Goal: Information Seeking & Learning: Check status

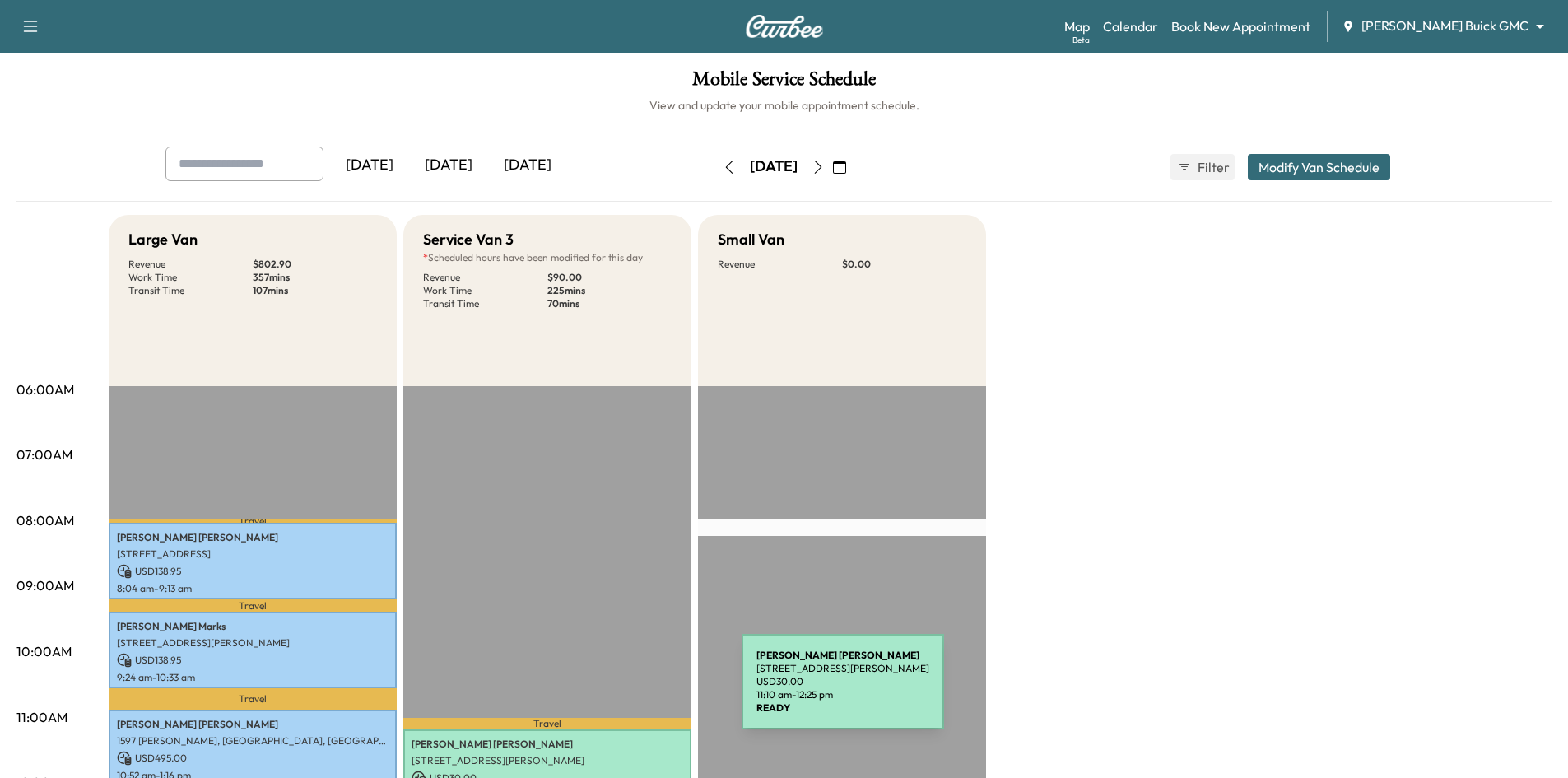
scroll to position [83, 0]
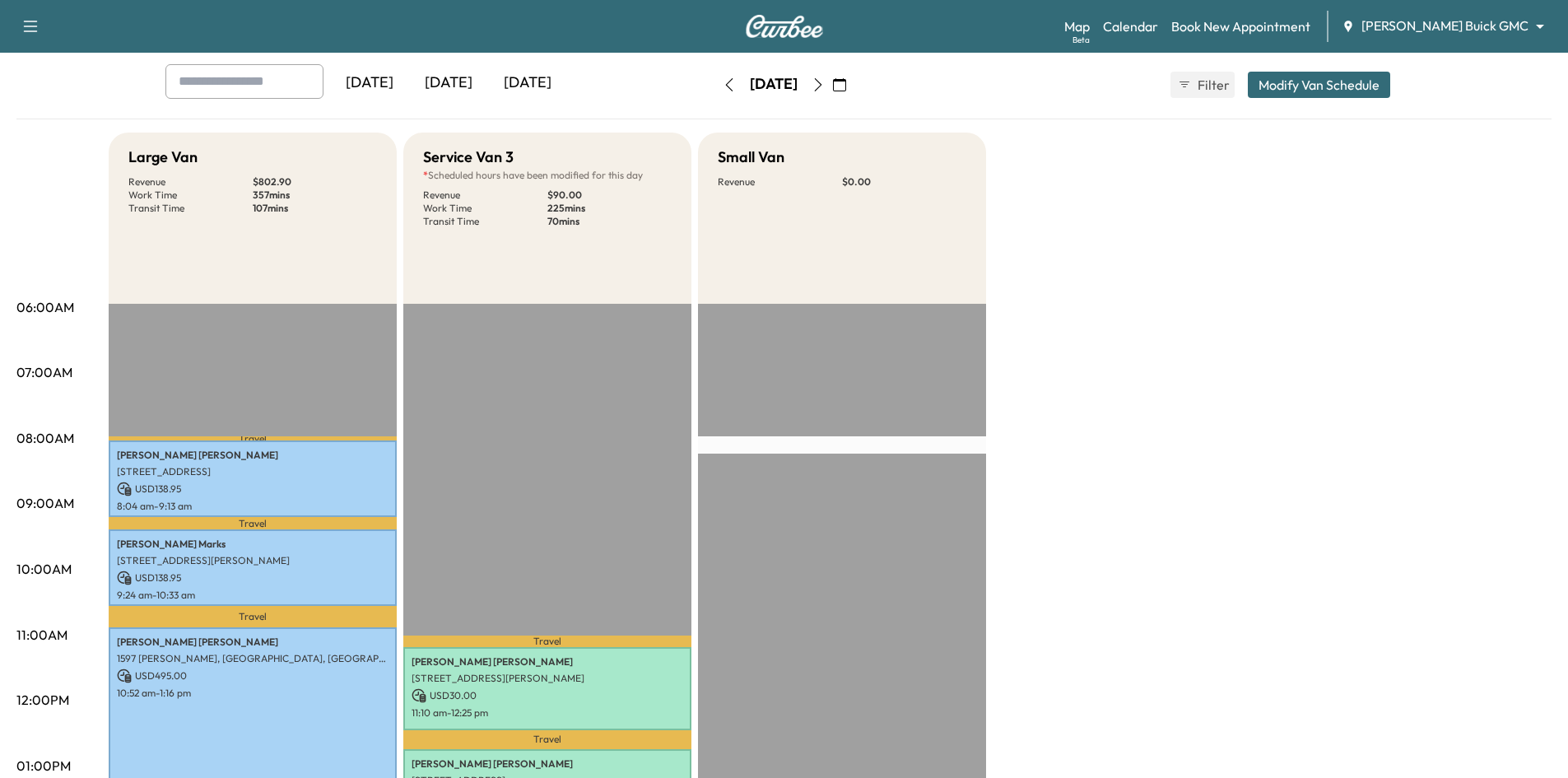
click at [460, 86] on div "[DATE]" at bounding box center [449, 83] width 79 height 38
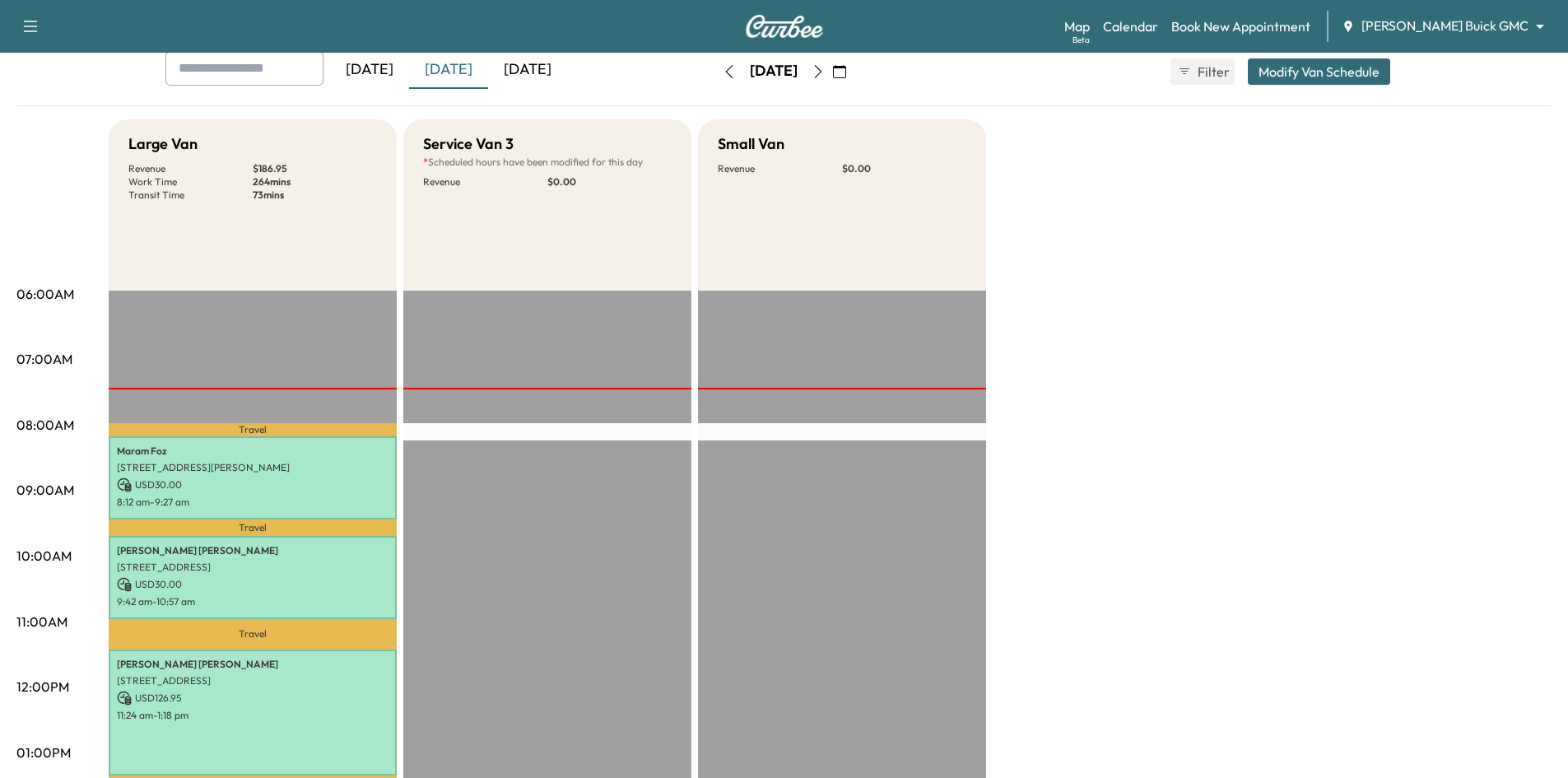
scroll to position [247, 0]
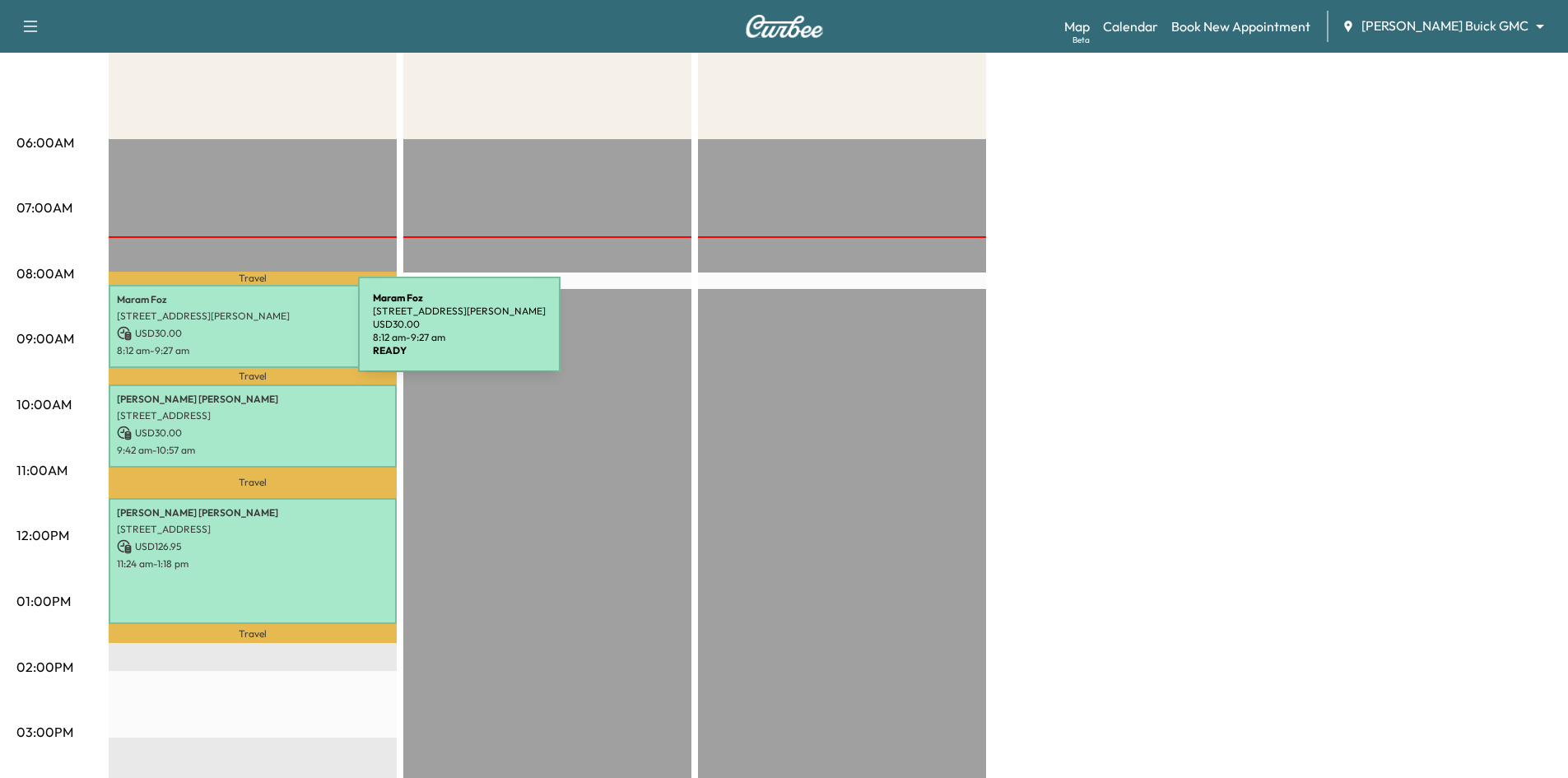
click at [235, 334] on p "USD 30.00" at bounding box center [252, 333] width 271 height 15
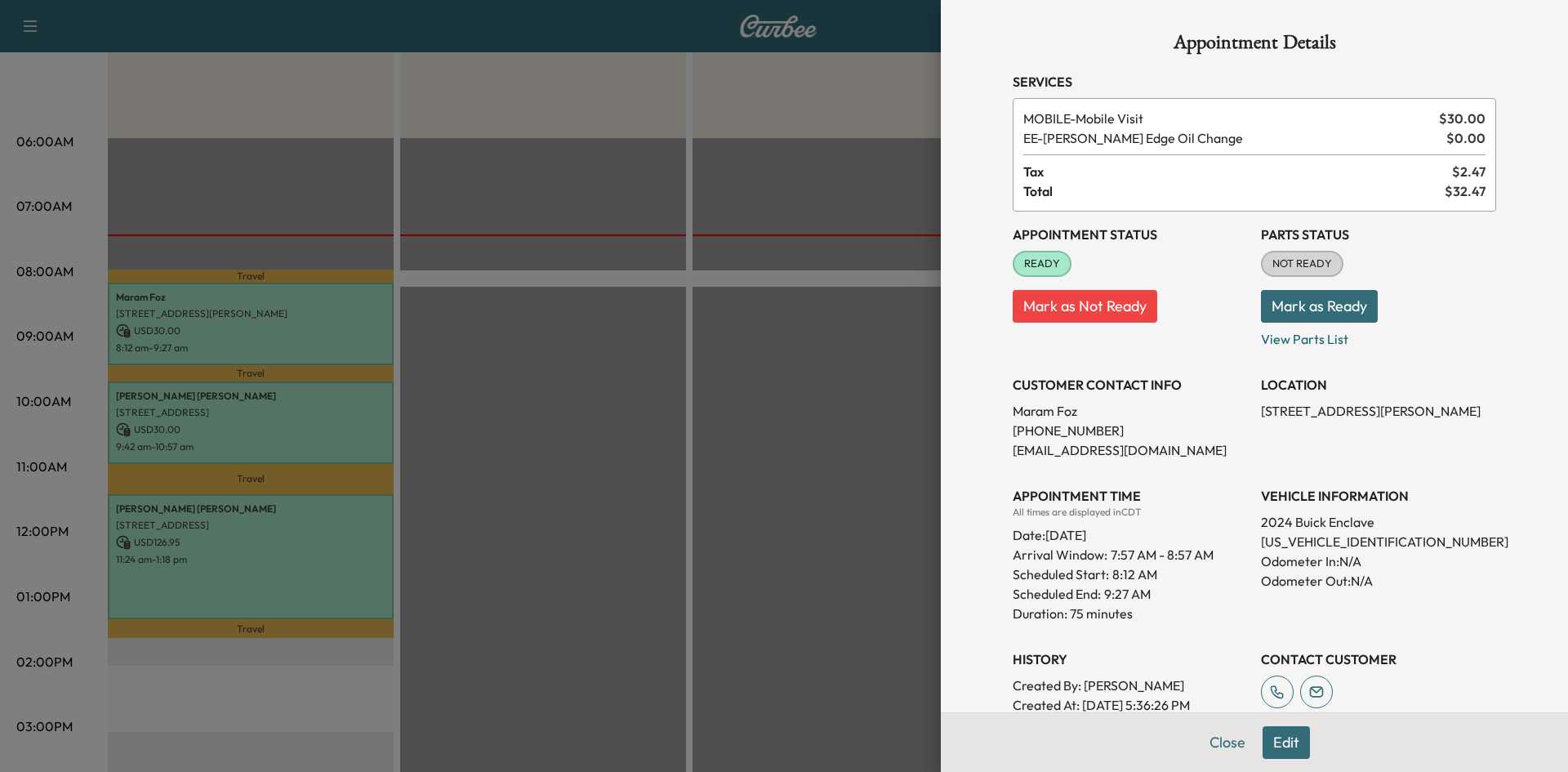
click at [275, 413] on div at bounding box center [784, 386] width 1568 height 772
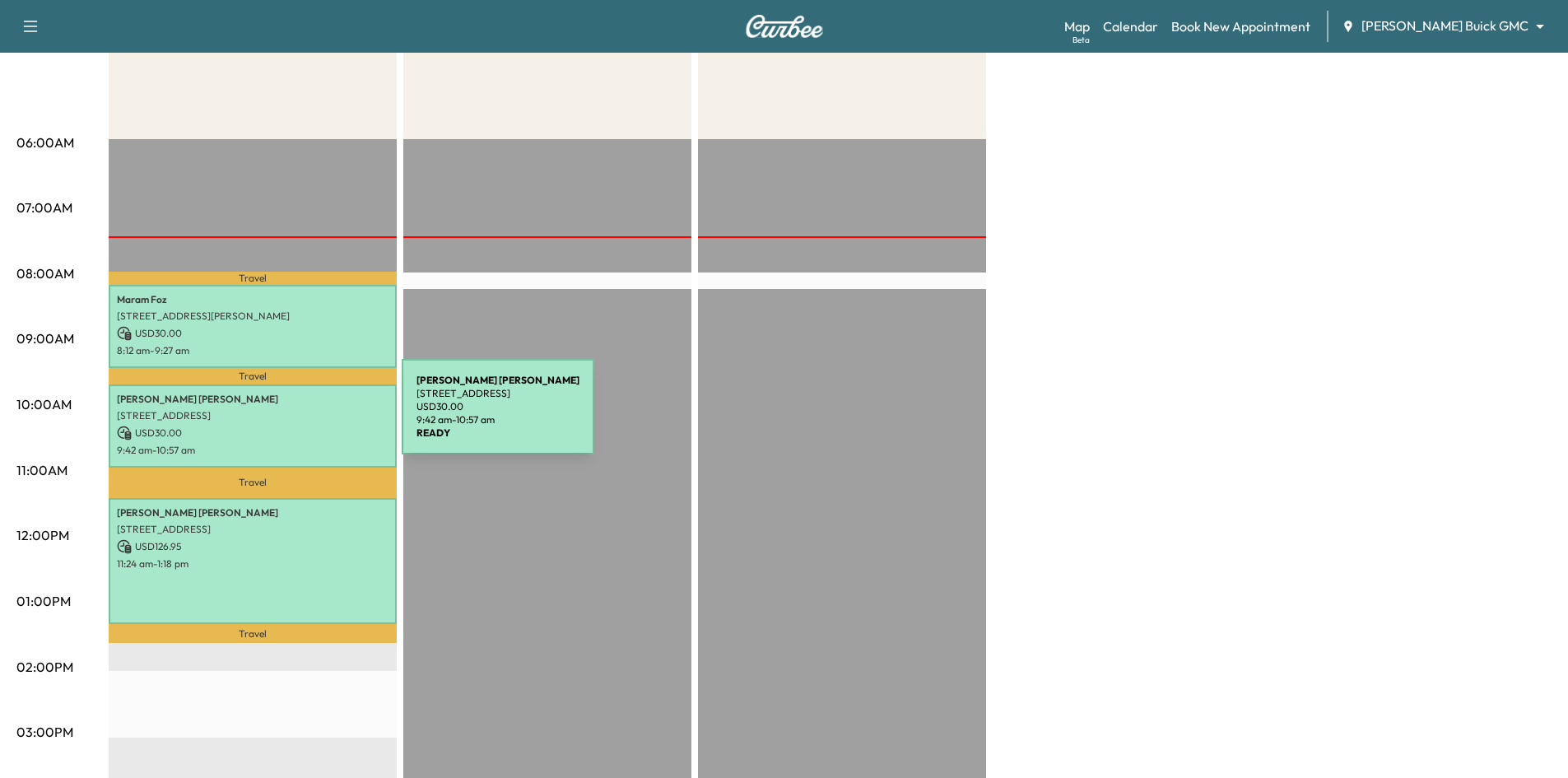
click at [278, 417] on p "6011 Twin Coves St, Dallas, TX 75248, USA" at bounding box center [252, 416] width 271 height 13
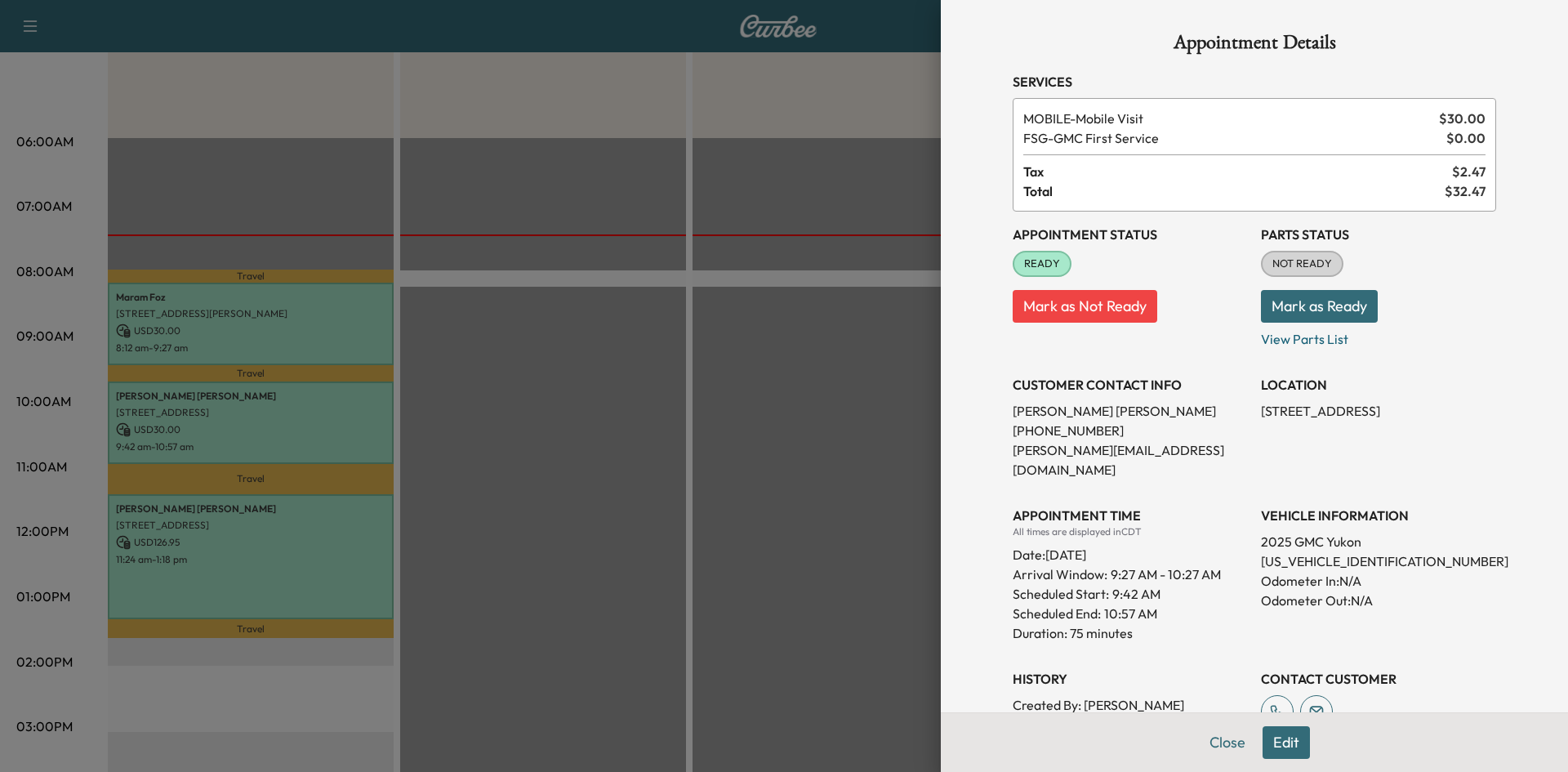
click at [291, 533] on div at bounding box center [784, 386] width 1568 height 772
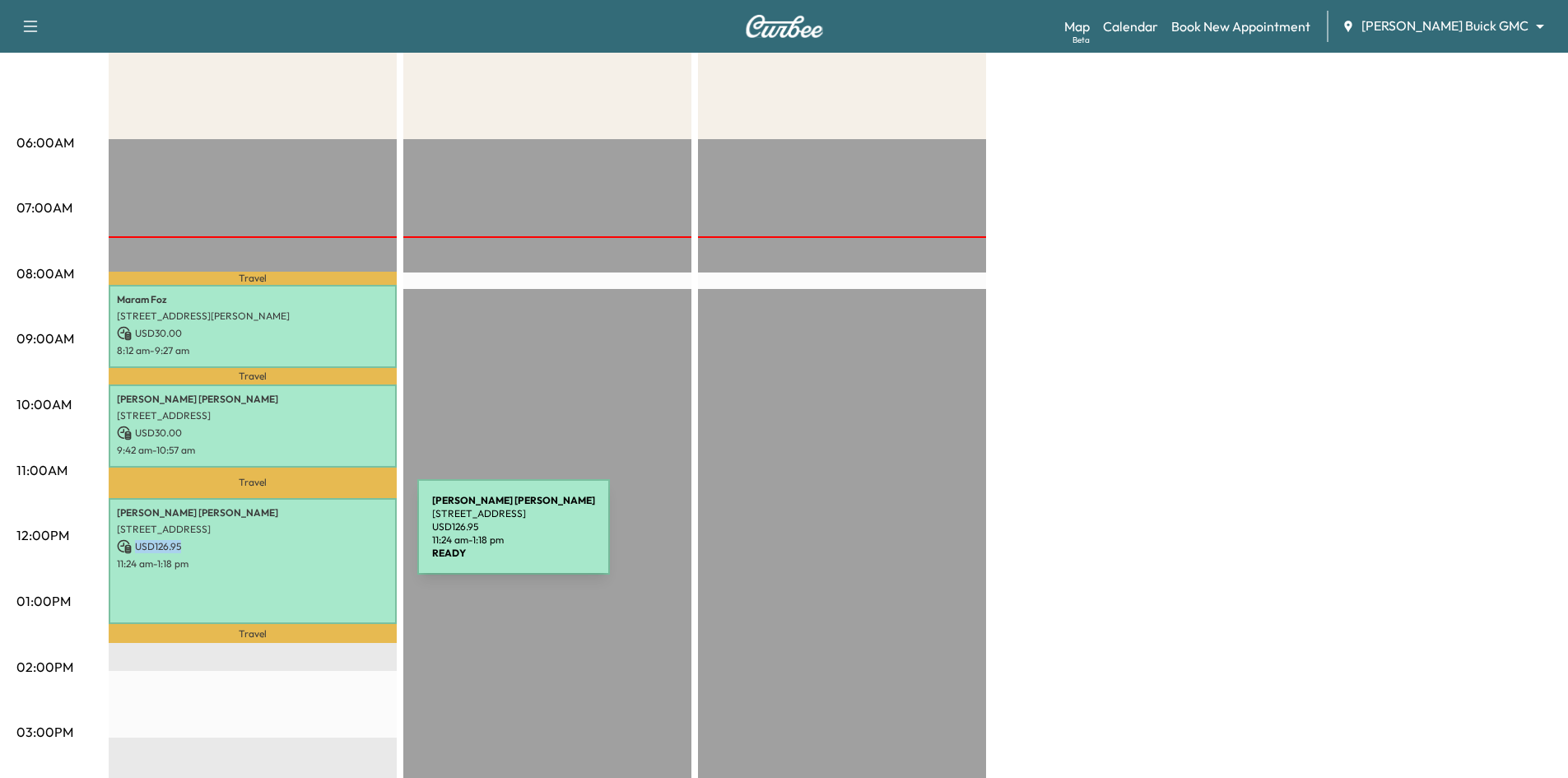
click at [294, 540] on p "USD 126.95" at bounding box center [252, 547] width 271 height 15
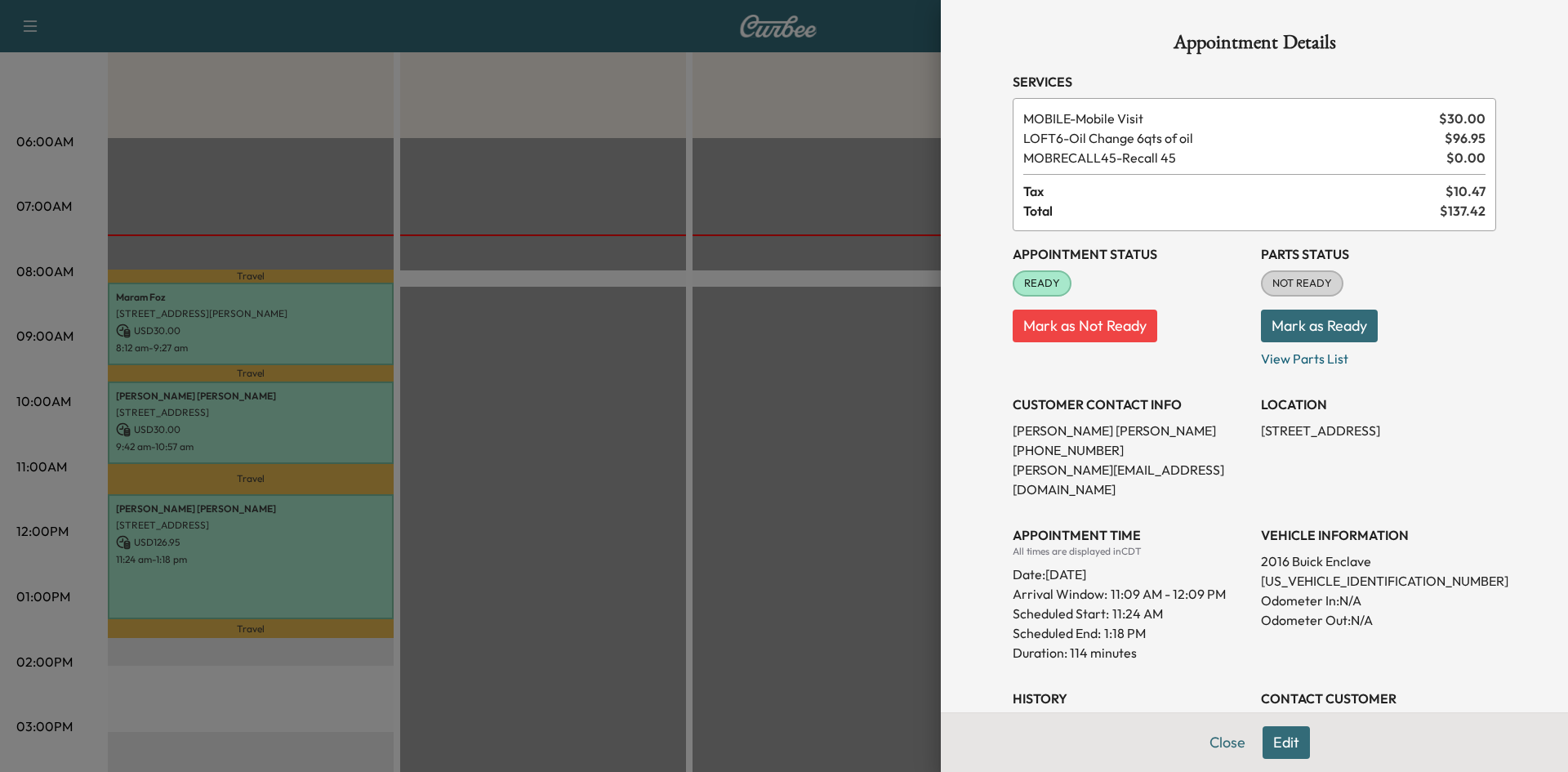
drag, startPoint x: 702, startPoint y: 510, endPoint x: 699, endPoint y: 449, distance: 61.1
click at [705, 497] on div at bounding box center [784, 386] width 1568 height 772
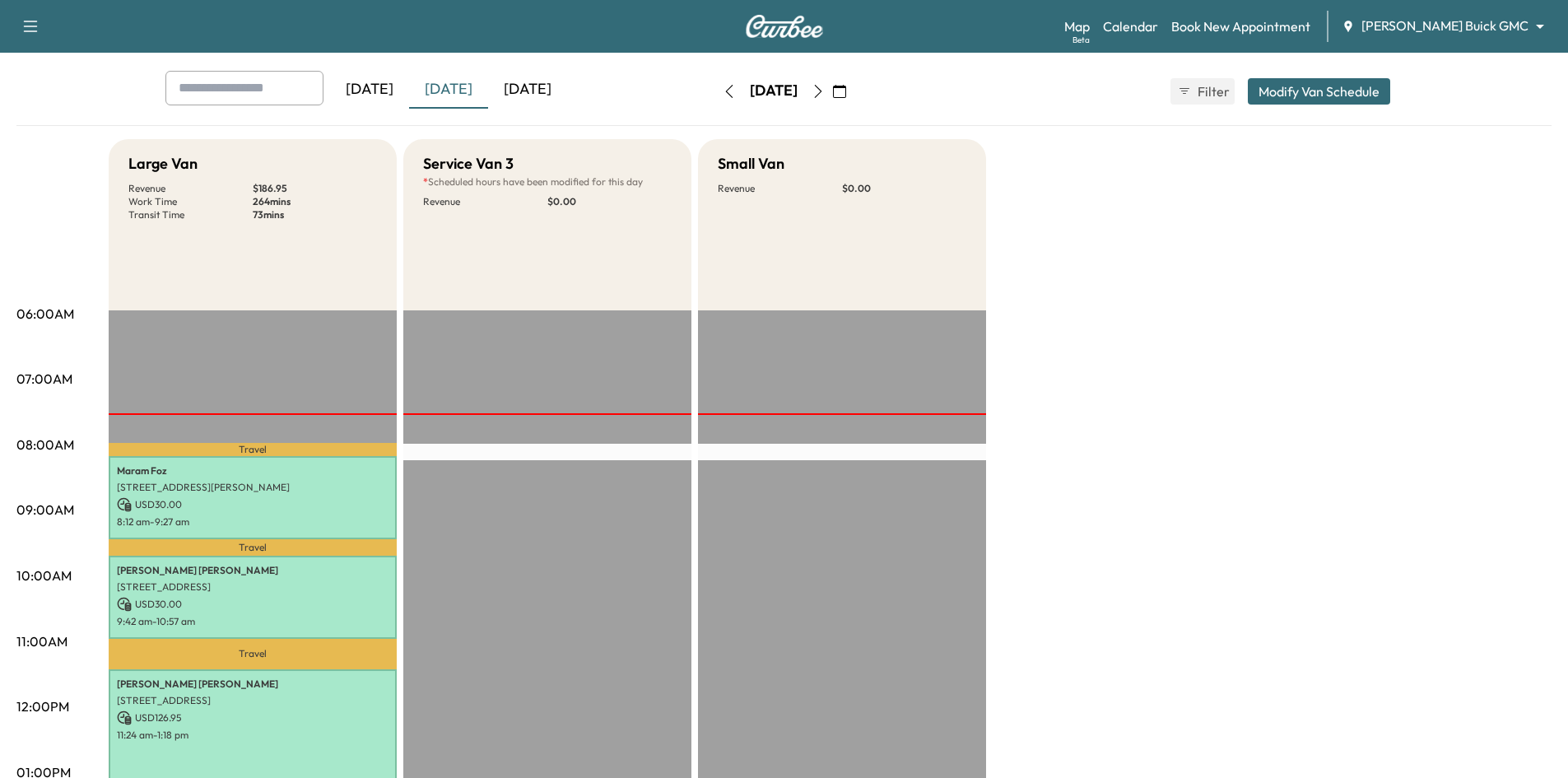
scroll to position [0, 0]
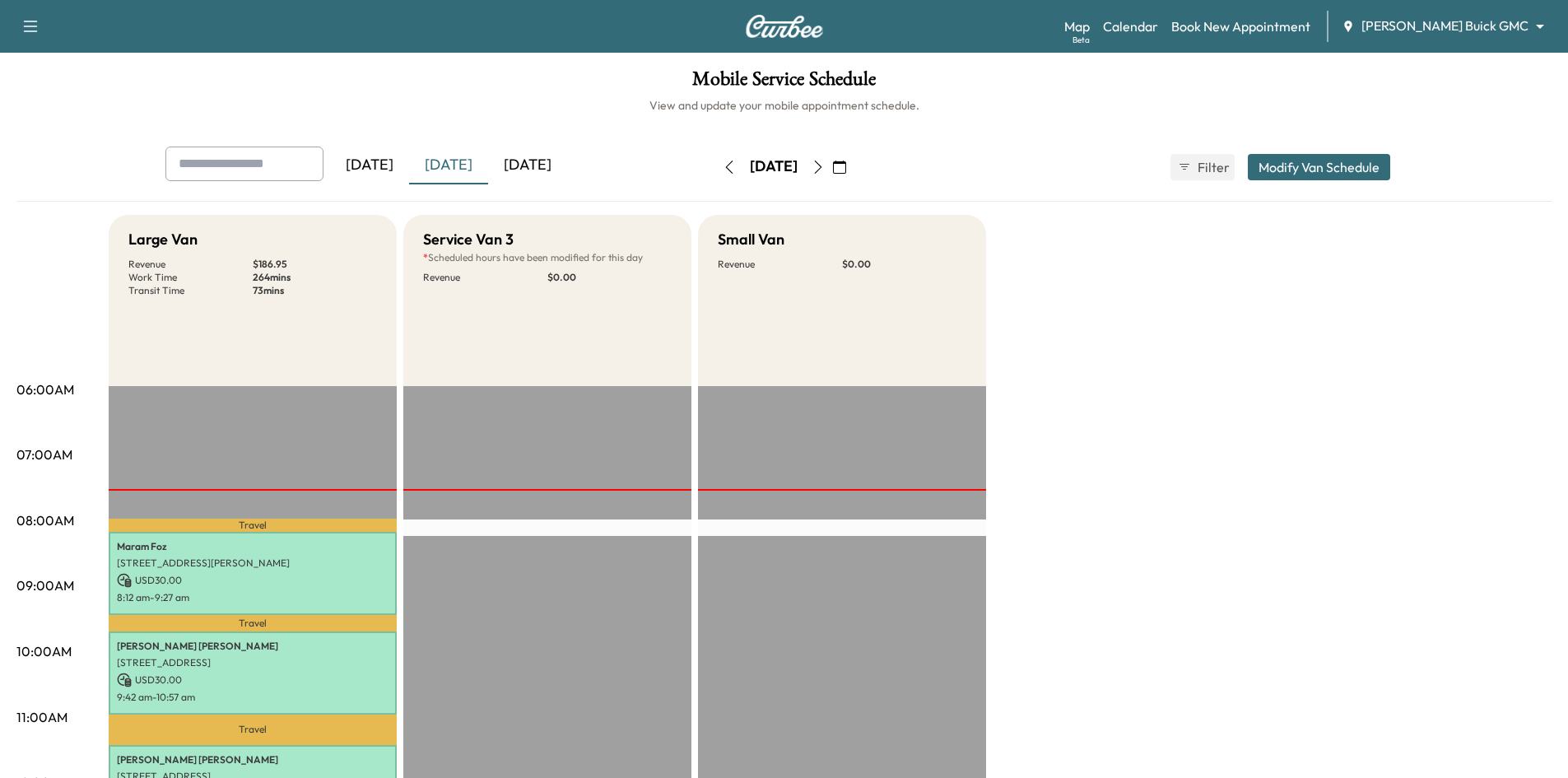
click at [537, 167] on div "[DATE]" at bounding box center [528, 166] width 79 height 38
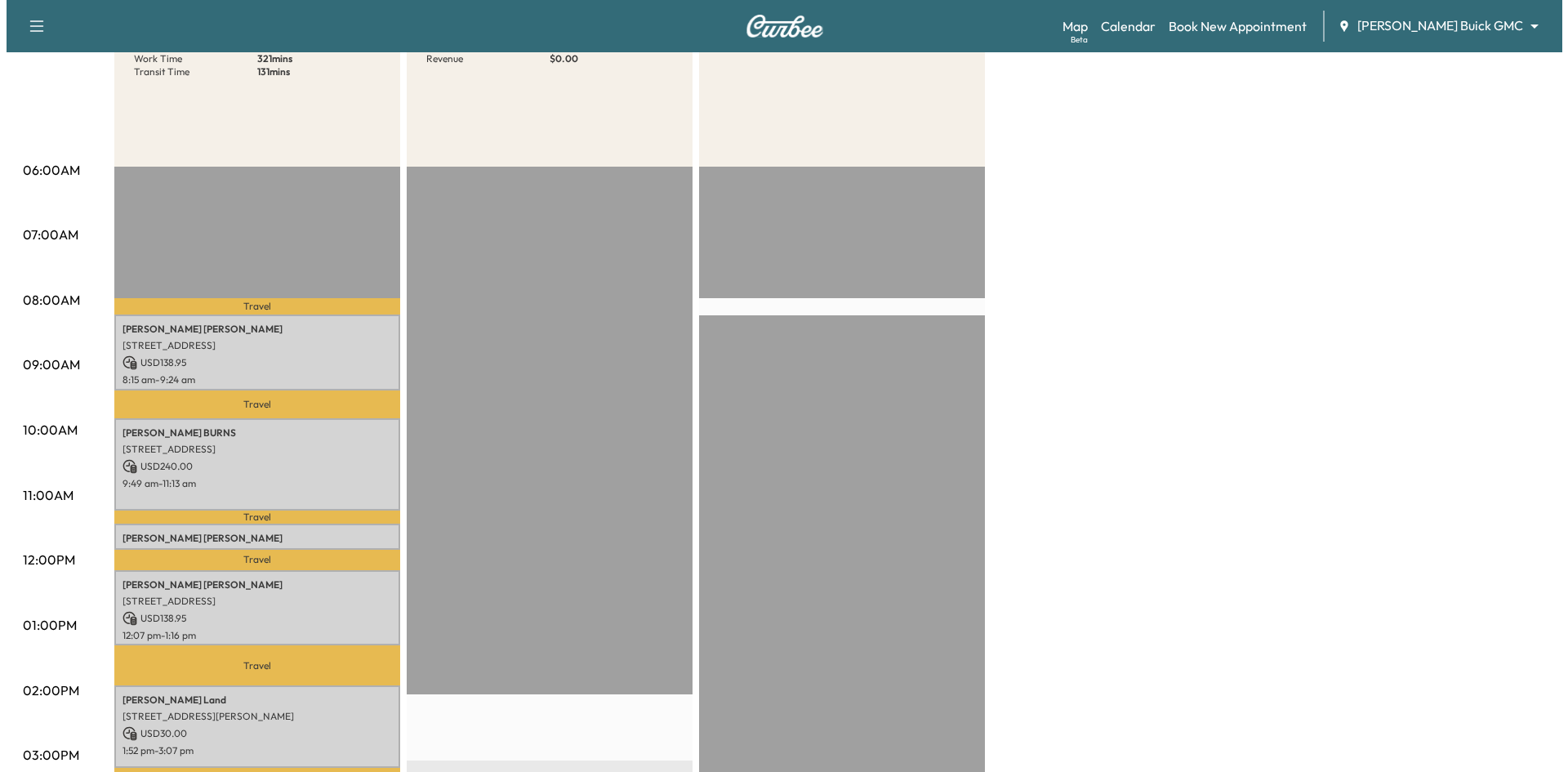
scroll to position [409, 0]
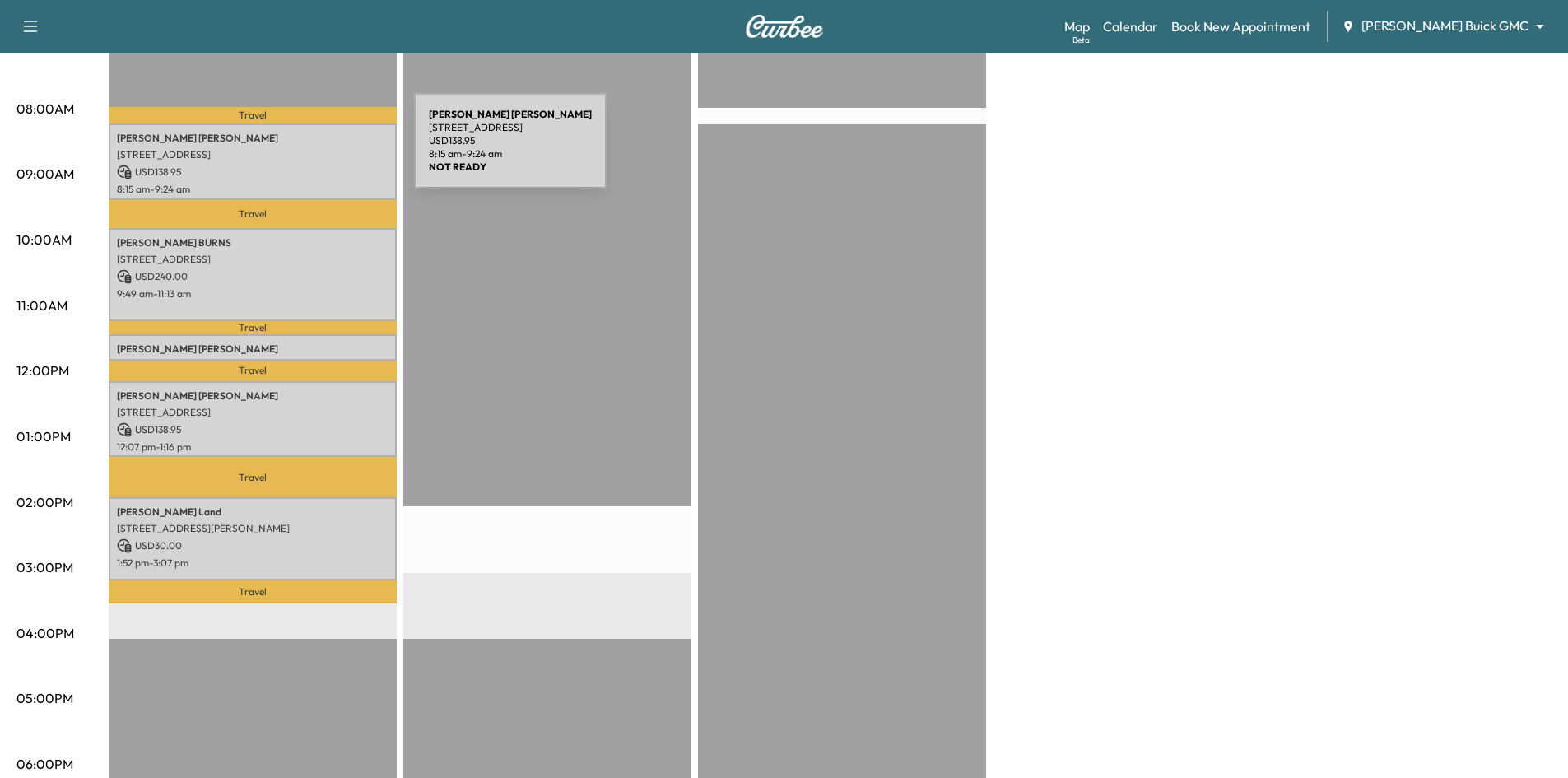
click at [290, 152] on p "2101 BROKEN BEND LN, FRISCO, TX 75036, USA" at bounding box center [252, 155] width 271 height 13
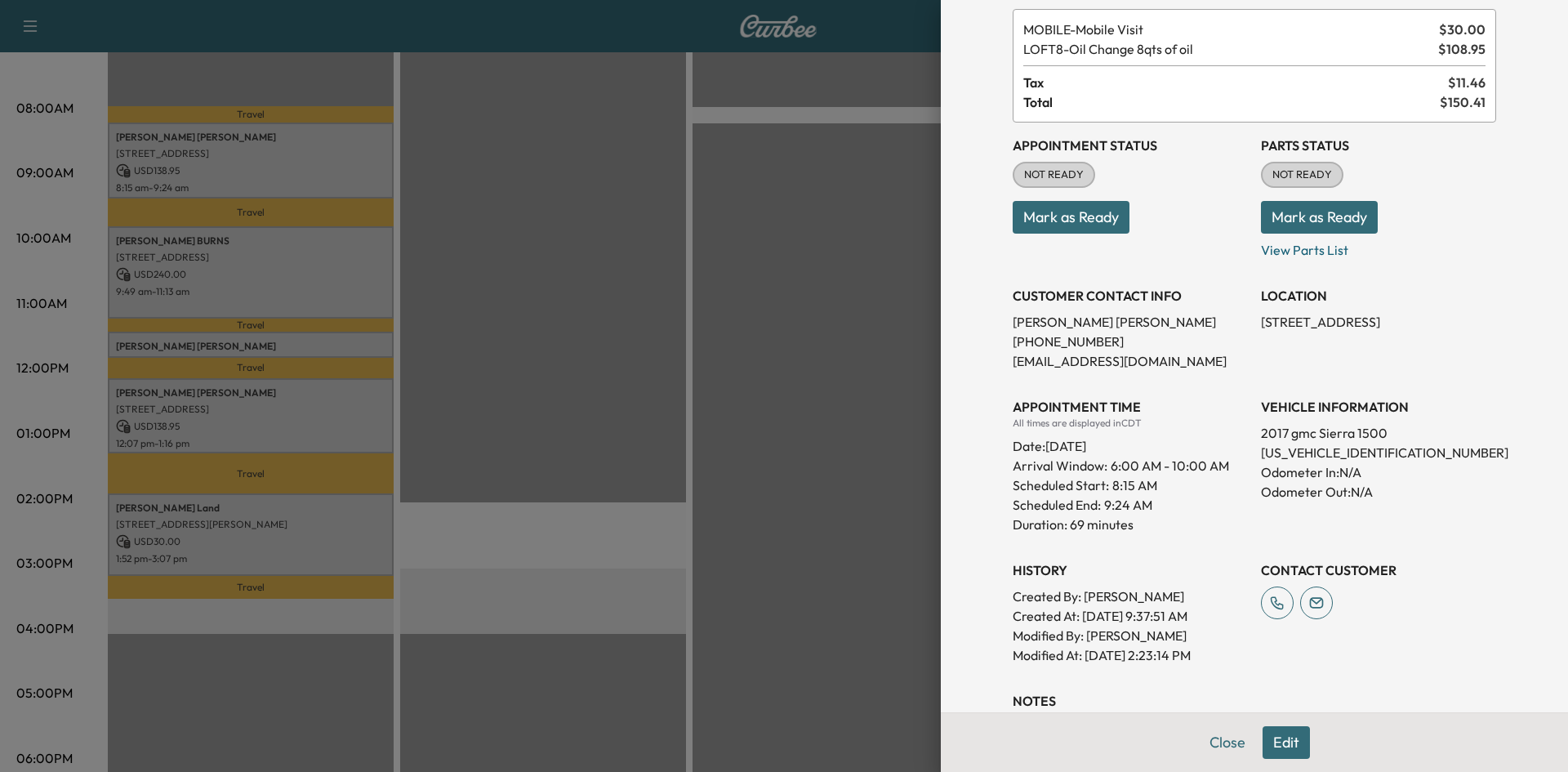
scroll to position [214, 0]
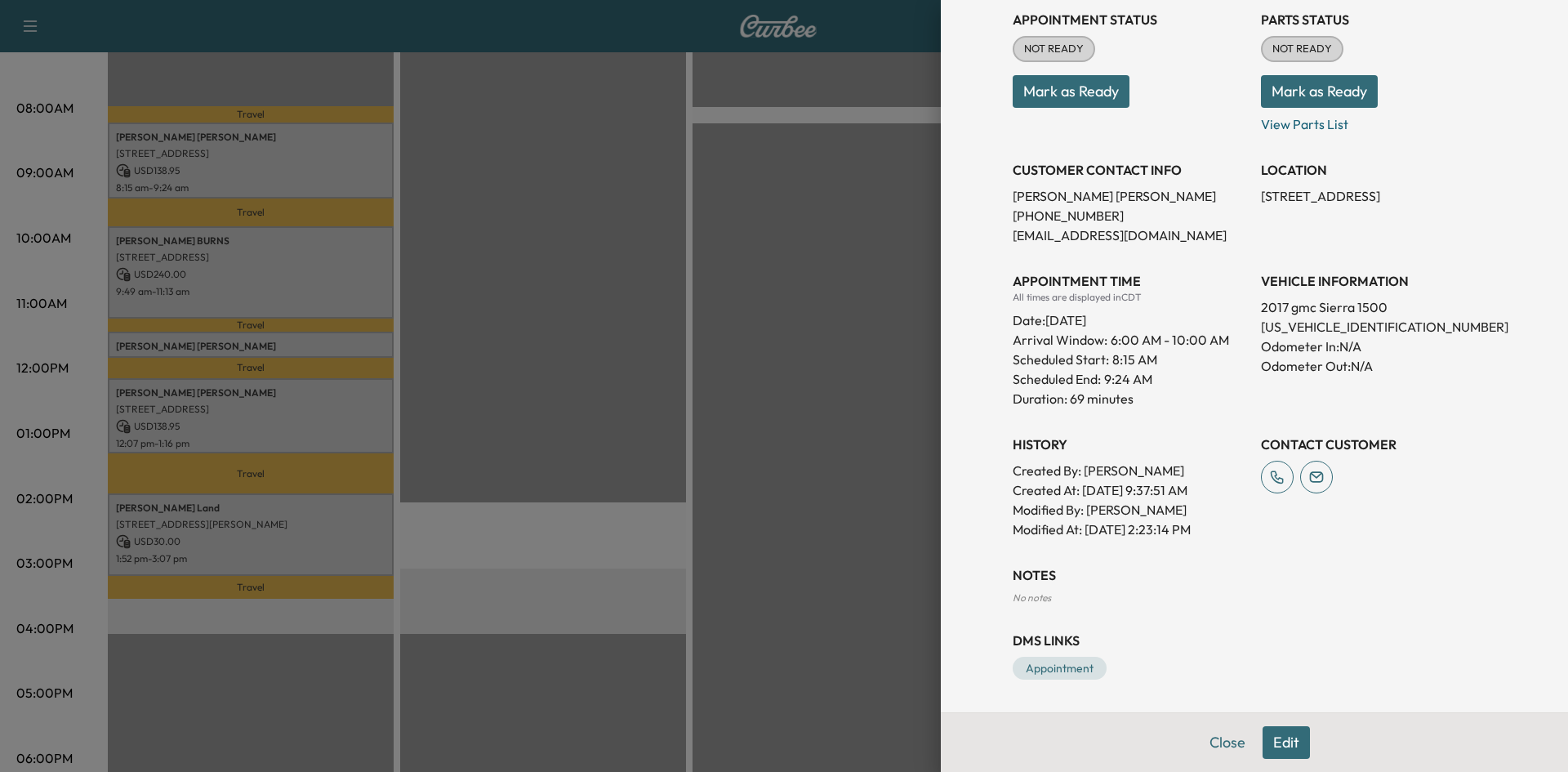
click at [328, 270] on div at bounding box center [784, 386] width 1568 height 772
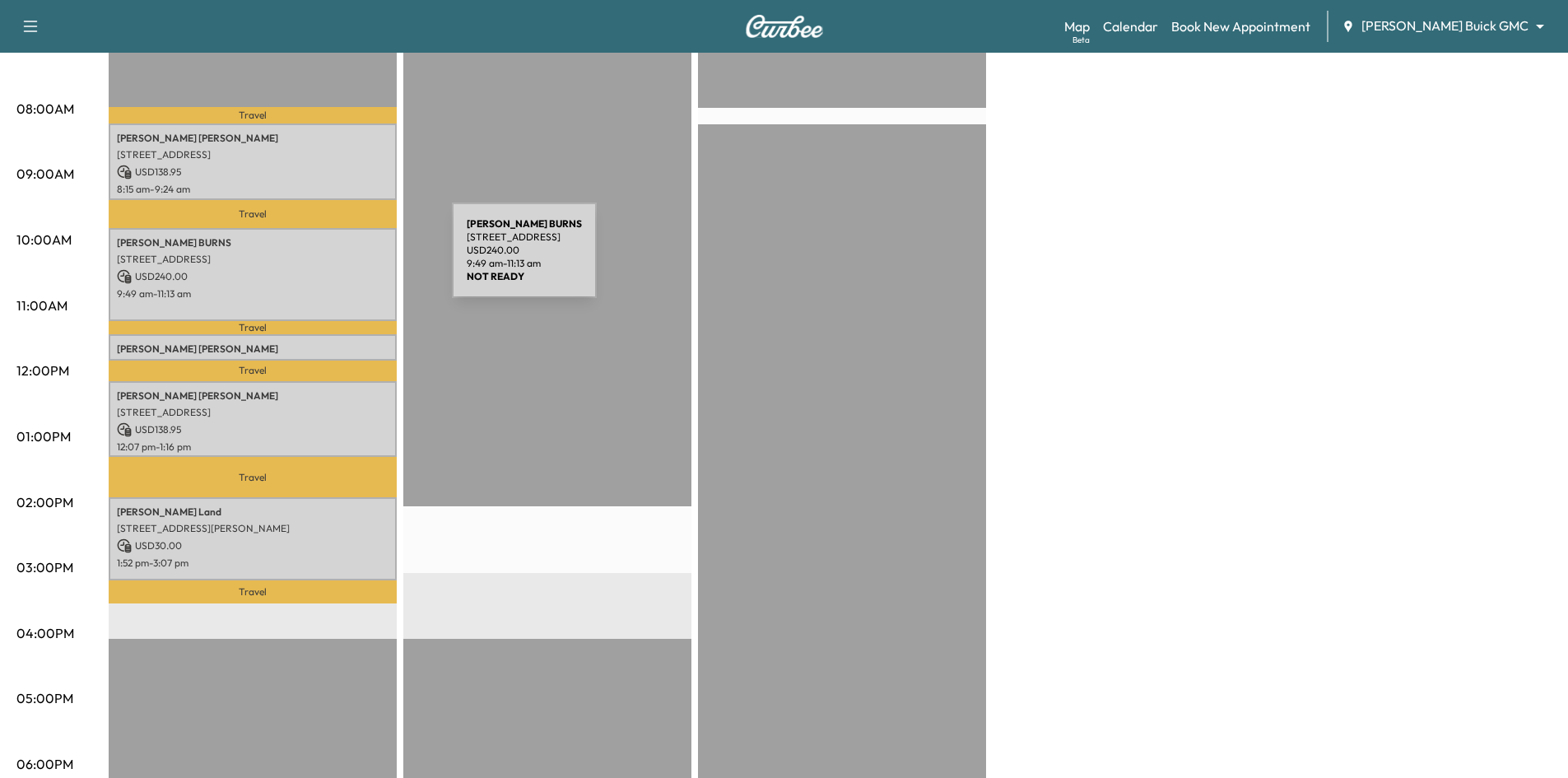
click at [328, 261] on p "6840 Gateridge Dr, Dallas, TX 75254, USA" at bounding box center [252, 259] width 271 height 13
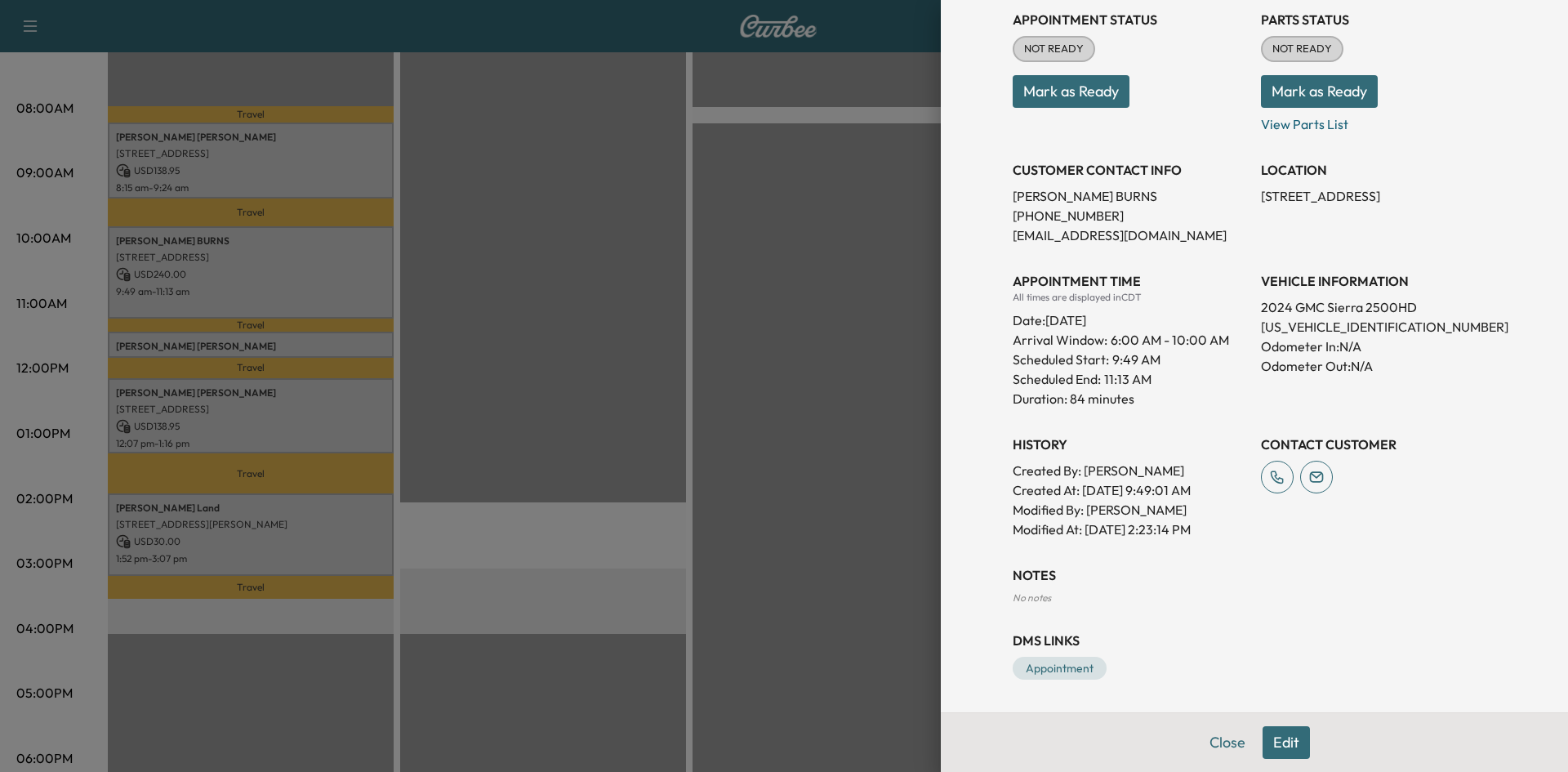
click at [358, 348] on div at bounding box center [784, 386] width 1568 height 772
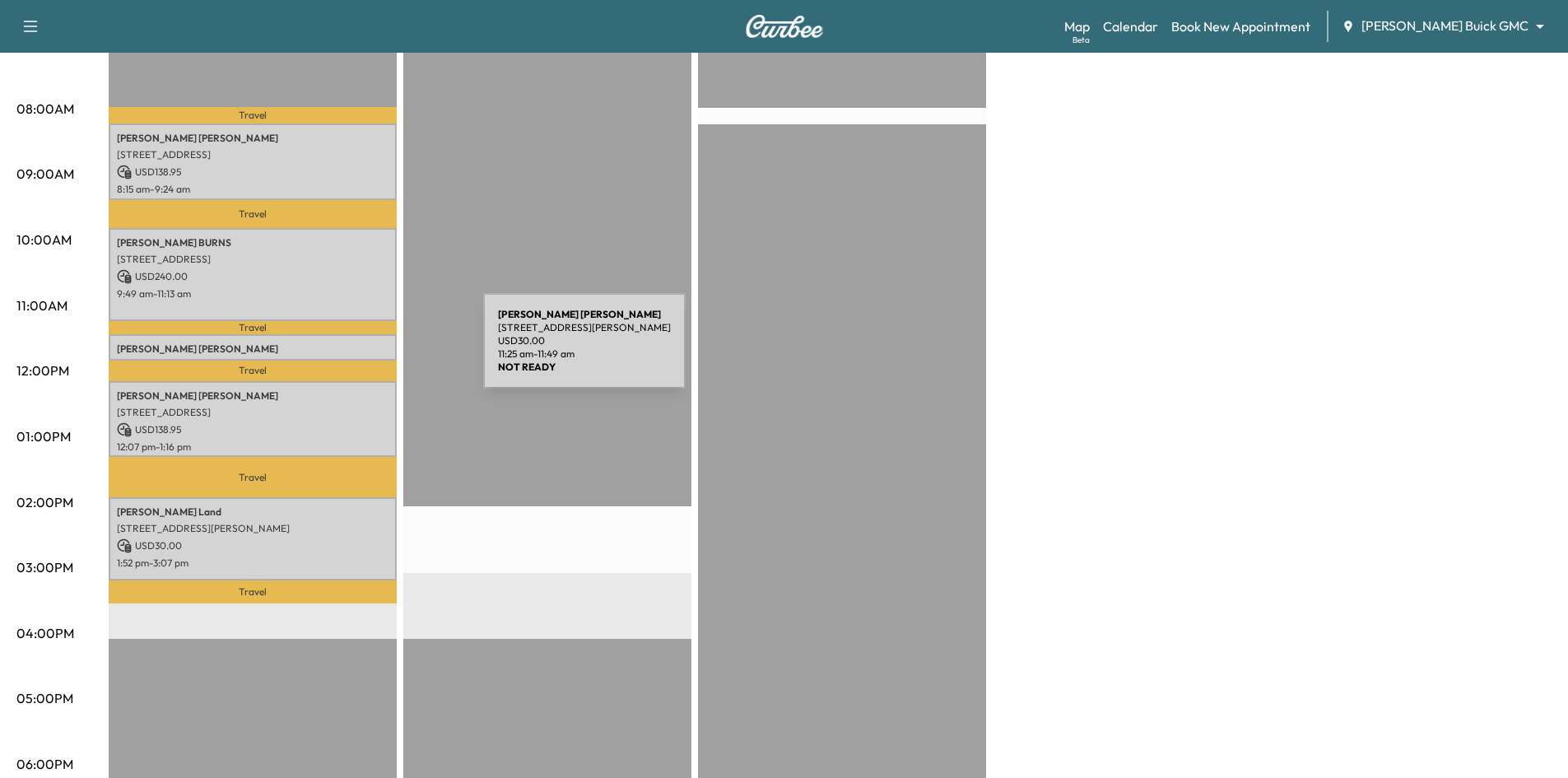
click at [360, 351] on p "Vickie Jones-johnson" at bounding box center [252, 349] width 271 height 13
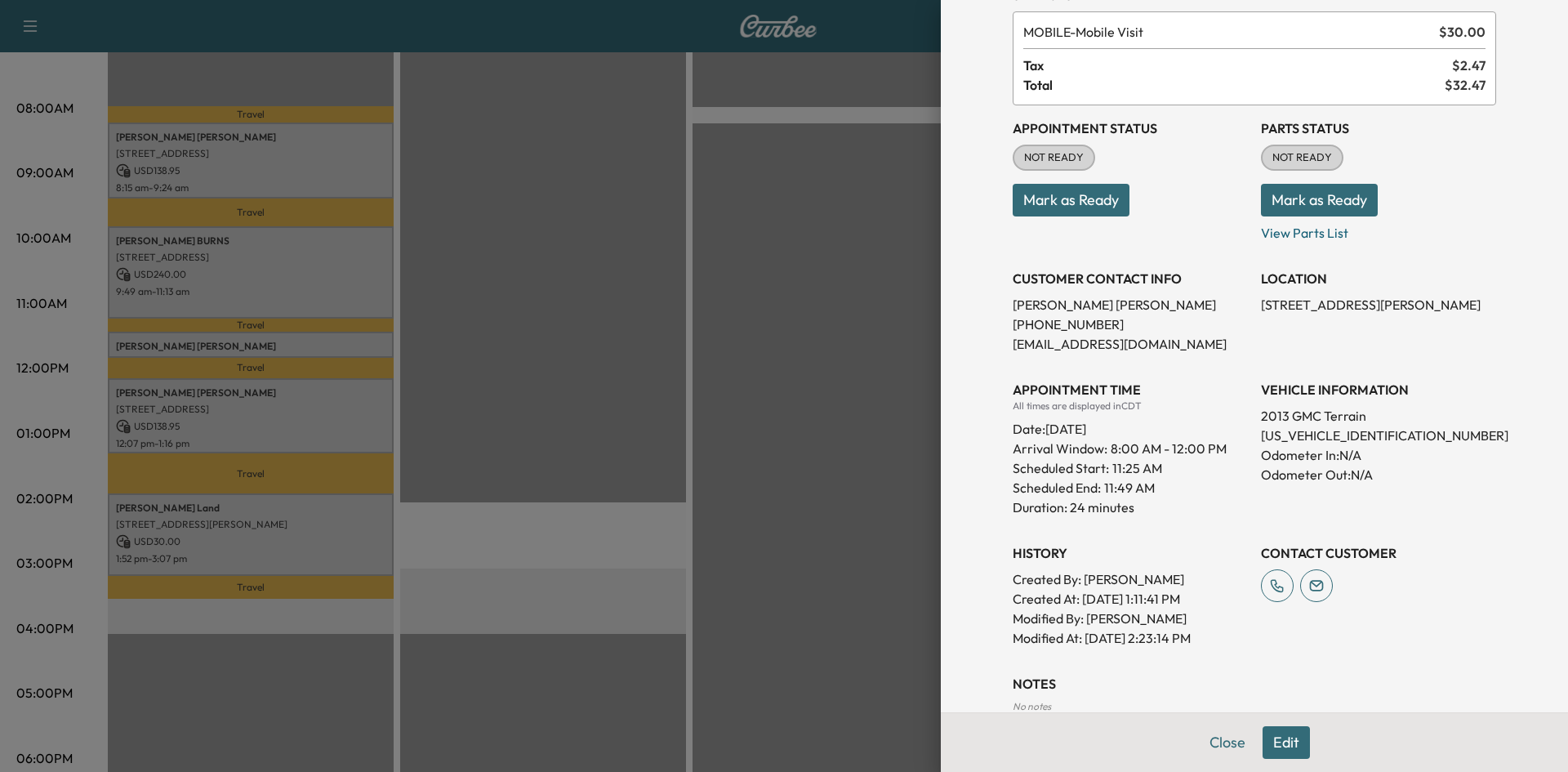
scroll to position [196, 0]
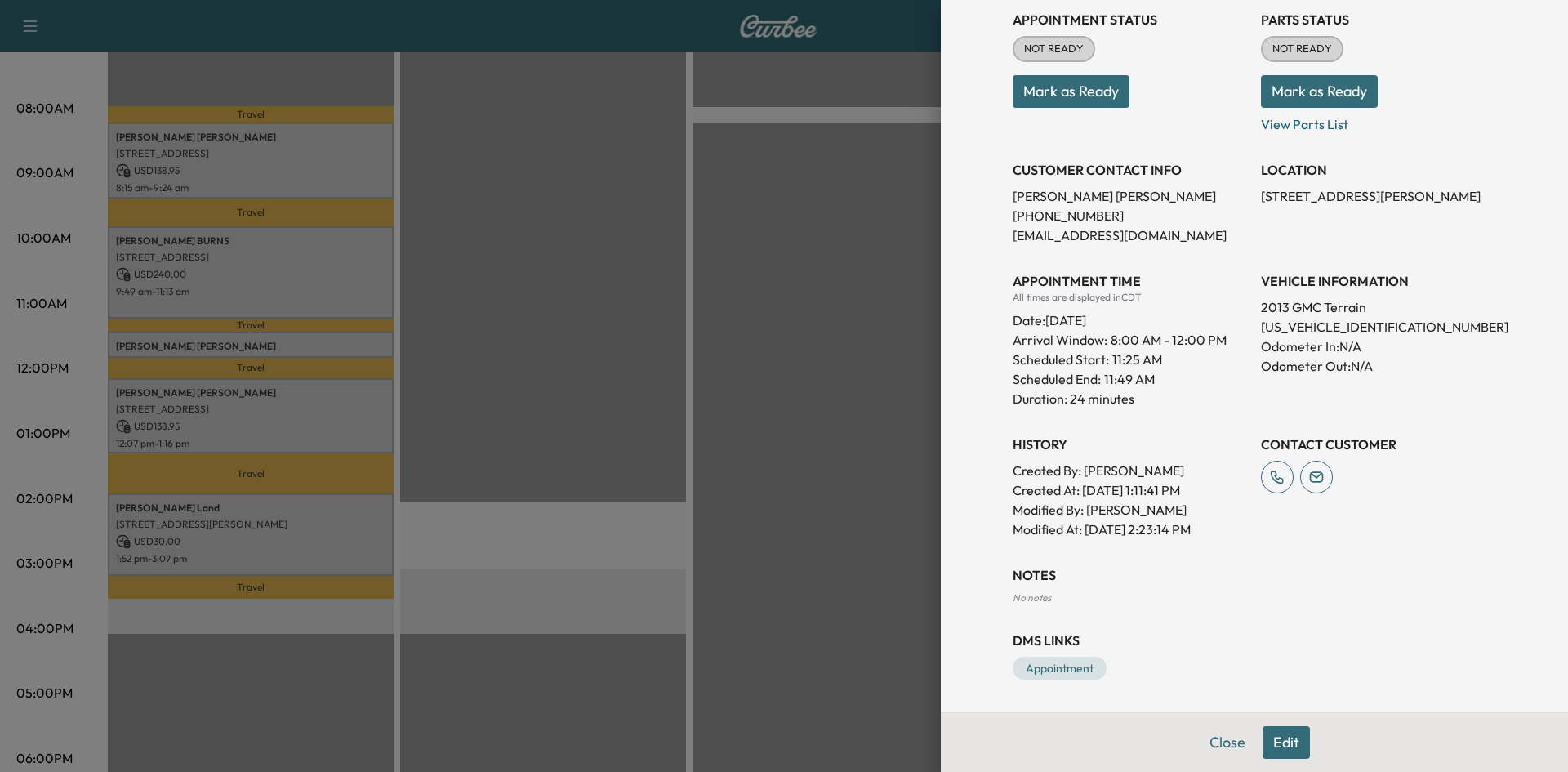
click at [319, 404] on div at bounding box center [784, 386] width 1568 height 772
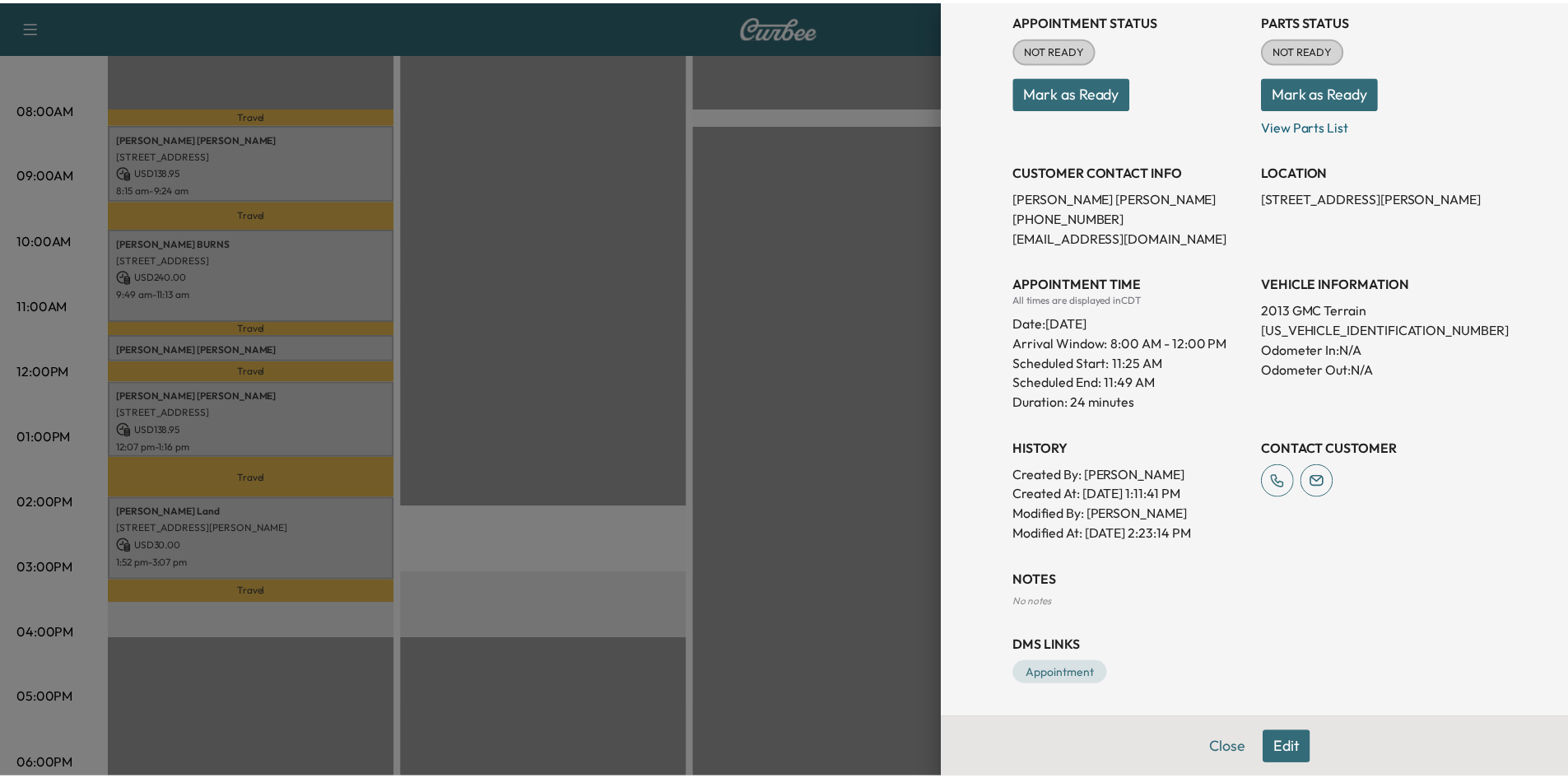
click at [340, 407] on p "1718 Trinity Valley Dr, Carrollton, TX 75006, USA" at bounding box center [252, 413] width 271 height 13
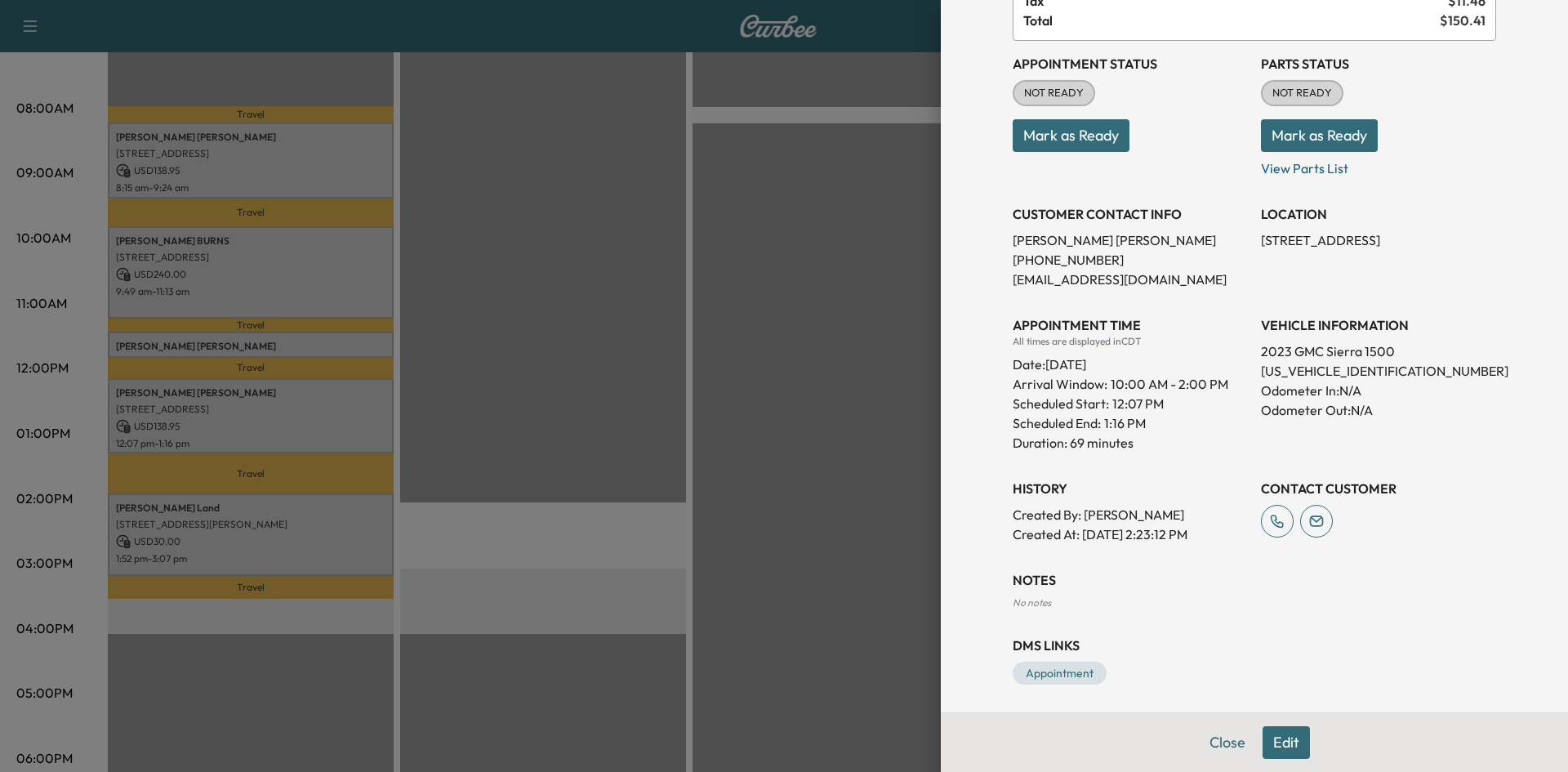
scroll to position [176, 0]
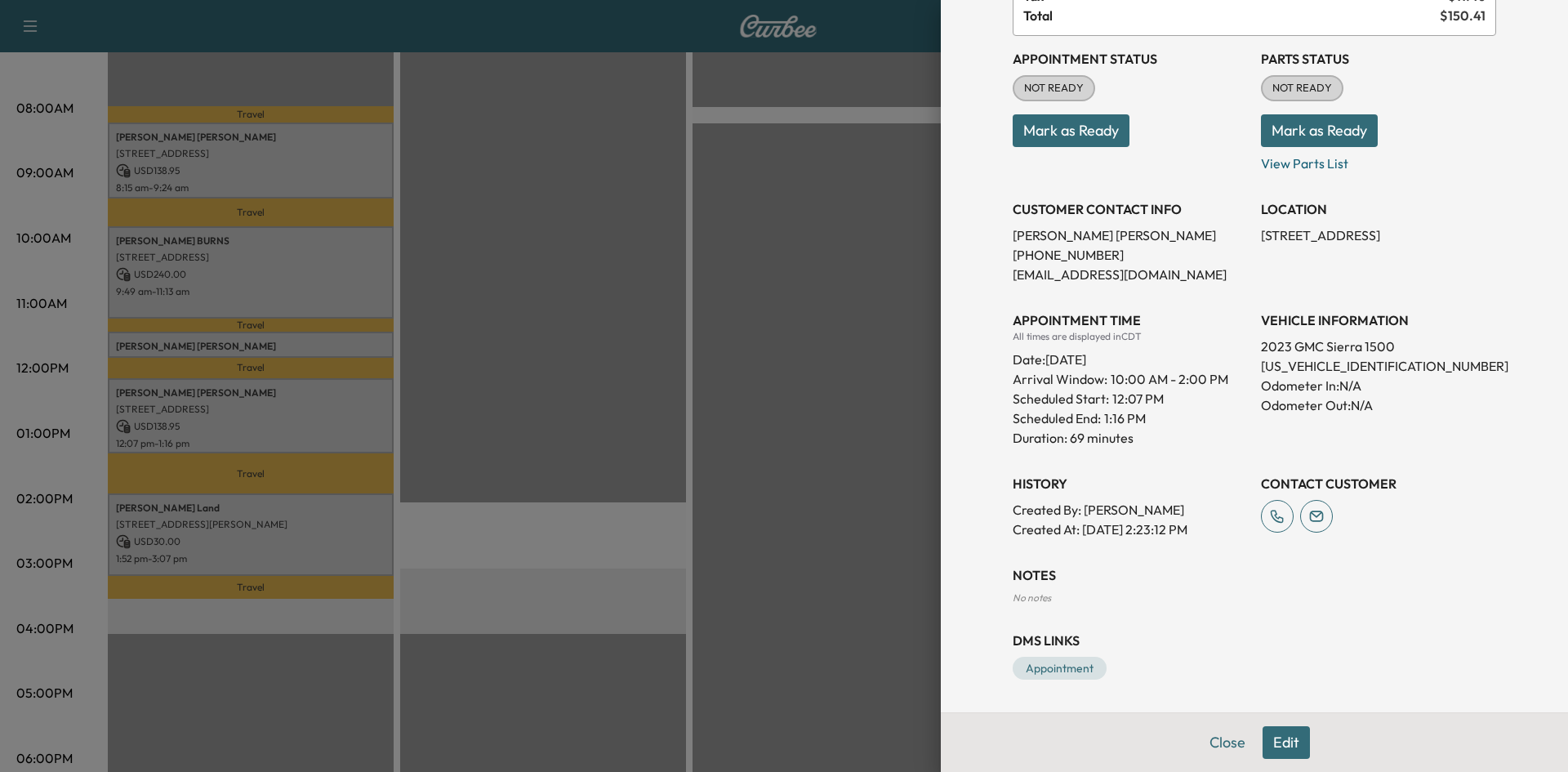
click at [249, 526] on div at bounding box center [784, 386] width 1568 height 772
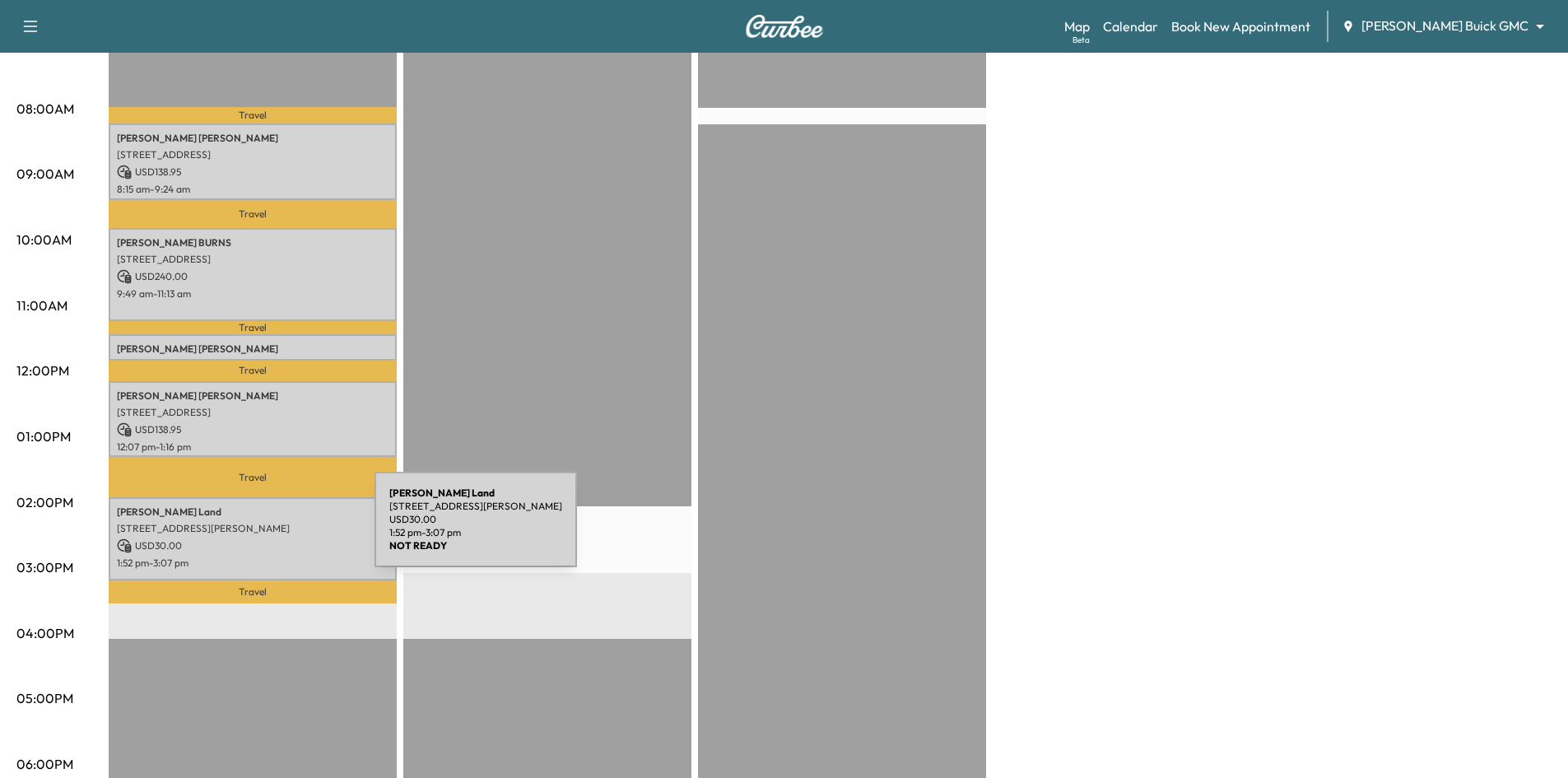
click at [251, 530] on div "Aaron Land 1000 N Preston Rd suite 40, Prosper, TX 75078, USA USD 30.00 1:52 pm…" at bounding box center [252, 539] width 288 height 83
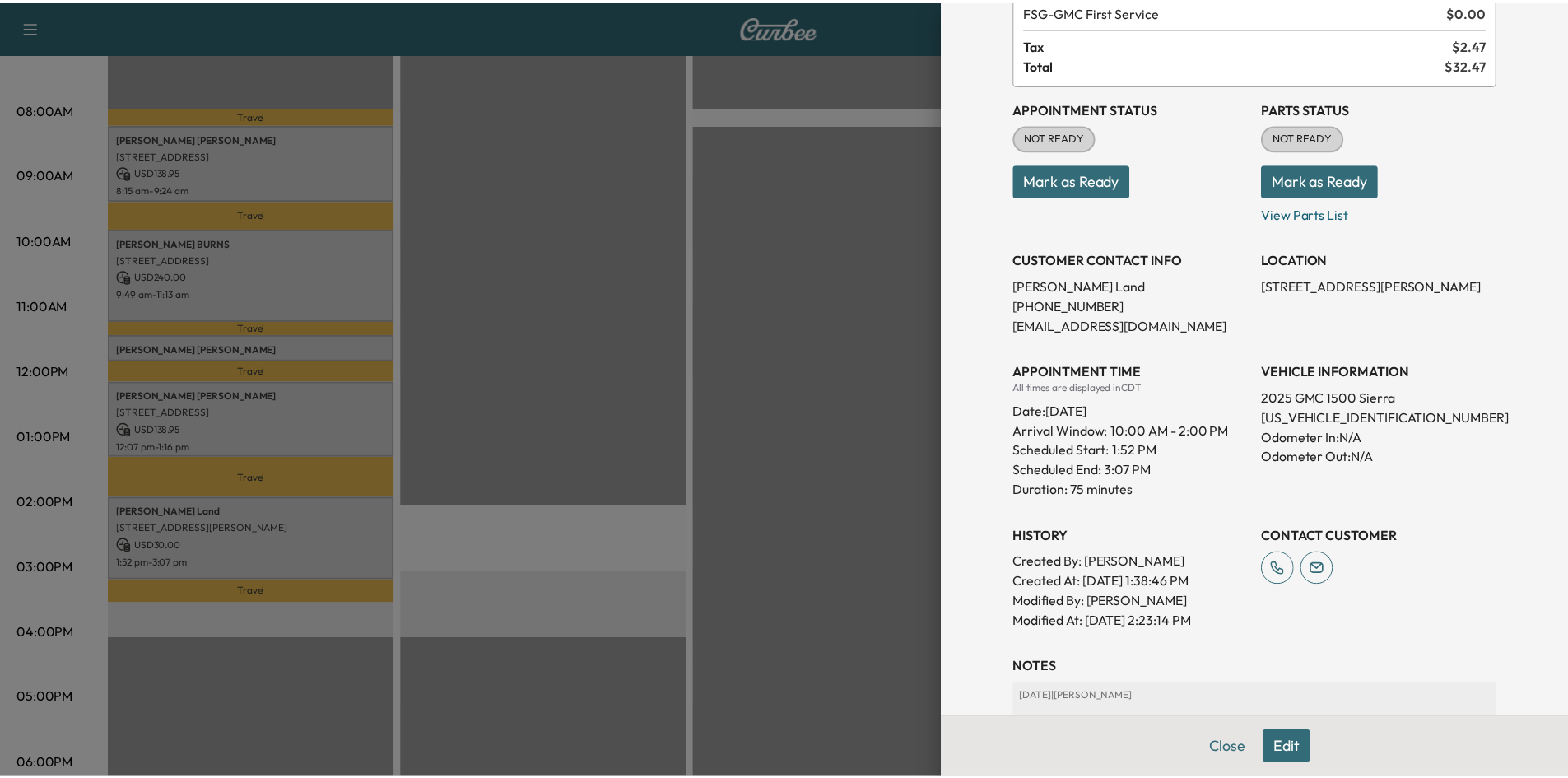
scroll to position [279, 0]
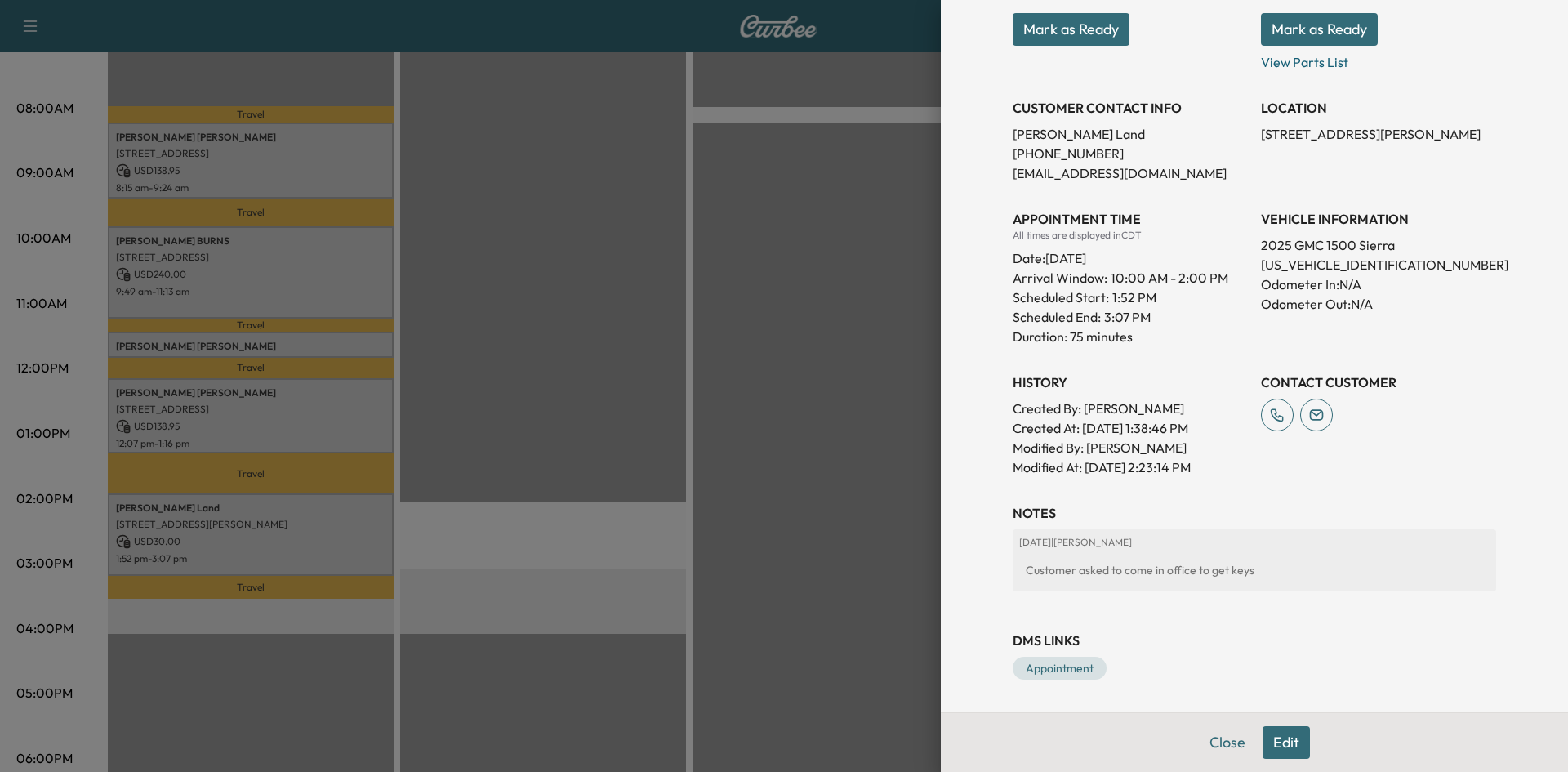
click at [474, 392] on div at bounding box center [784, 386] width 1568 height 772
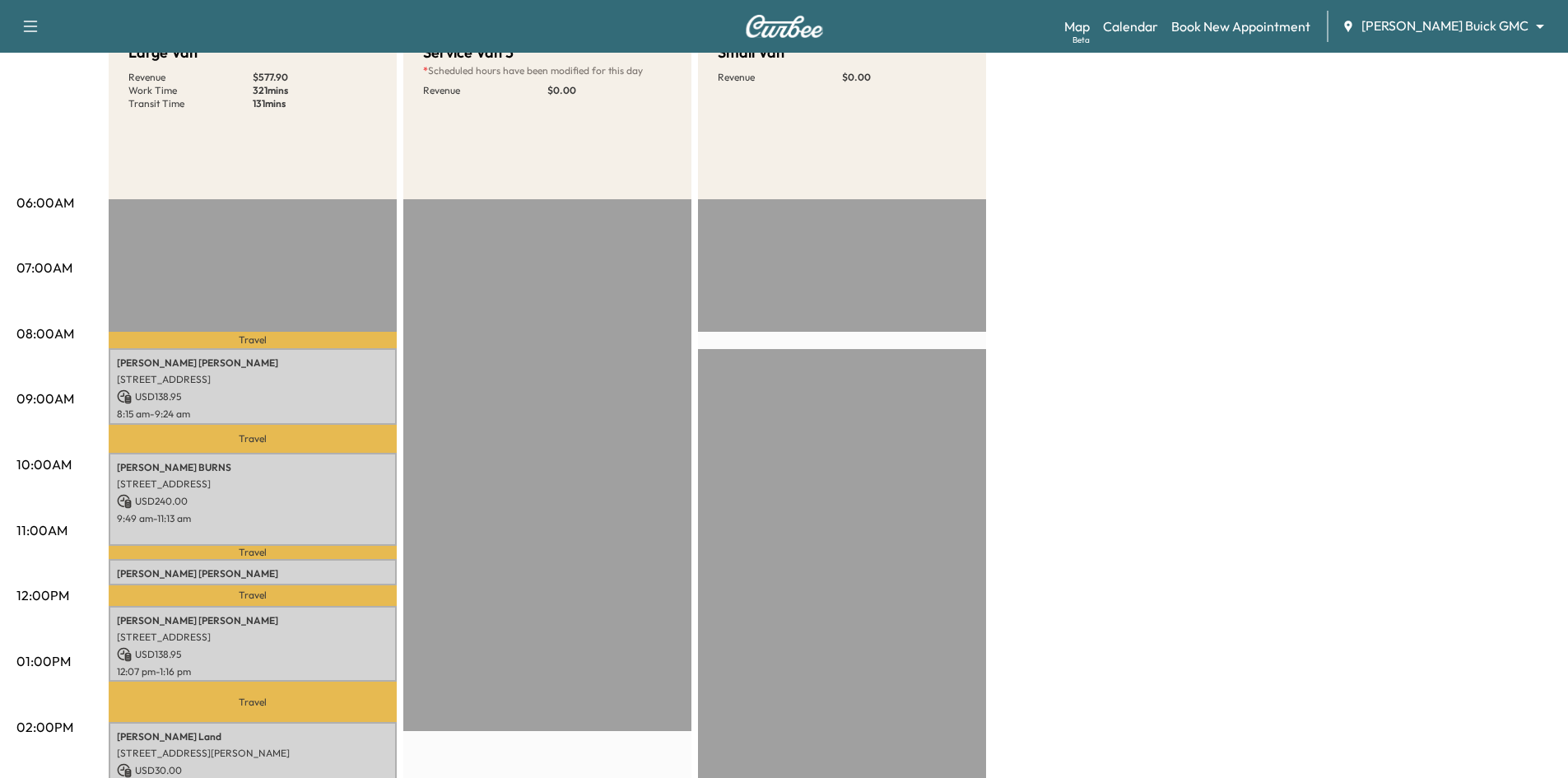
scroll to position [83, 0]
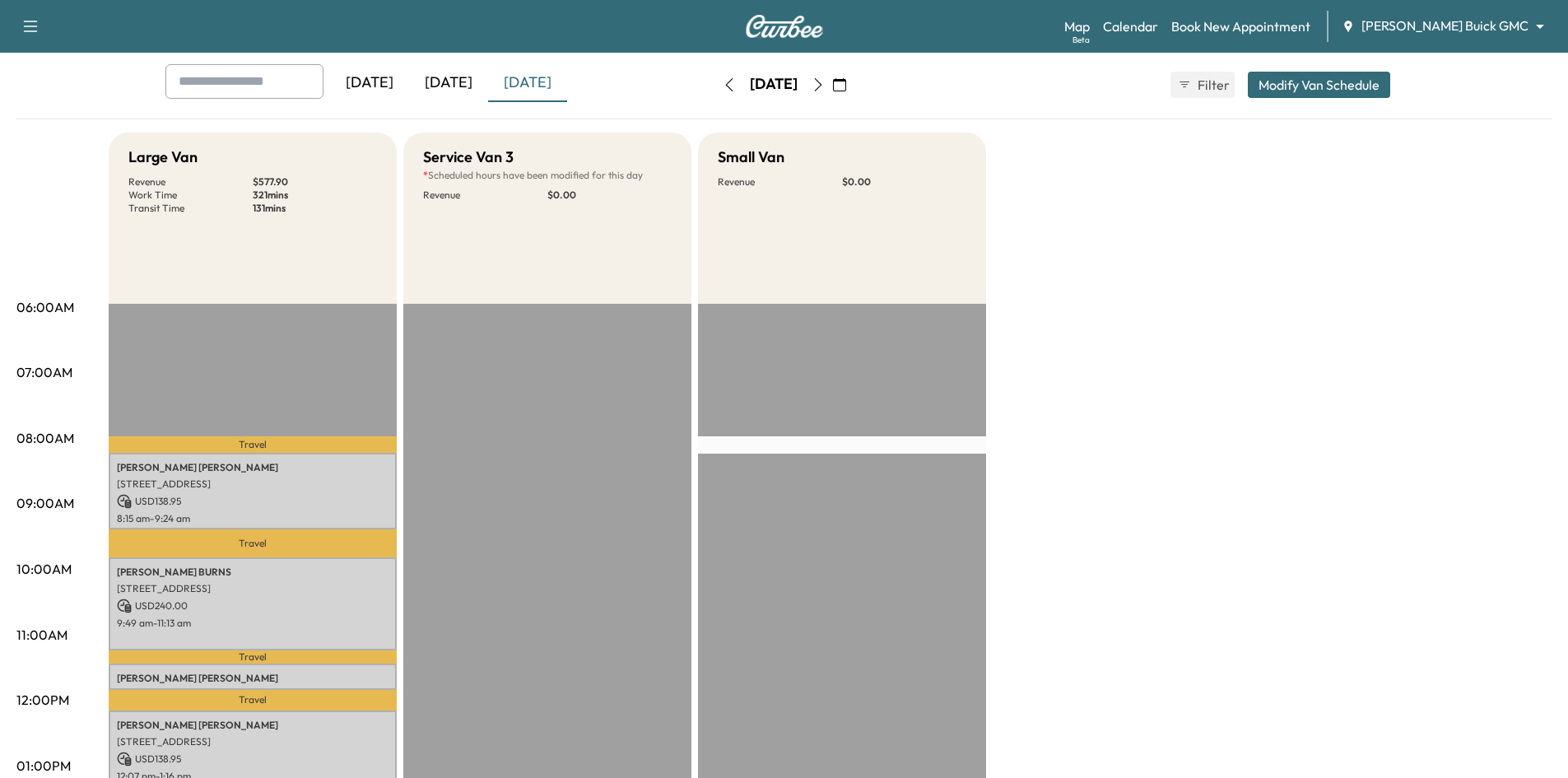
click at [825, 83] on icon "button" at bounding box center [818, 85] width 13 height 13
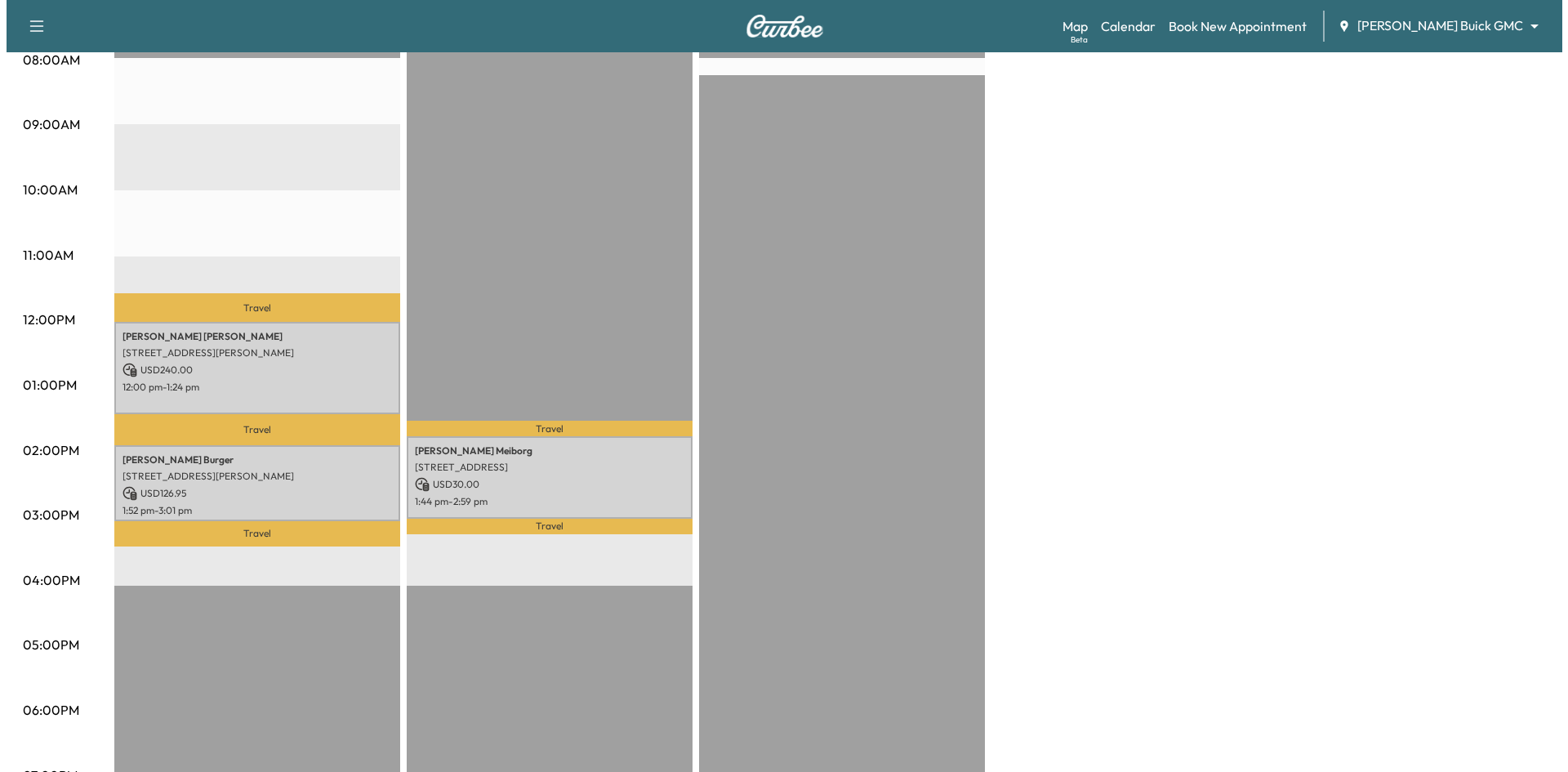
scroll to position [490, 0]
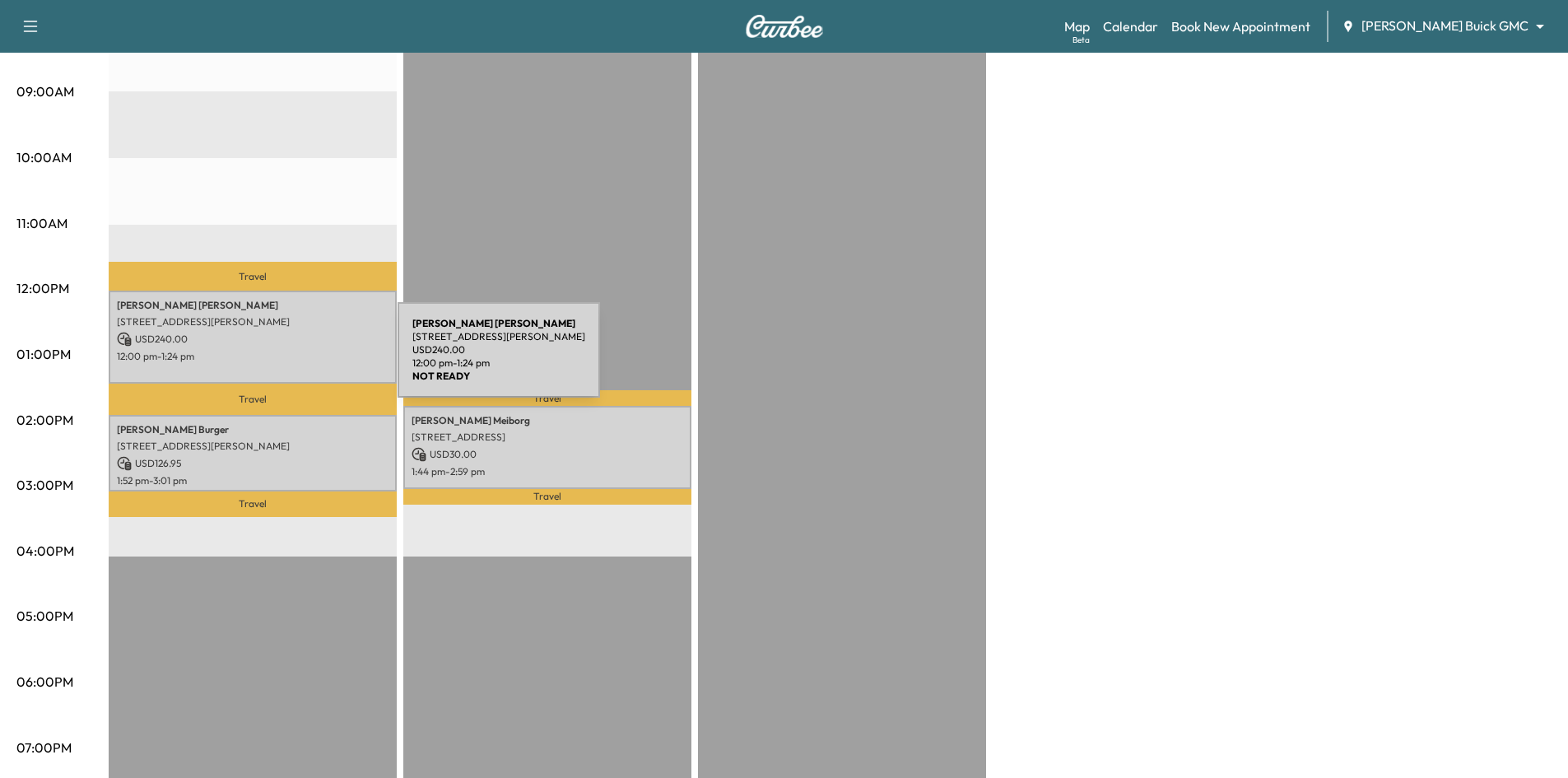
click at [274, 359] on div "Anne Atkins 7417 Cormac Street, McKinney, TX 75071, US USD 240.00 12:00 pm - 1:…" at bounding box center [252, 337] width 288 height 93
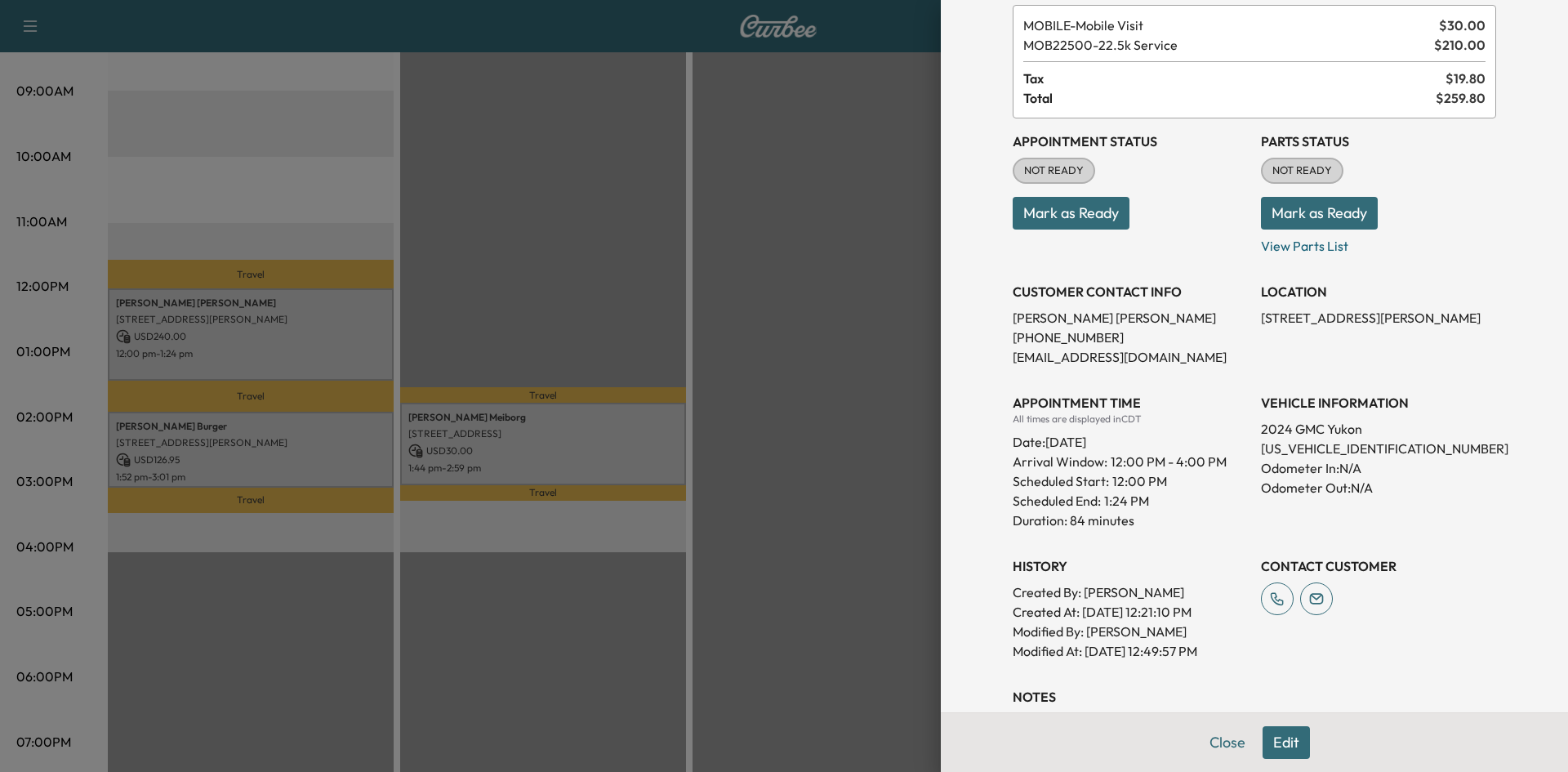
scroll to position [214, 0]
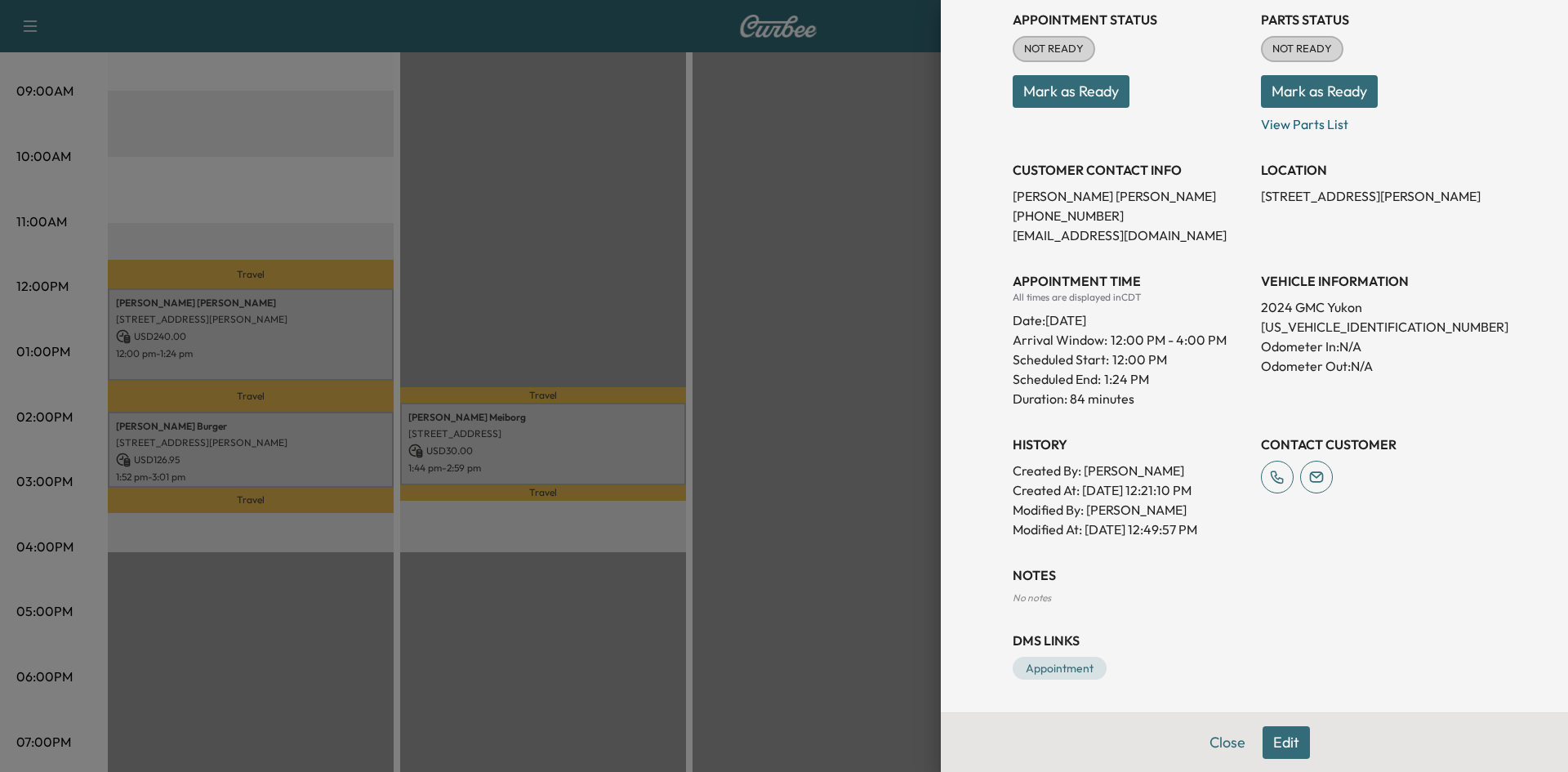
click at [479, 445] on div at bounding box center [784, 386] width 1568 height 772
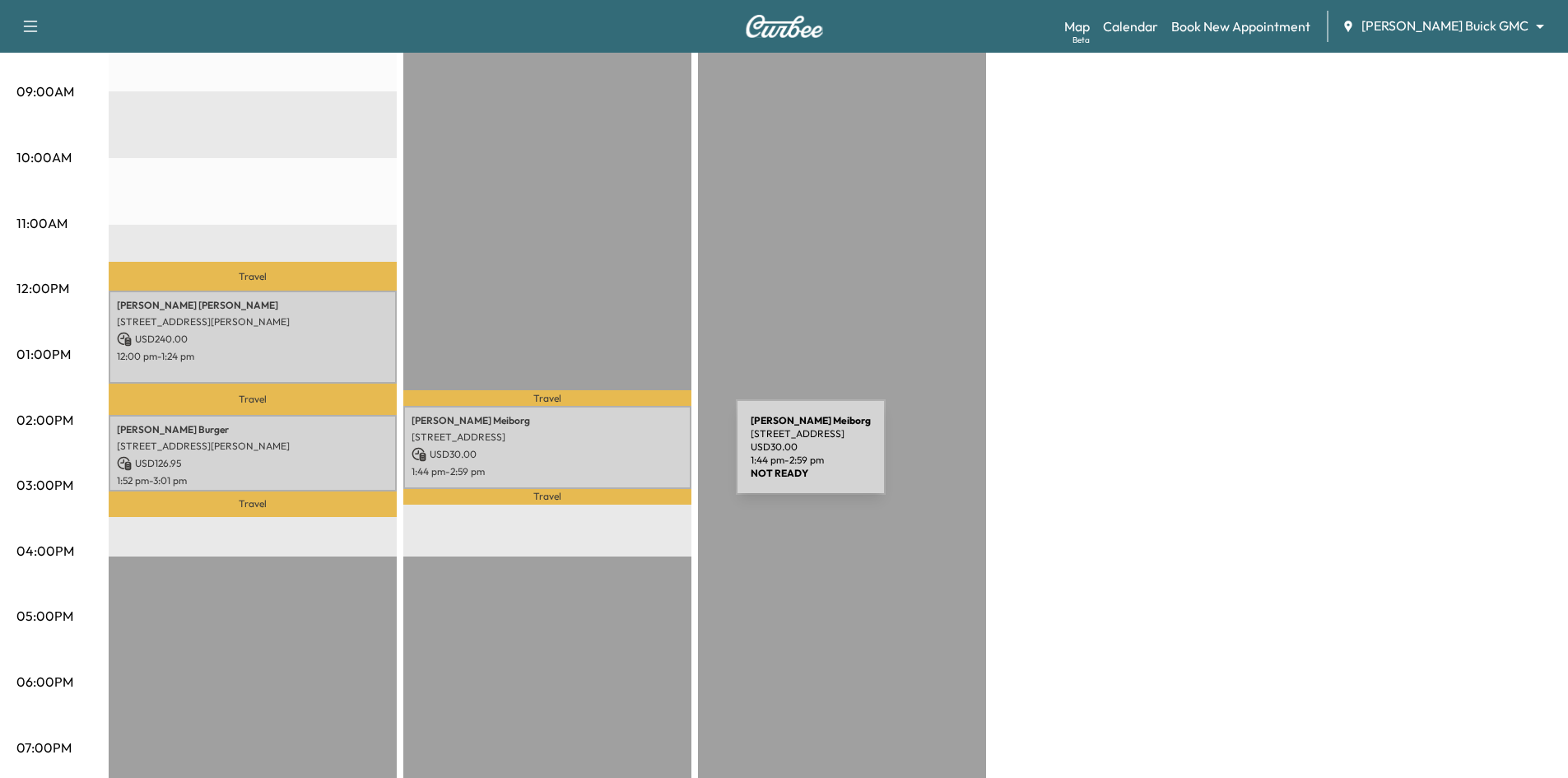
click at [612, 457] on div "Linda Meiborg 6700 Cherry St, Frisco, TX 75033, USA USD 30.00 1:44 pm - 2:59 pm" at bounding box center [547, 447] width 288 height 83
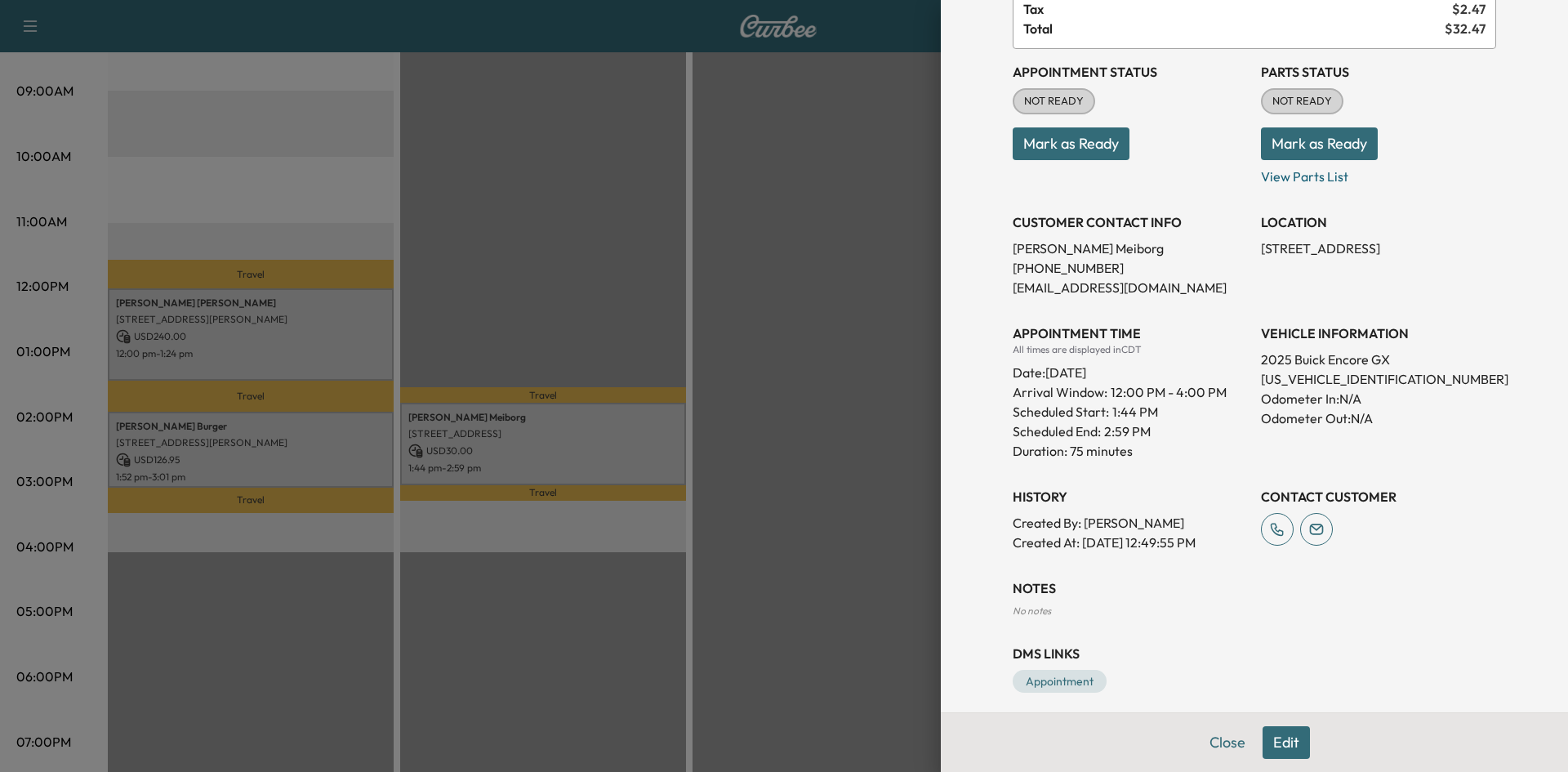
scroll to position [176, 0]
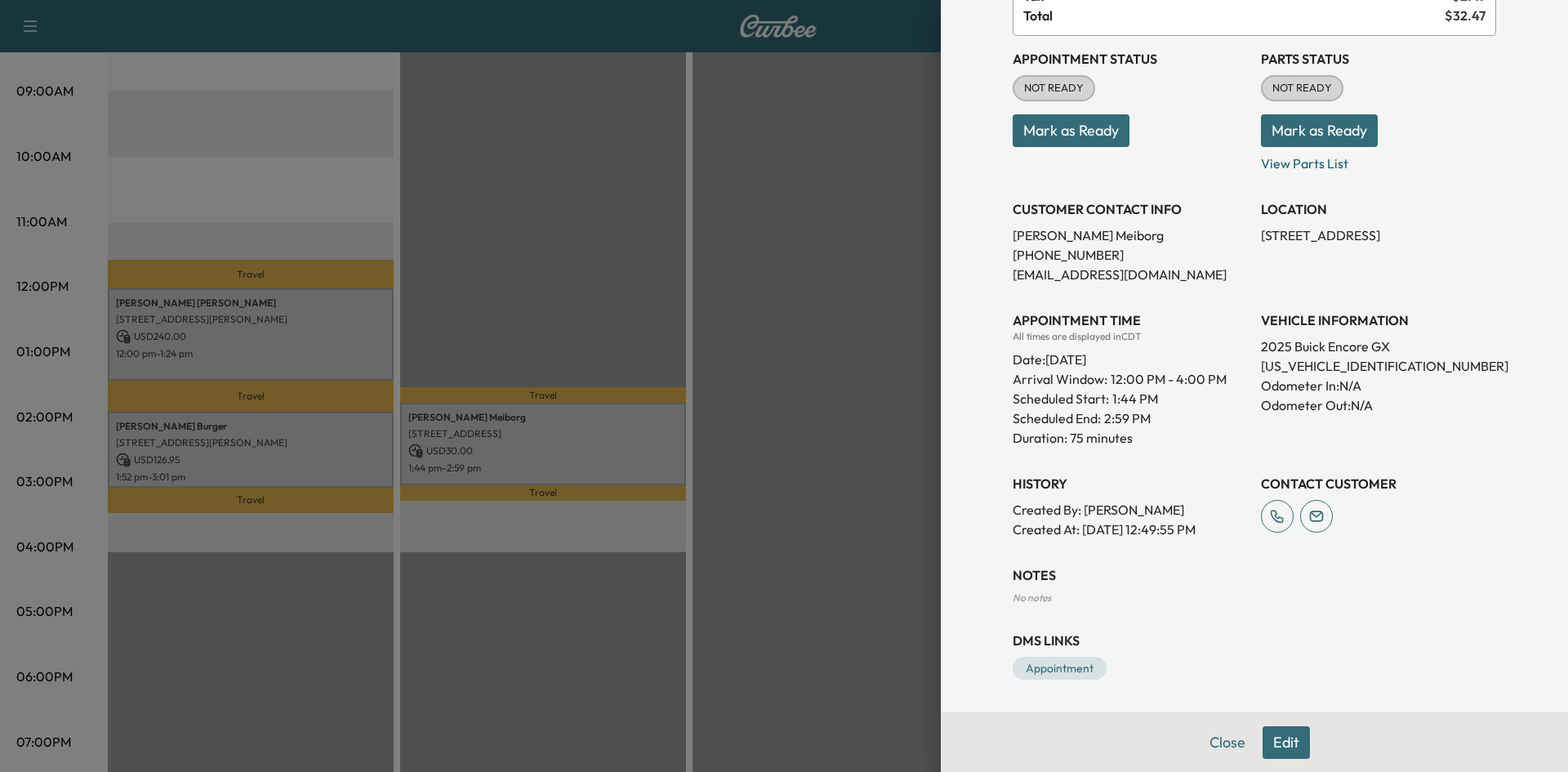
click at [342, 449] on div at bounding box center [784, 386] width 1568 height 772
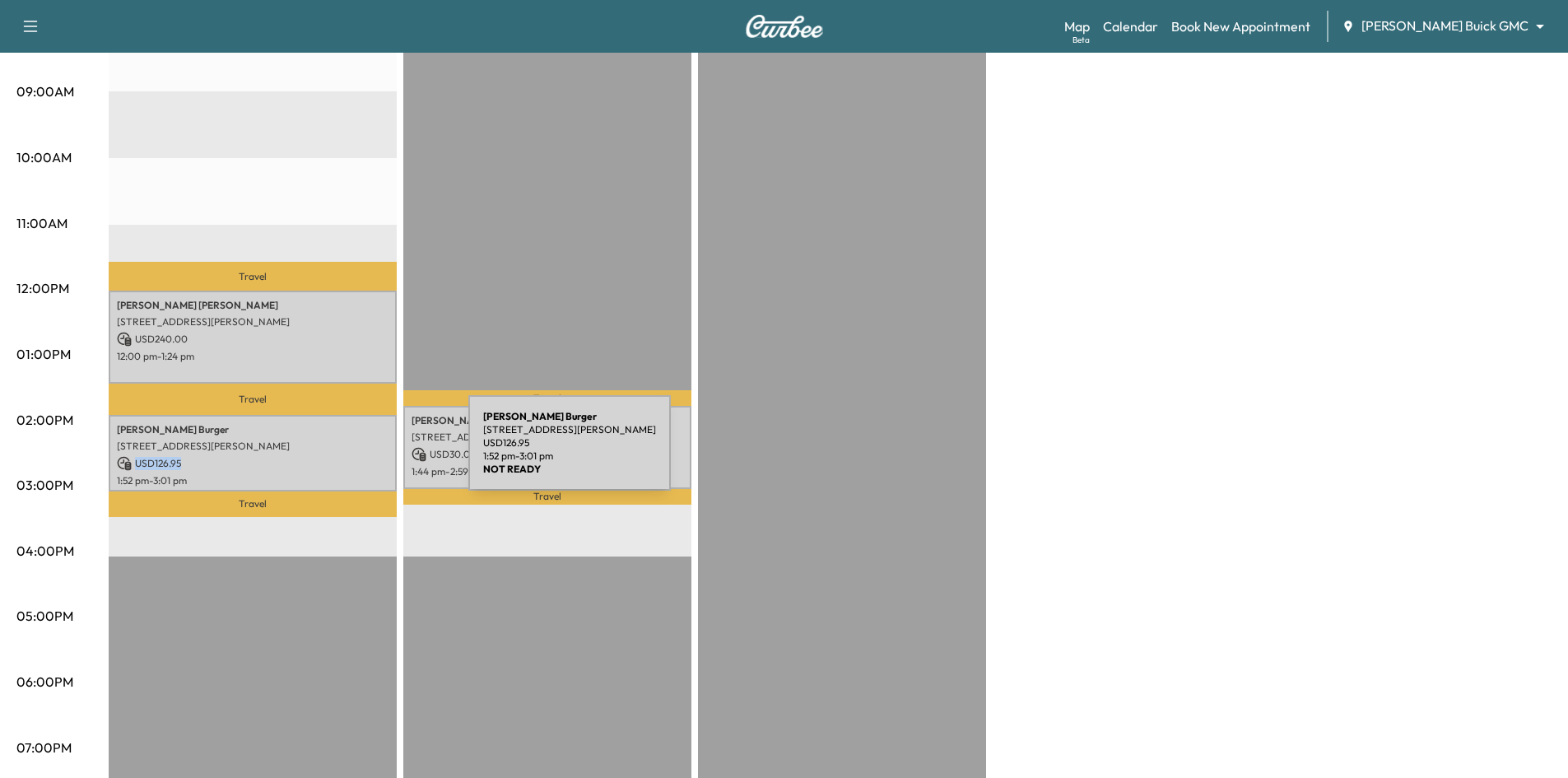
click at [345, 456] on p "USD 126.95" at bounding box center [252, 464] width 271 height 15
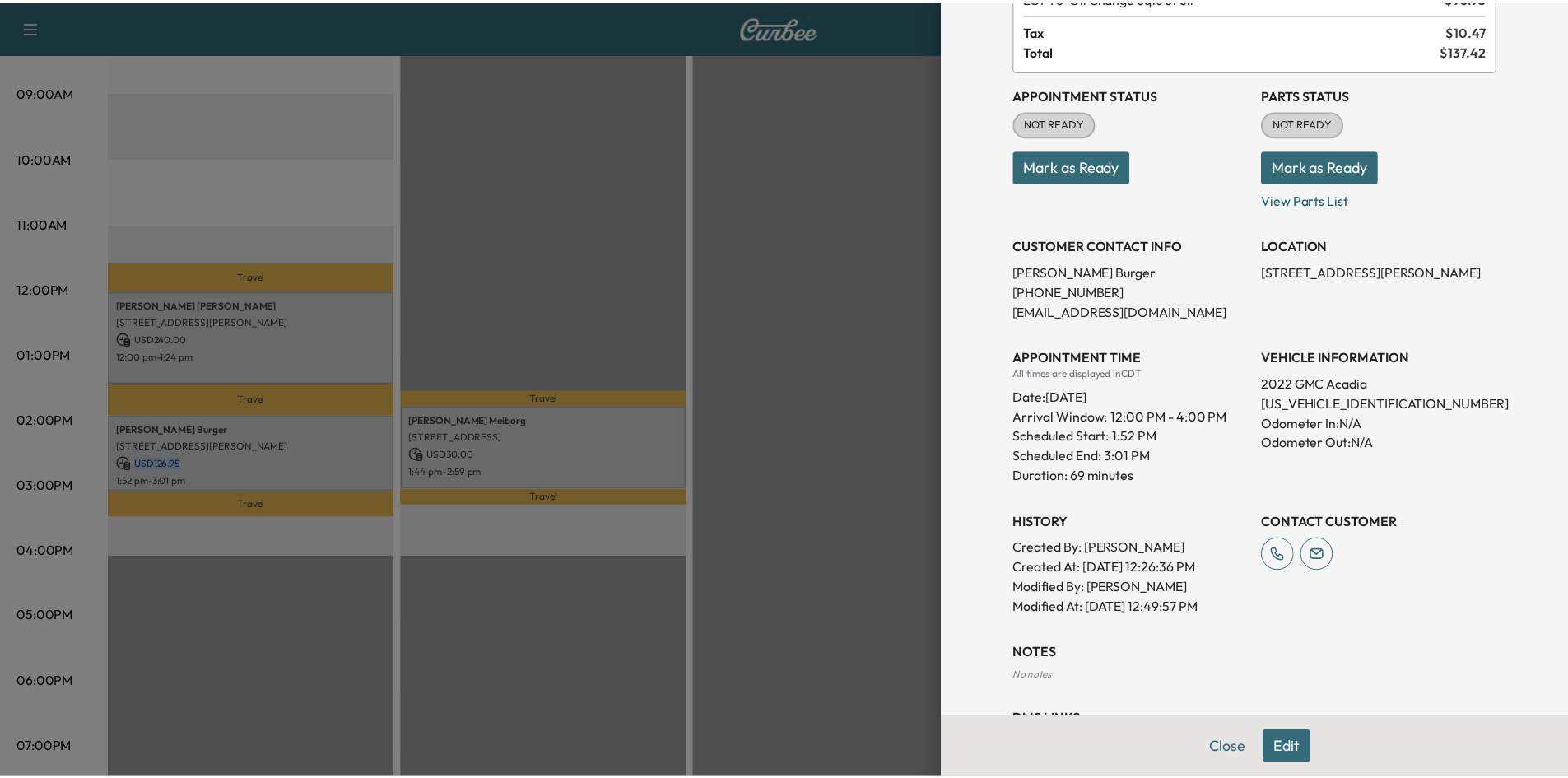
scroll to position [0, 0]
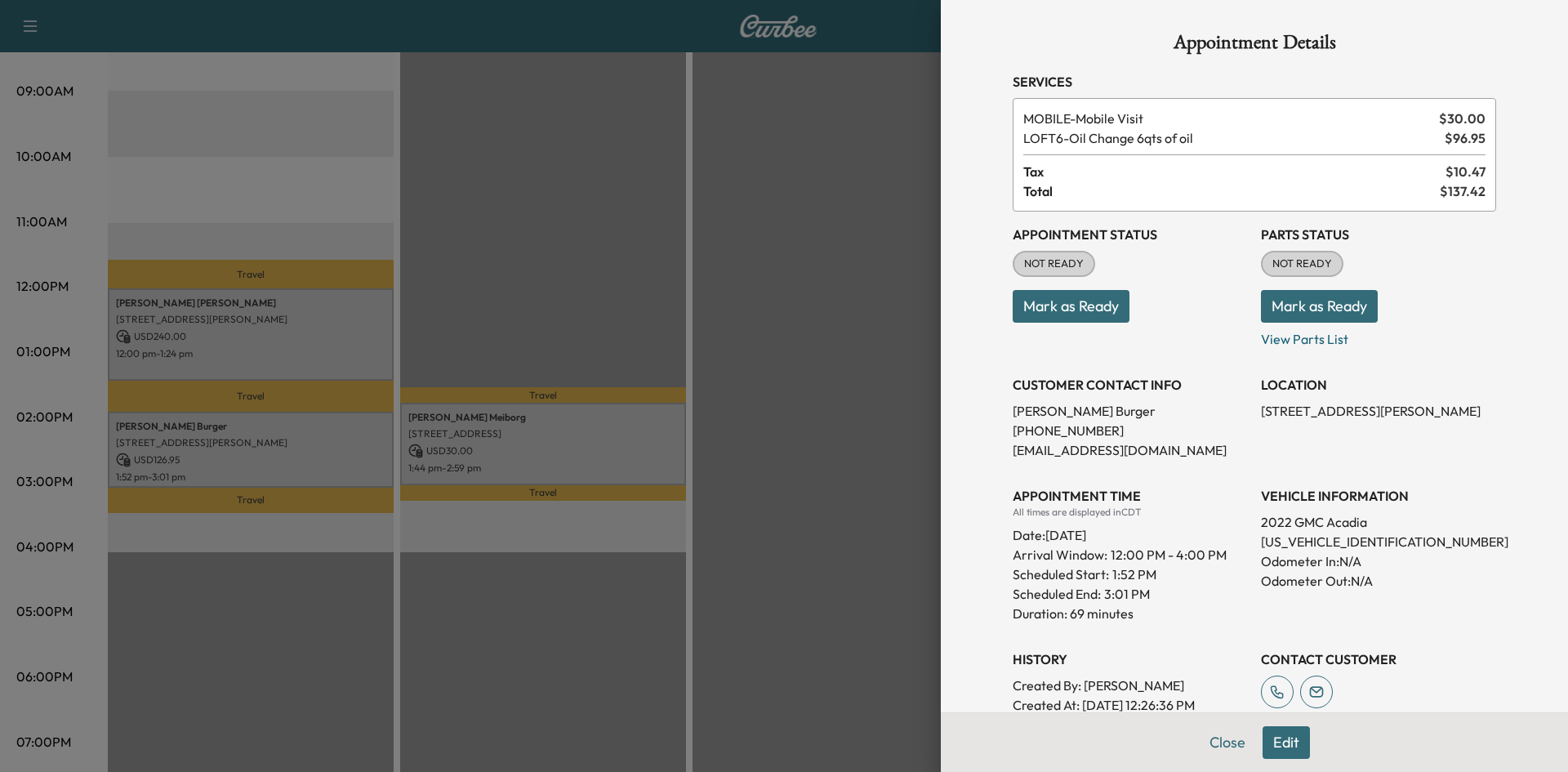
click at [825, 316] on div at bounding box center [784, 386] width 1568 height 772
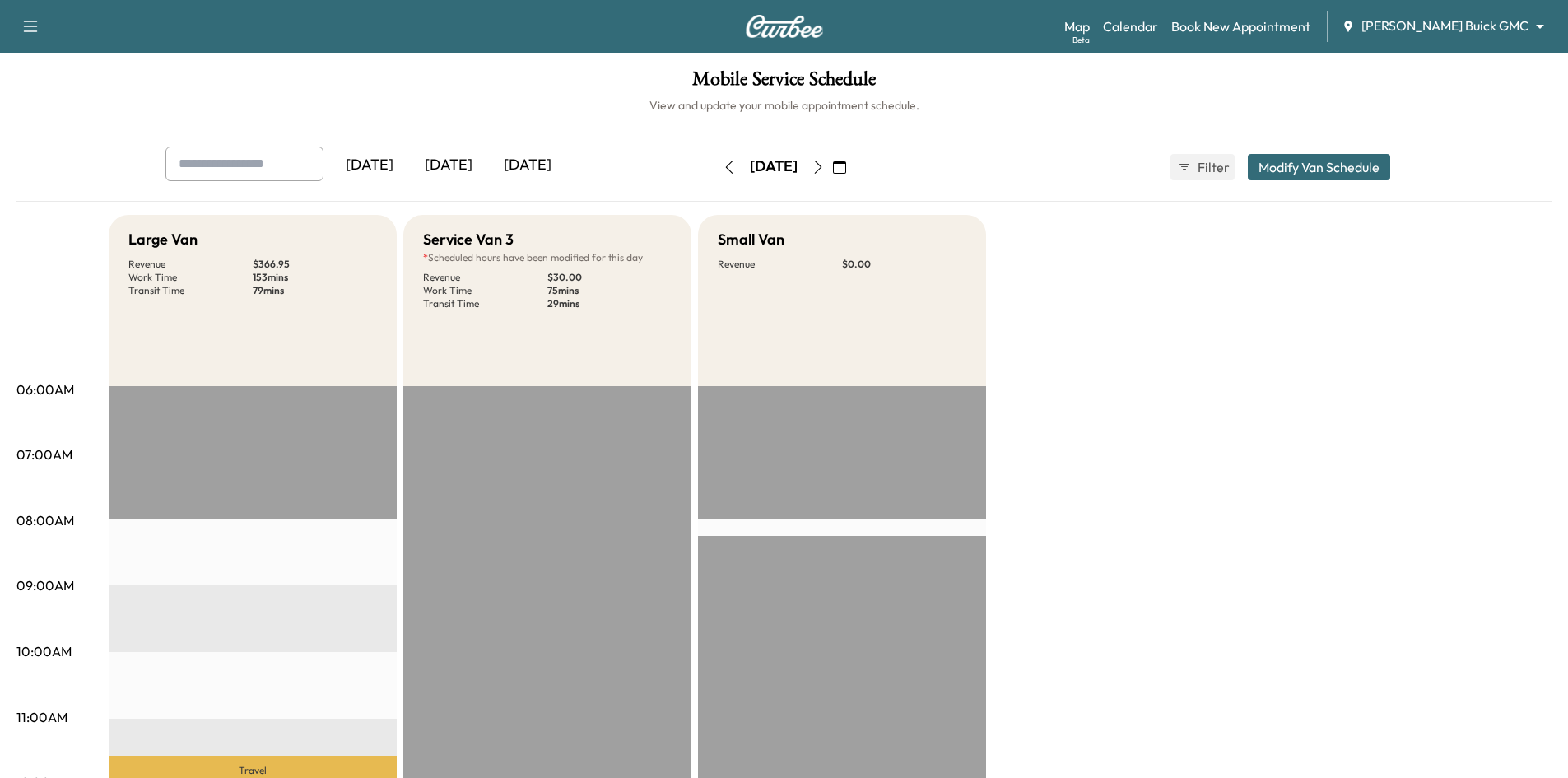
click at [825, 169] on icon "button" at bounding box center [818, 167] width 13 height 13
click at [460, 164] on div "[DATE]" at bounding box center [449, 166] width 79 height 38
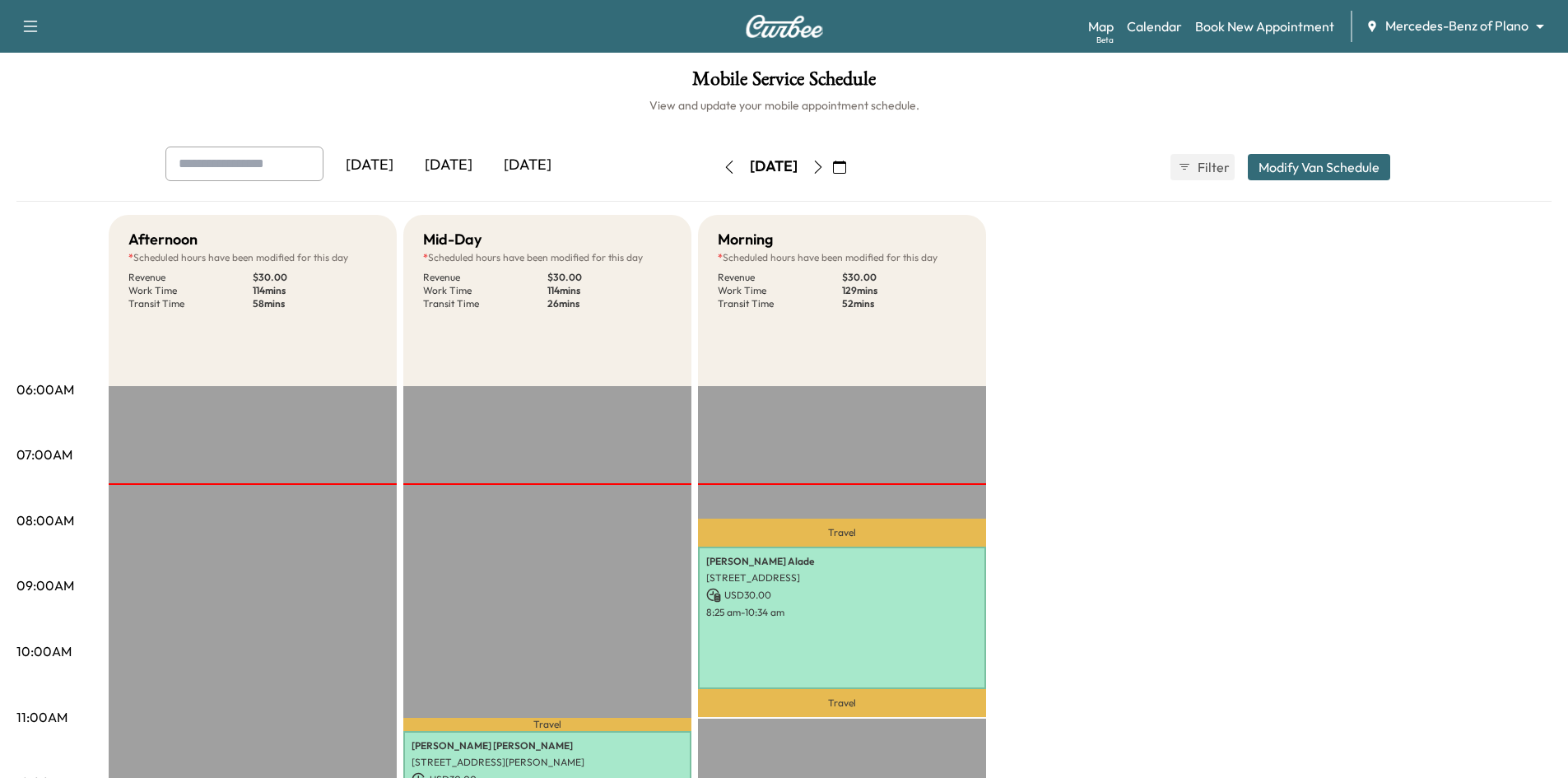
click at [450, 164] on div "[DATE]" at bounding box center [449, 166] width 79 height 38
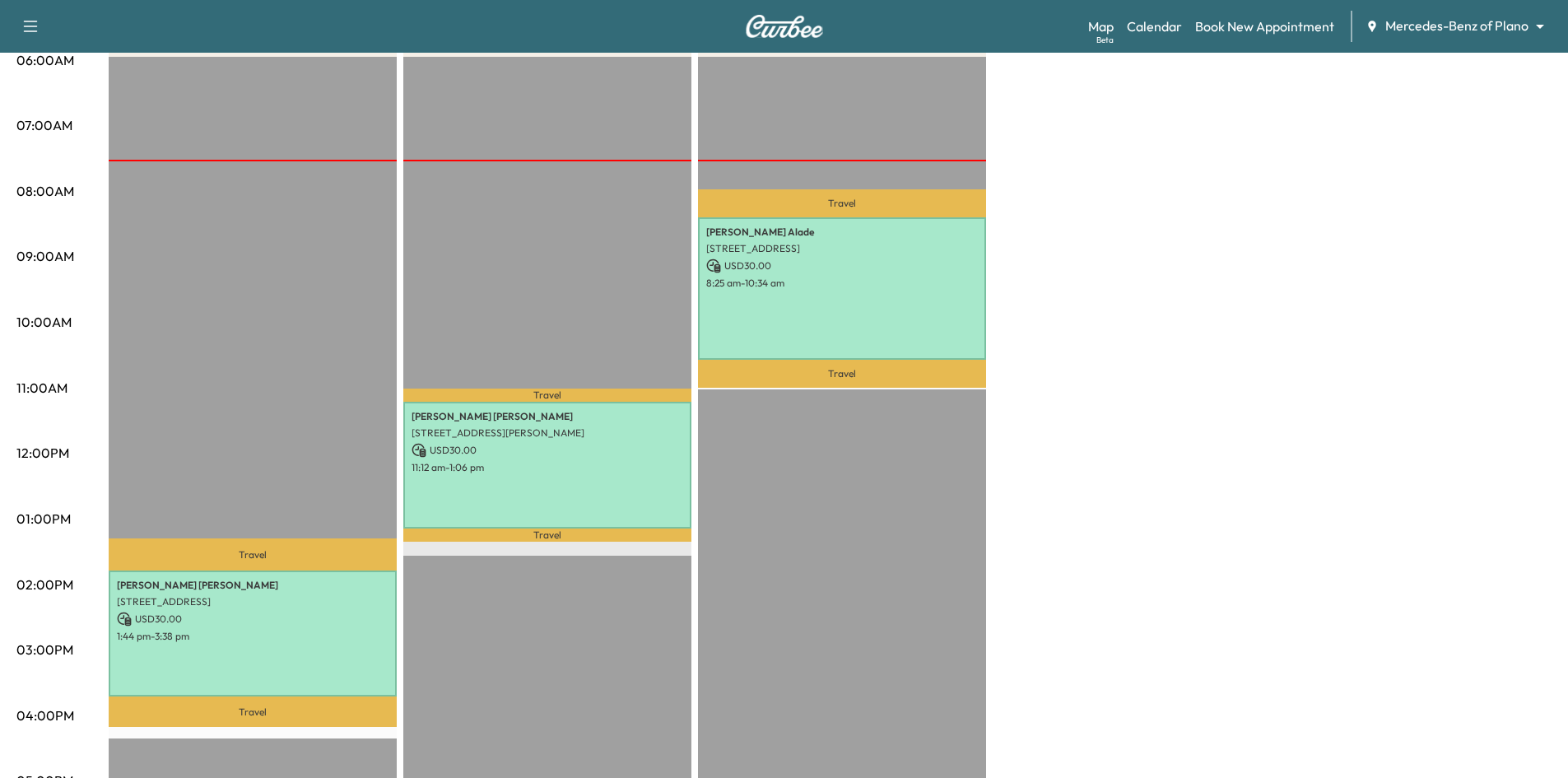
scroll to position [83, 0]
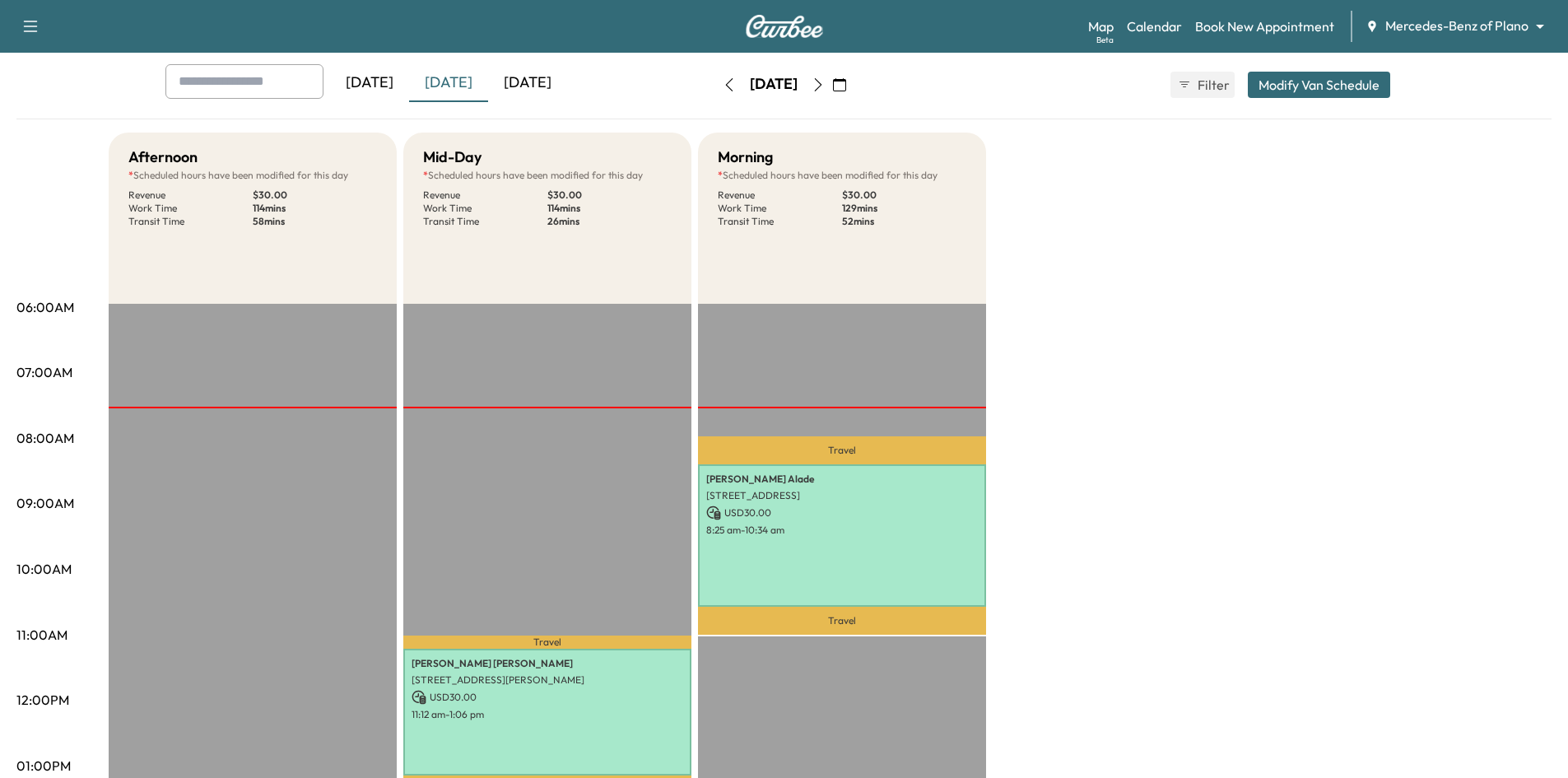
click at [545, 84] on div "[DATE]" at bounding box center [528, 83] width 79 height 38
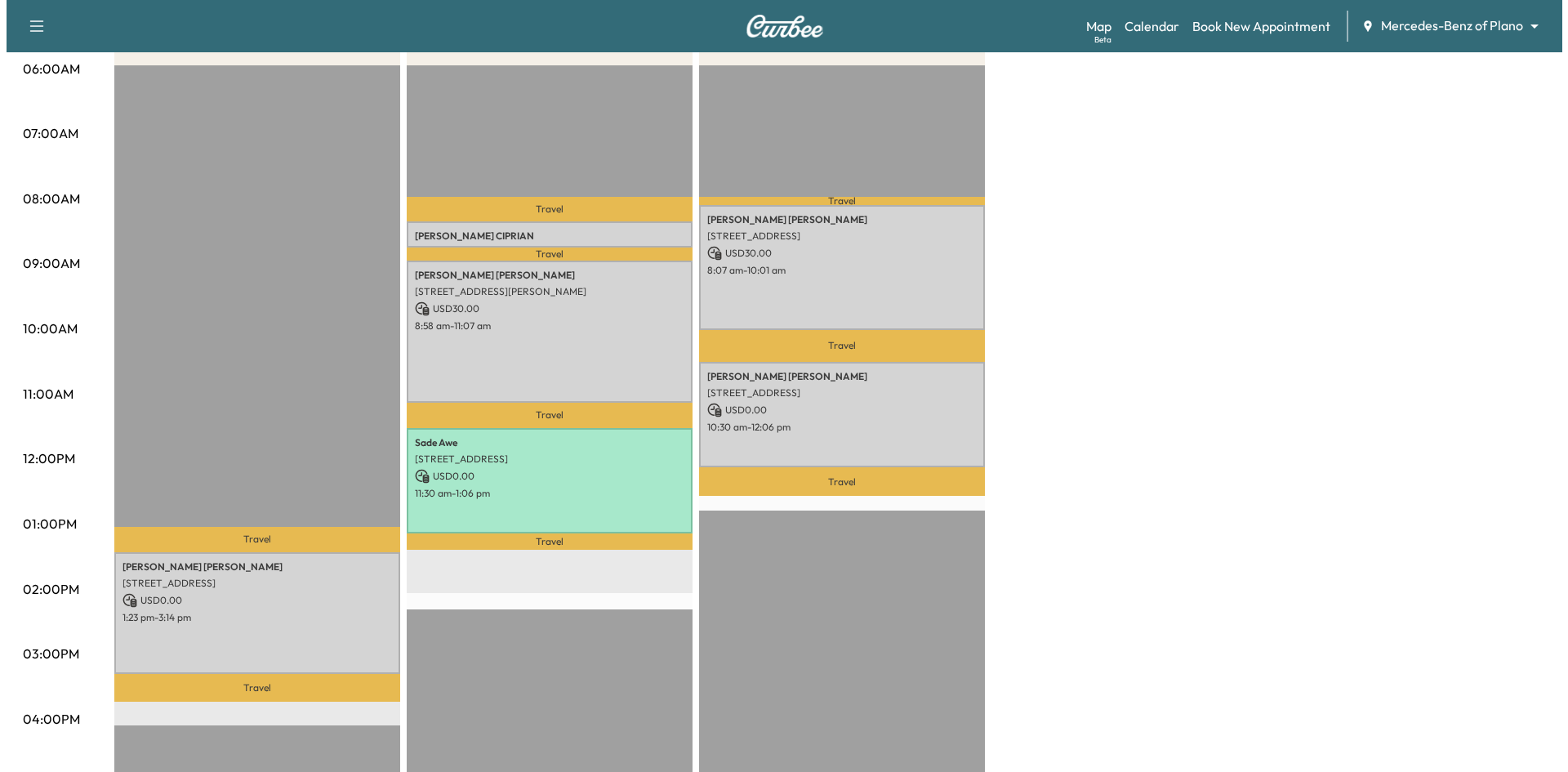
scroll to position [327, 0]
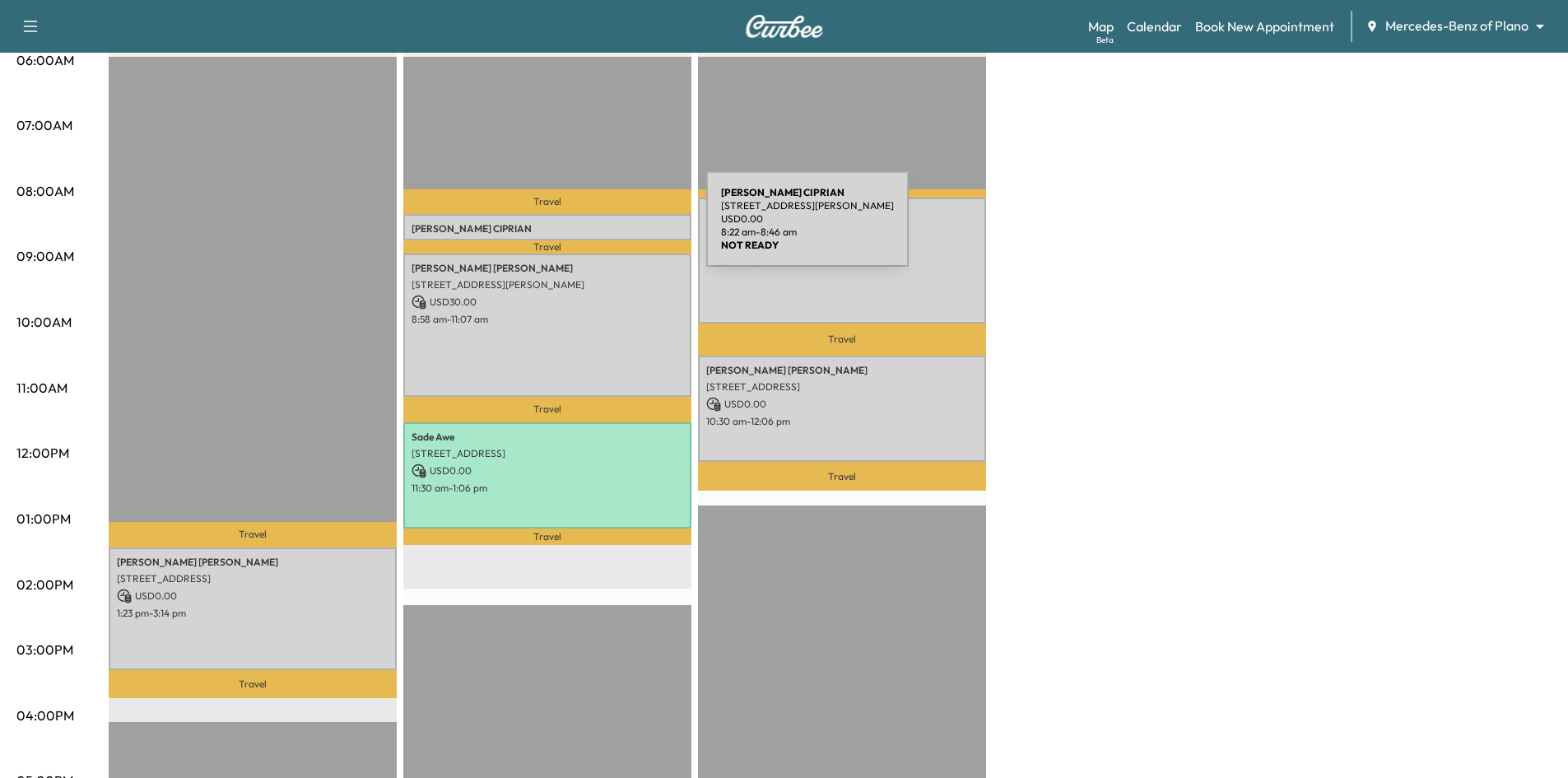
click at [583, 229] on p "WILSON CIPRIAN" at bounding box center [547, 229] width 271 height 13
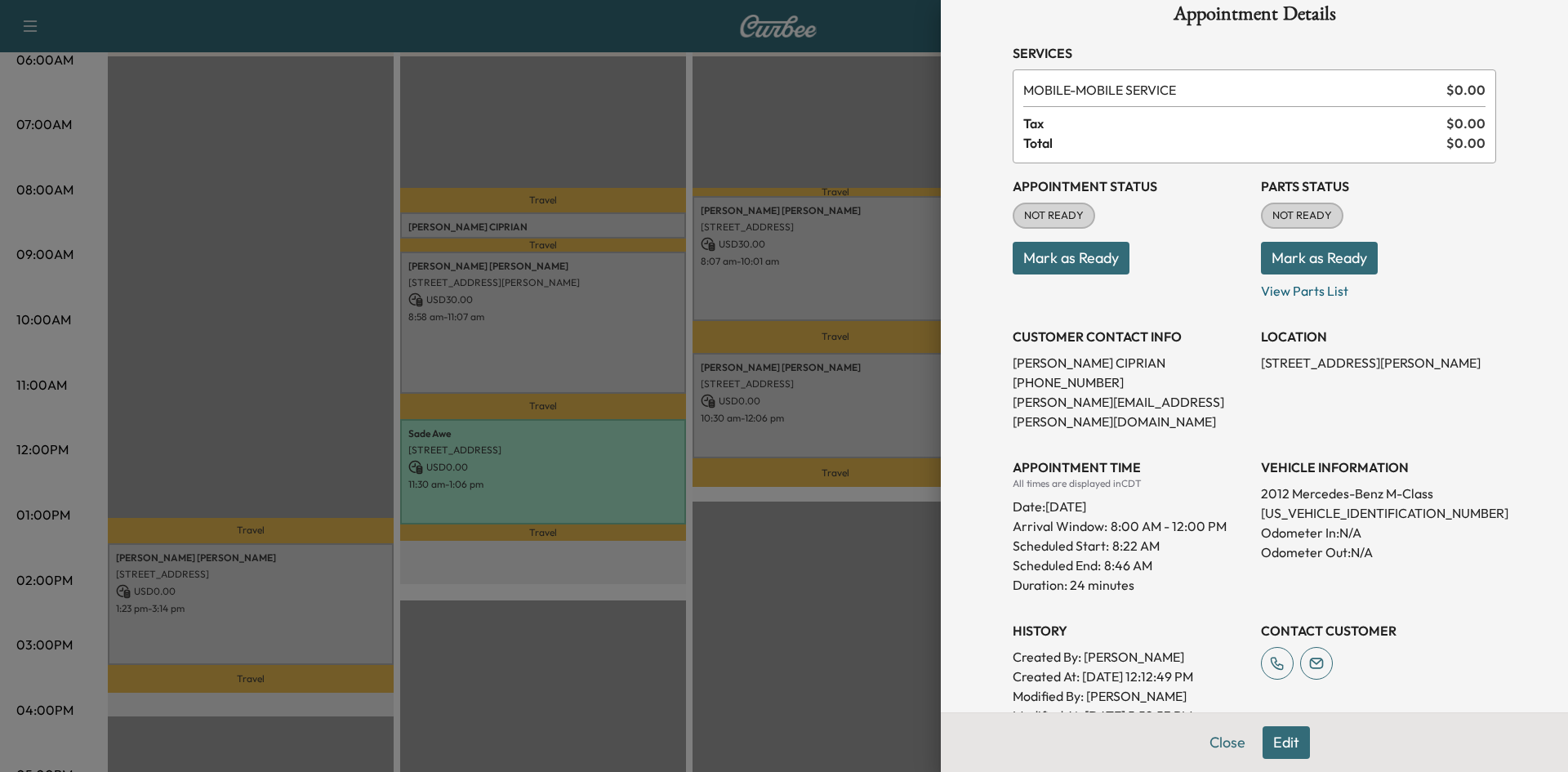
scroll to position [0, 0]
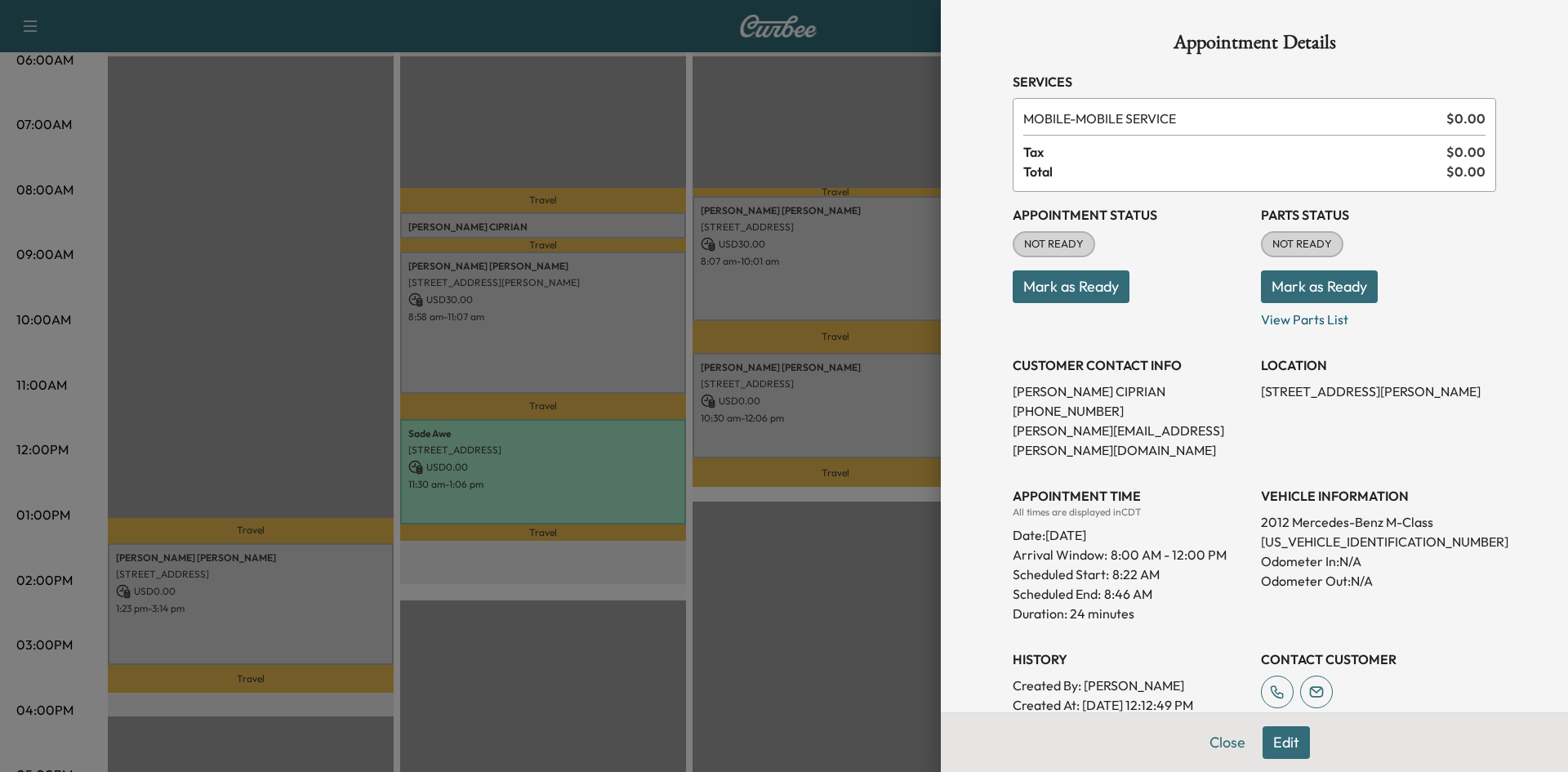
click at [203, 207] on div at bounding box center [784, 386] width 1568 height 772
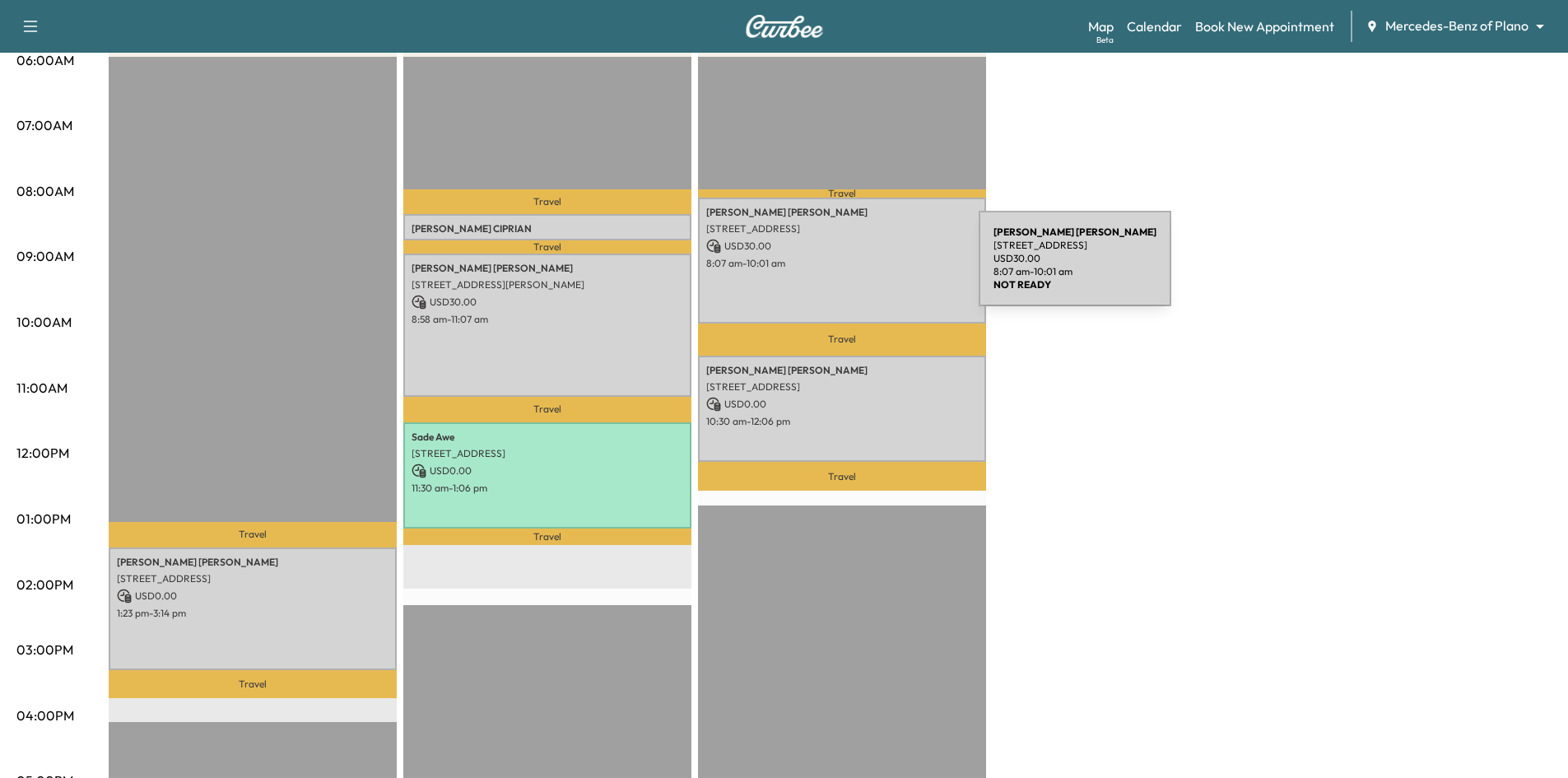
click at [855, 278] on div "Ellen Bertels 6400 Windcrest Drive, #1620, Plano, TX 75024, US USD 30.00 8:07 a…" at bounding box center [841, 261] width 288 height 126
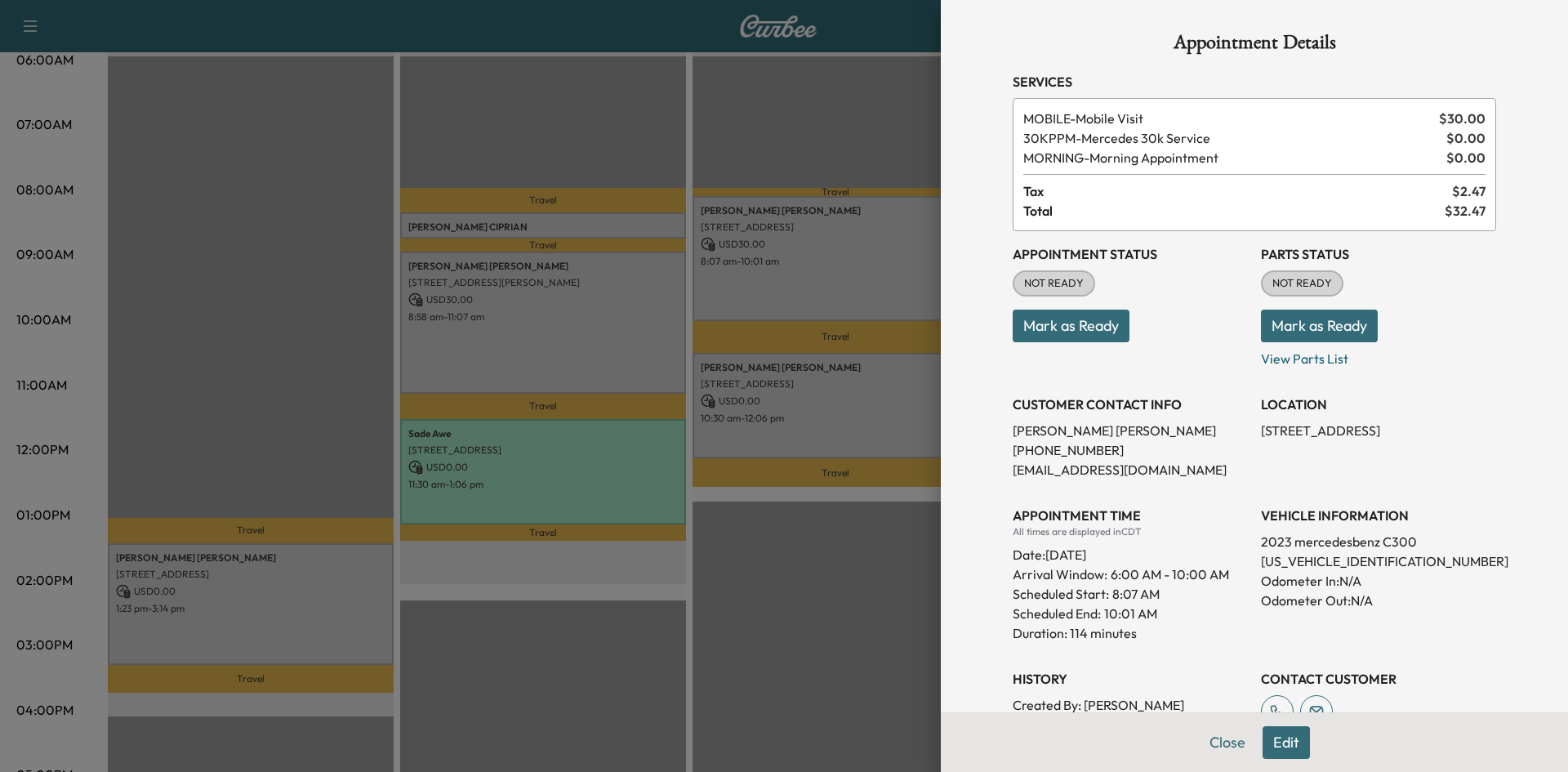
click at [880, 409] on div at bounding box center [784, 386] width 1568 height 772
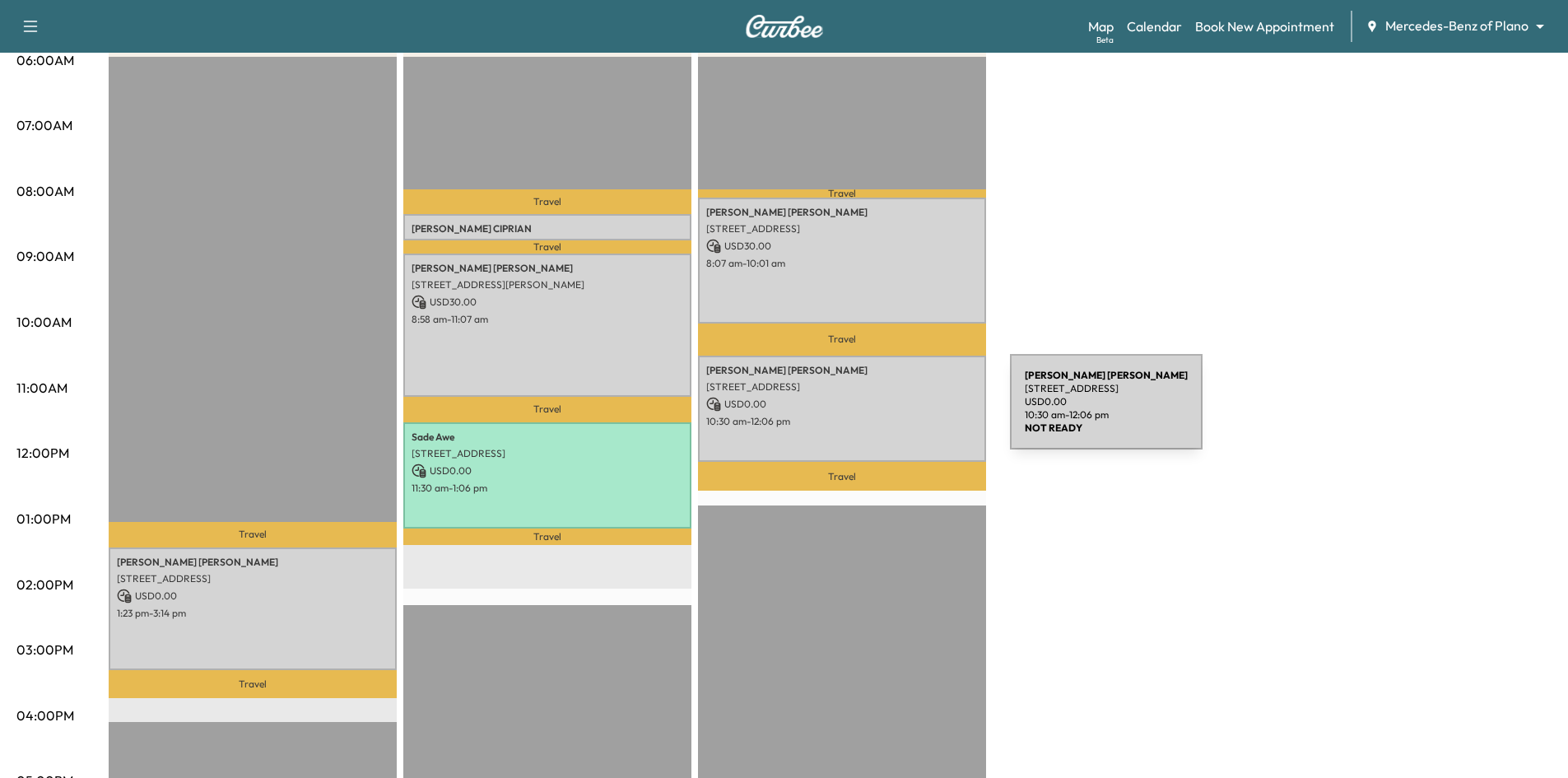
click at [887, 415] on p "10:30 am - 12:06 pm" at bounding box center [841, 422] width 271 height 13
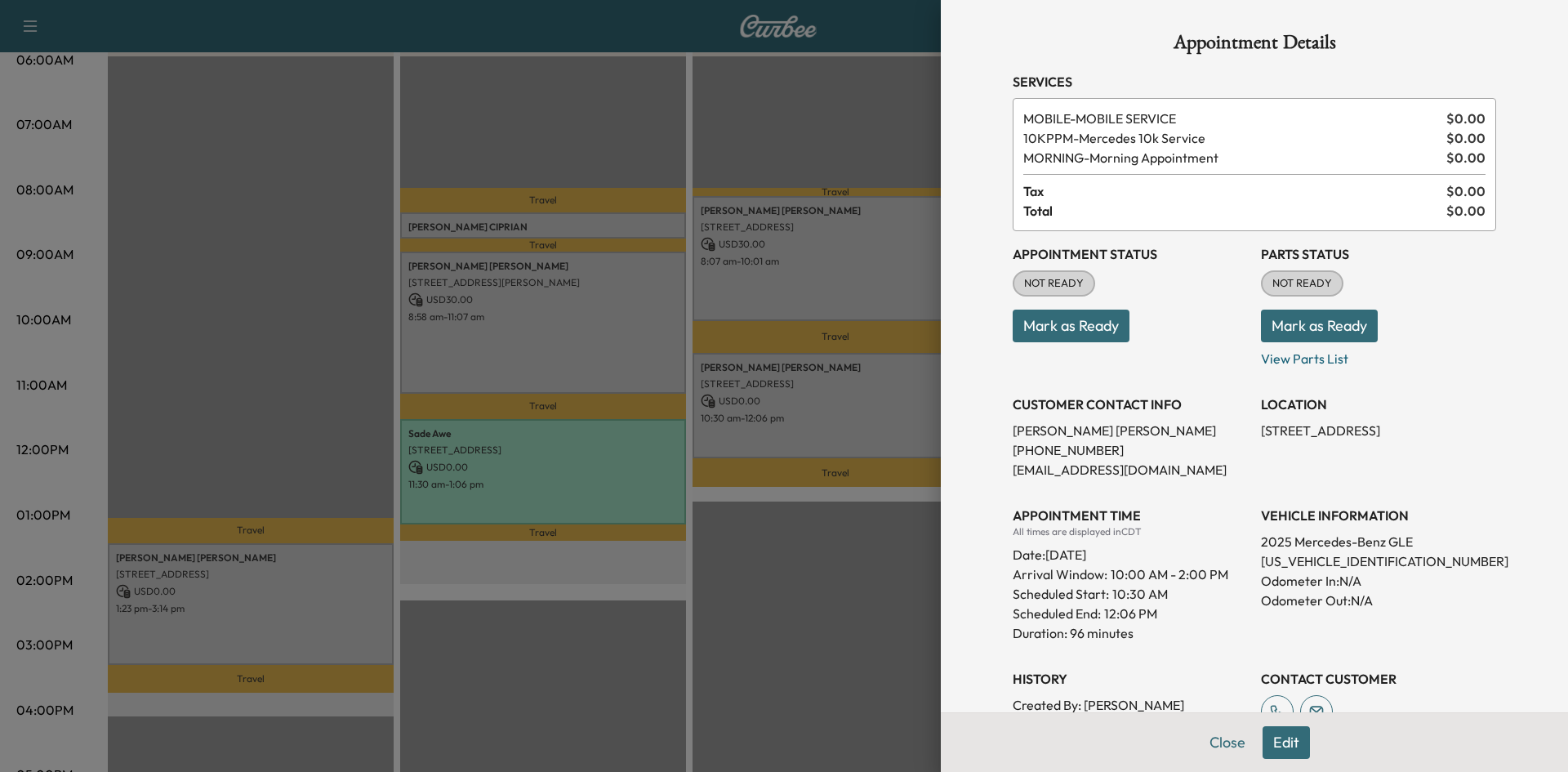
scroll to position [378, 0]
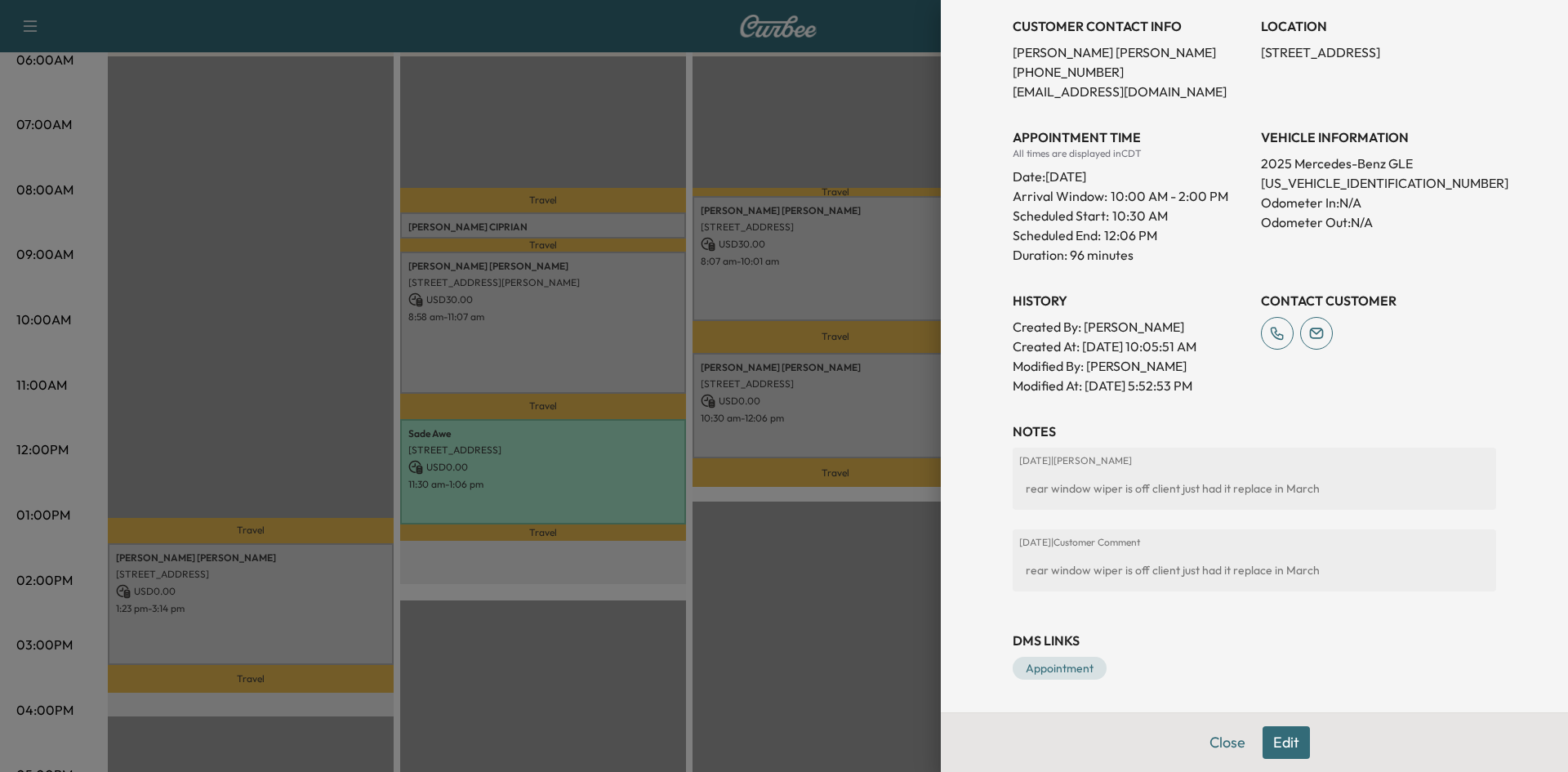
click at [813, 576] on div at bounding box center [784, 386] width 1568 height 772
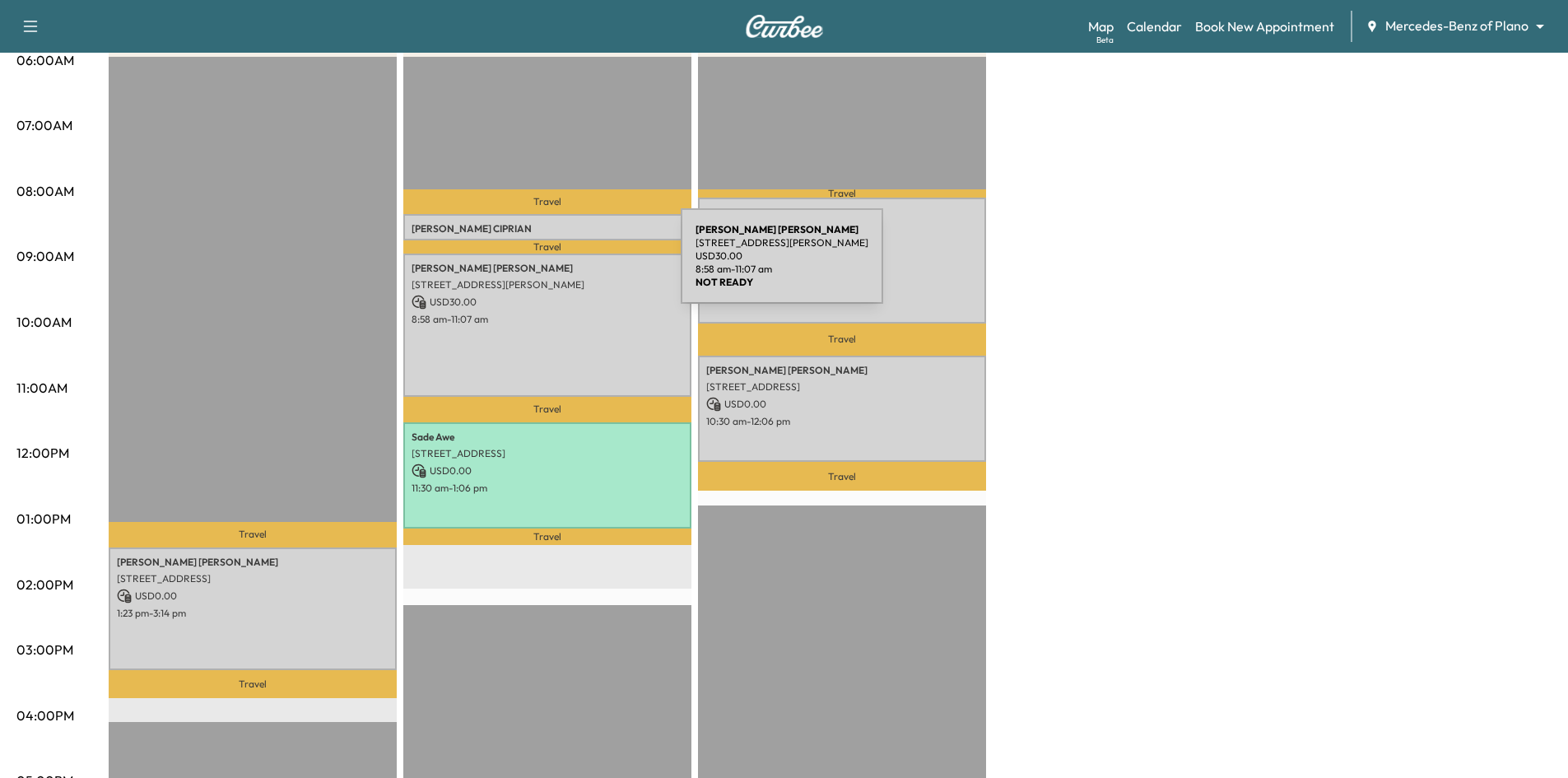
click at [553, 273] on div "Christina Arteaga 537 BRAMANTE DR, PLANO, TX 75075, USA USD 30.00 8:58 am - 11:…" at bounding box center [547, 325] width 288 height 144
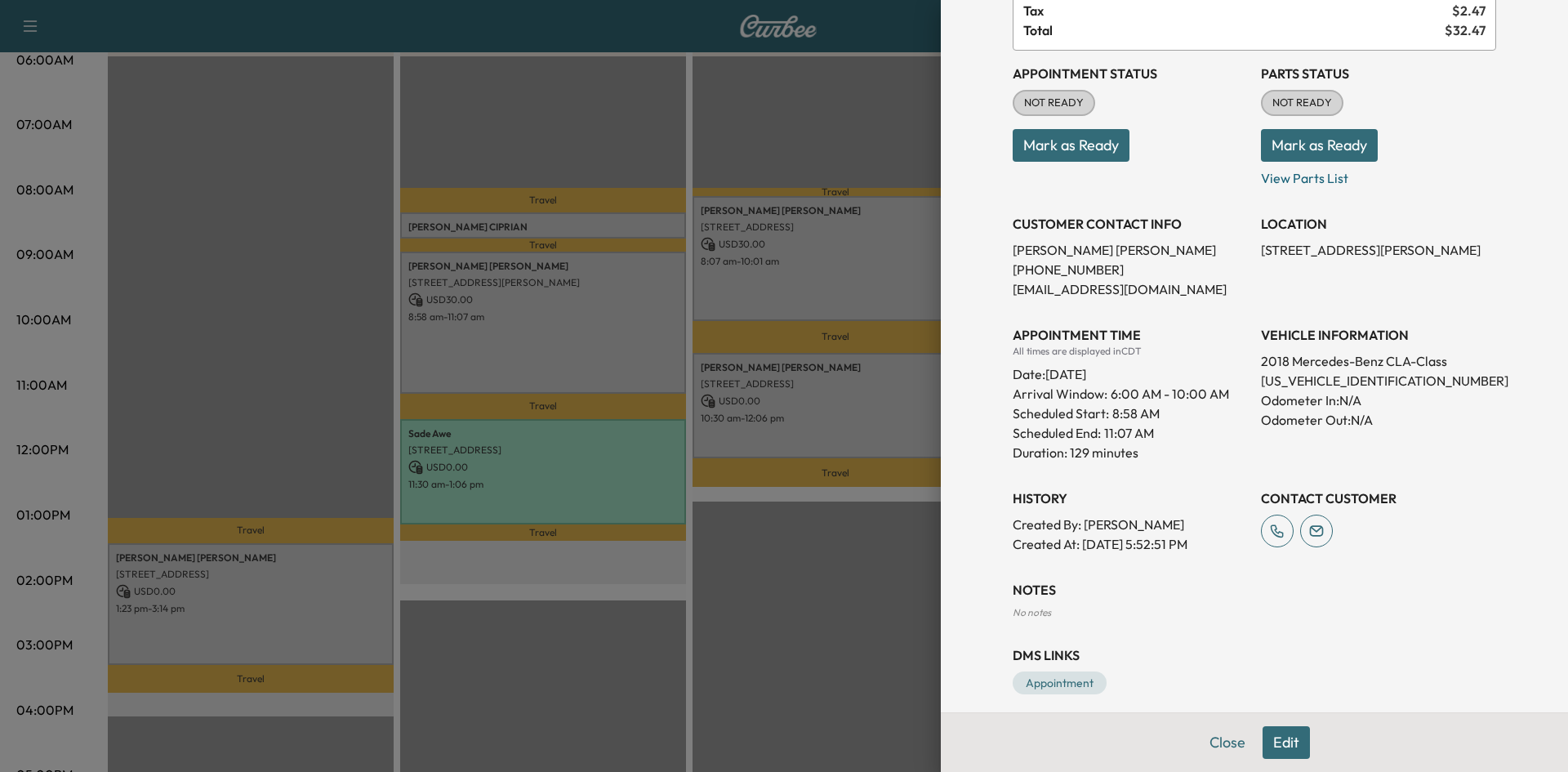
scroll to position [176, 0]
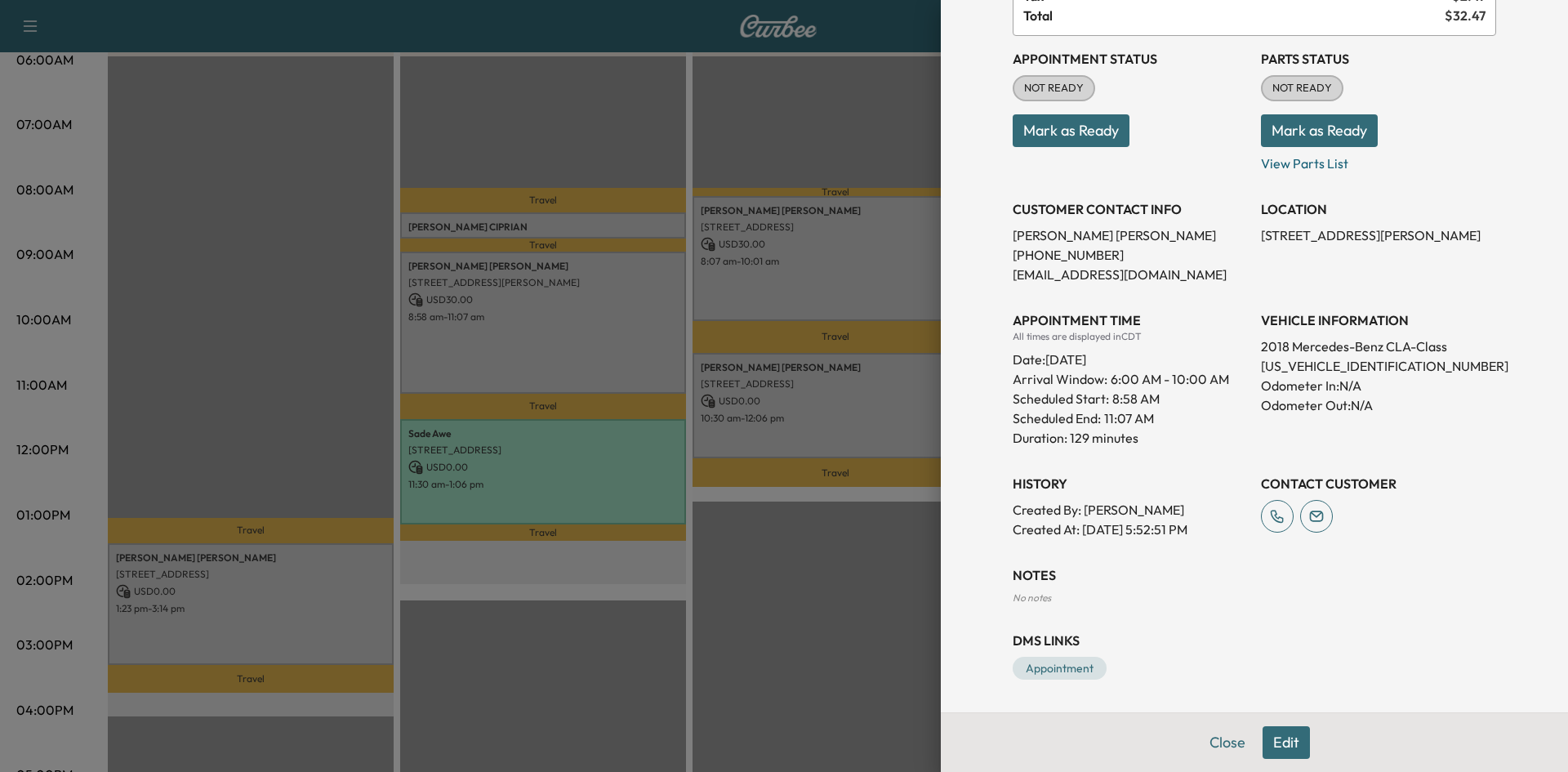
click at [561, 444] on div at bounding box center [784, 386] width 1568 height 772
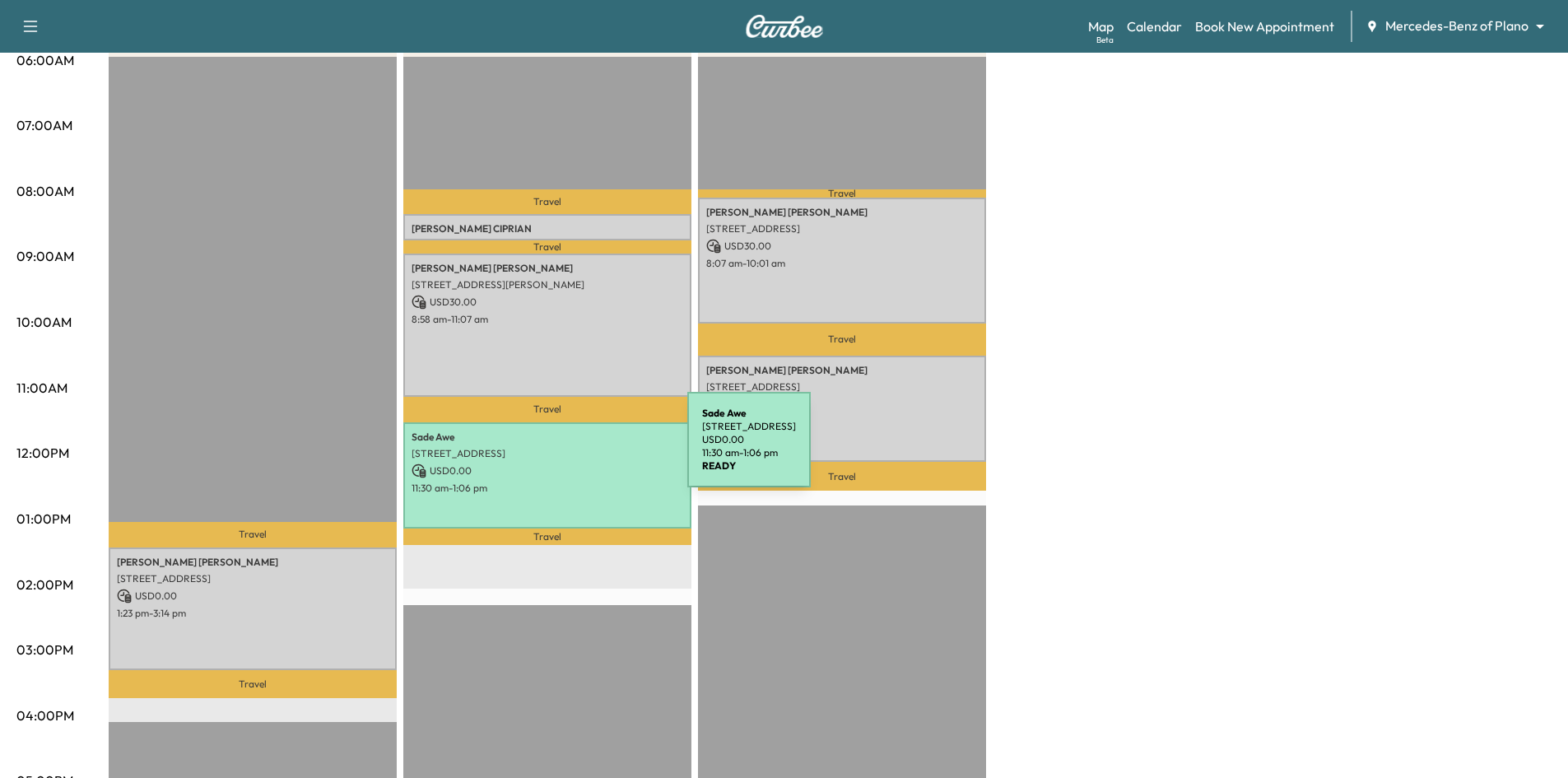
click at [565, 454] on p "6963 Washakie Rd, Frisco, TX 75036, USA" at bounding box center [547, 454] width 271 height 13
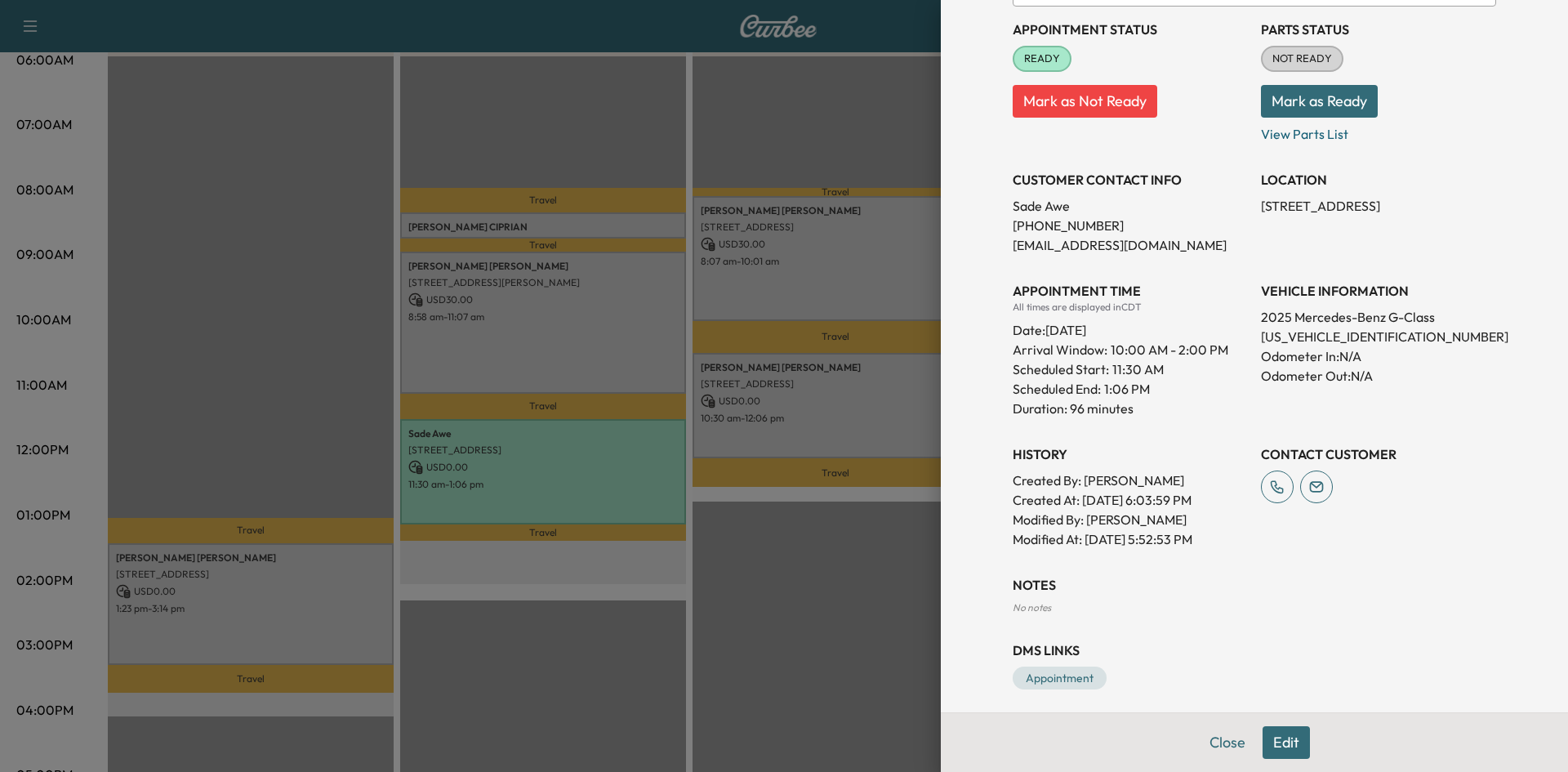
scroll to position [214, 0]
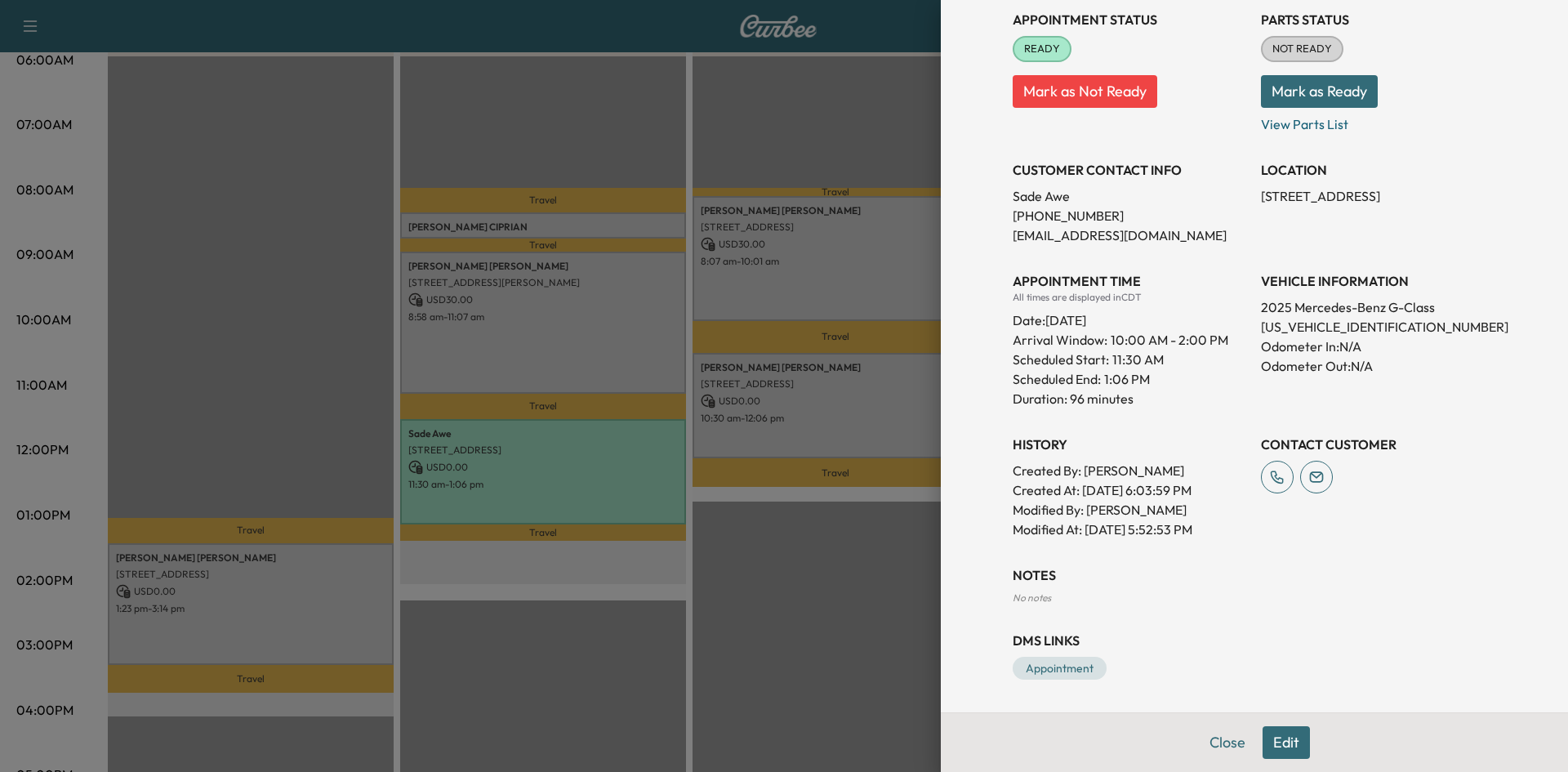
click at [281, 625] on div at bounding box center [784, 386] width 1568 height 772
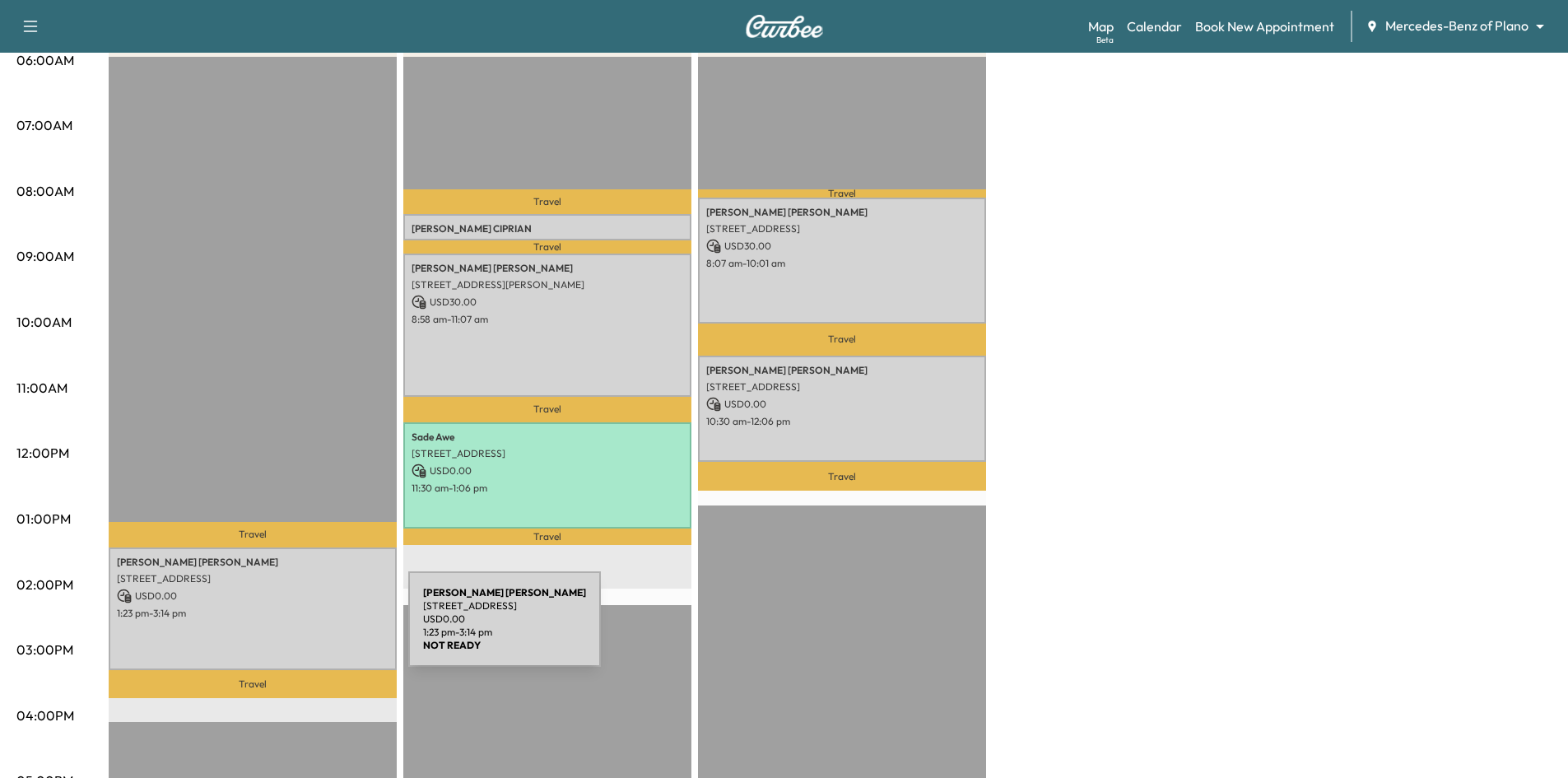
click at [285, 627] on div "Kaitlyn Cooper 3117 Greenbrier Dr, Dallas, TX 75225, USA USD 0.00 1:23 pm - 3:1…" at bounding box center [252, 609] width 288 height 123
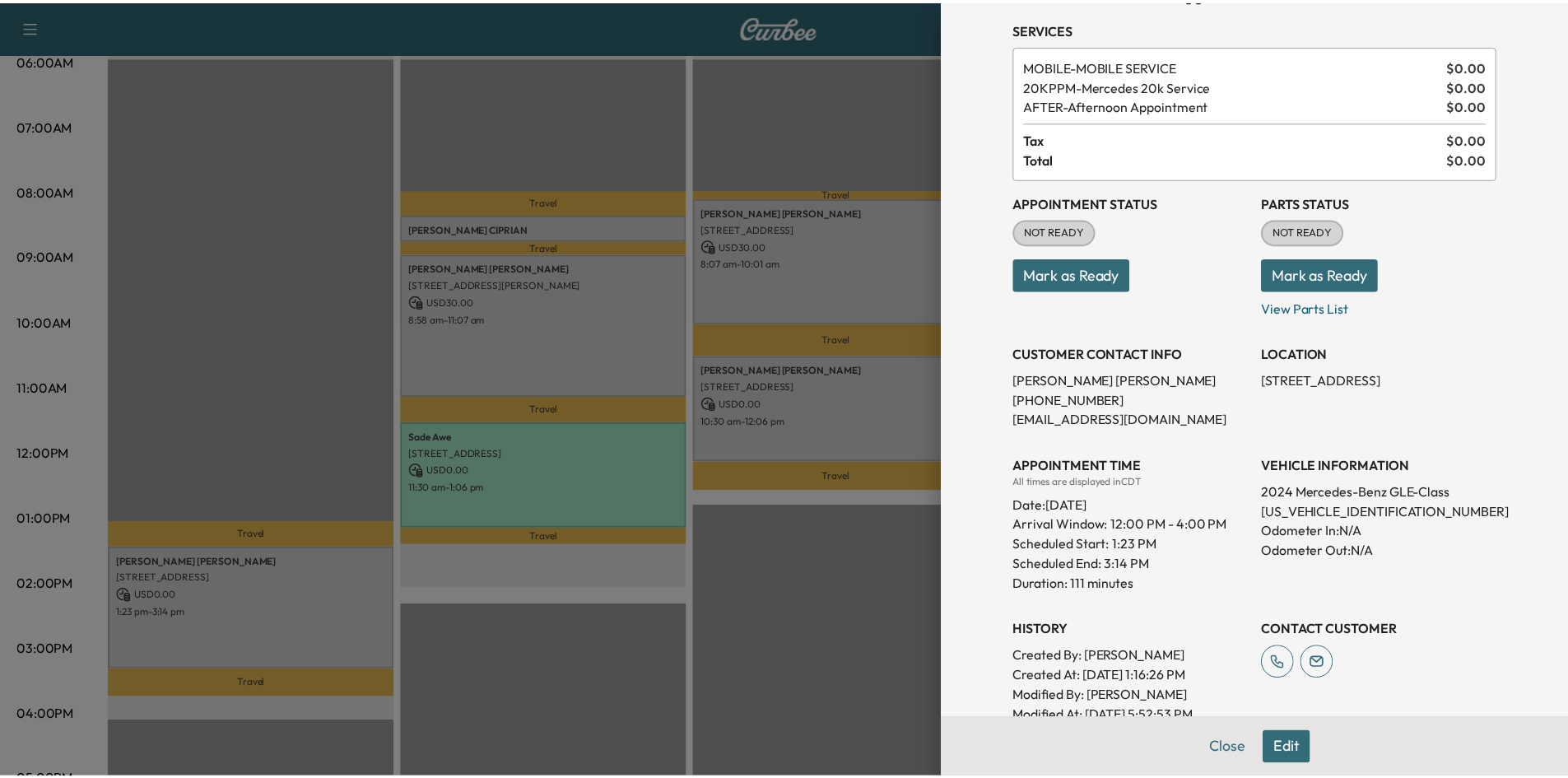
scroll to position [0, 0]
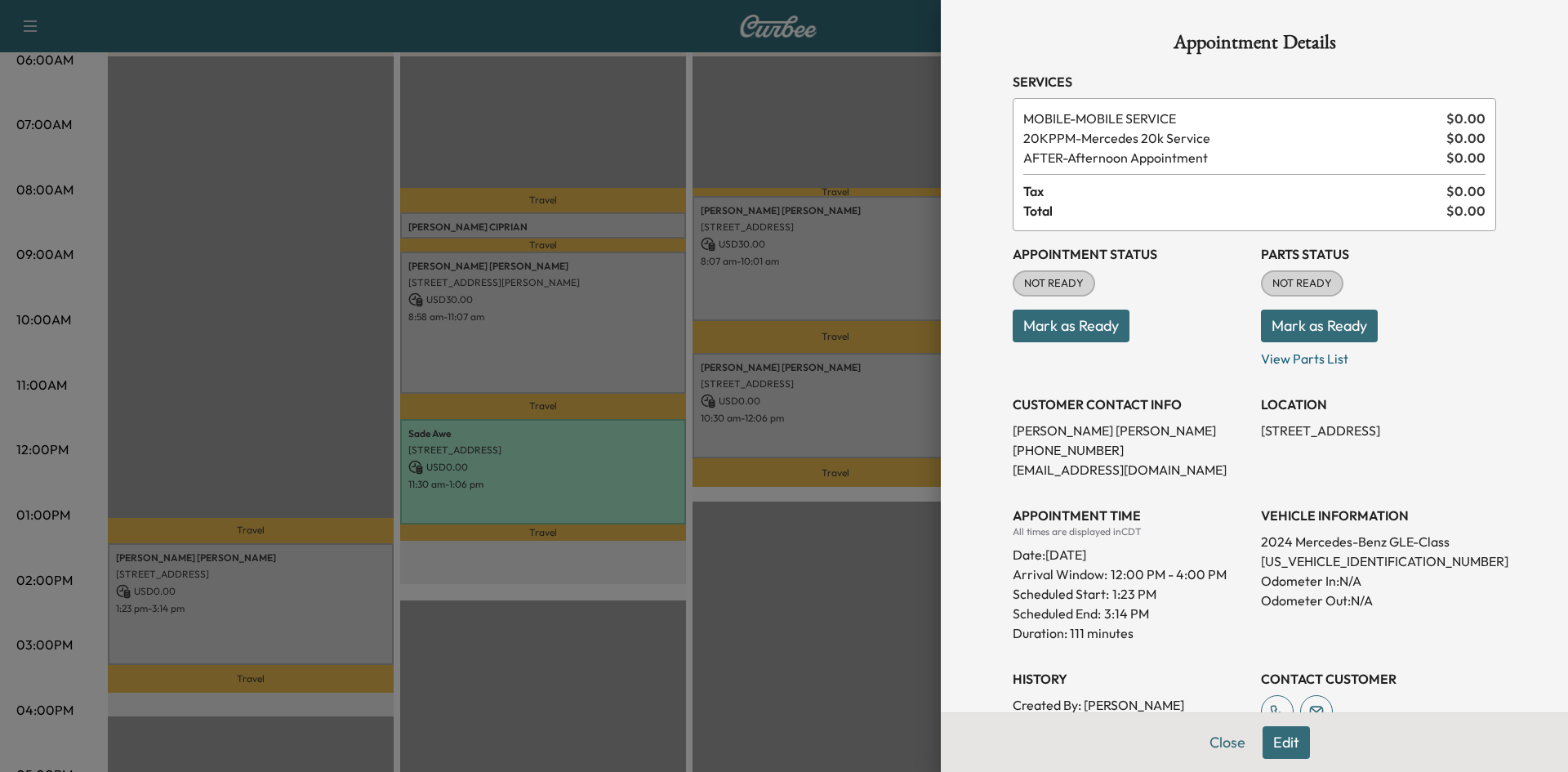
drag, startPoint x: 331, startPoint y: 379, endPoint x: 431, endPoint y: 148, distance: 251.7
click at [333, 374] on div at bounding box center [784, 386] width 1568 height 772
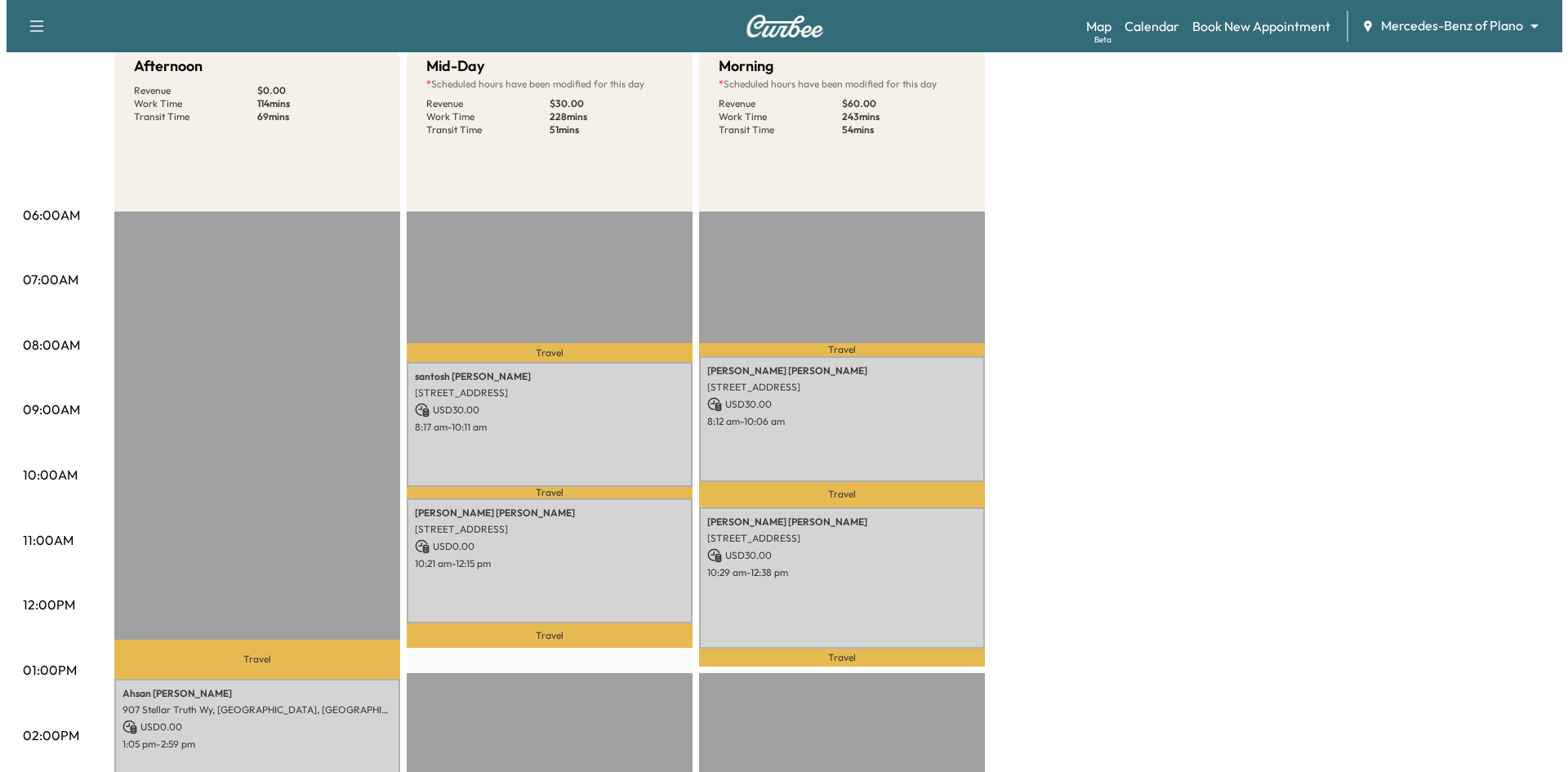
scroll to position [327, 0]
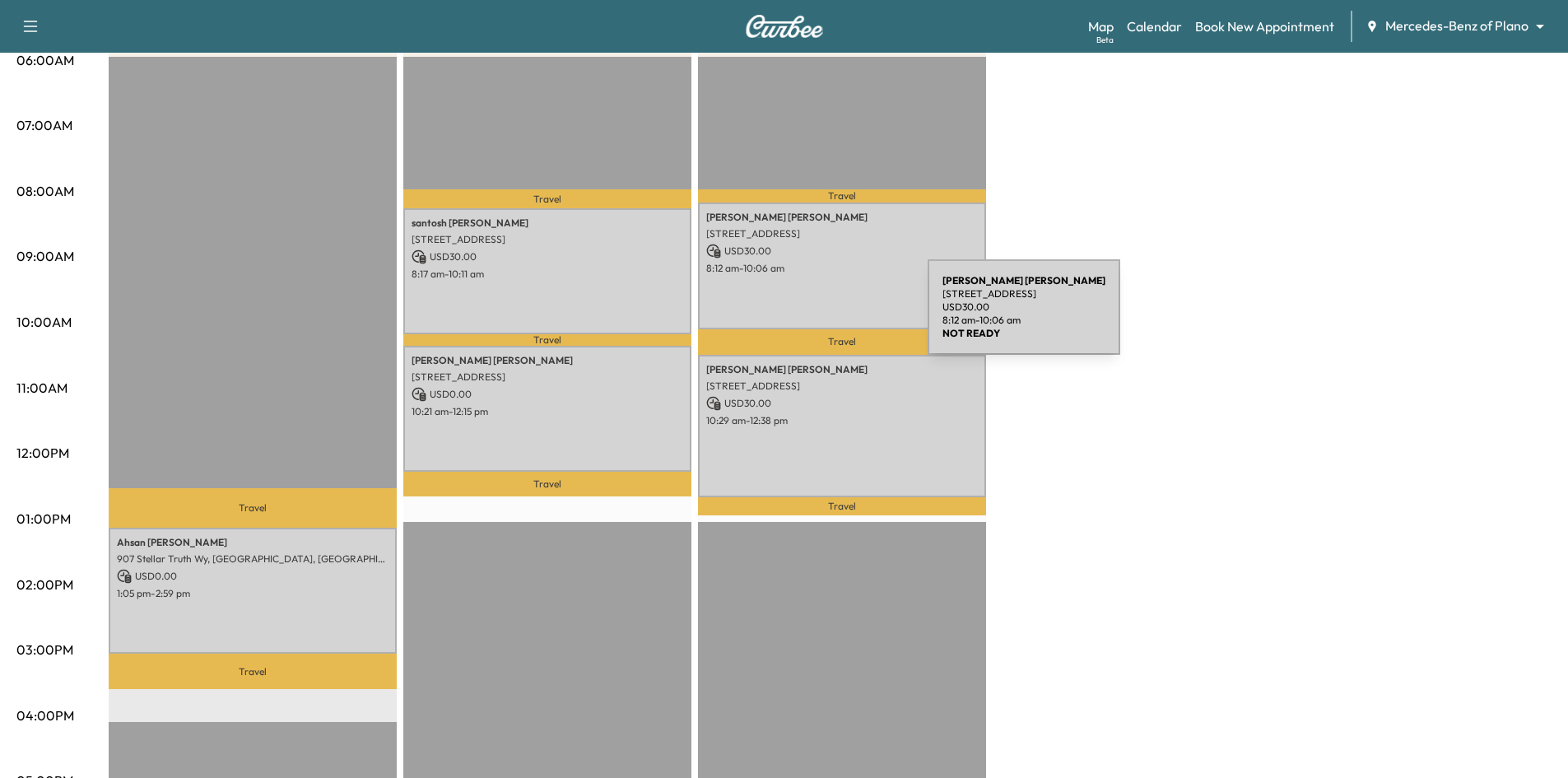
click at [808, 305] on div "Linda Filipski 8397 CANAL ST, FRISCO, TX 75034, USA USD 30.00 8:12 am - 10:06 am" at bounding box center [841, 265] width 288 height 126
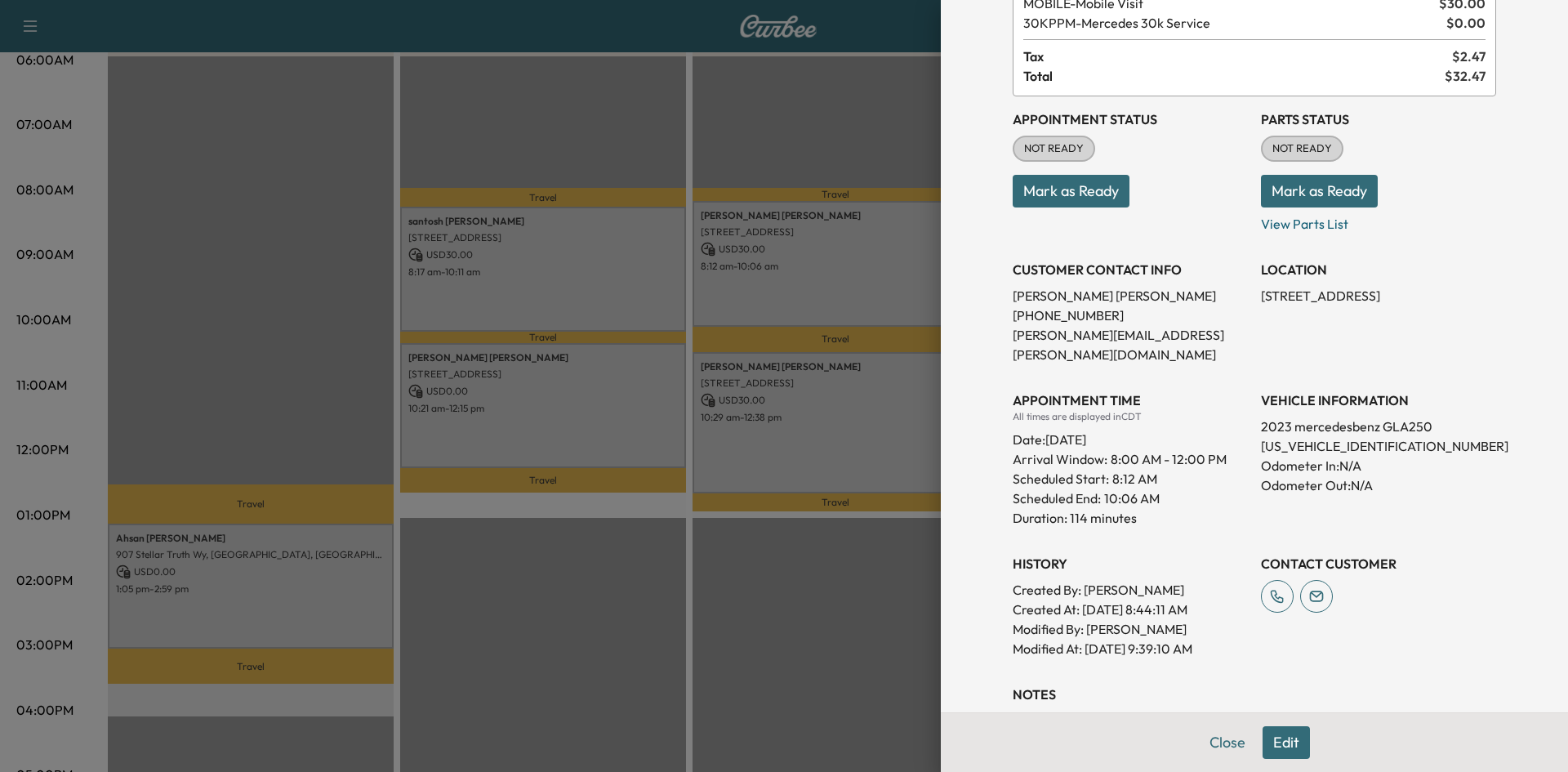
scroll to position [214, 0]
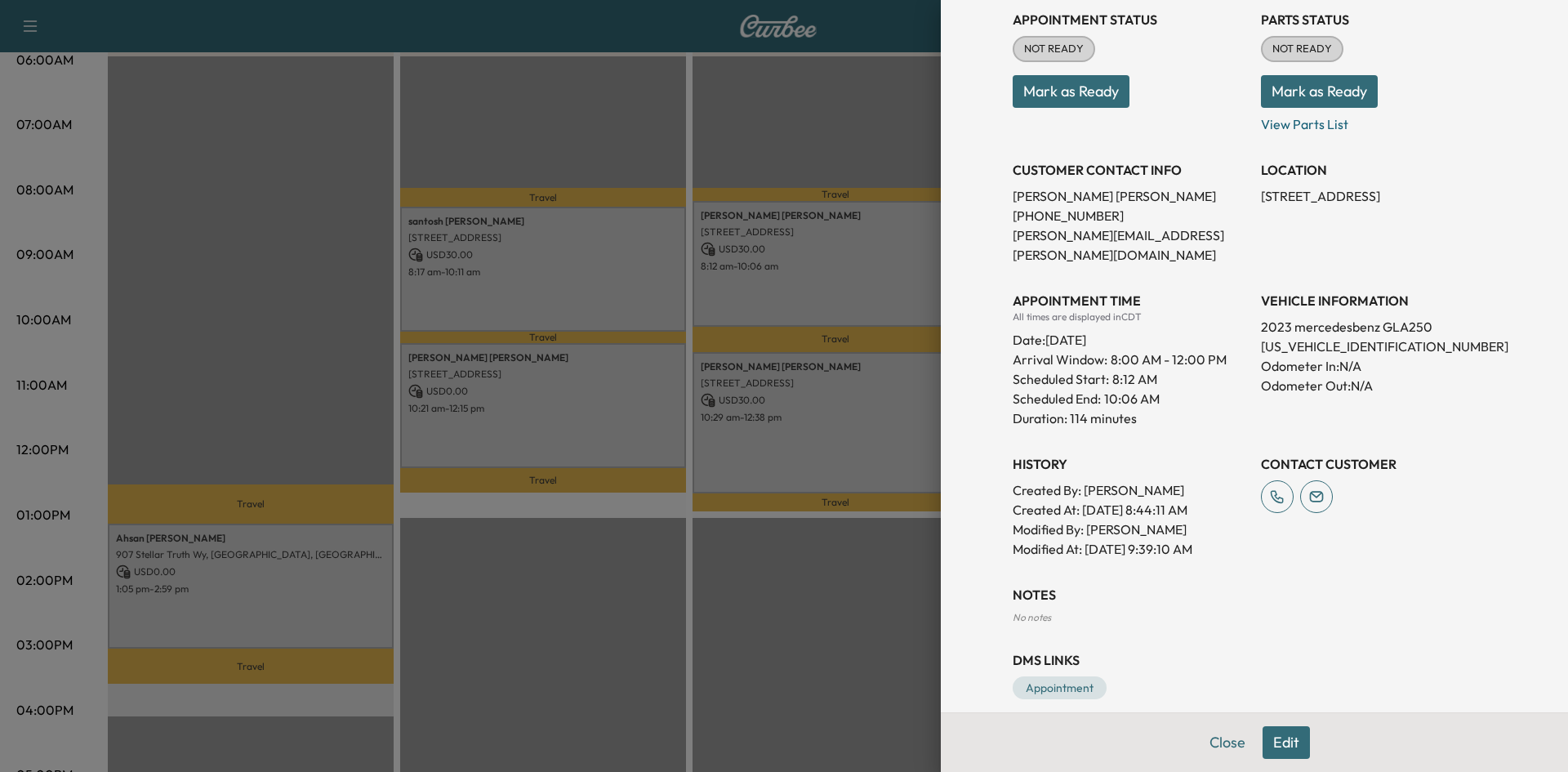
click at [866, 459] on div at bounding box center [784, 386] width 1568 height 772
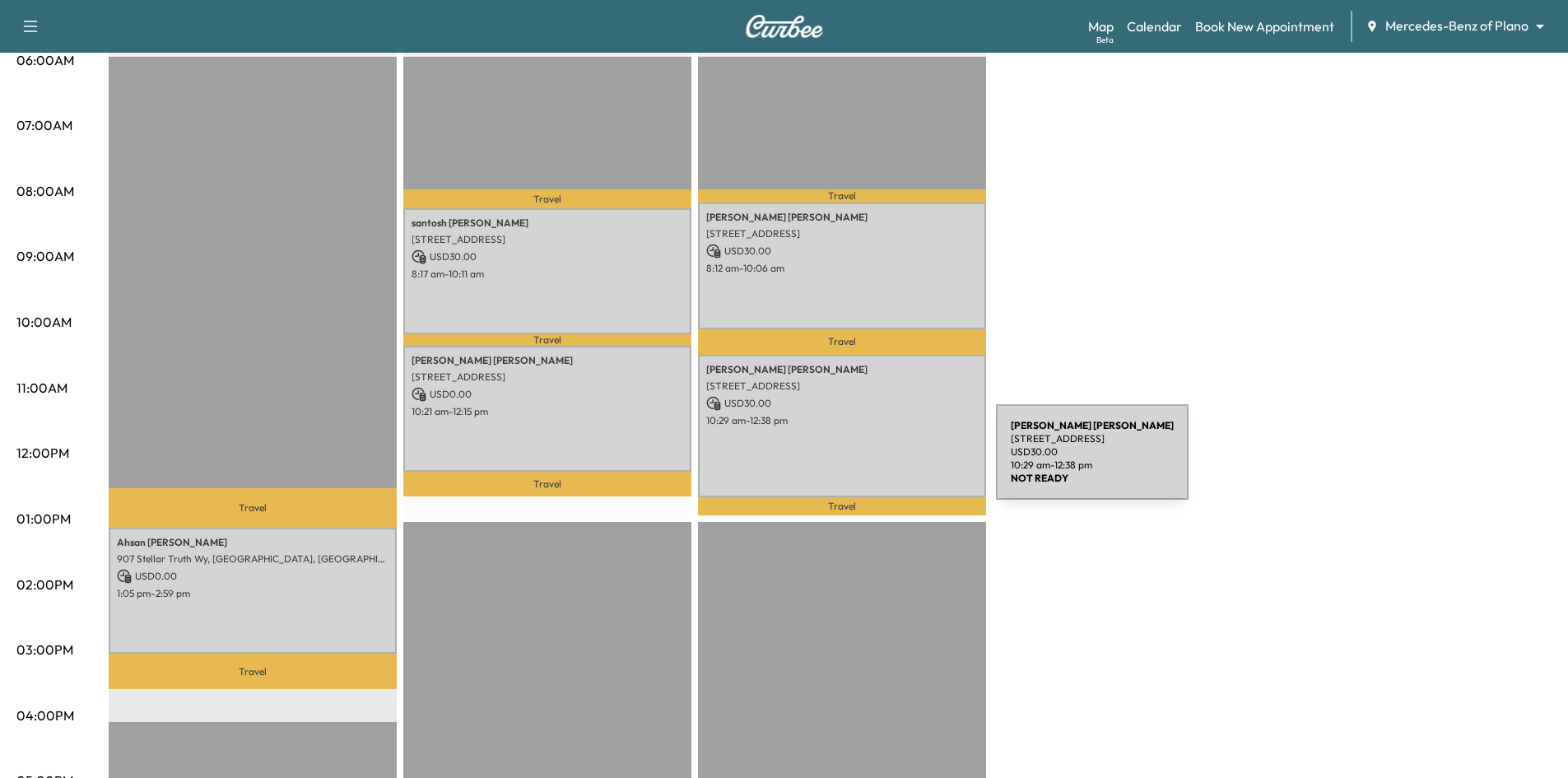
click at [873, 460] on div "Marivel Romo 6107 TWIN OAKS CIR, DALLAS, TX 75240, USA USD 30.00 10:29 am - 12:…" at bounding box center [841, 427] width 288 height 144
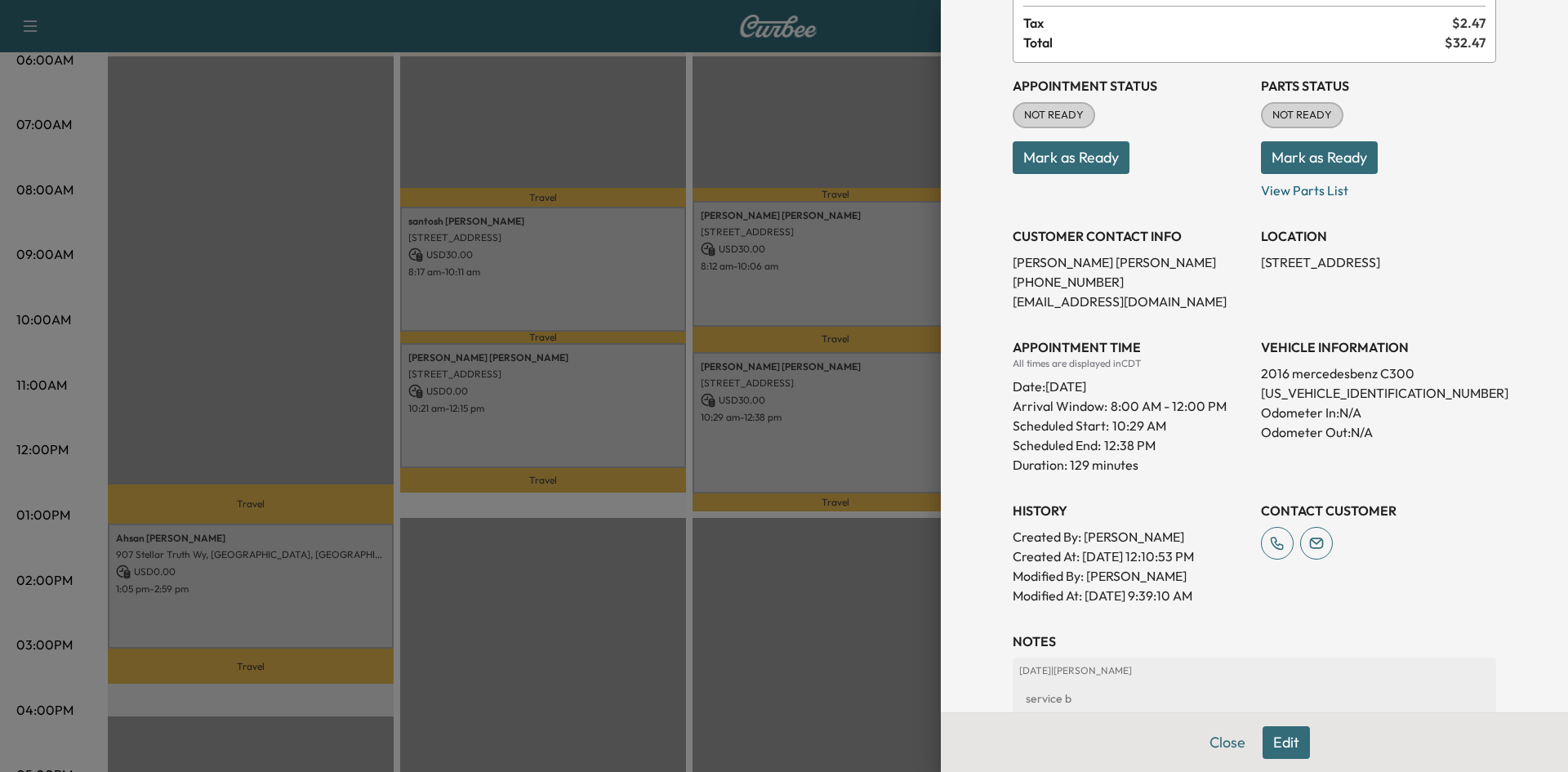
scroll to position [32, 0]
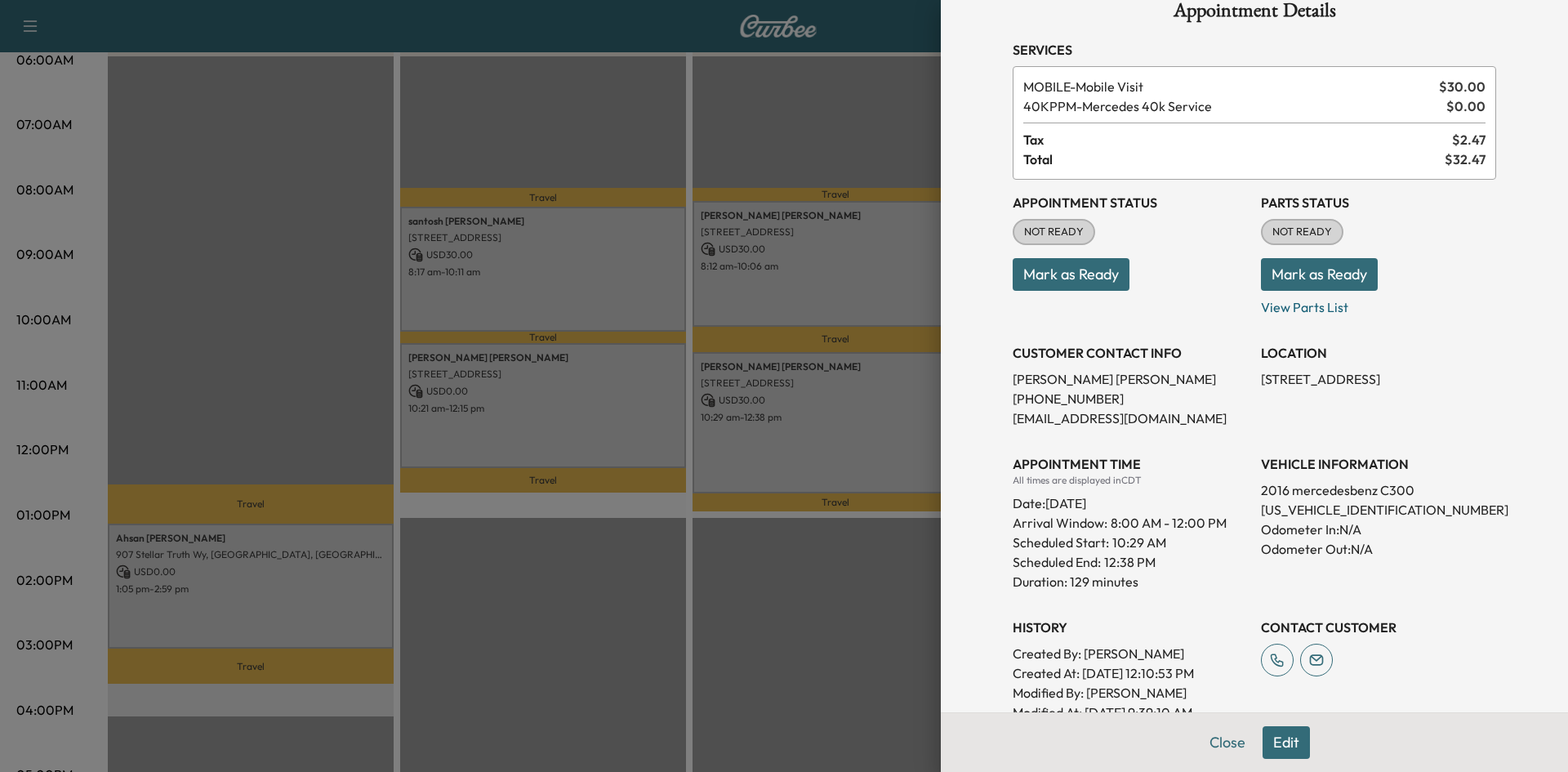
click at [625, 290] on div at bounding box center [784, 386] width 1568 height 772
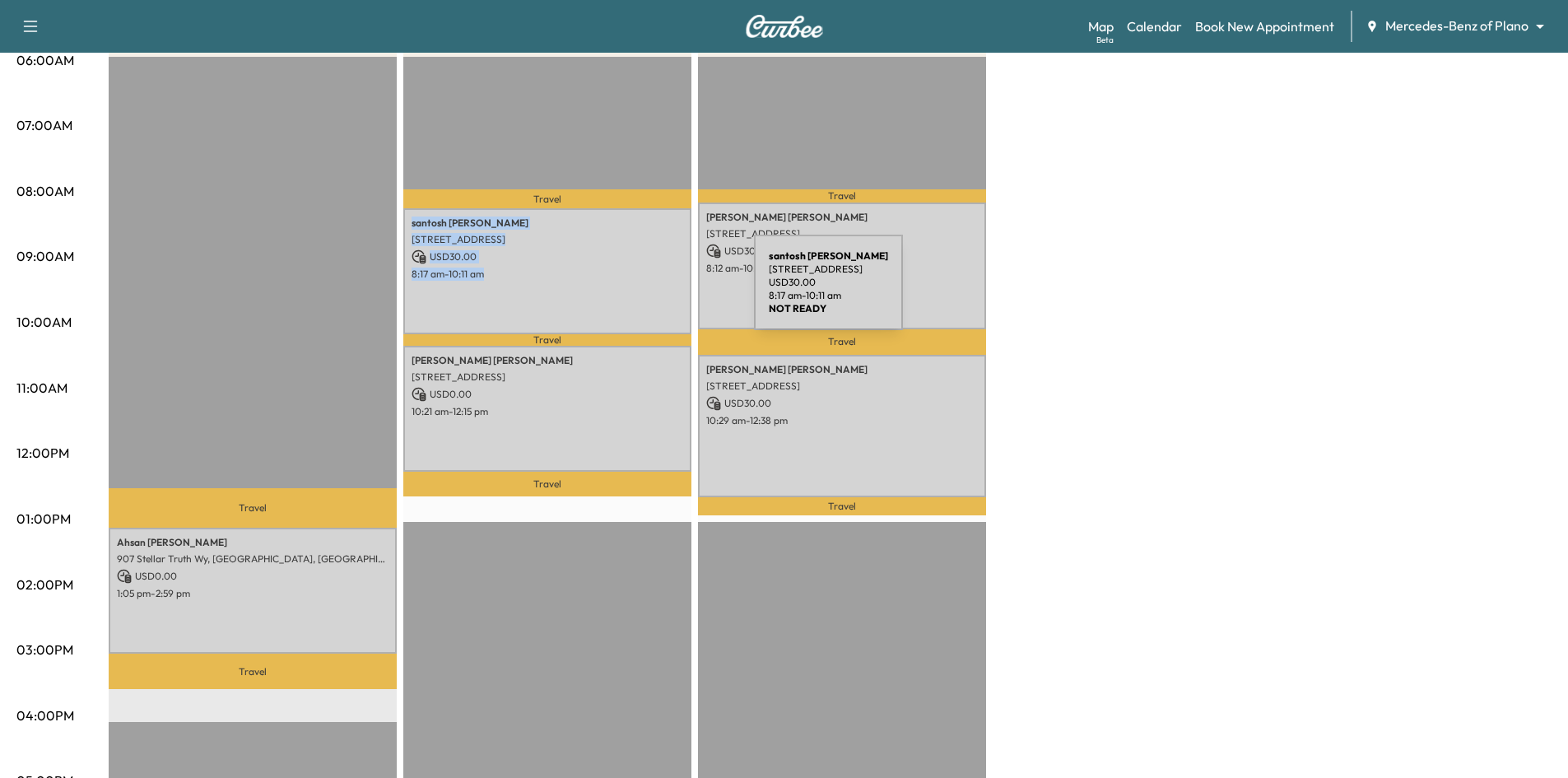
click at [630, 292] on div "santosh kandel 249 Main St, Frisco, TX 75036, USA USD 30.00 8:17 am - 10:11 am" at bounding box center [547, 271] width 288 height 126
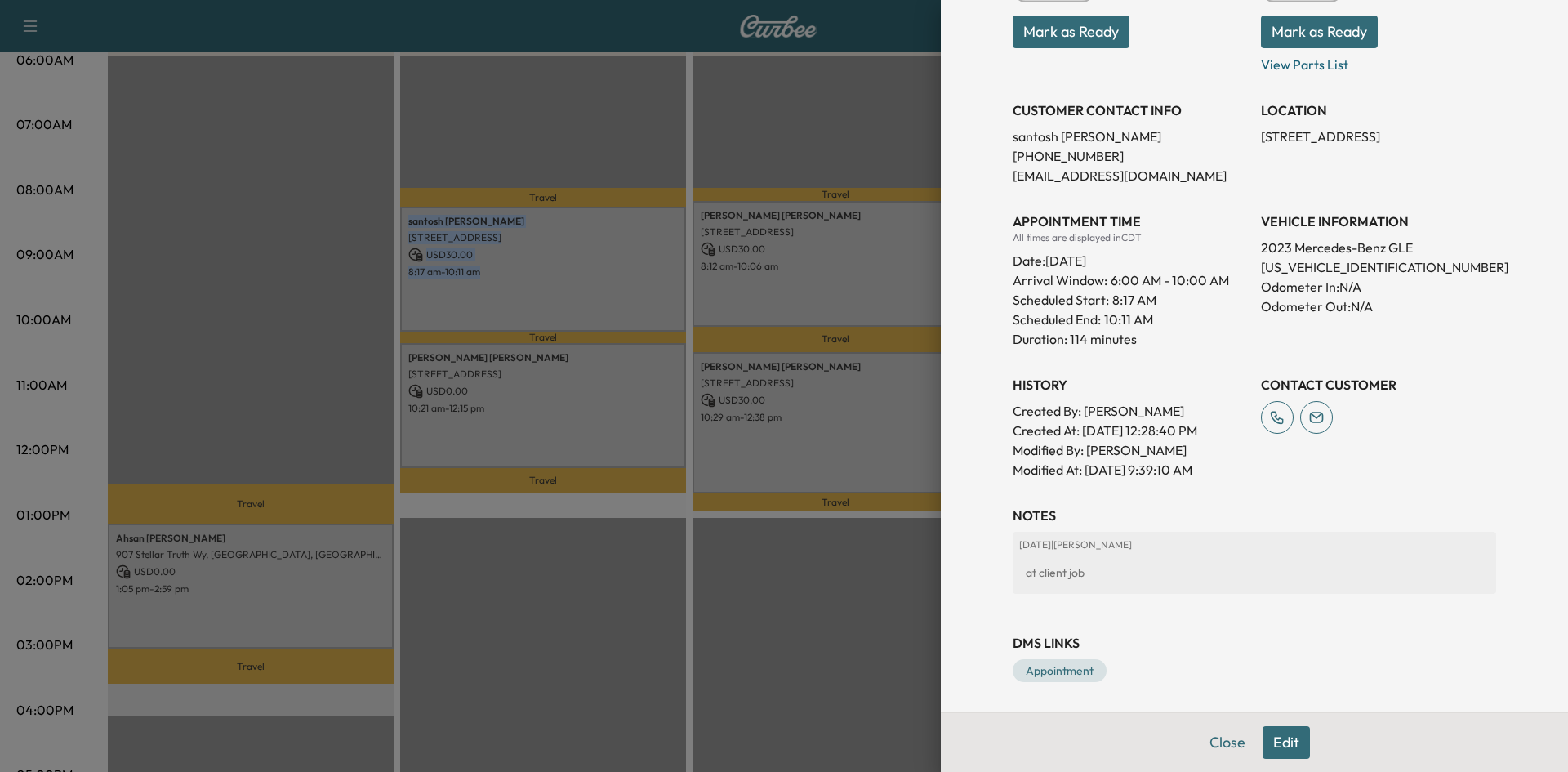
scroll to position [277, 0]
click at [626, 440] on div at bounding box center [784, 386] width 1568 height 772
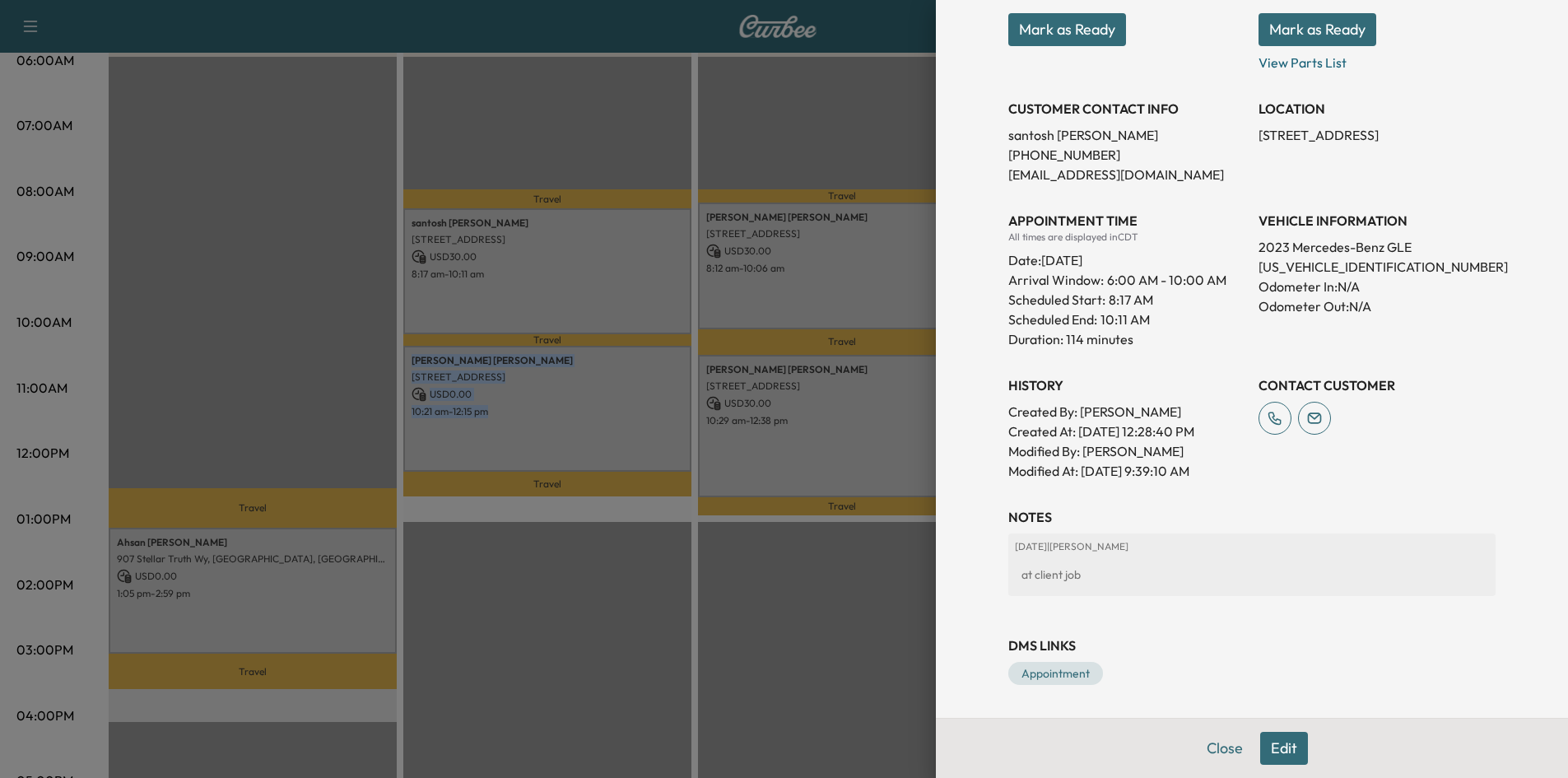
click at [631, 441] on div "Sonia Borbonus-Murray 2828 Braemar, The Colony, TX 75056, United States of Amer…" at bounding box center [547, 408] width 288 height 126
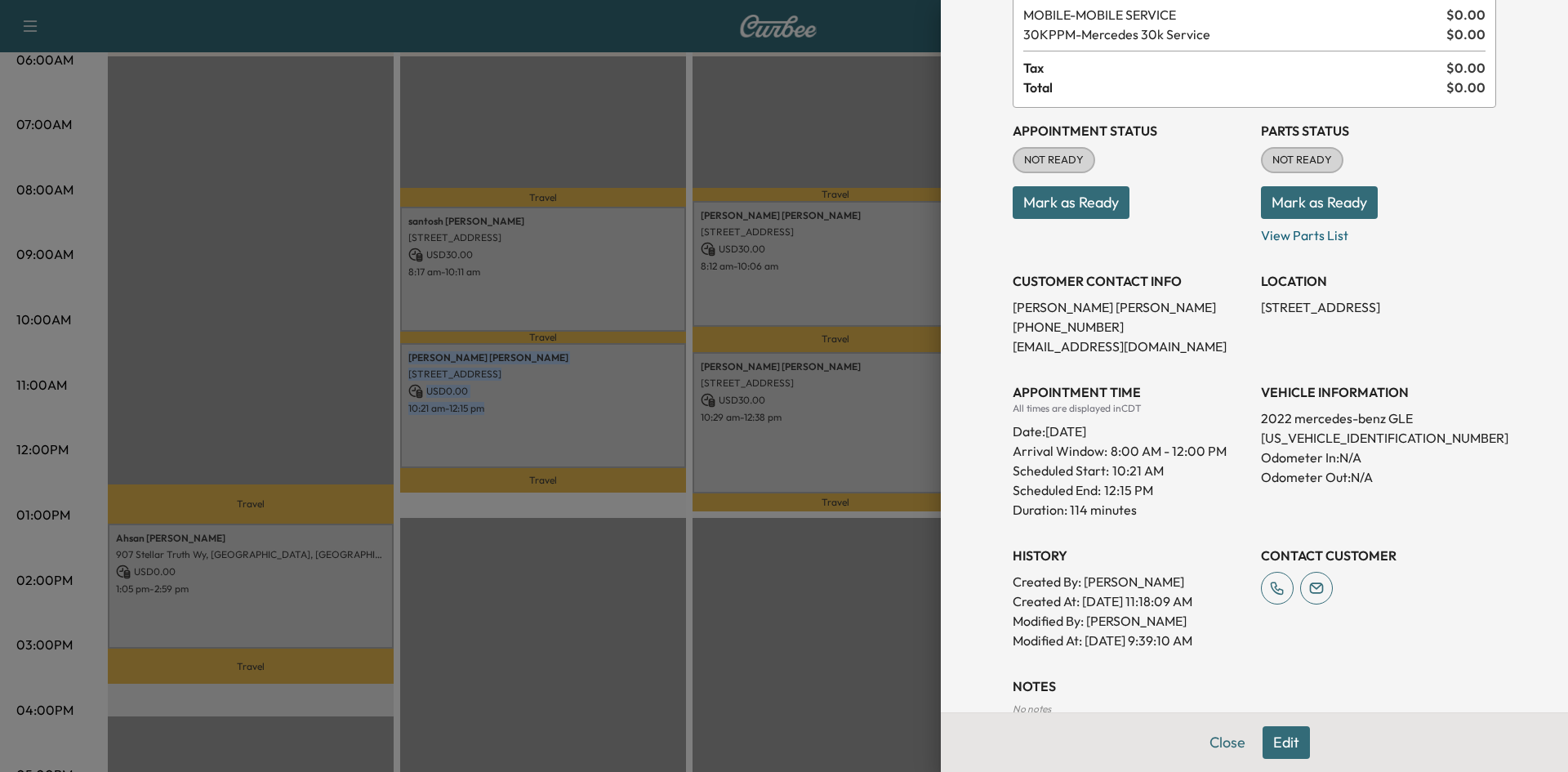
scroll to position [214, 0]
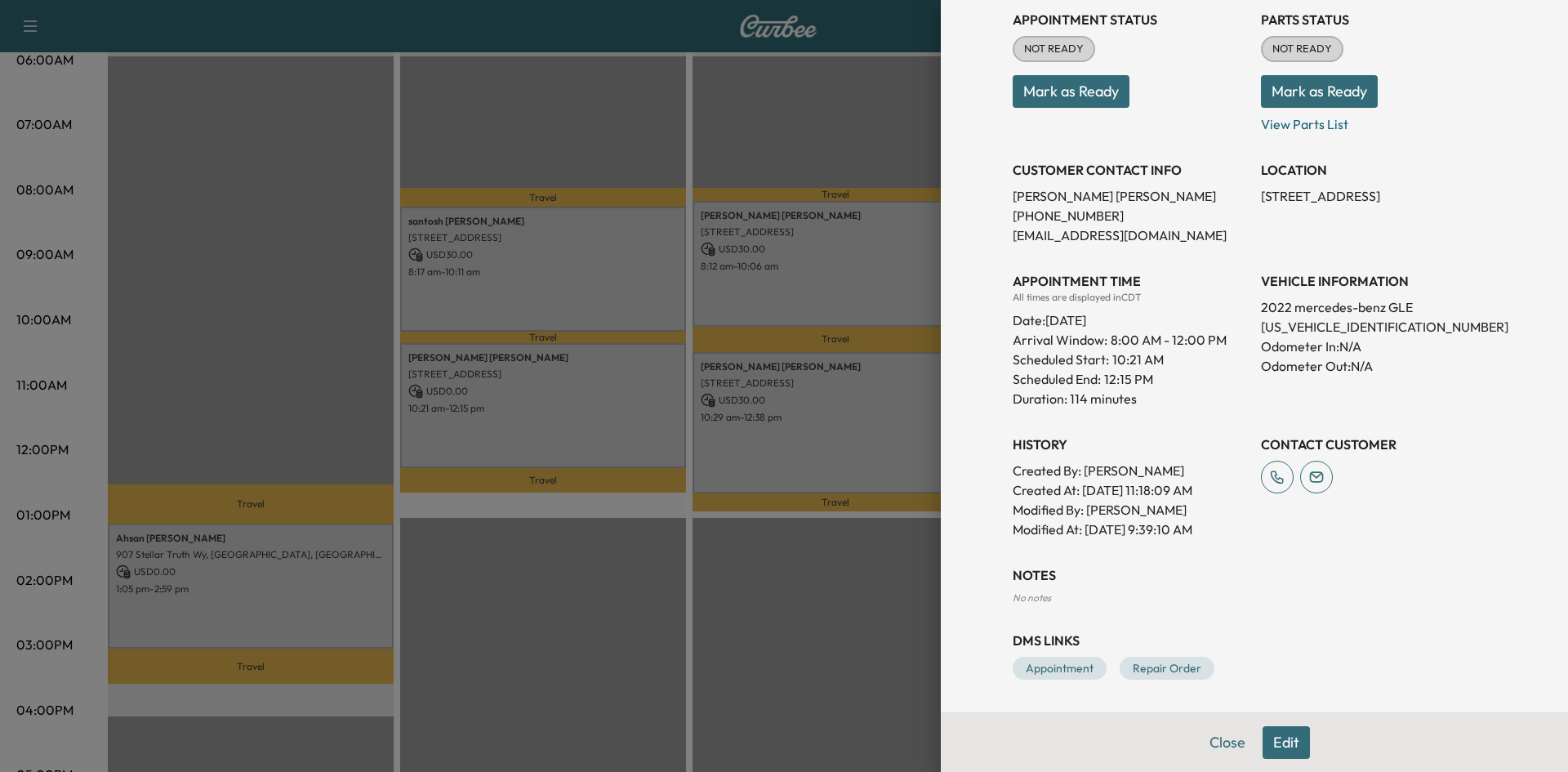
click at [204, 610] on div at bounding box center [784, 386] width 1568 height 772
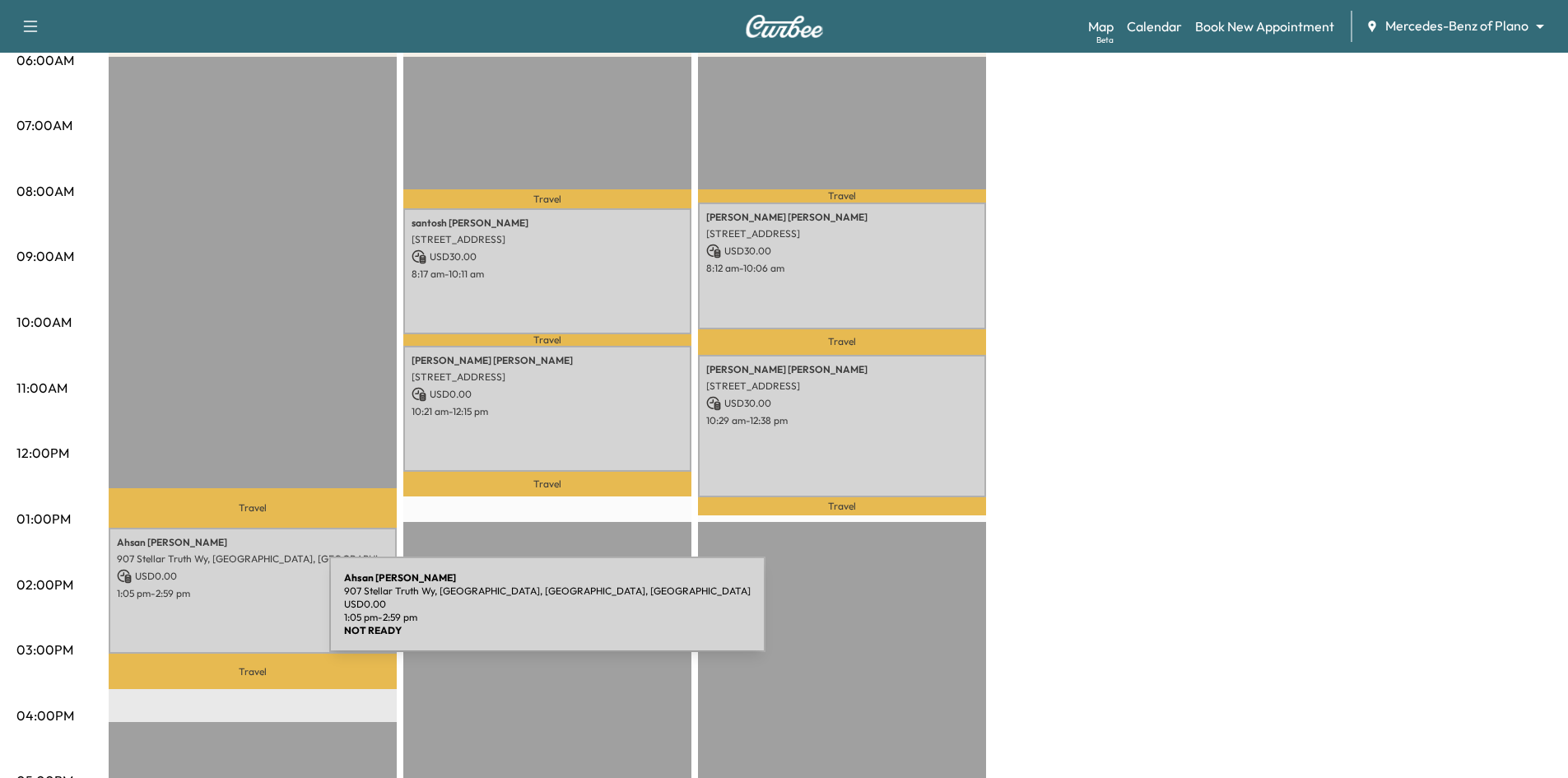
click at [206, 613] on div "Ahsan Chowdhury 907 Stellar Truth Wy, Wylie, TX 75098, USA USD 0.00 1:05 pm - 2…" at bounding box center [252, 591] width 288 height 126
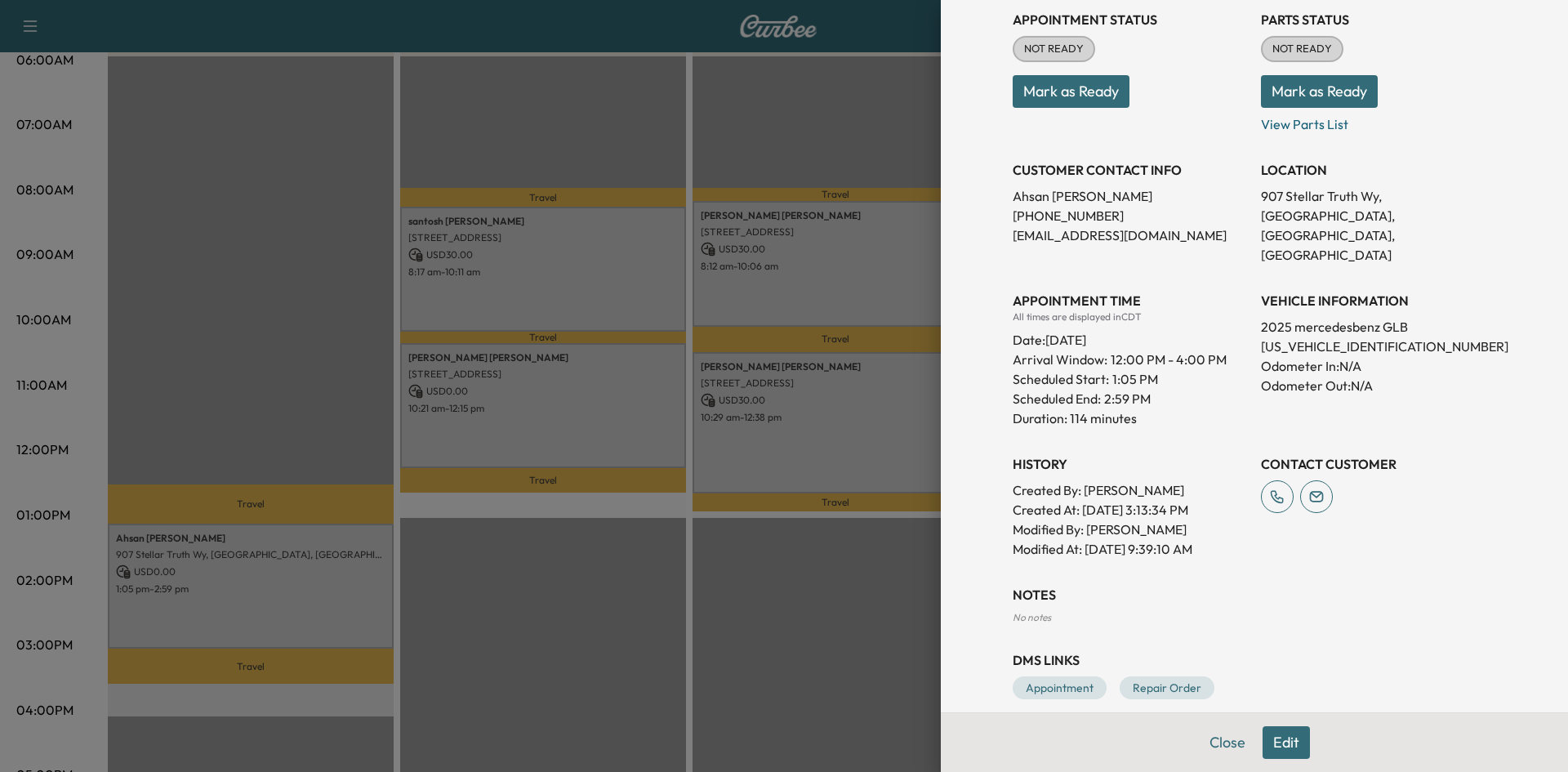
drag, startPoint x: 741, startPoint y: 647, endPoint x: 765, endPoint y: 512, distance: 137.1
click at [742, 645] on div at bounding box center [784, 386] width 1568 height 772
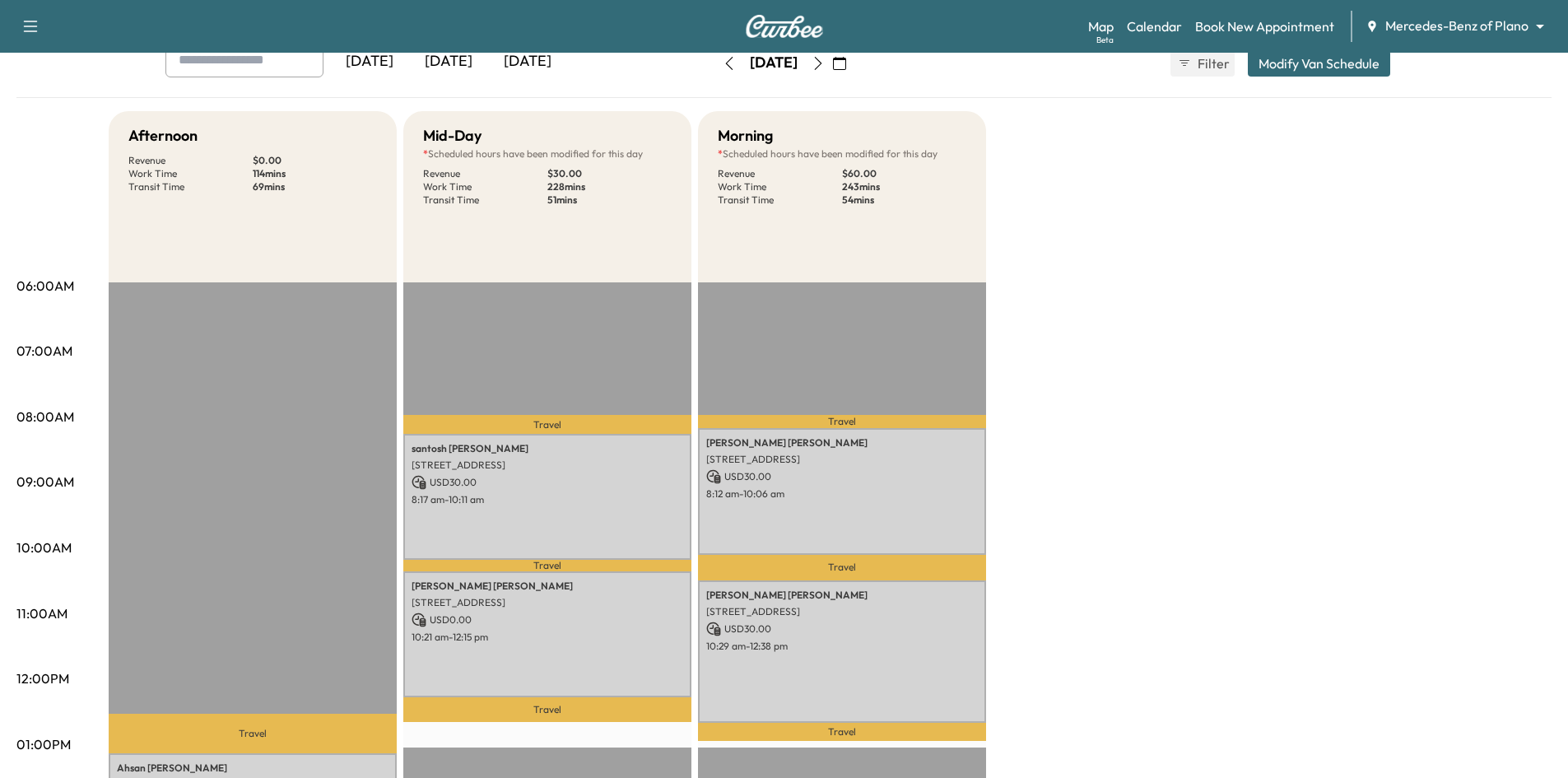
scroll to position [0, 0]
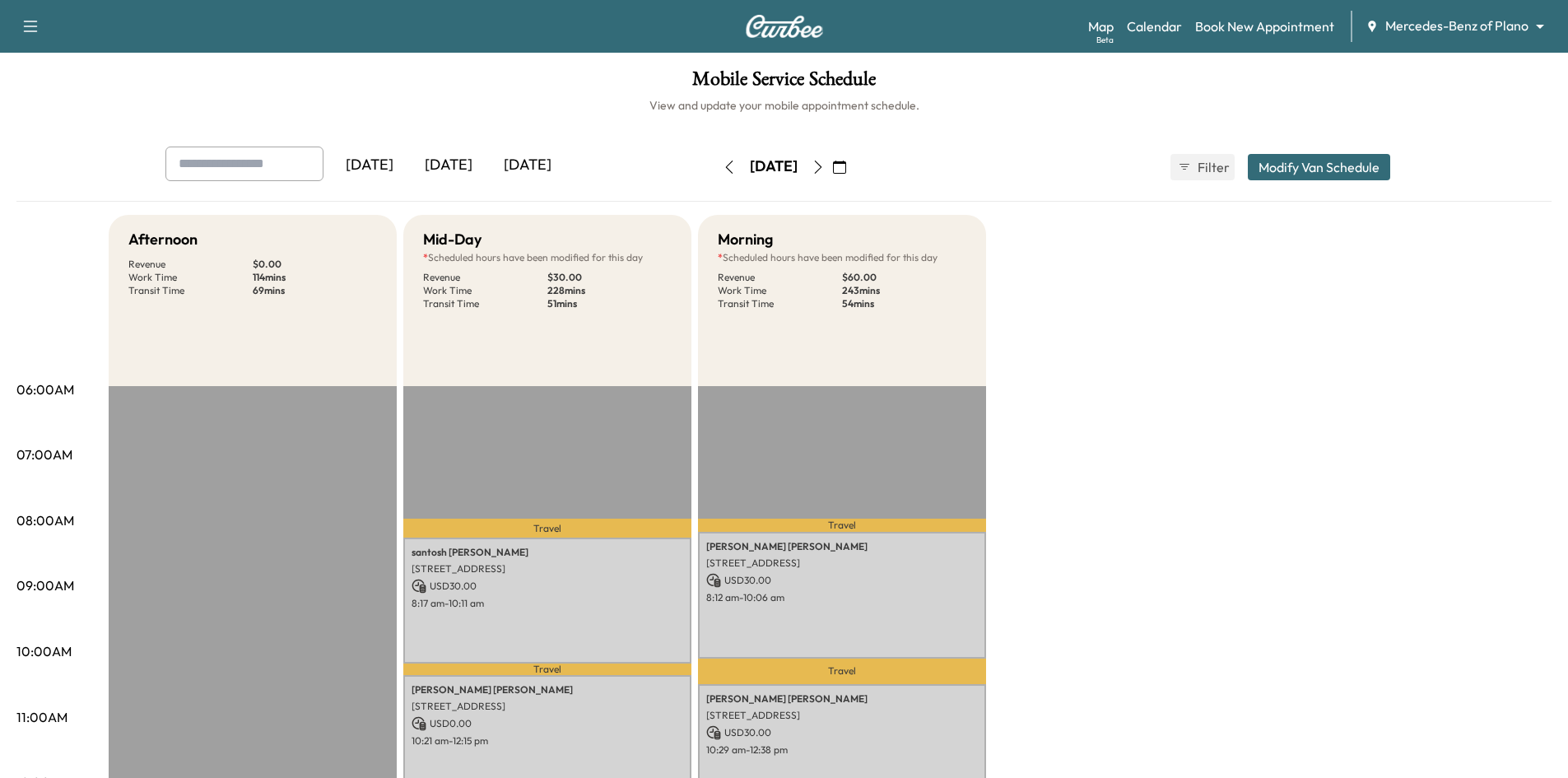
click at [825, 166] on icon "button" at bounding box center [818, 167] width 13 height 13
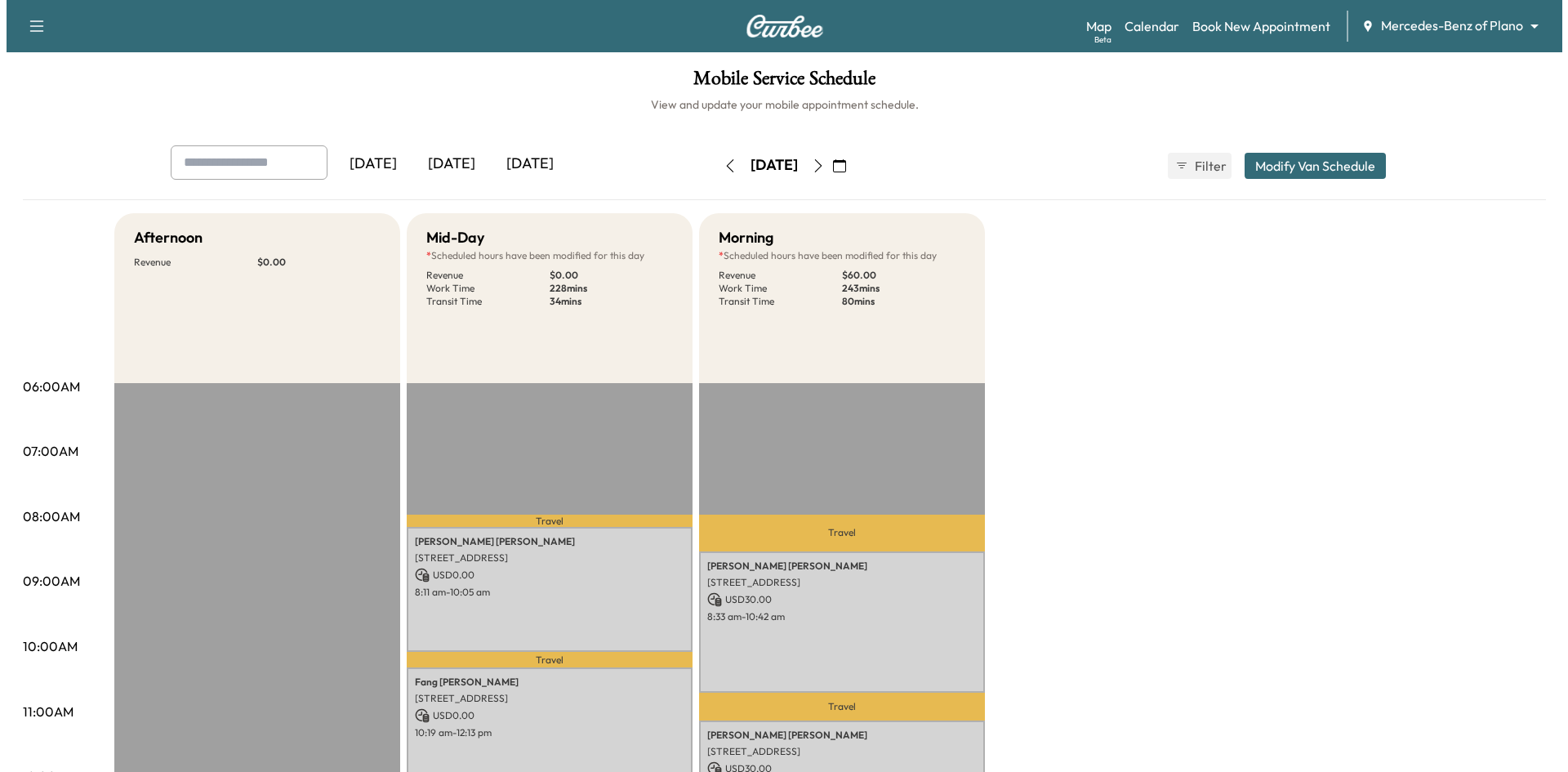
scroll to position [409, 0]
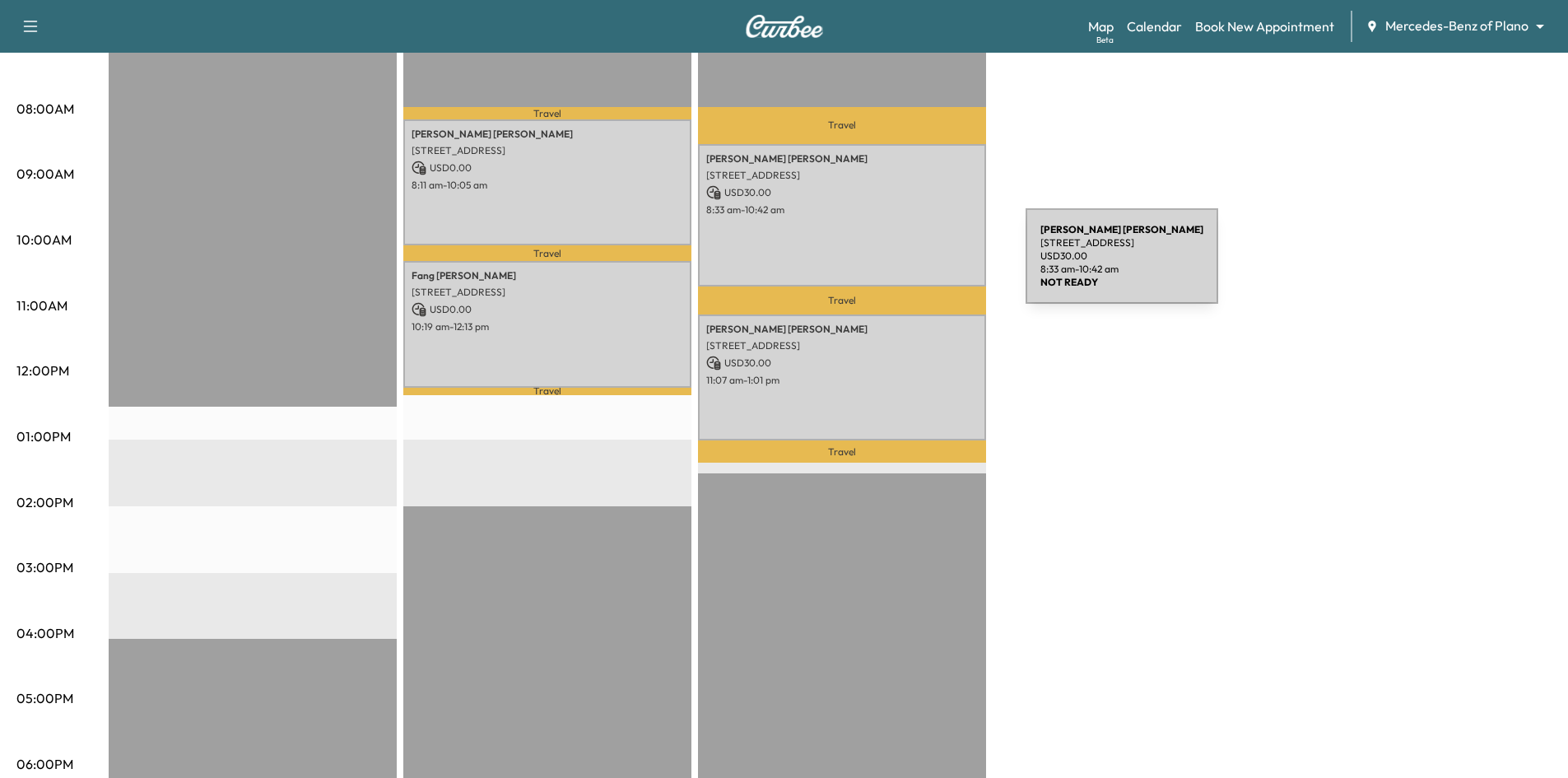
click at [902, 266] on div "Paul Stevens 3109 Clear Lake Ln, Highland Village, TX 75077, US USD 30.00 8:33 …" at bounding box center [841, 216] width 288 height 144
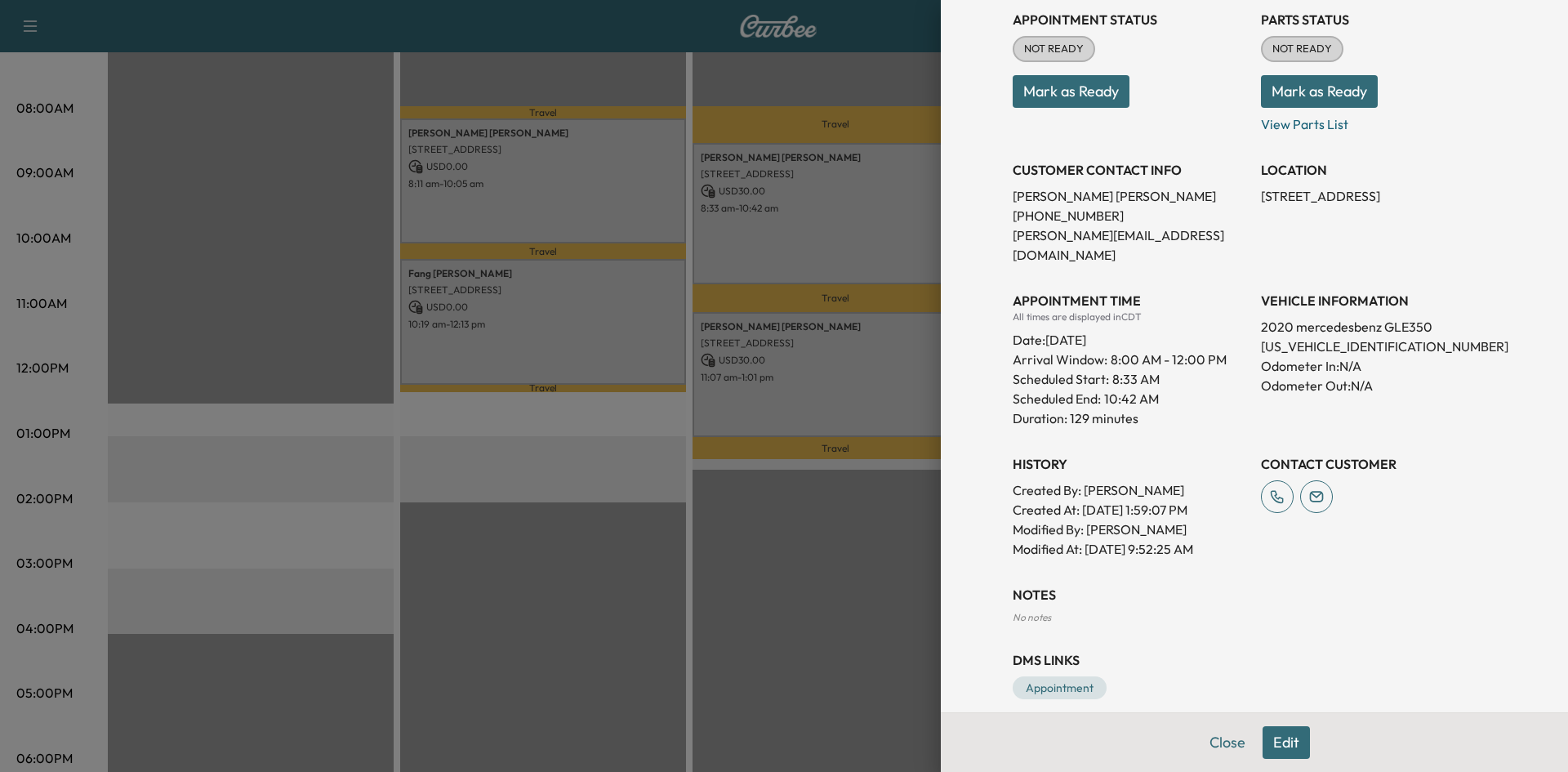
scroll to position [0, 0]
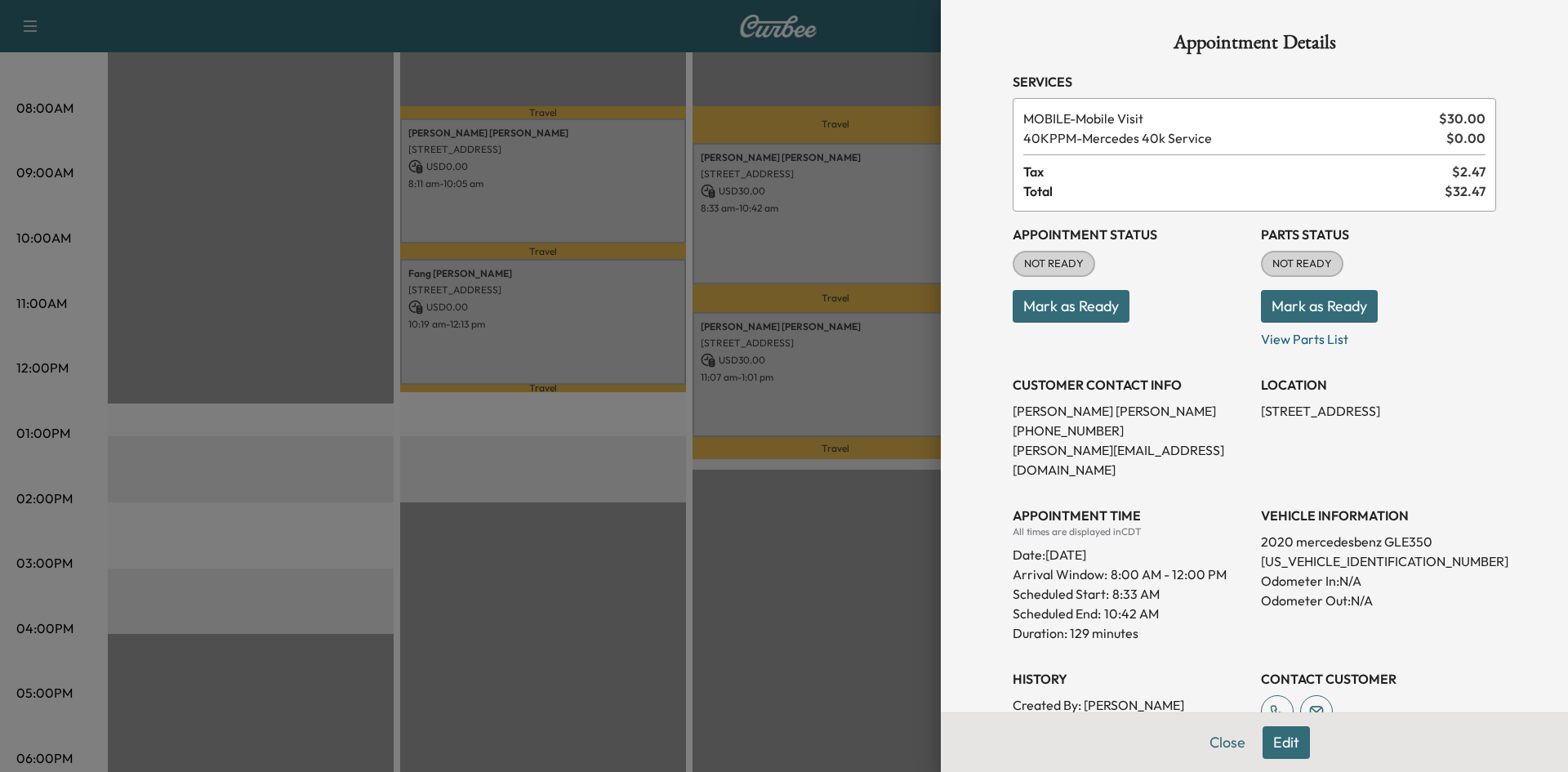
click at [867, 382] on div at bounding box center [784, 386] width 1568 height 772
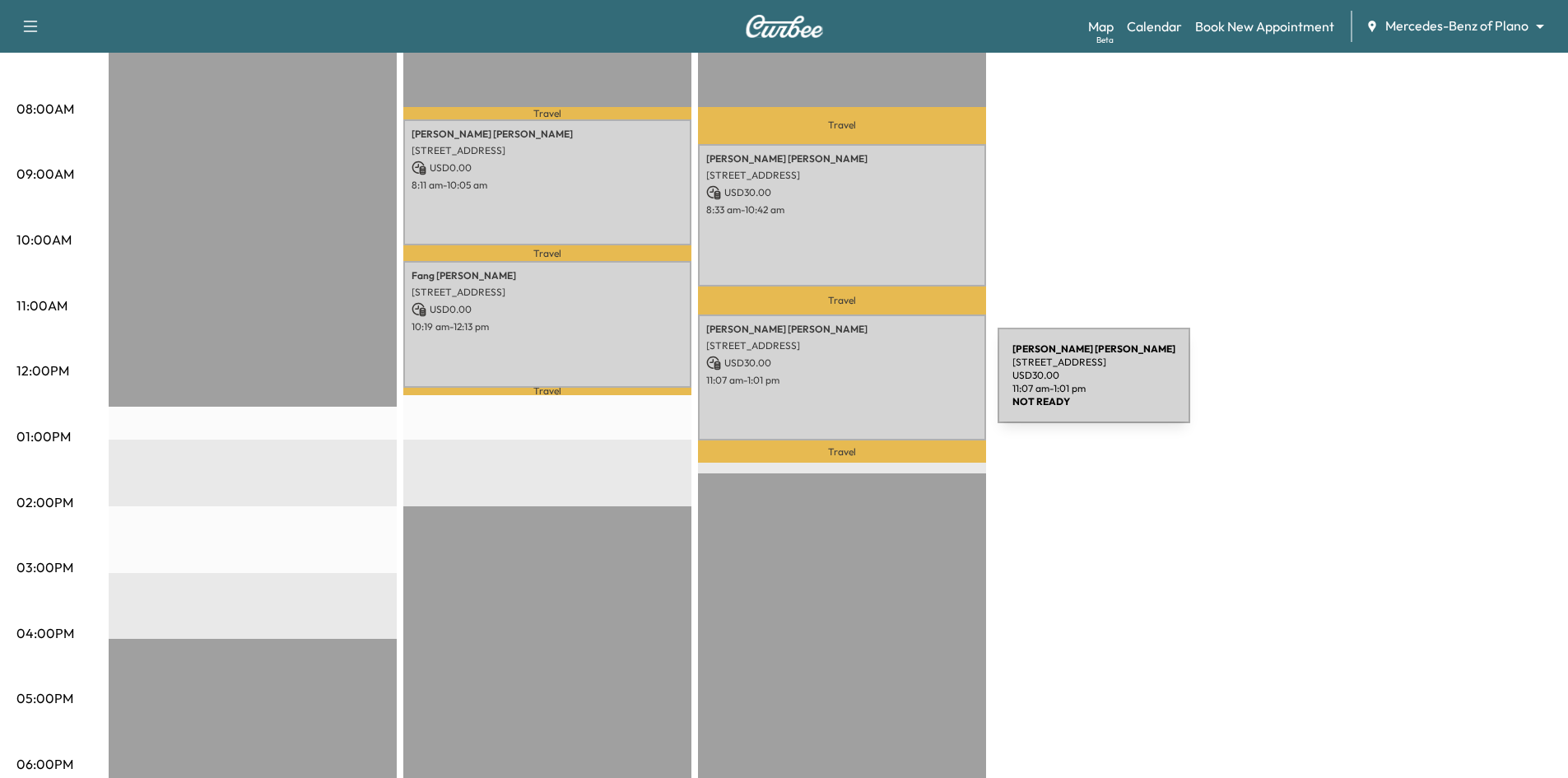
click at [874, 385] on div "rajandra warrier 114 Mapleleaf Ln, Coppell, TX 75019, USA USD 30.00 11:07 am - …" at bounding box center [841, 377] width 288 height 126
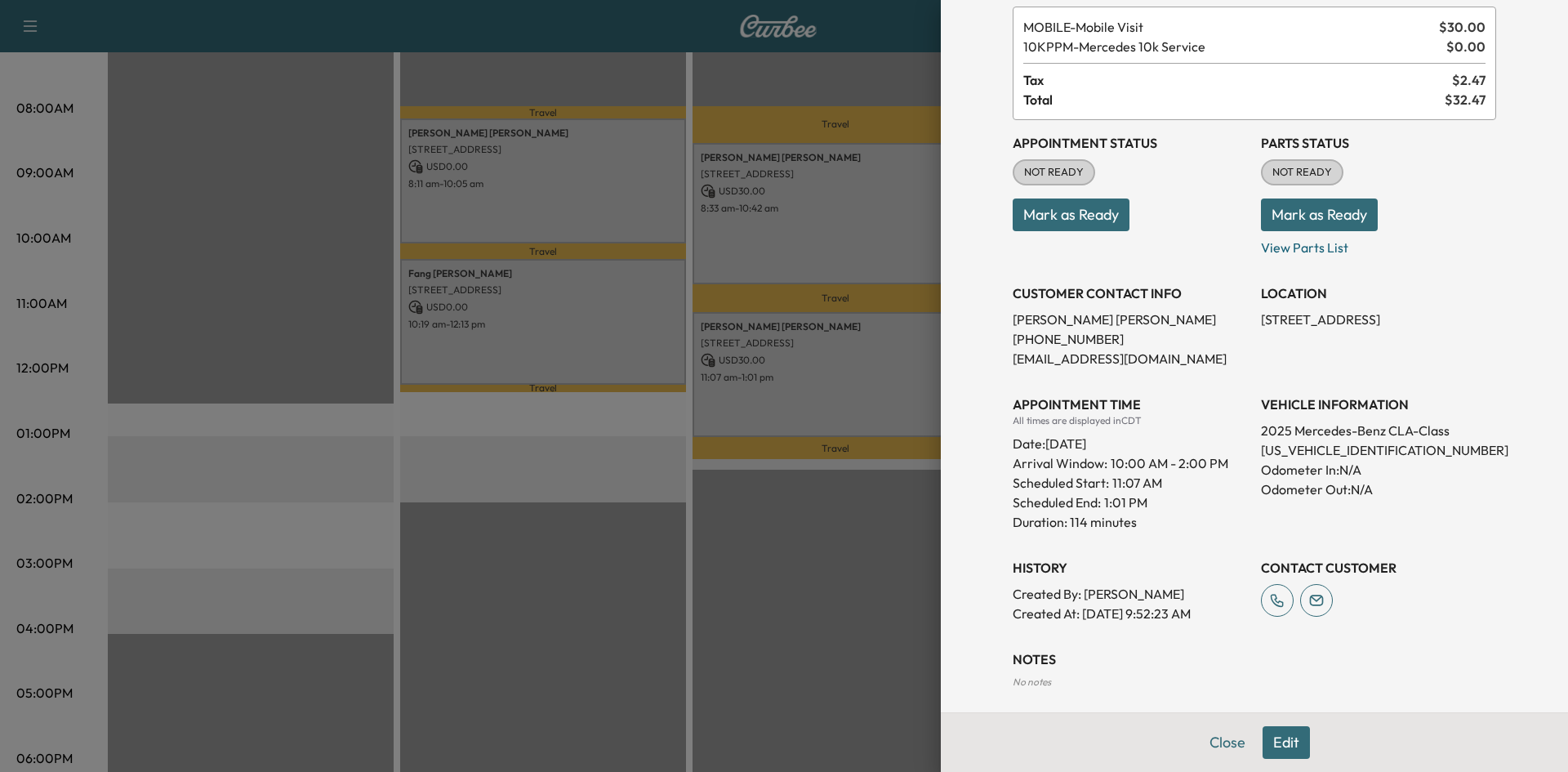
scroll to position [176, 0]
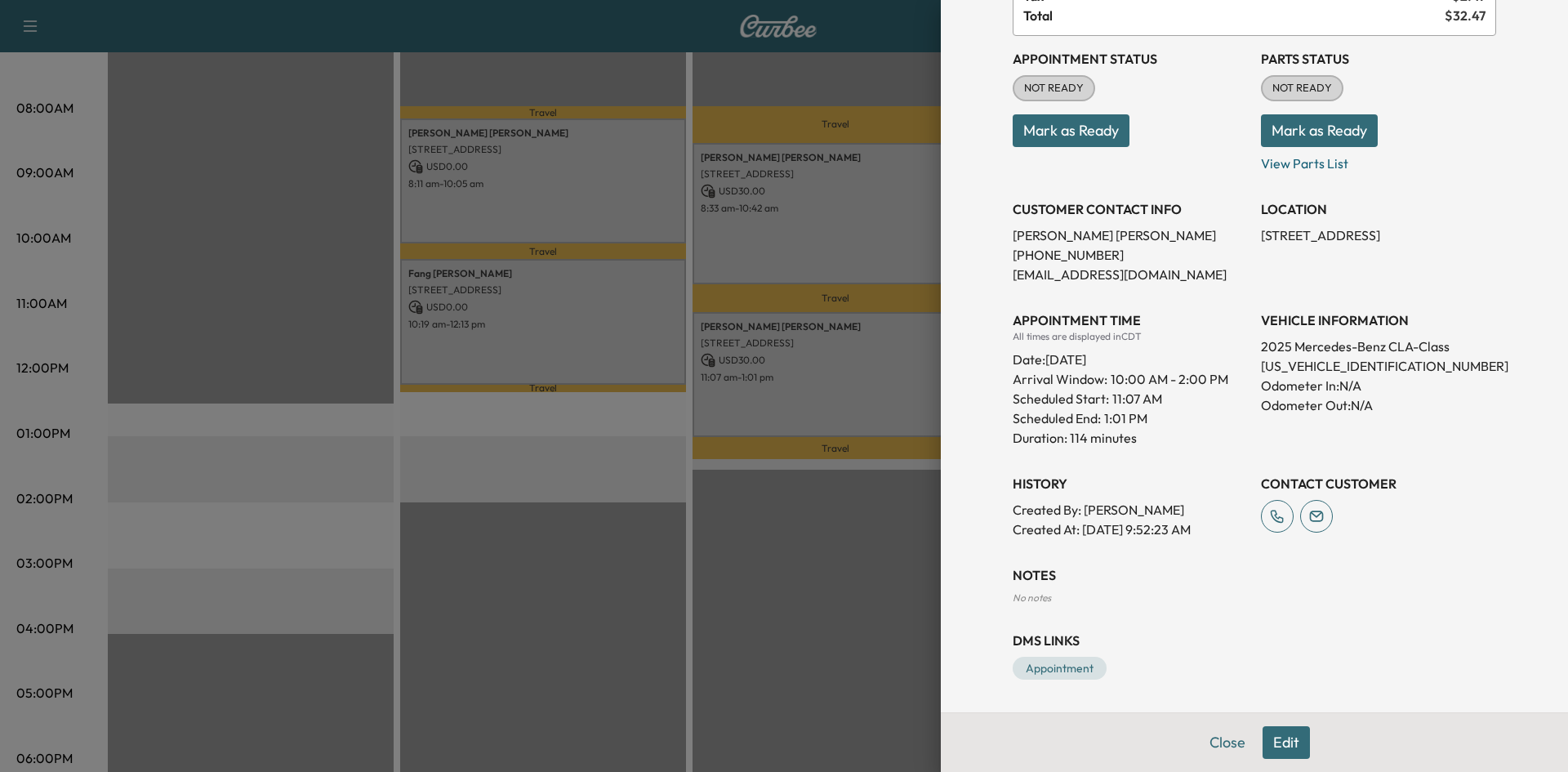
click at [611, 169] on div at bounding box center [784, 386] width 1568 height 772
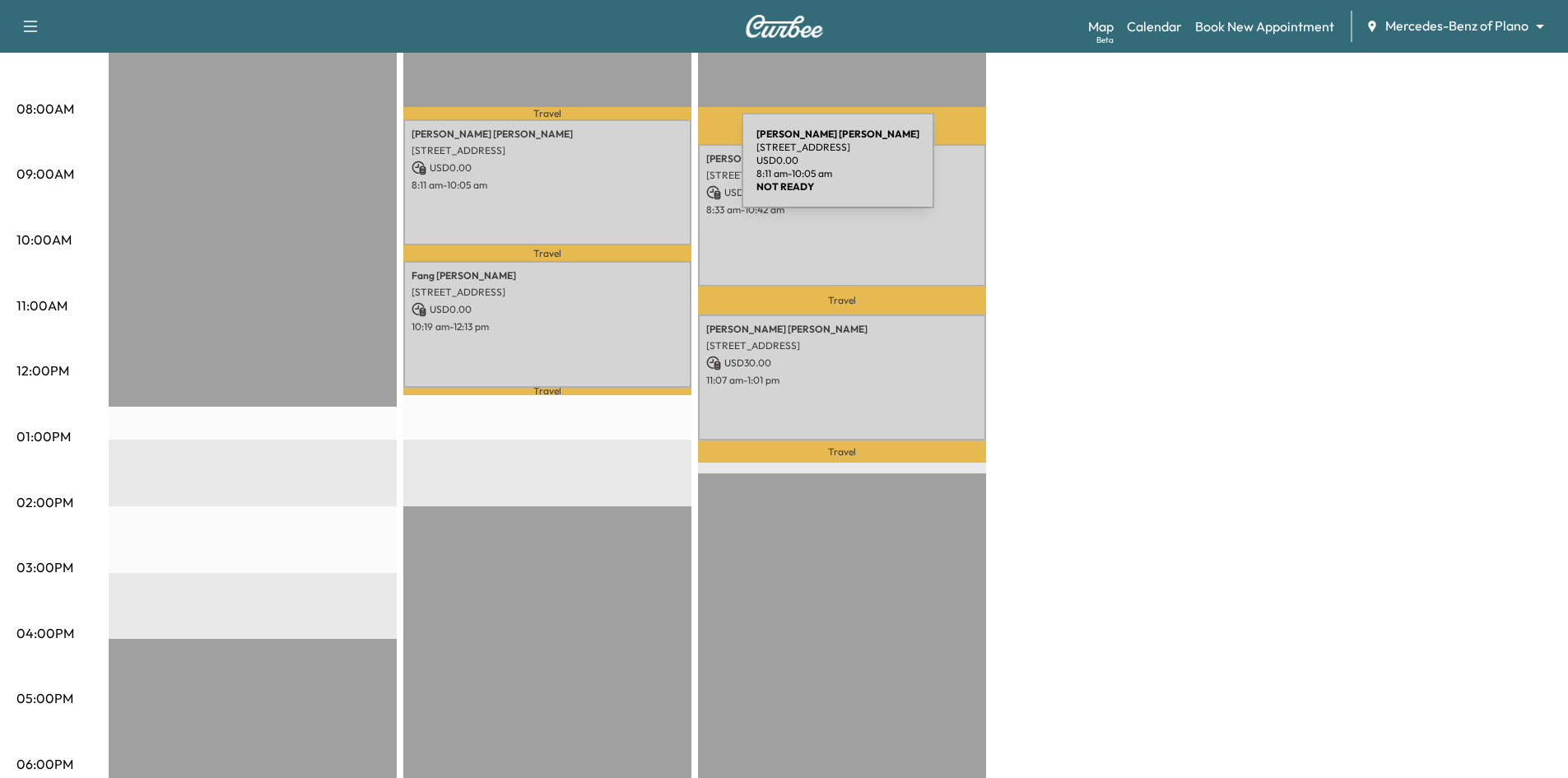
click at [622, 171] on p "USD 0.00" at bounding box center [547, 168] width 271 height 15
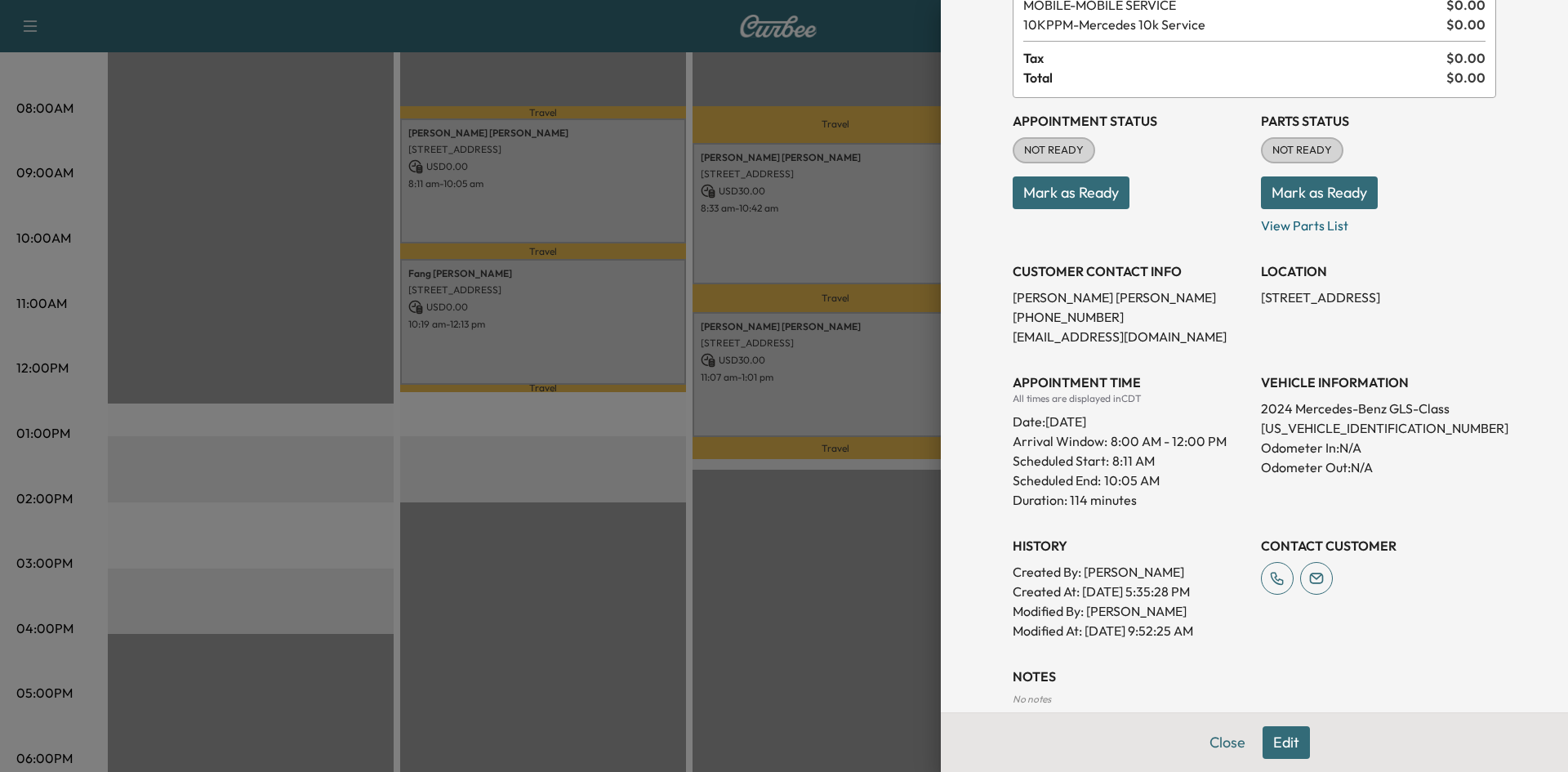
scroll to position [214, 0]
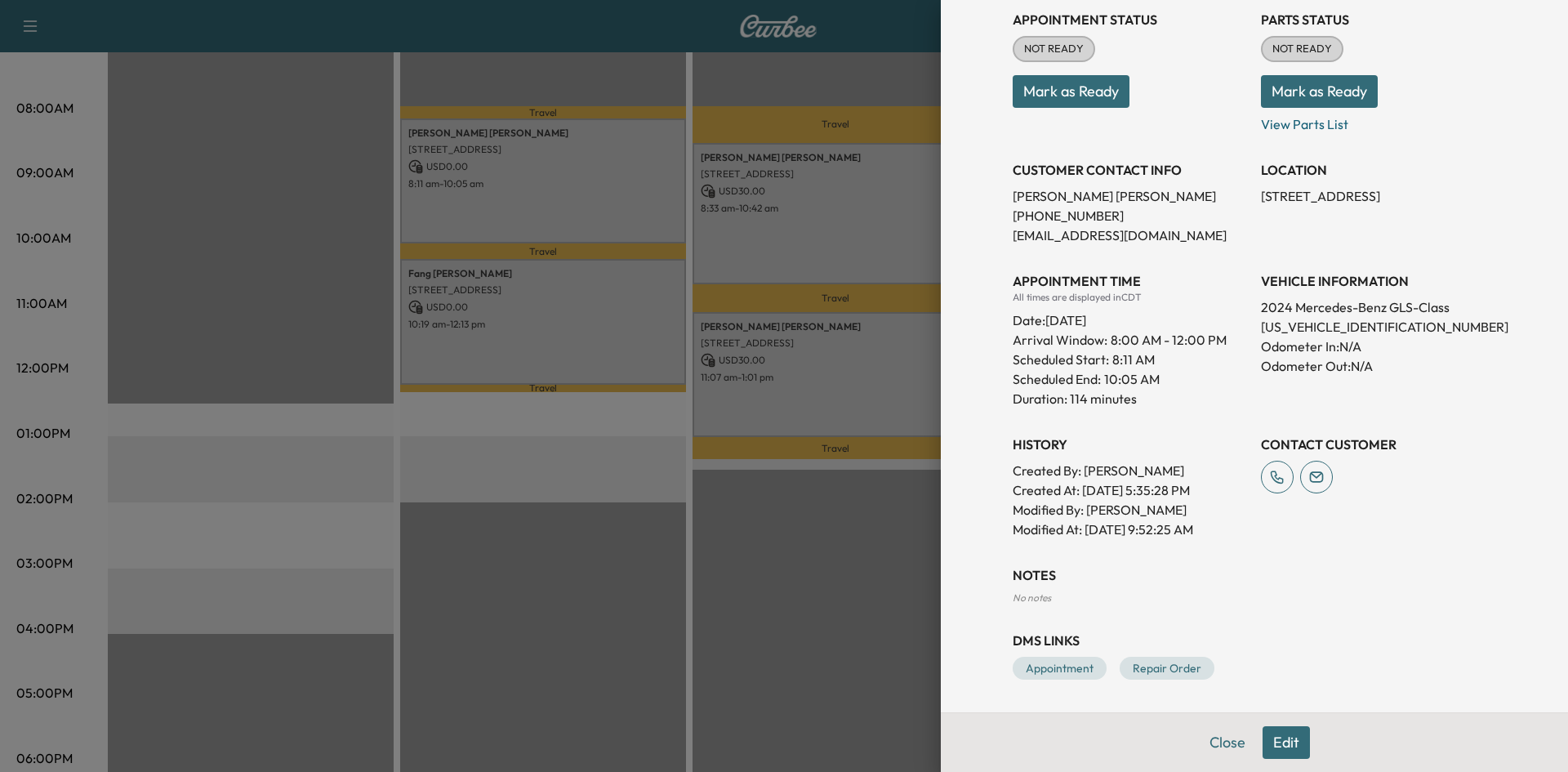
click at [634, 288] on div at bounding box center [784, 386] width 1568 height 772
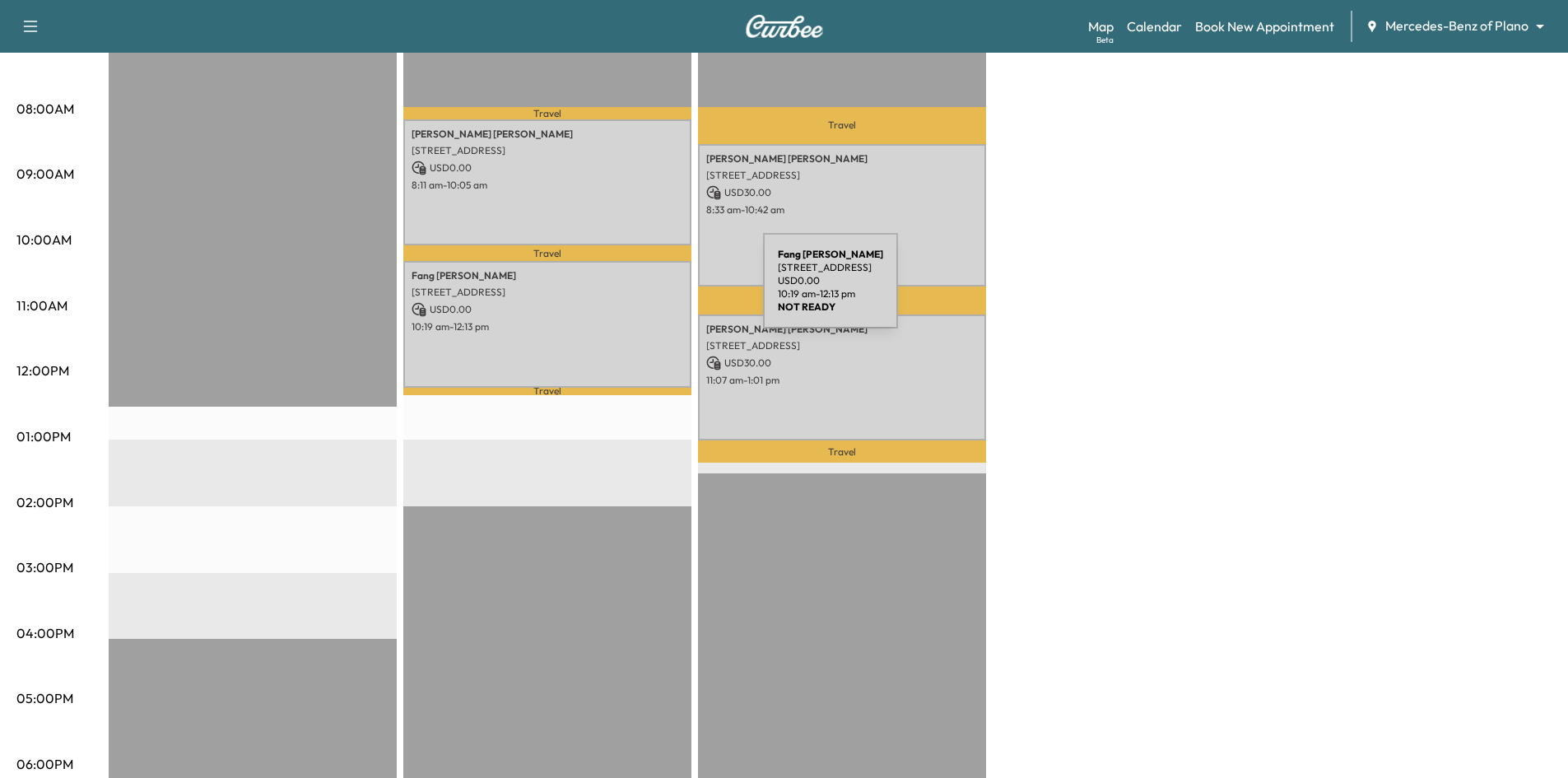
click at [639, 290] on p "3100 Midway Rd, Plano, TX 75093, USA" at bounding box center [547, 292] width 271 height 13
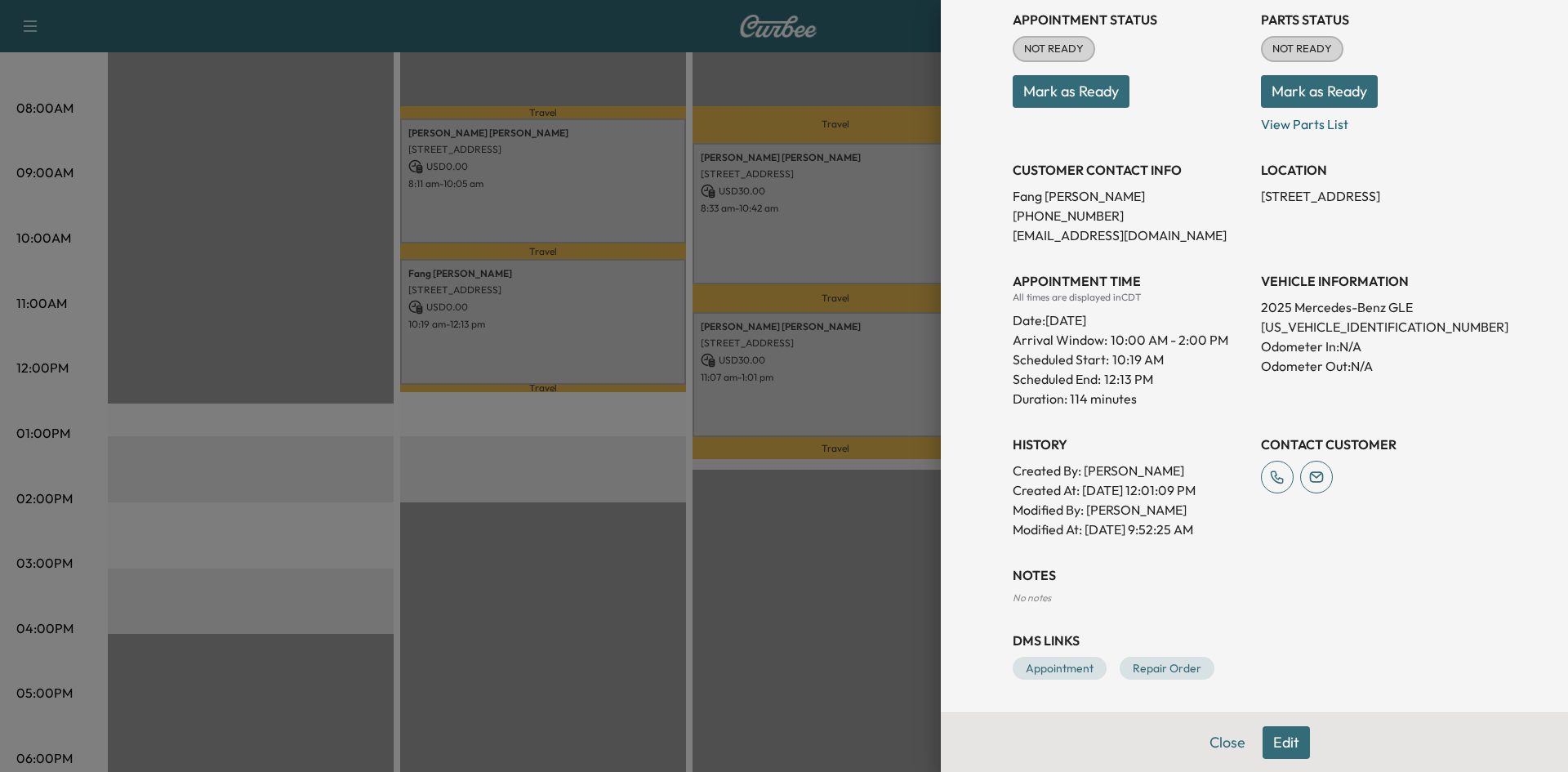
click at [605, 61] on div at bounding box center [784, 386] width 1568 height 772
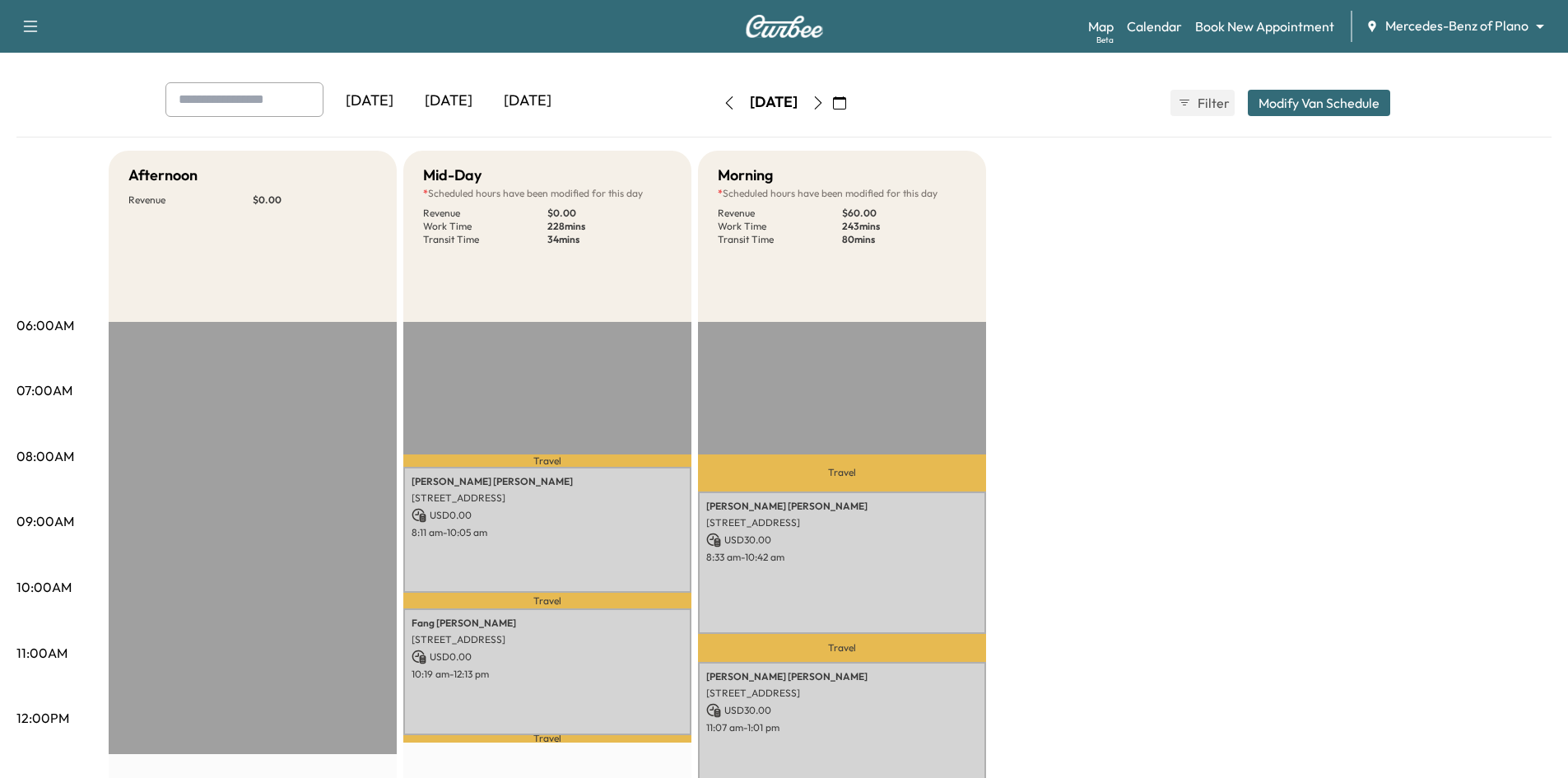
scroll to position [0, 0]
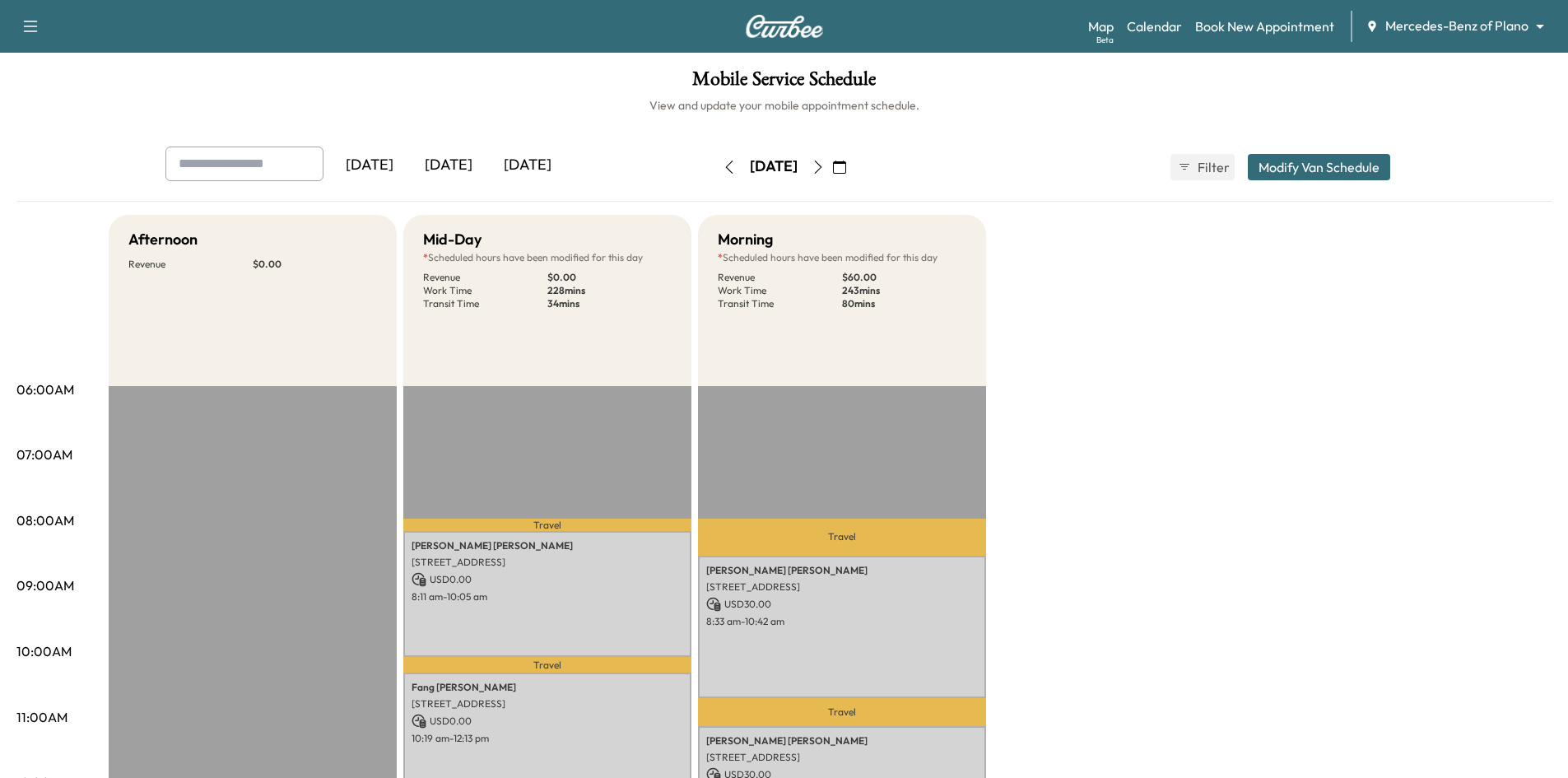
click at [440, 163] on div "[DATE]" at bounding box center [449, 166] width 79 height 38
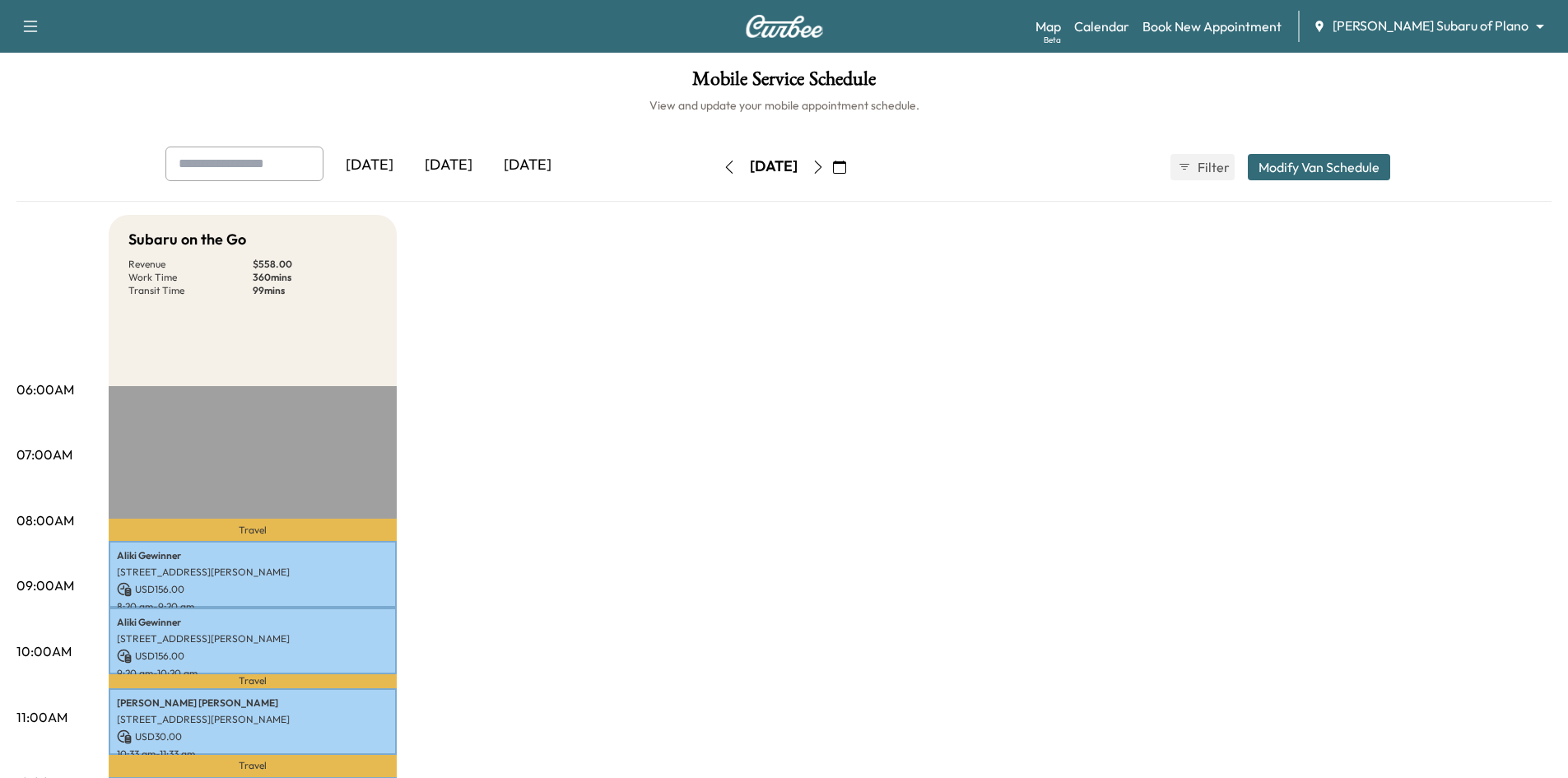
click at [466, 165] on div "[DATE]" at bounding box center [449, 166] width 79 height 38
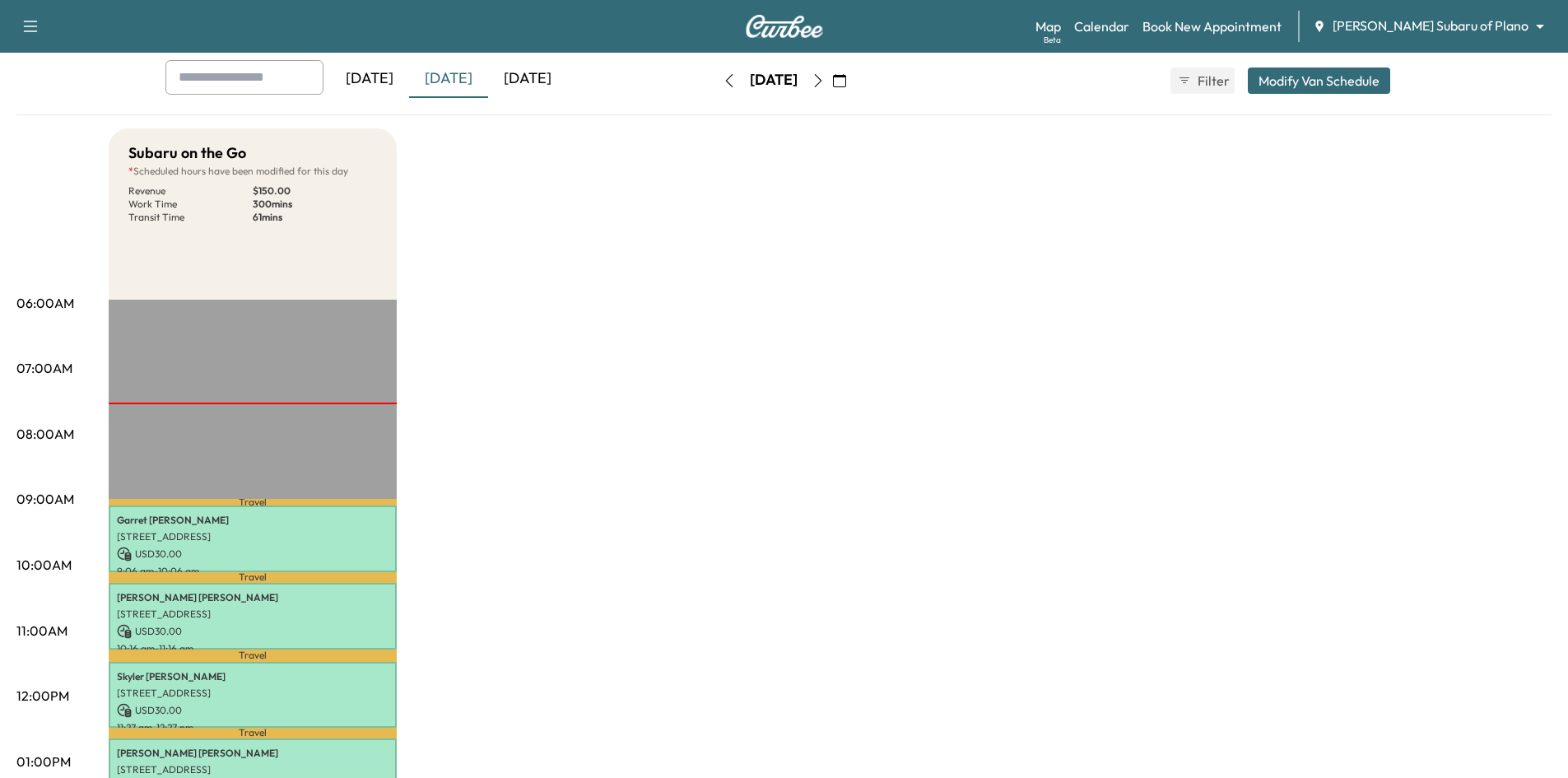
scroll to position [83, 0]
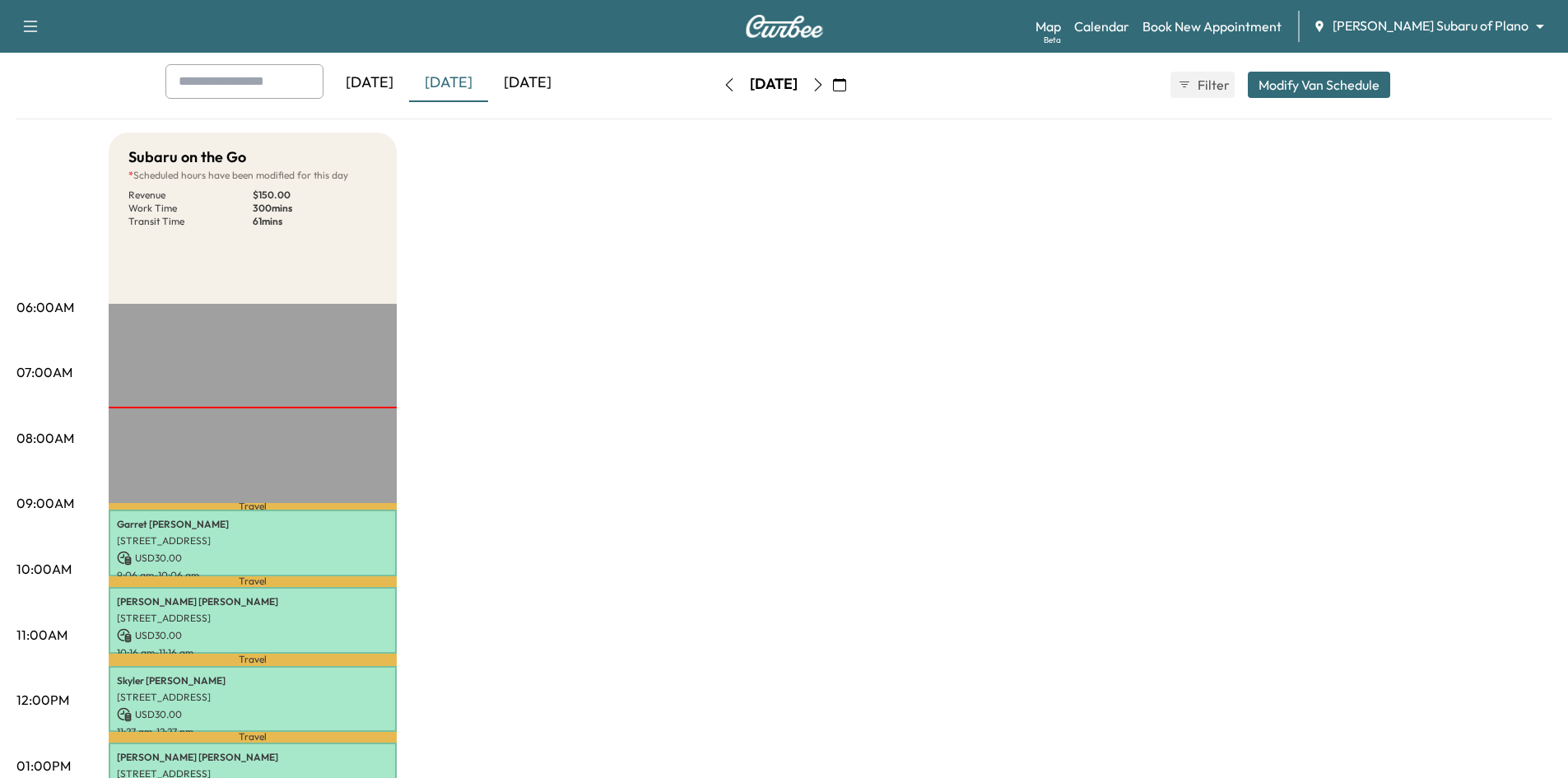
click at [538, 84] on div "[DATE]" at bounding box center [528, 83] width 79 height 38
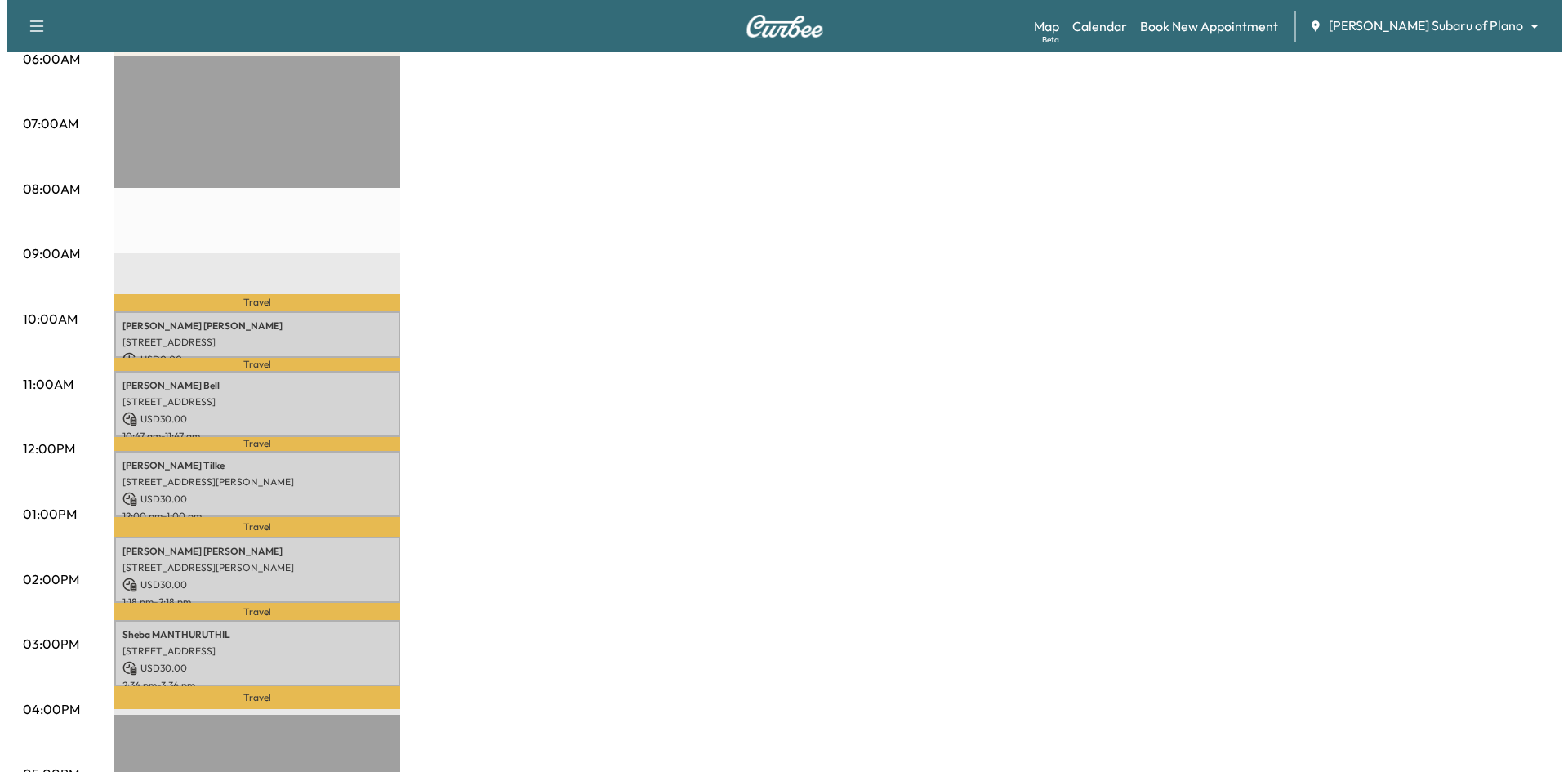
scroll to position [409, 0]
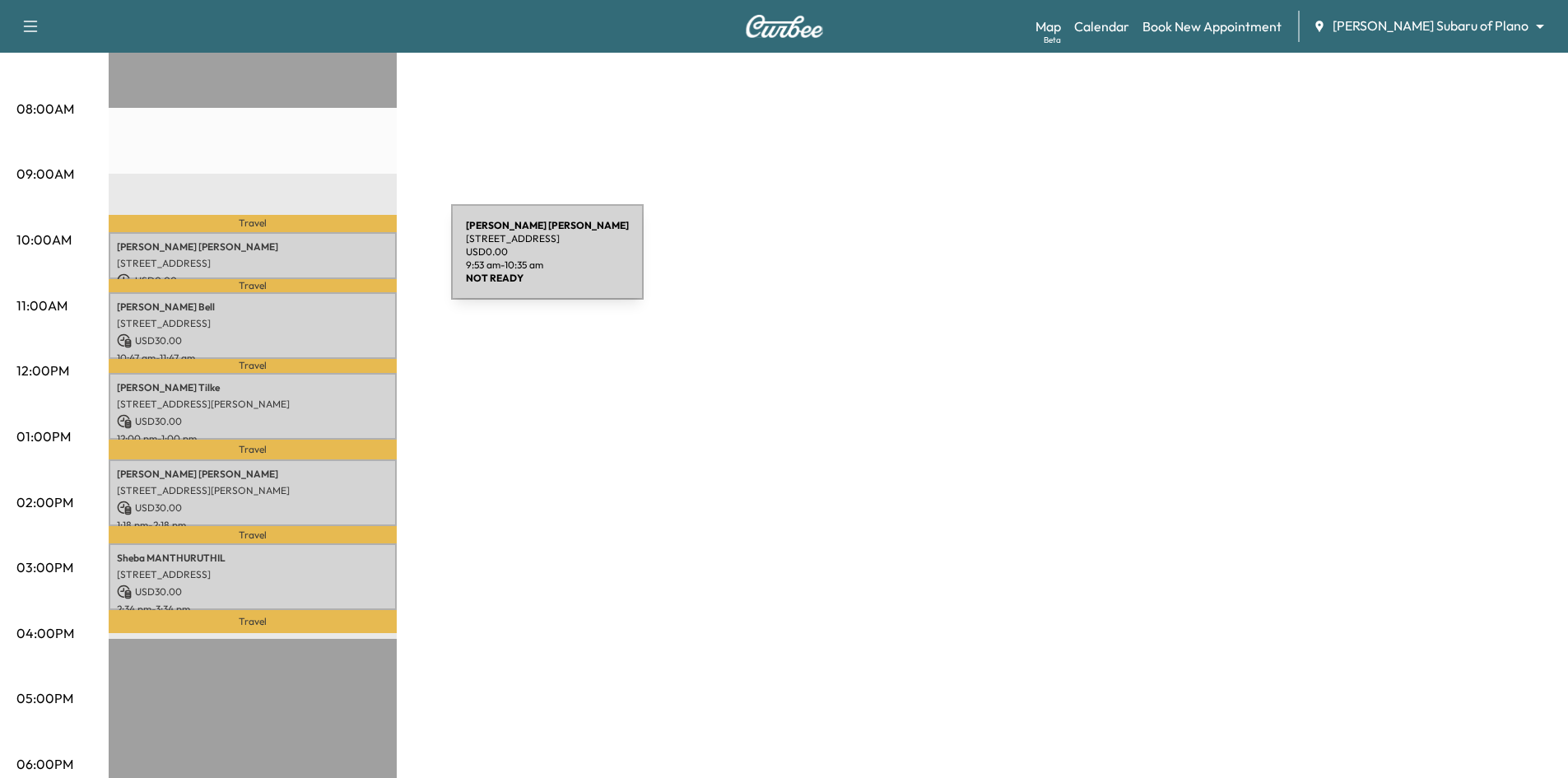
click at [327, 262] on p "[STREET_ADDRESS]" at bounding box center [252, 263] width 271 height 13
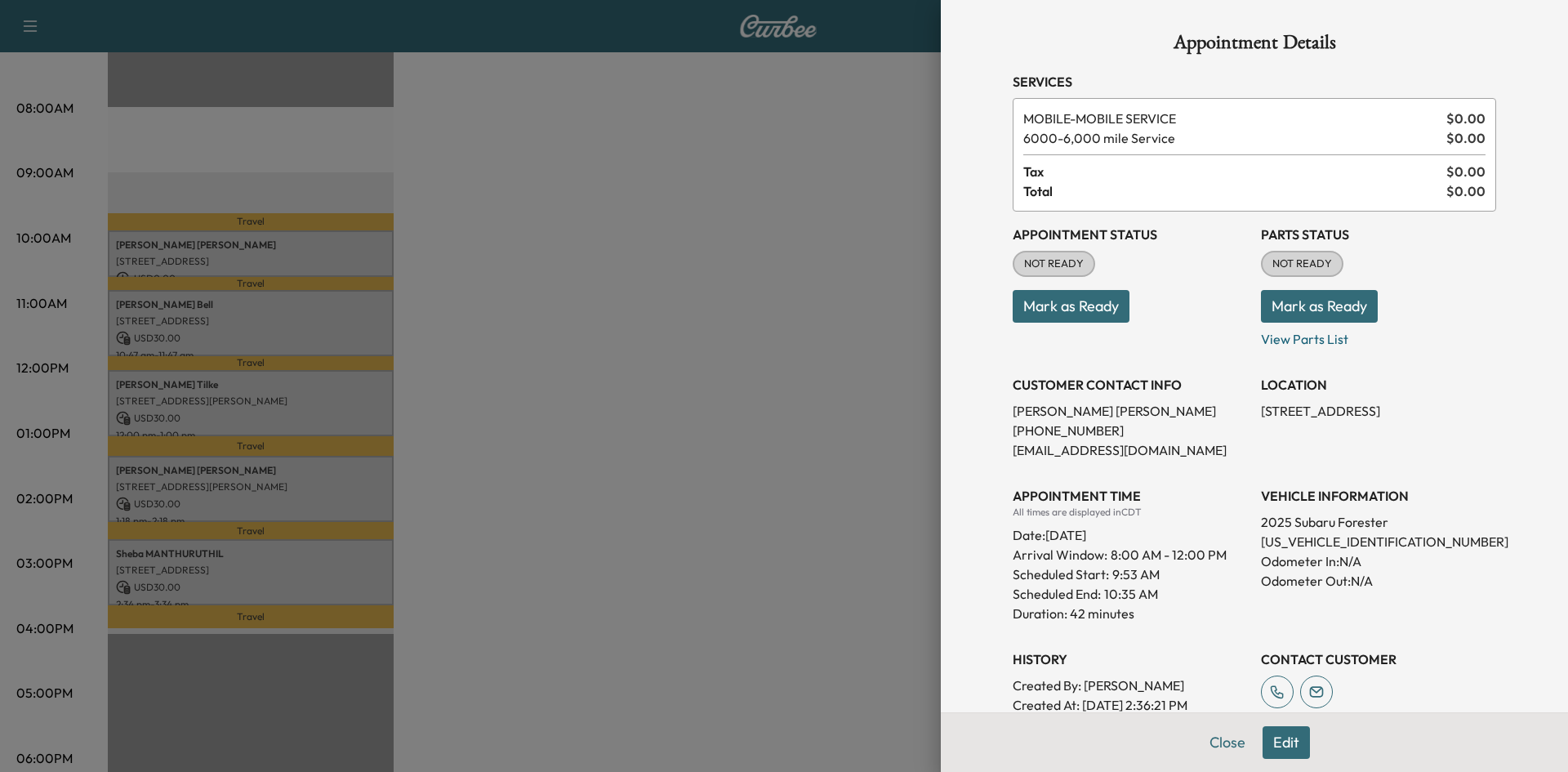
click at [451, 257] on div at bounding box center [784, 386] width 1568 height 772
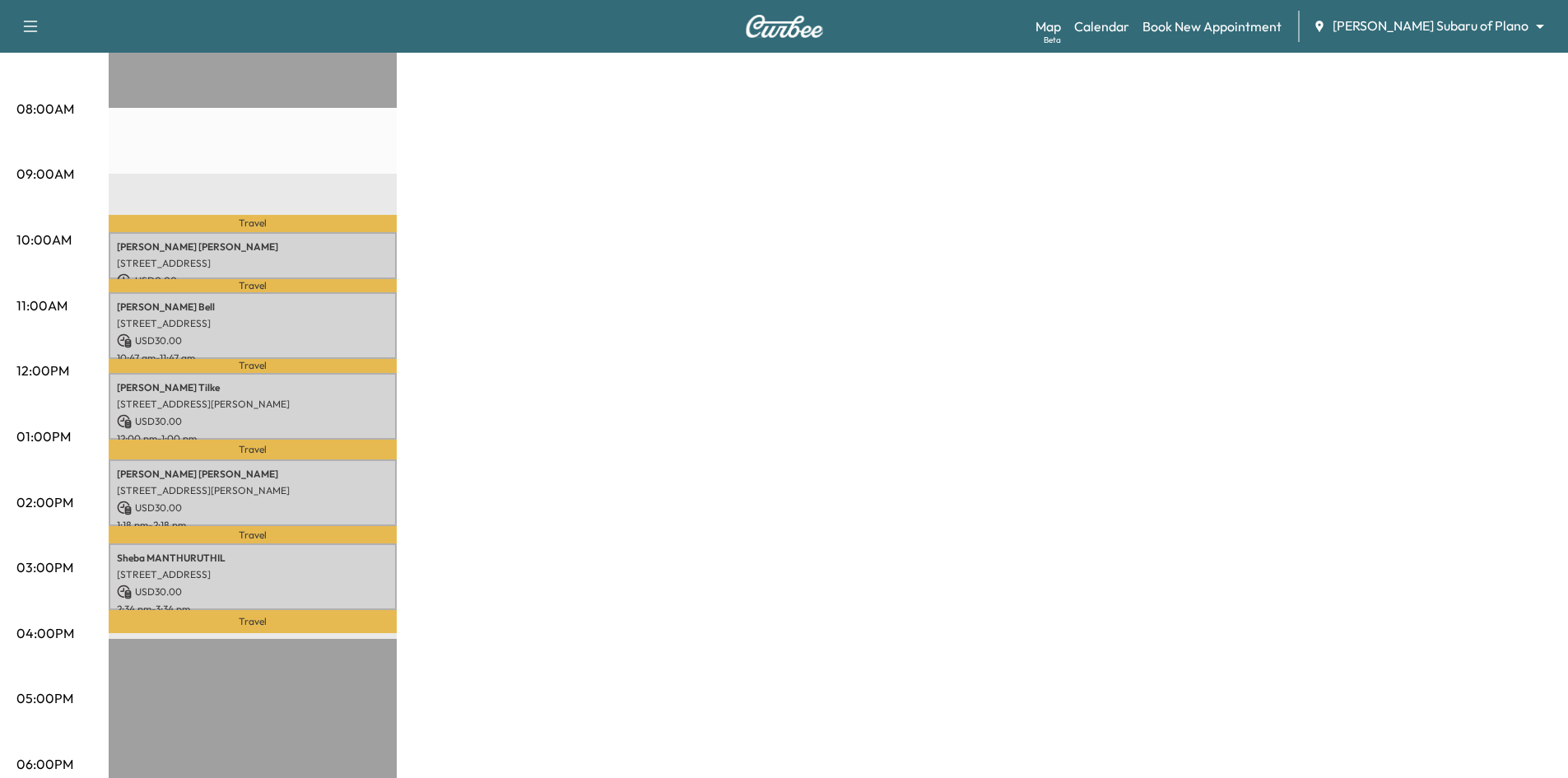
click at [233, 281] on p "Travel" at bounding box center [252, 285] width 288 height 13
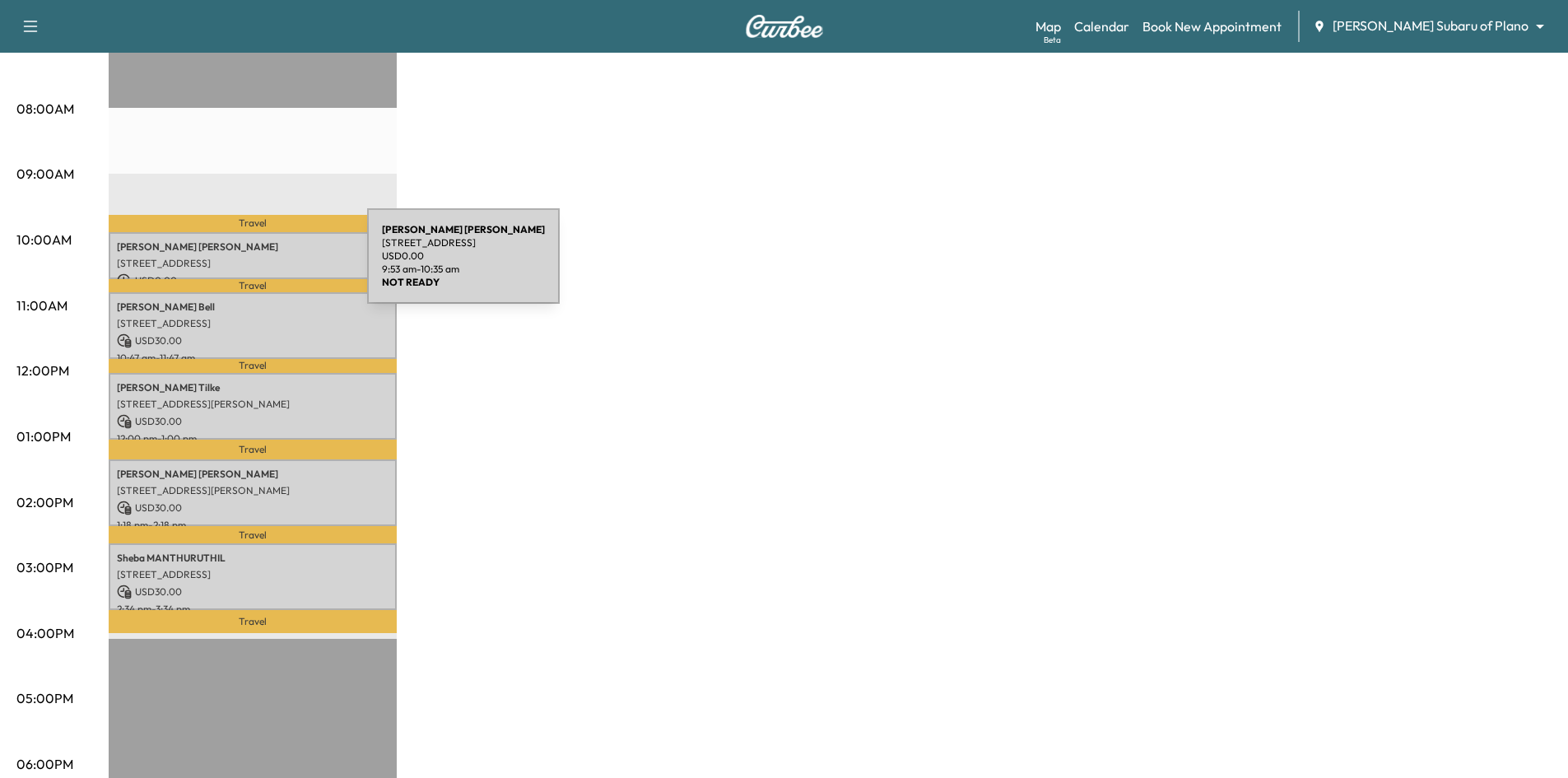
click at [243, 266] on p "[STREET_ADDRESS]" at bounding box center [252, 263] width 271 height 13
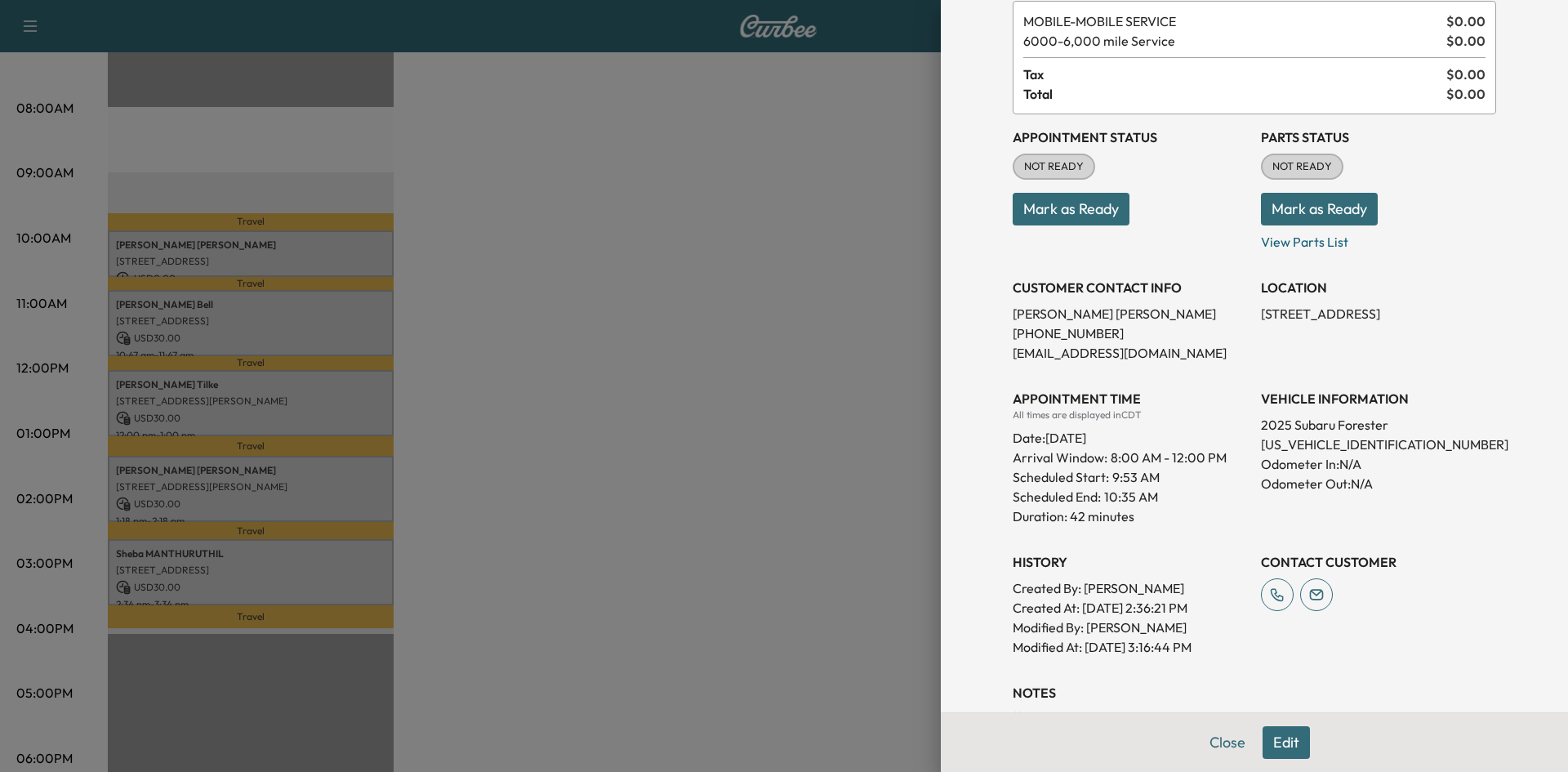
scroll to position [214, 0]
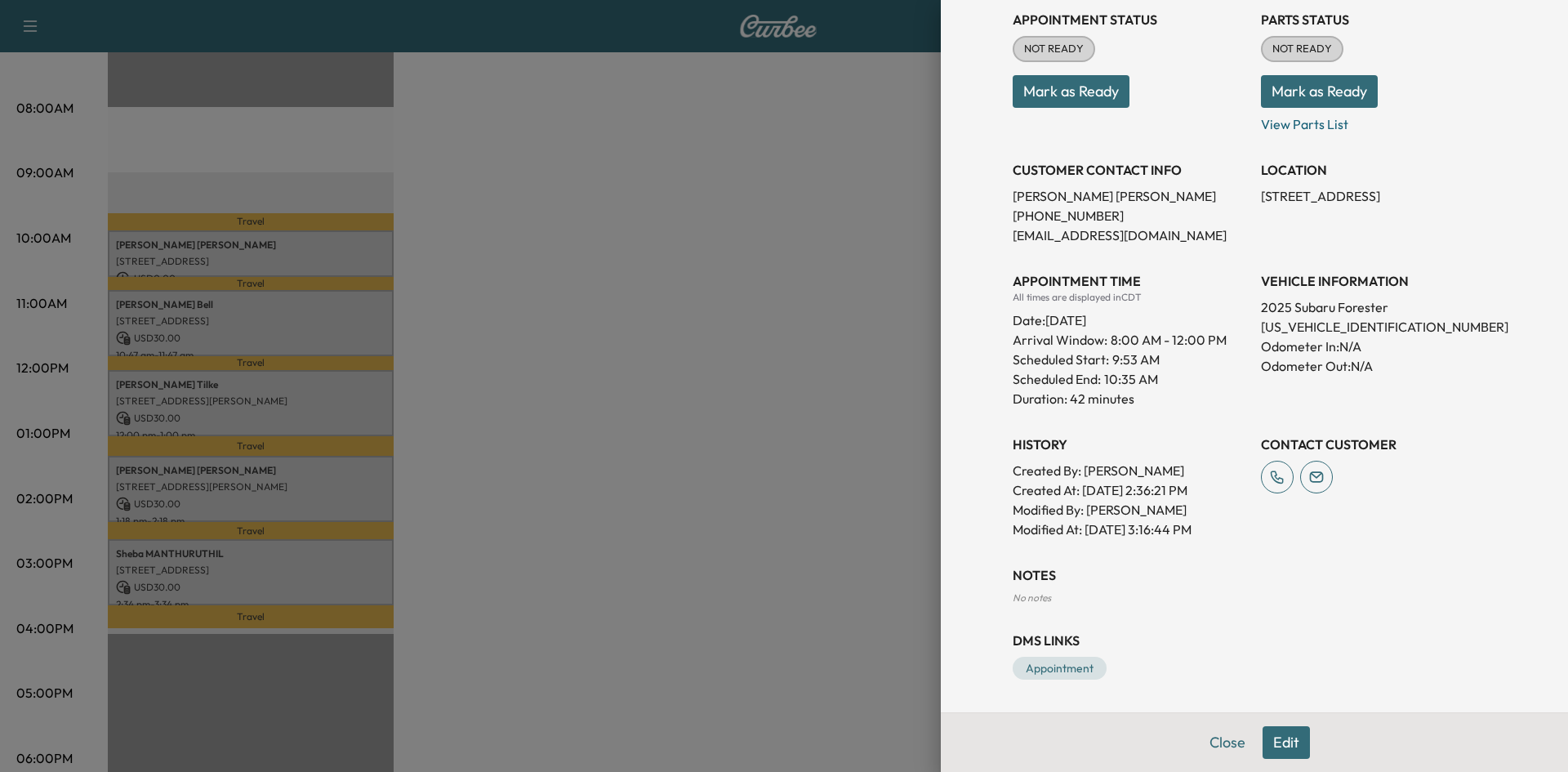
click at [348, 317] on div at bounding box center [784, 386] width 1568 height 772
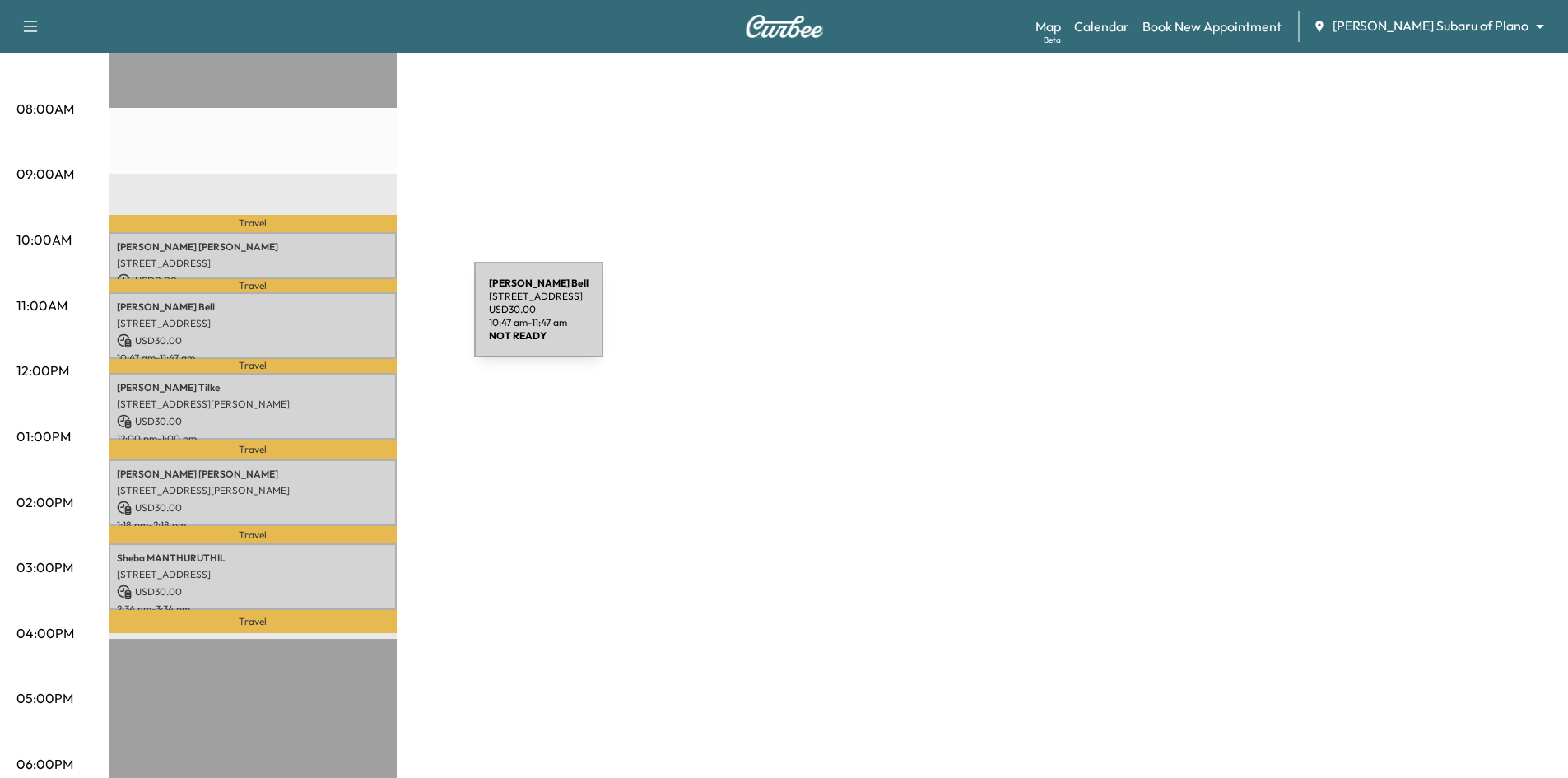
click at [351, 319] on p "[STREET_ADDRESS]" at bounding box center [252, 323] width 271 height 13
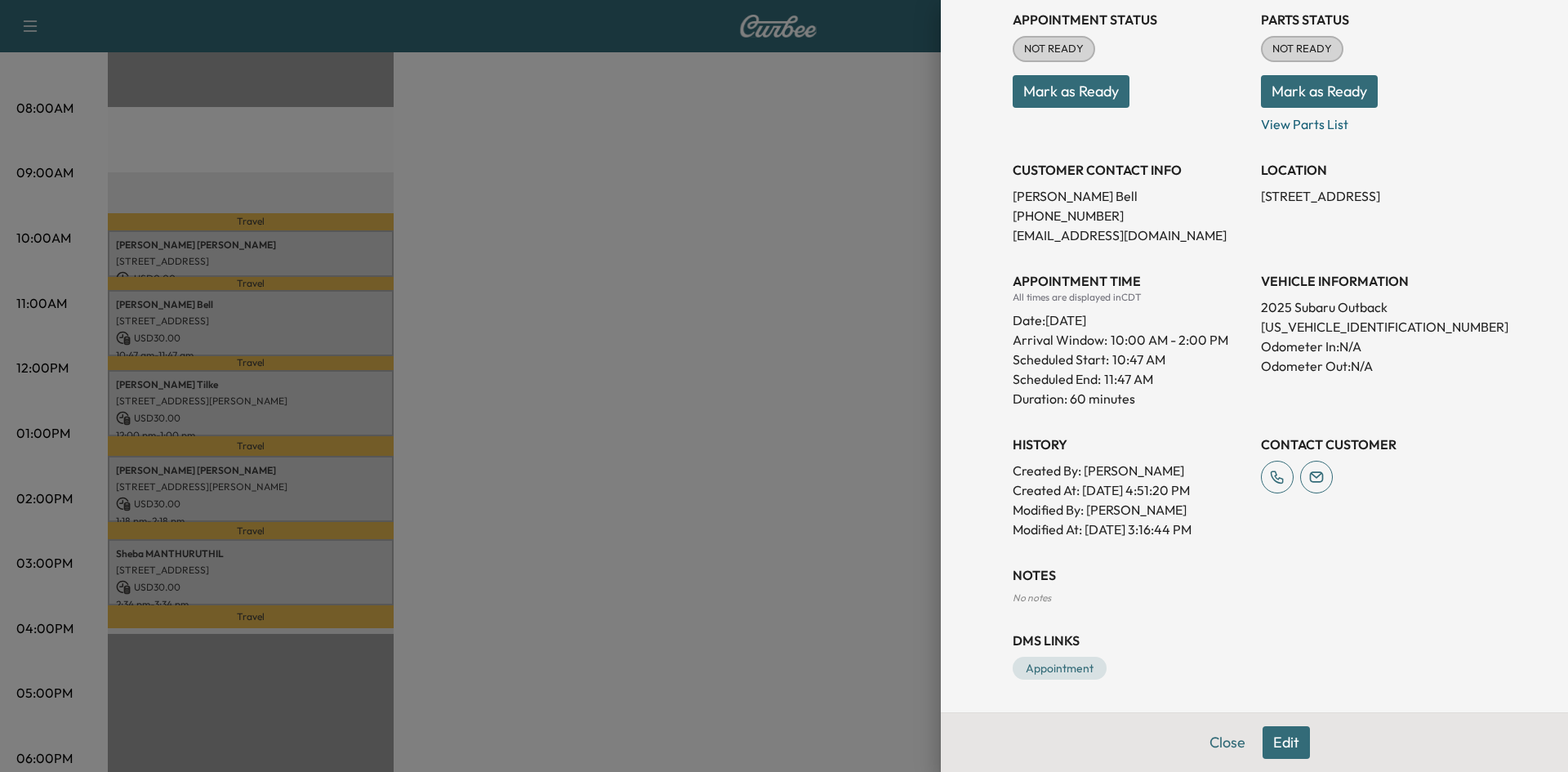
click at [219, 395] on div at bounding box center [784, 386] width 1568 height 772
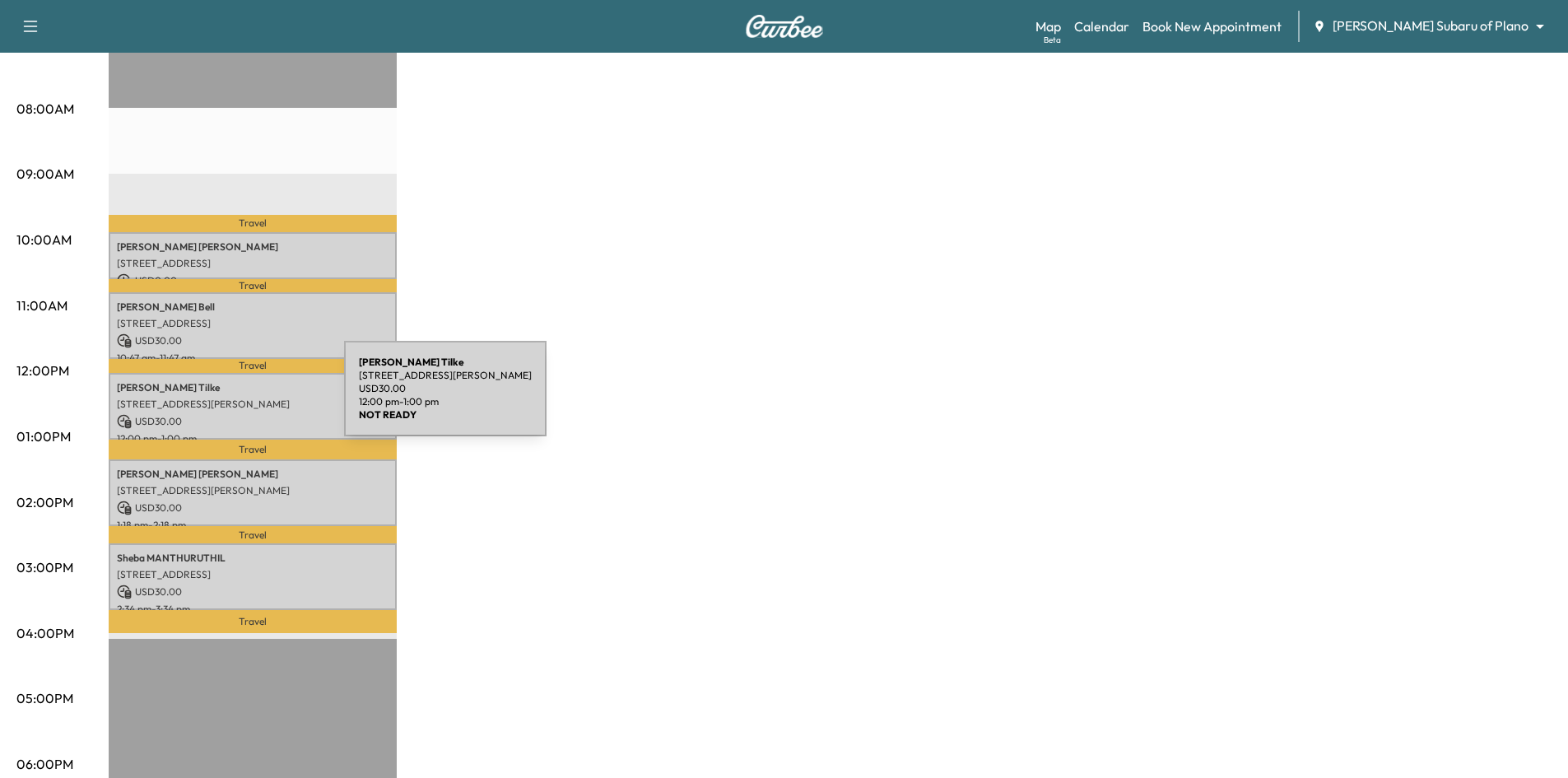
click at [221, 398] on p "[STREET_ADDRESS][PERSON_NAME]" at bounding box center [252, 404] width 271 height 13
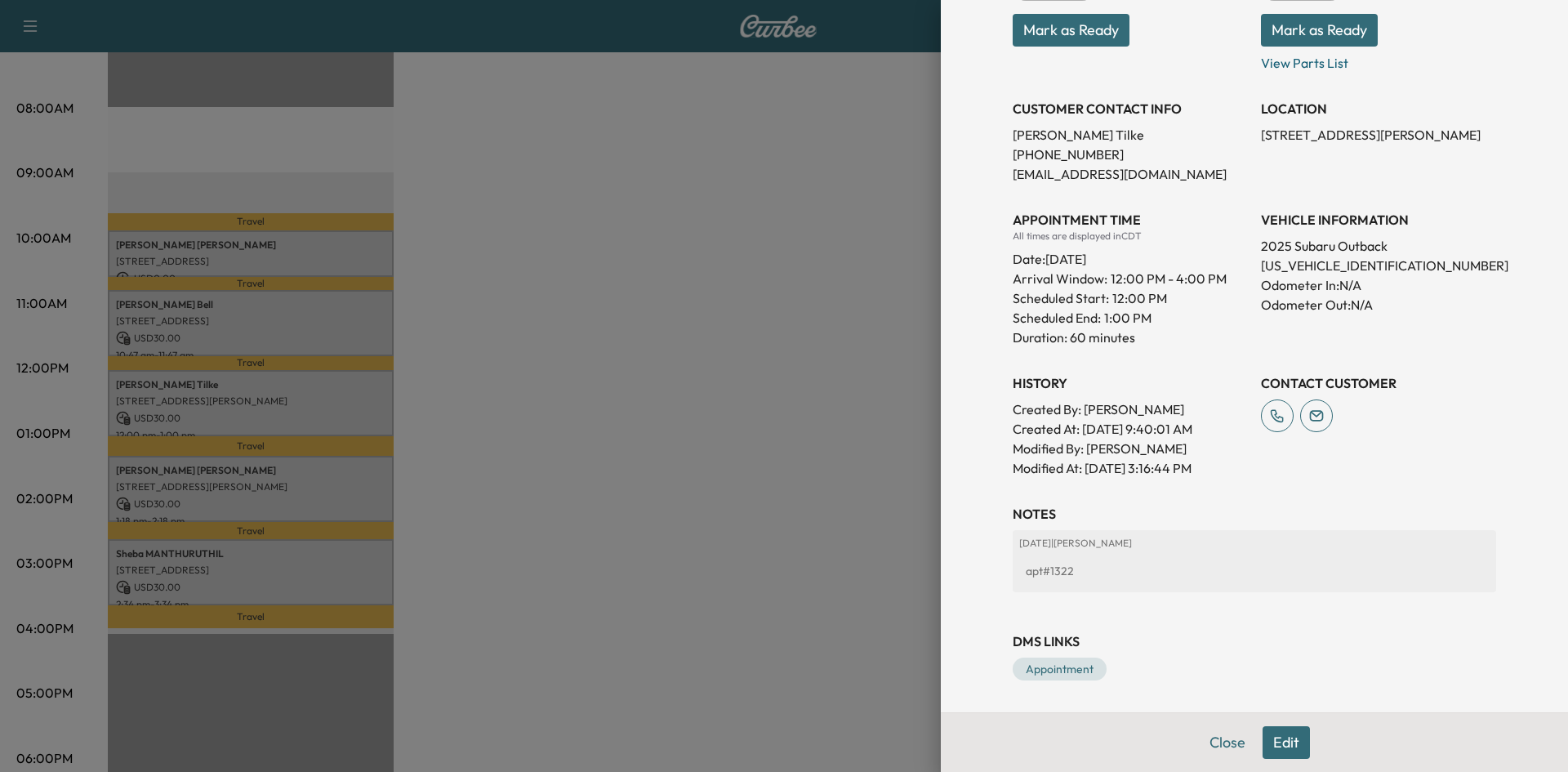
scroll to position [277, 0]
click at [335, 490] on div at bounding box center [784, 386] width 1568 height 772
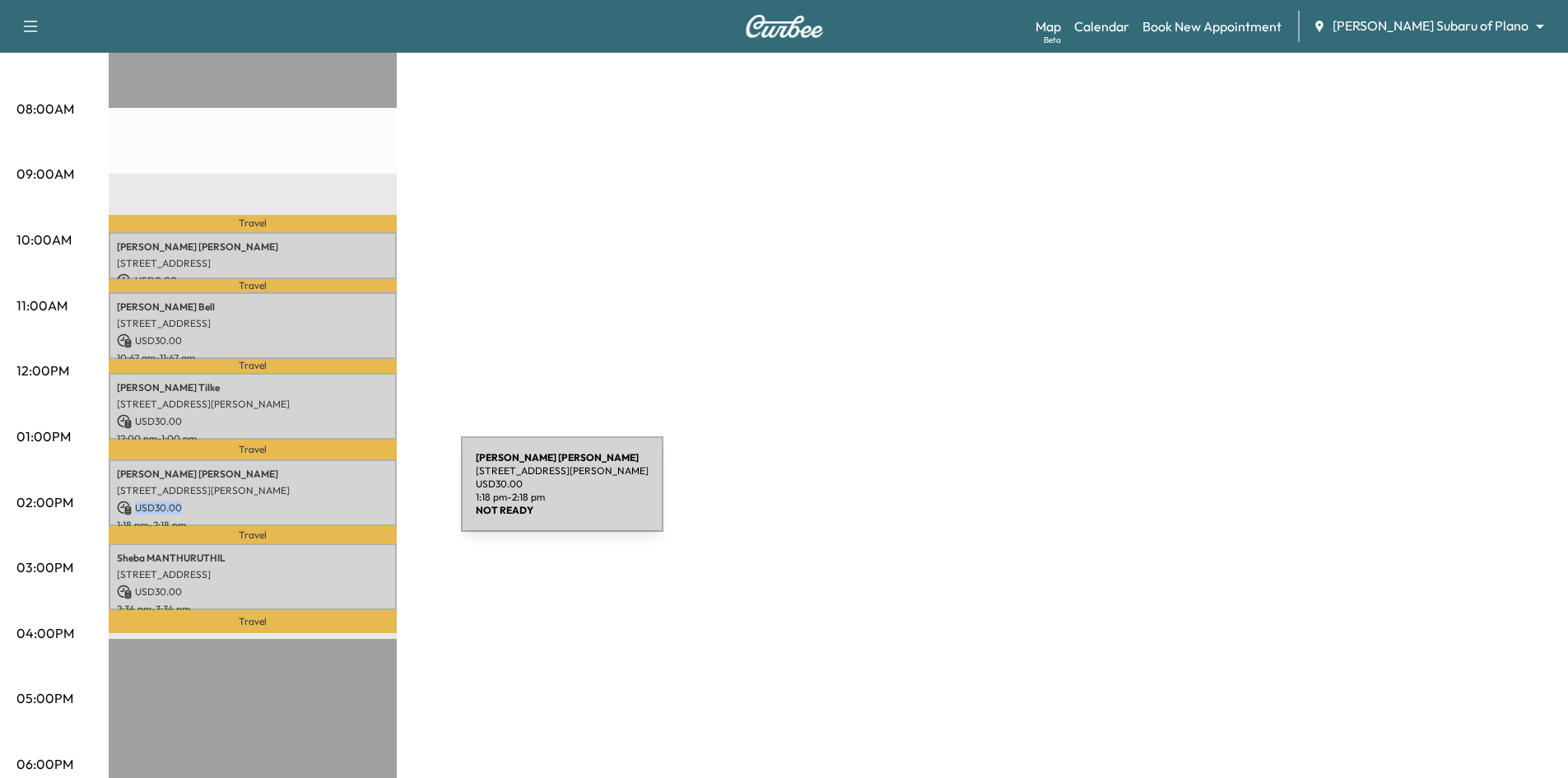
click at [337, 494] on div "[PERSON_NAME] [STREET_ADDRESS][PERSON_NAME] USD 30.00 1:18 pm - 2:18 pm" at bounding box center [252, 493] width 288 height 67
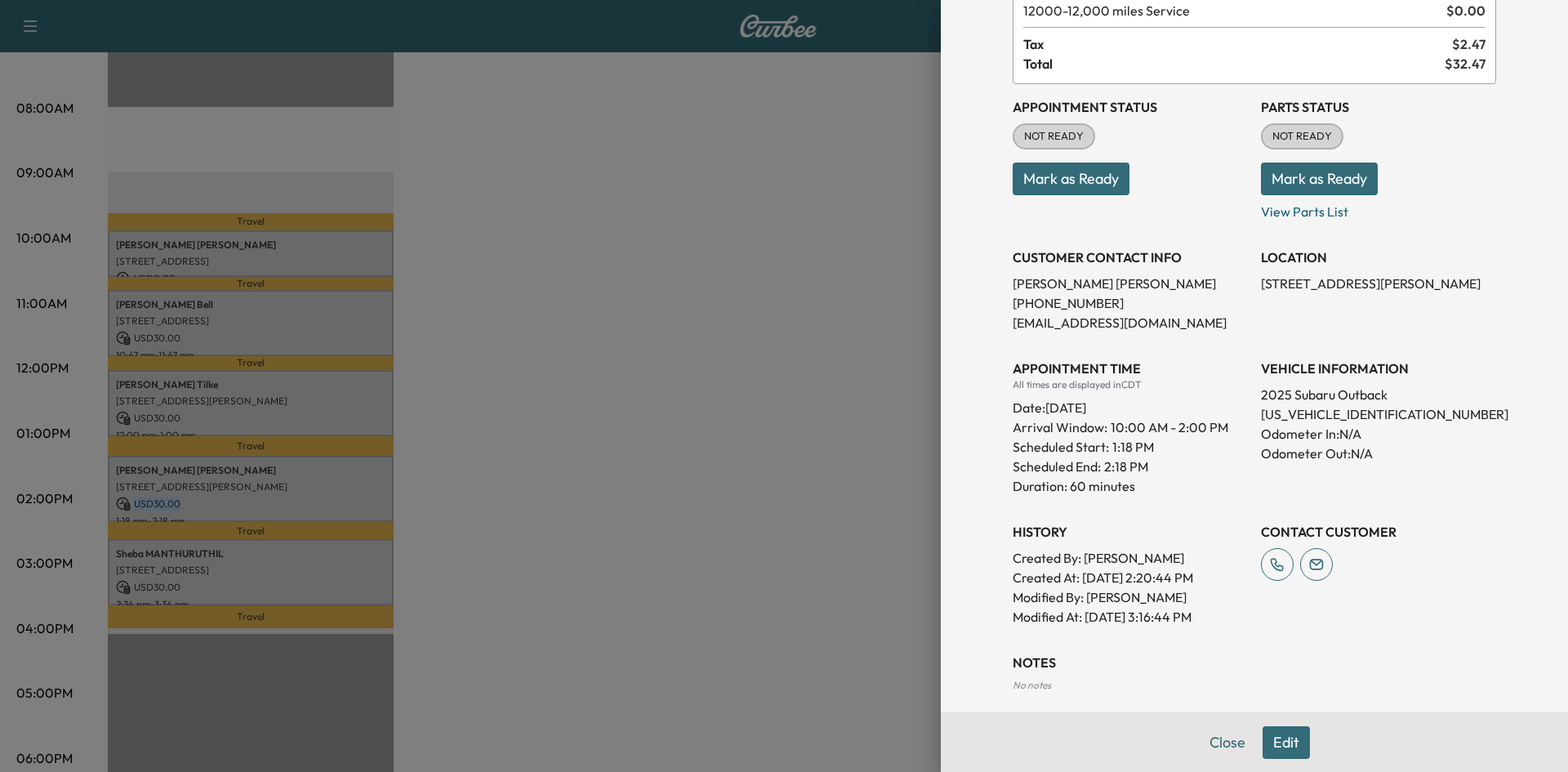
scroll to position [214, 0]
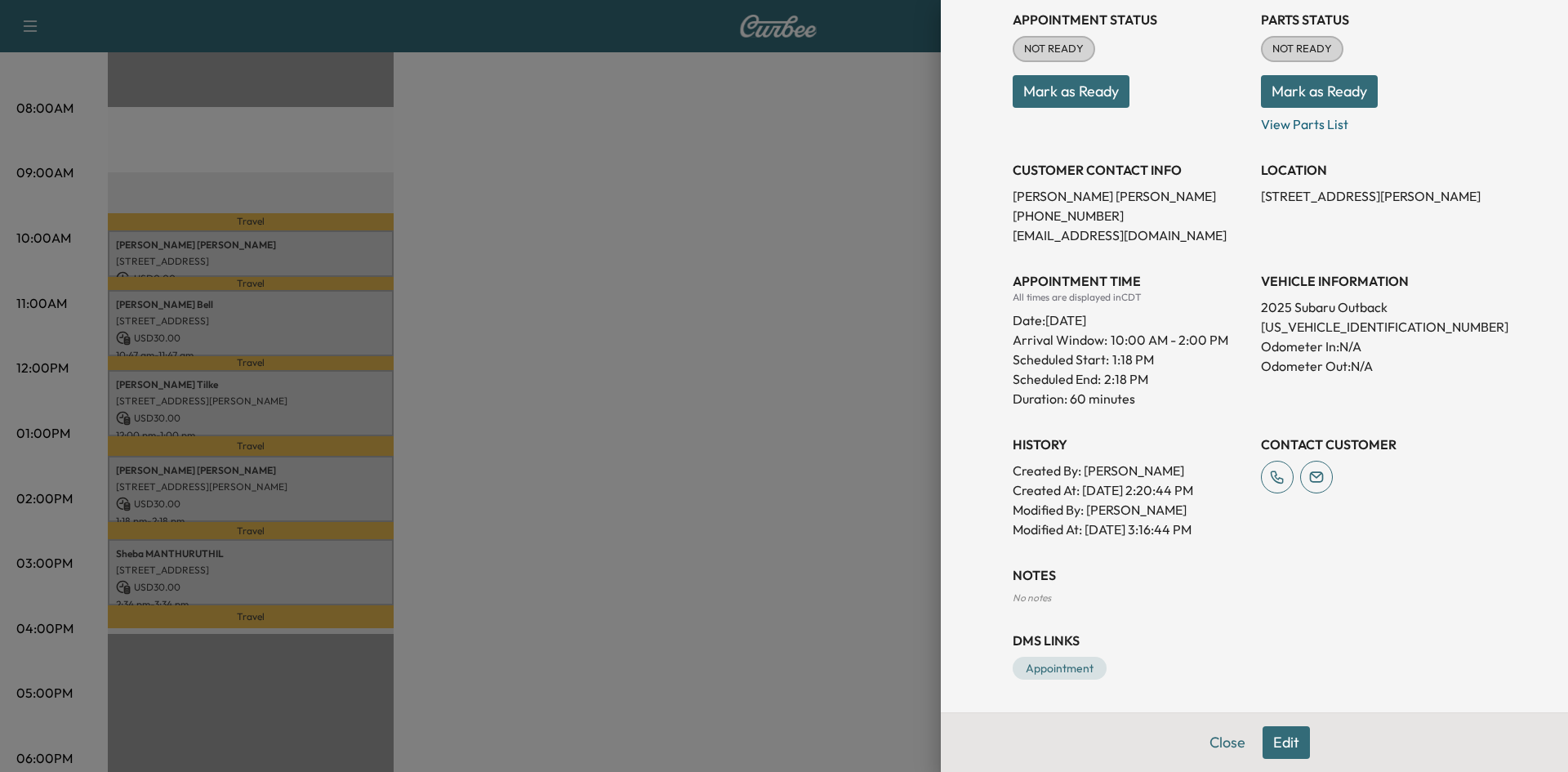
click at [365, 572] on div at bounding box center [784, 386] width 1568 height 772
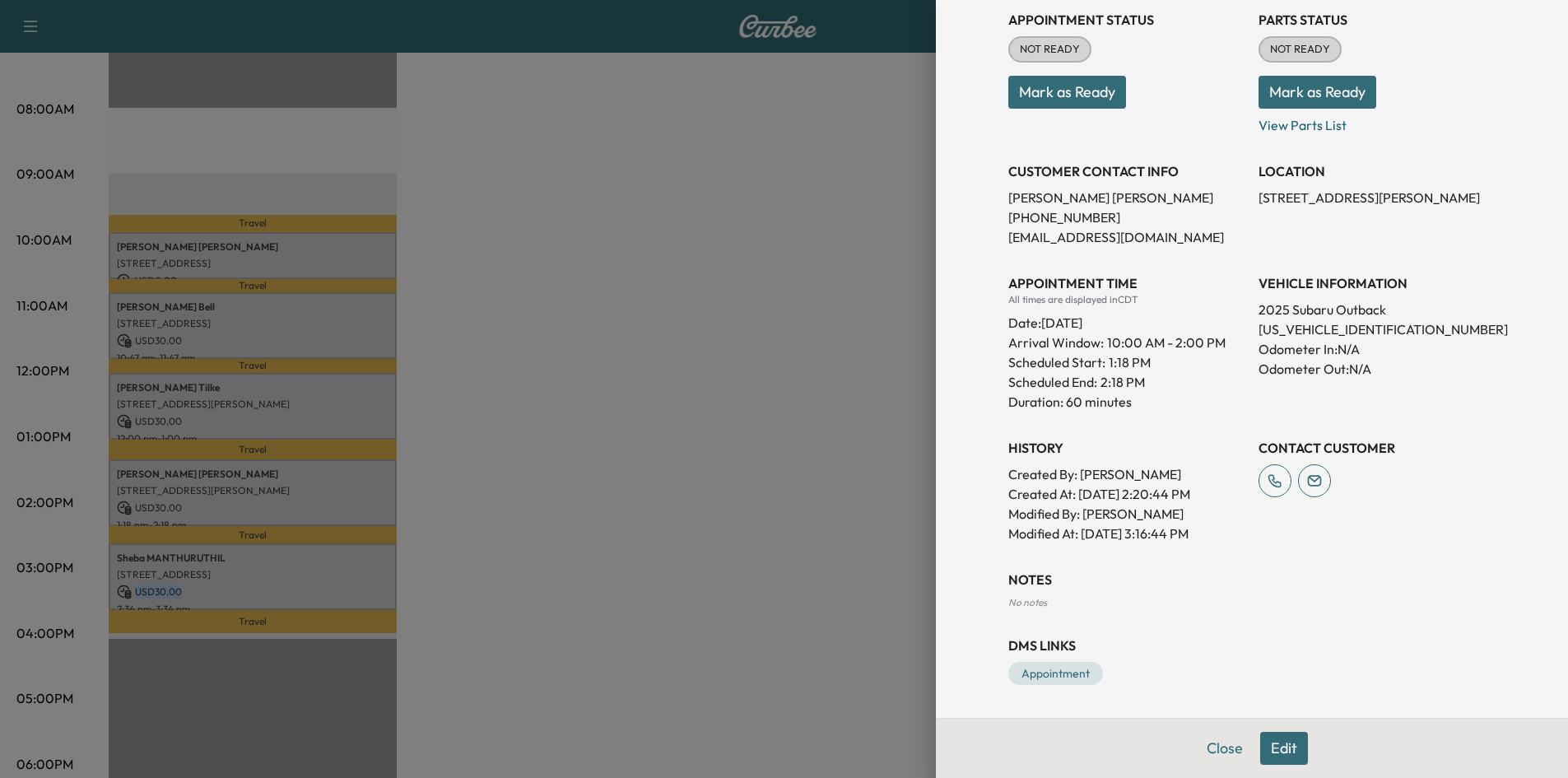
click at [368, 577] on div "[PERSON_NAME] [STREET_ADDRESS] USD 30.00 2:34 pm - 3:34 pm" at bounding box center [252, 577] width 288 height 67
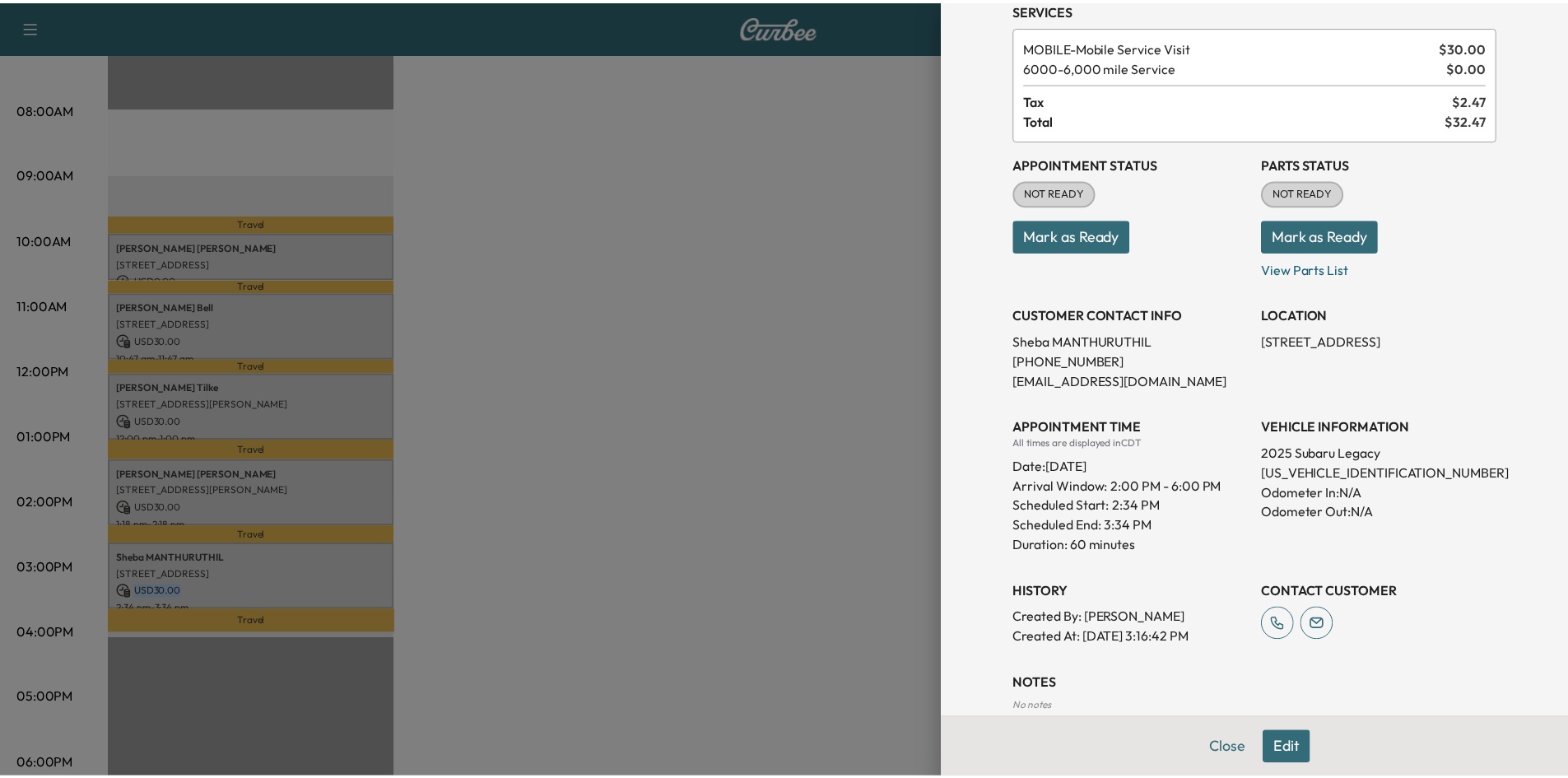
scroll to position [177, 0]
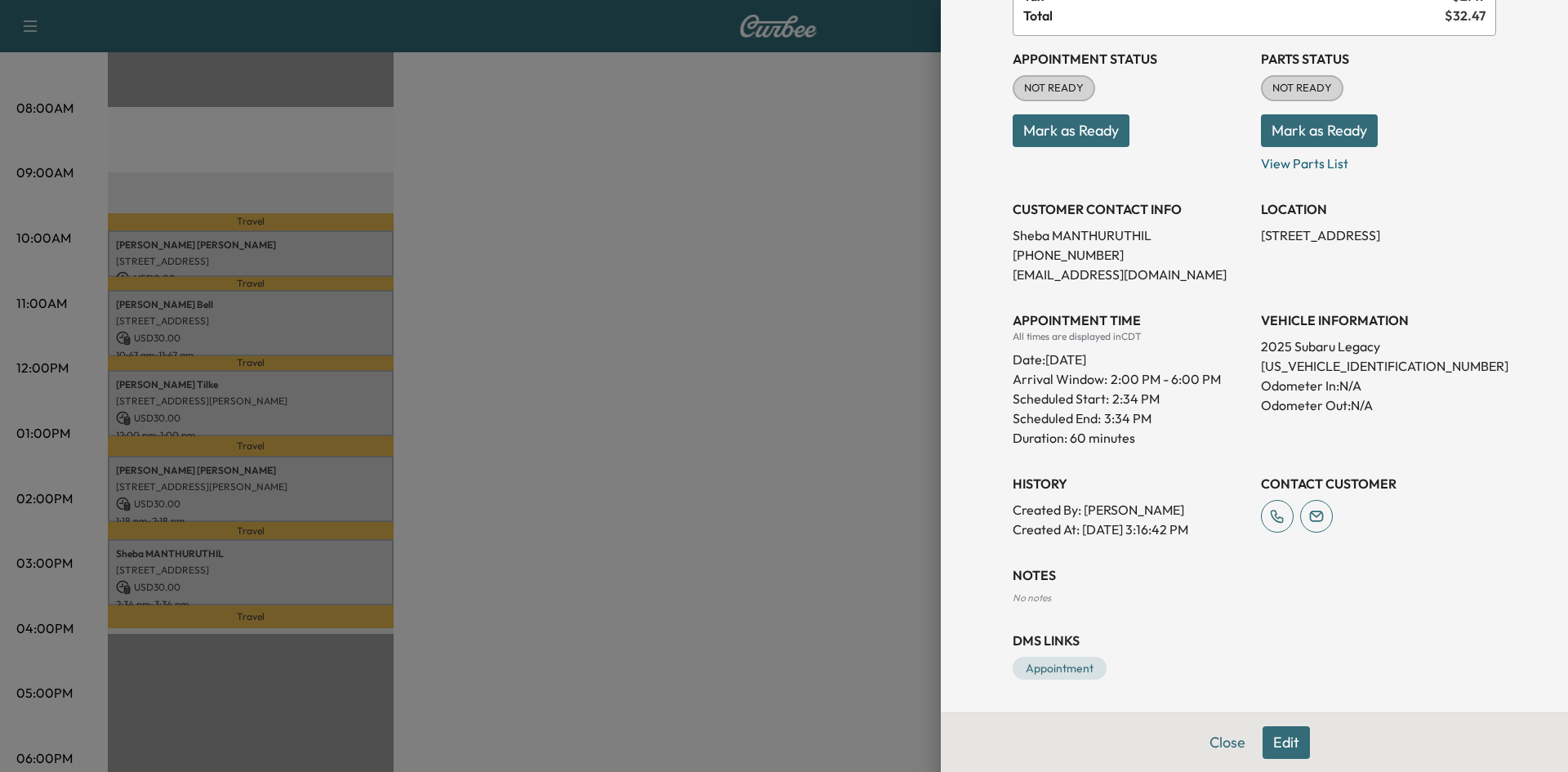
click at [565, 369] on div at bounding box center [784, 386] width 1568 height 772
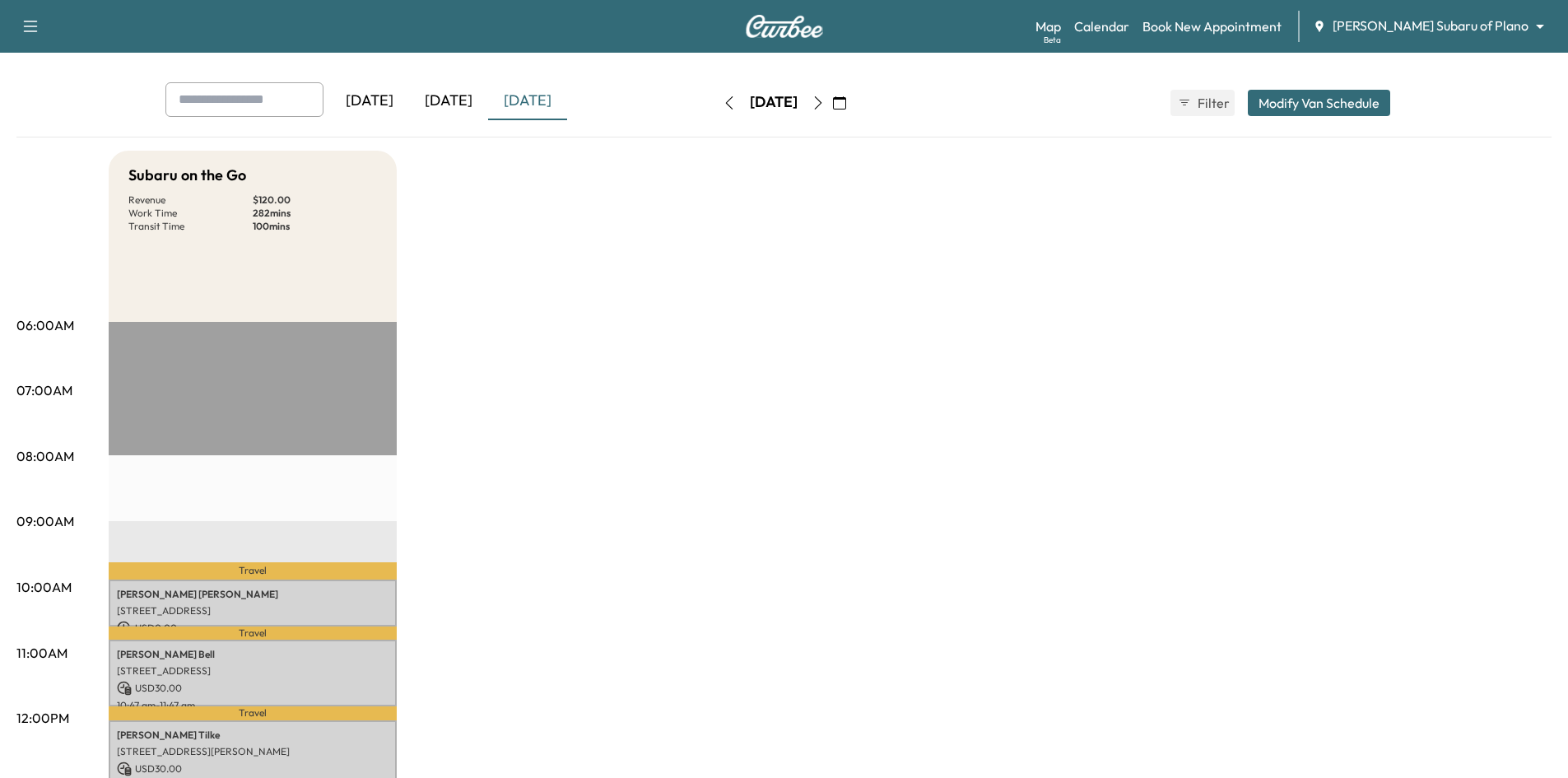
scroll to position [0, 0]
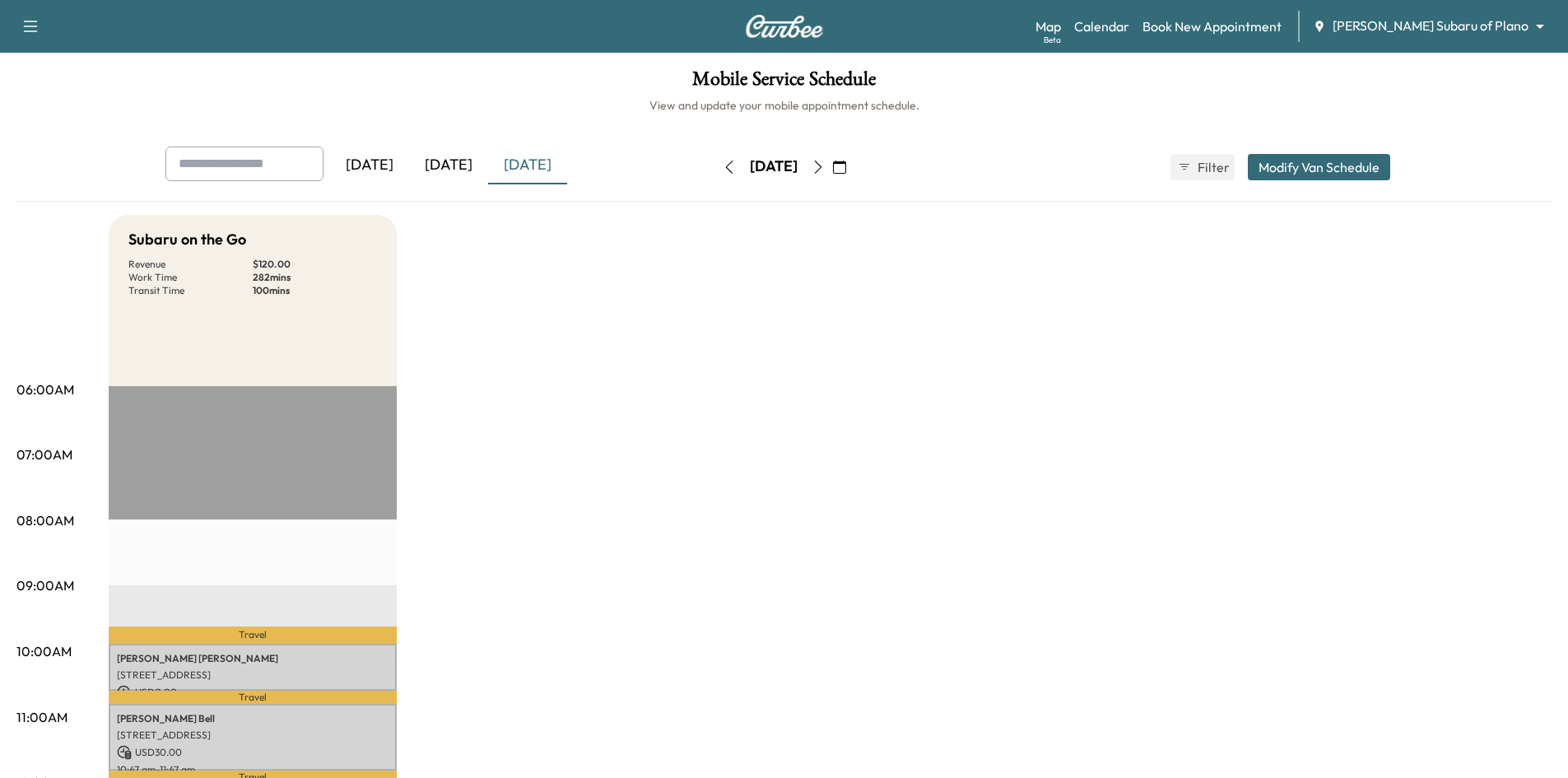
click at [825, 168] on icon "button" at bounding box center [818, 167] width 13 height 13
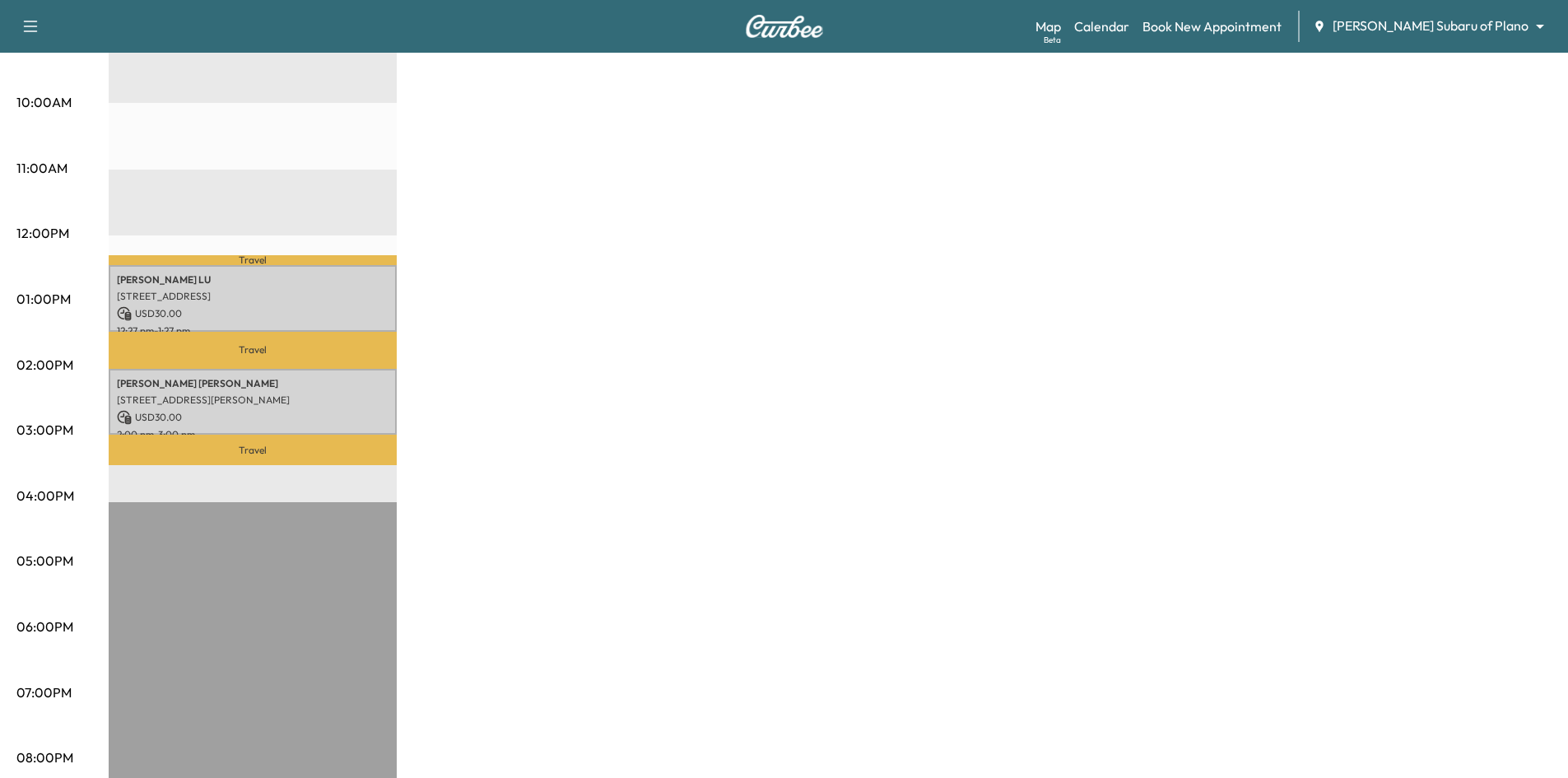
scroll to position [658, 0]
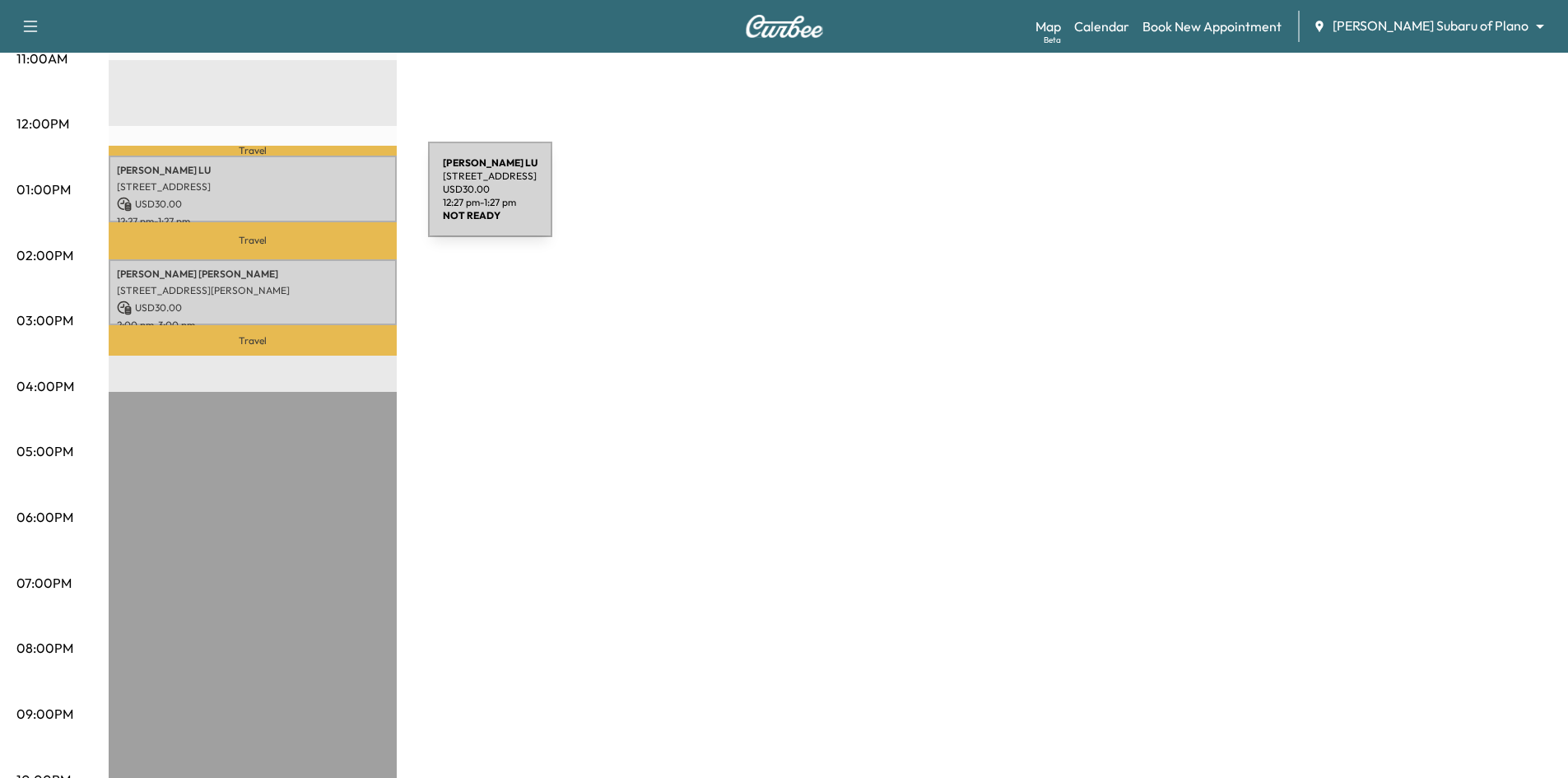
click at [304, 200] on p "USD 30.00" at bounding box center [252, 205] width 271 height 15
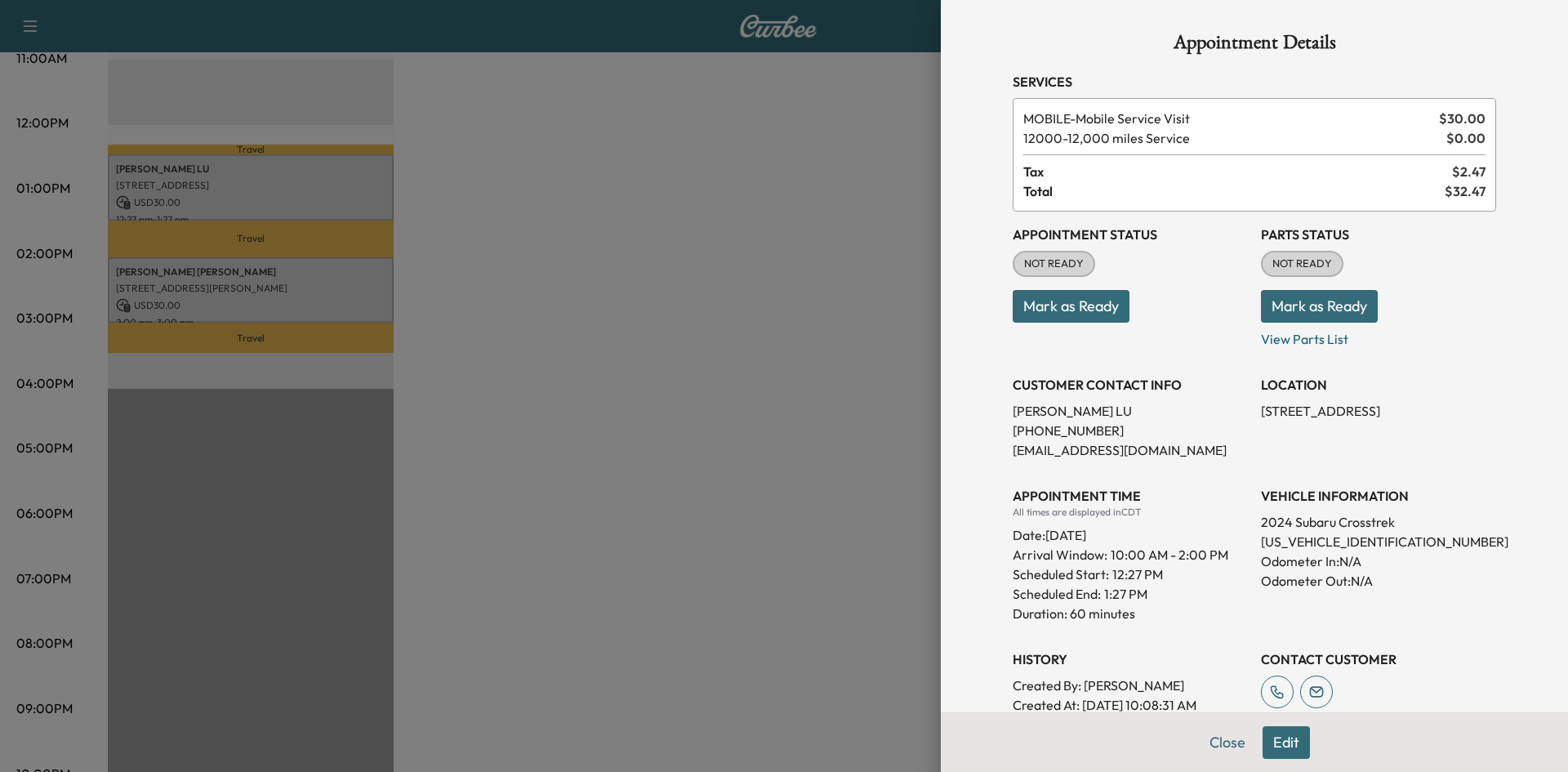
click at [296, 283] on div at bounding box center [784, 386] width 1568 height 772
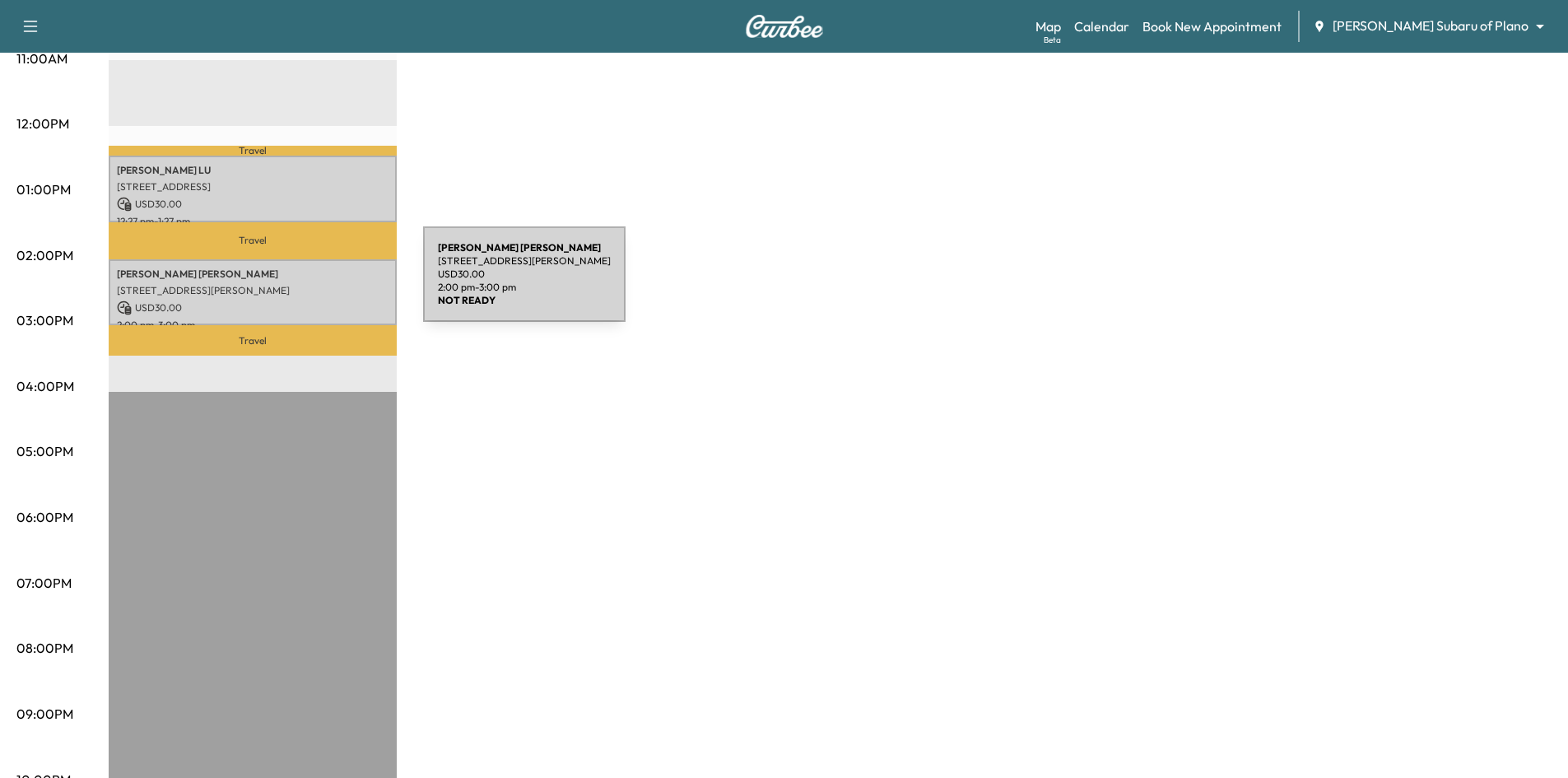
click at [299, 284] on p "[STREET_ADDRESS][PERSON_NAME]" at bounding box center [252, 290] width 271 height 13
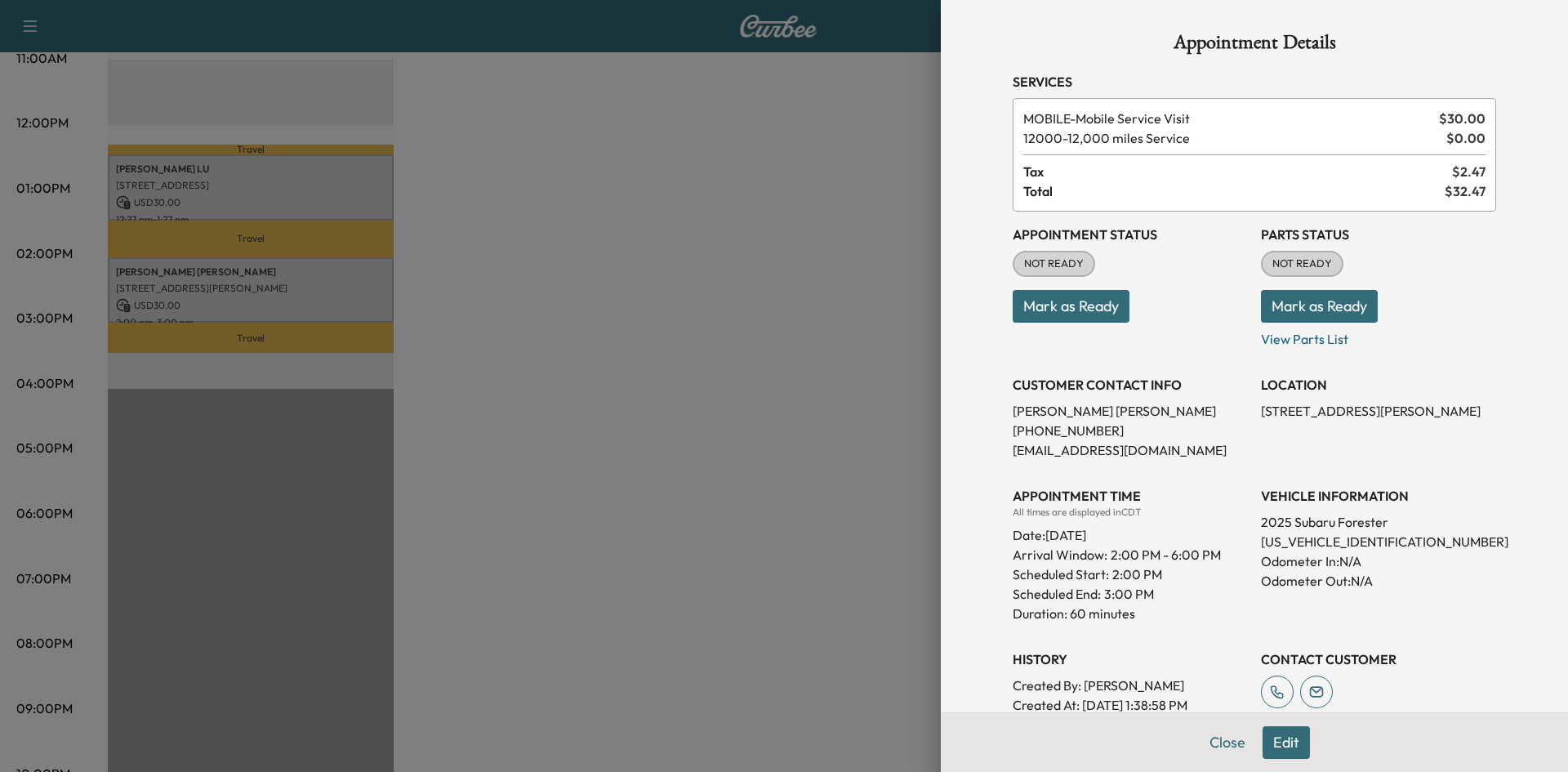
drag, startPoint x: 551, startPoint y: 288, endPoint x: 543, endPoint y: 286, distance: 8.2
click at [552, 288] on div at bounding box center [784, 386] width 1568 height 772
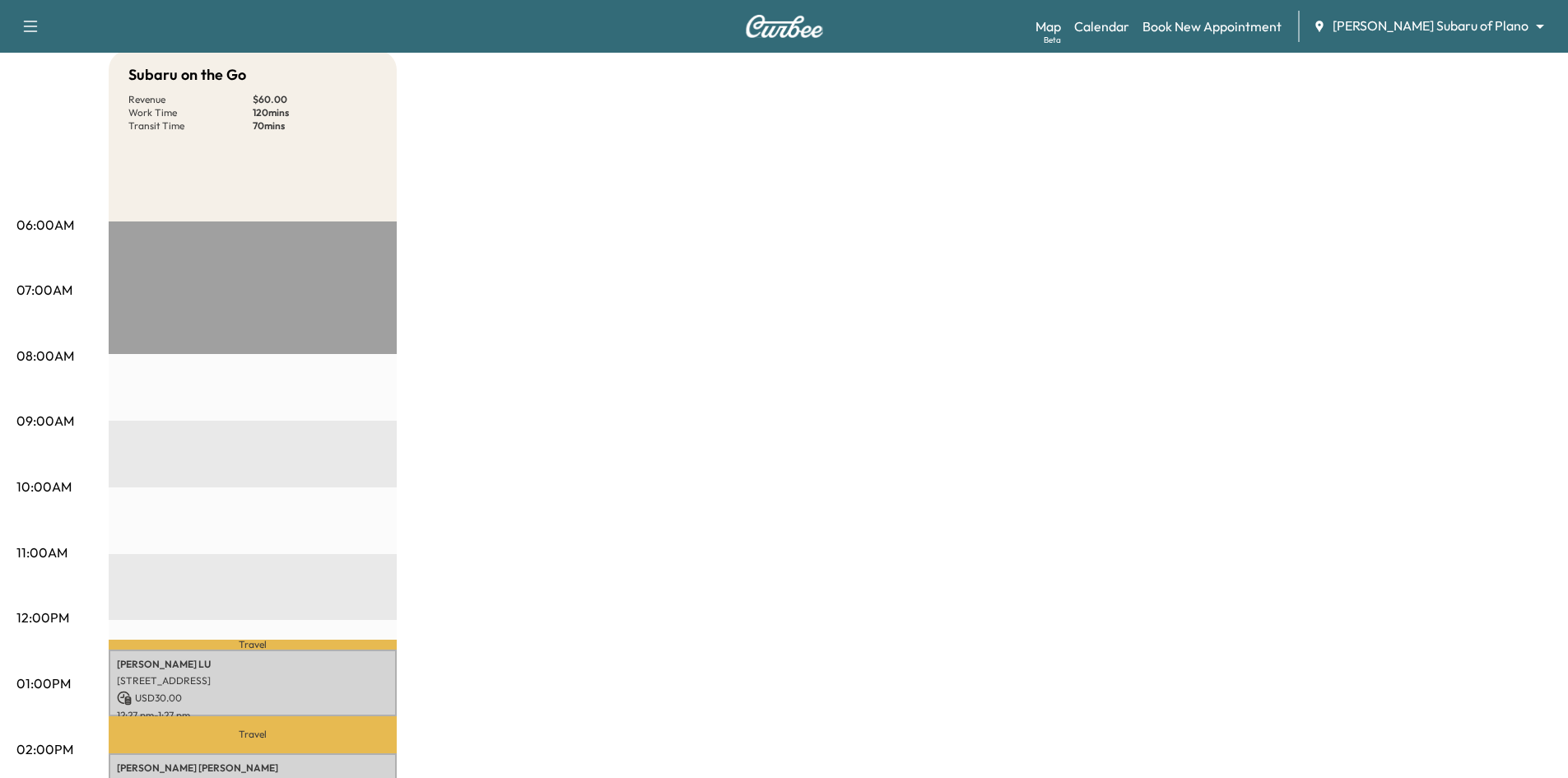
scroll to position [0, 0]
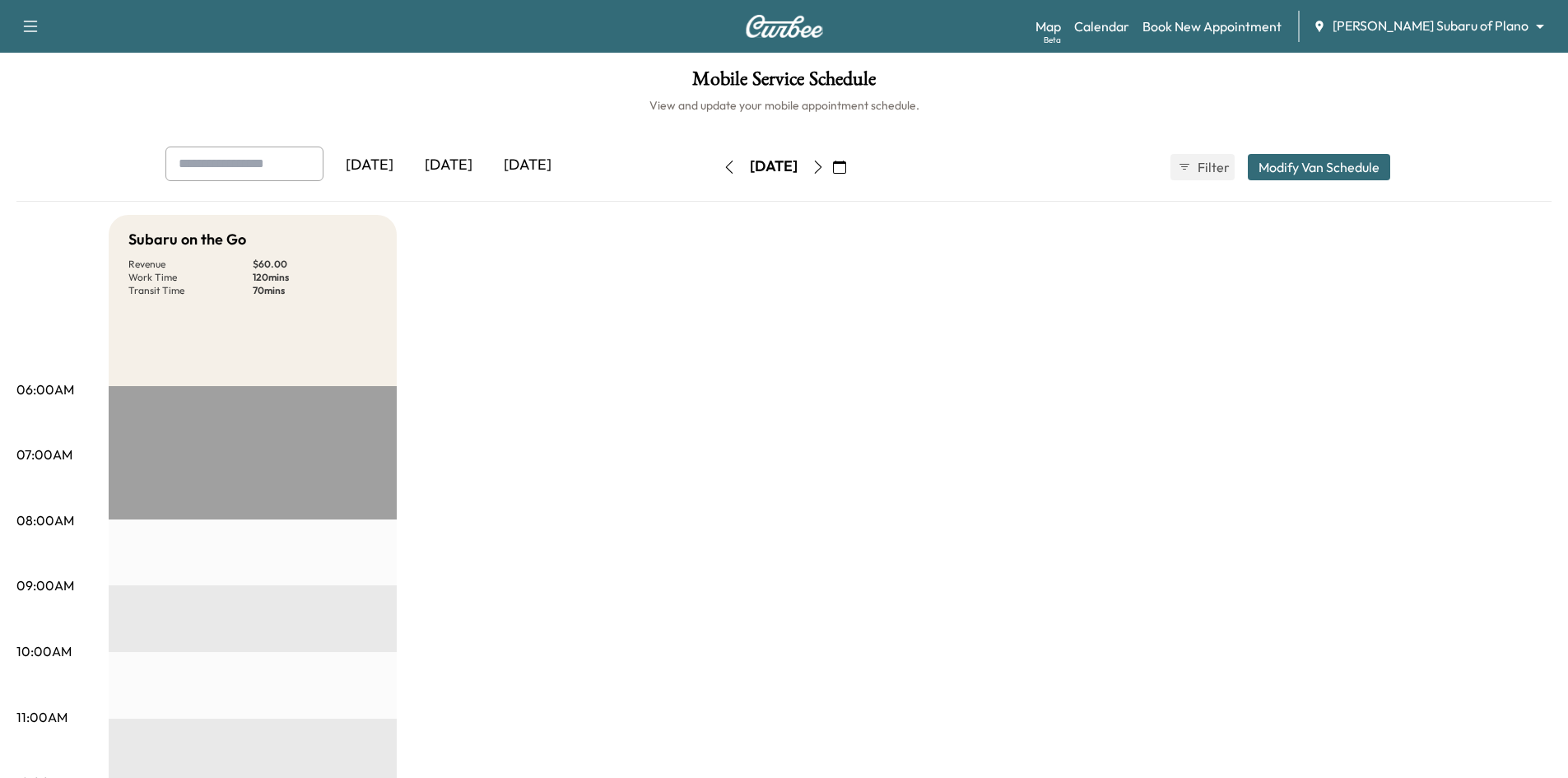
click at [825, 170] on icon "button" at bounding box center [818, 167] width 13 height 13
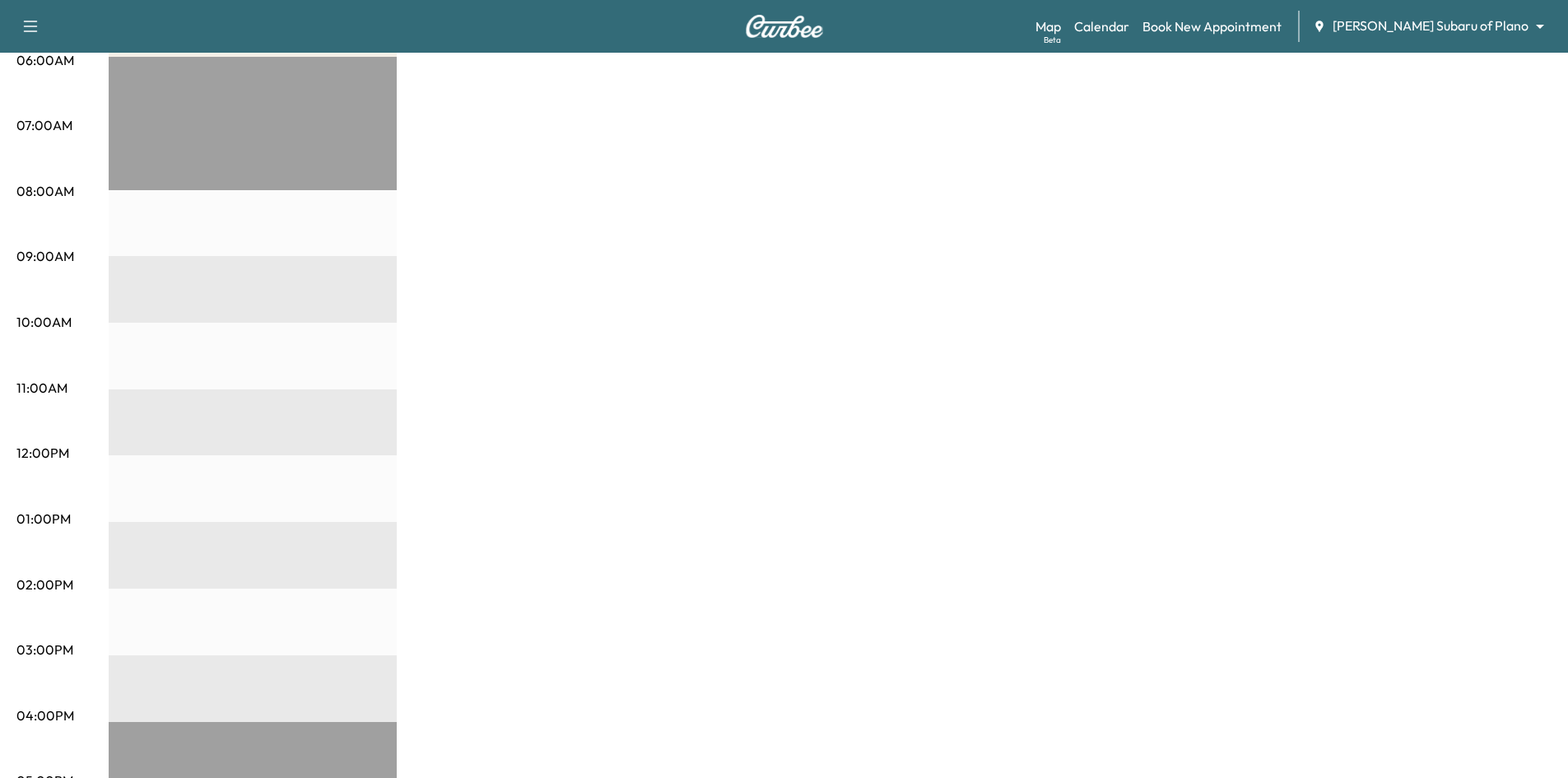
scroll to position [83, 0]
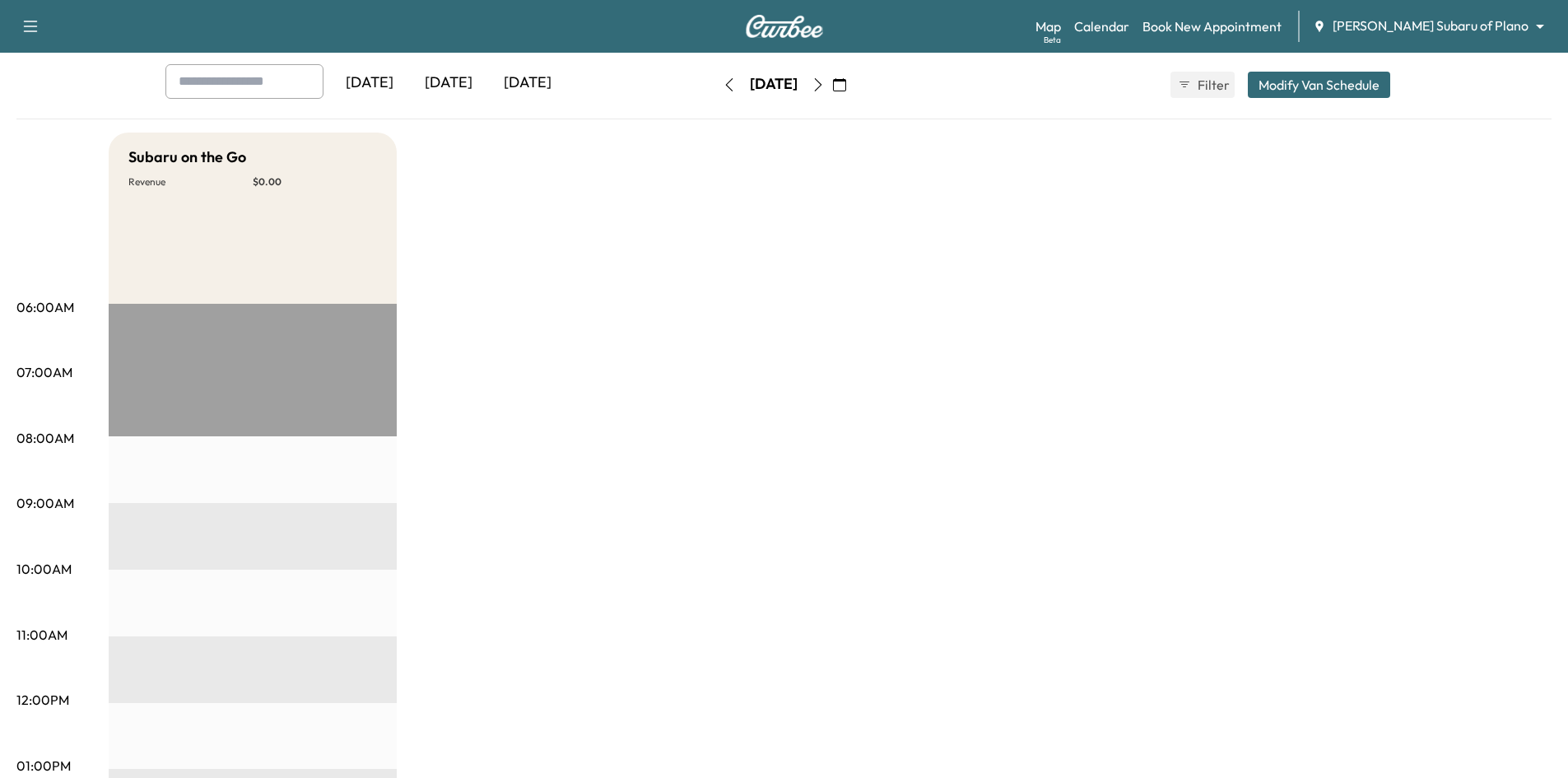
click at [825, 90] on icon "button" at bounding box center [818, 85] width 13 height 13
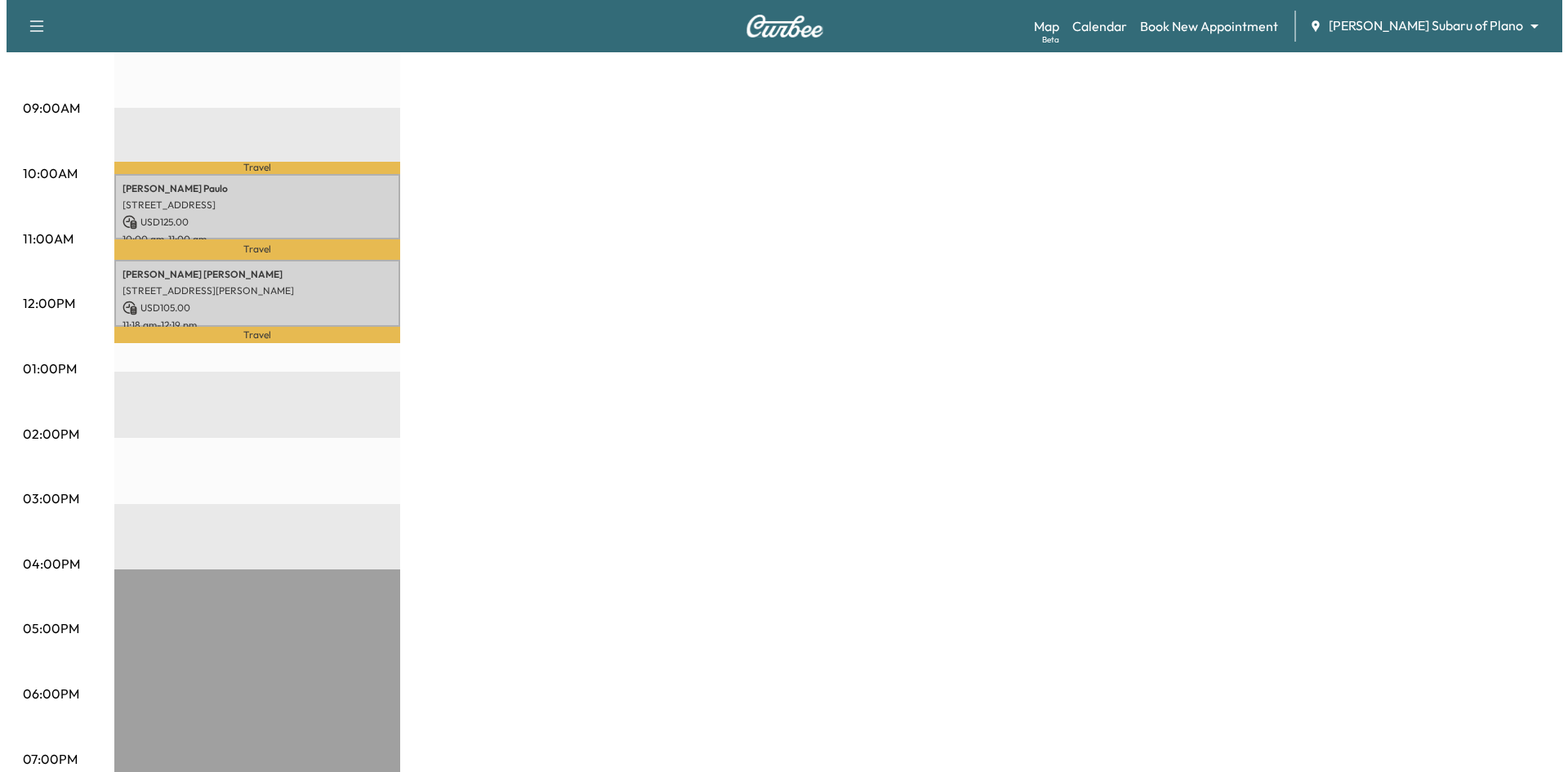
scroll to position [490, 0]
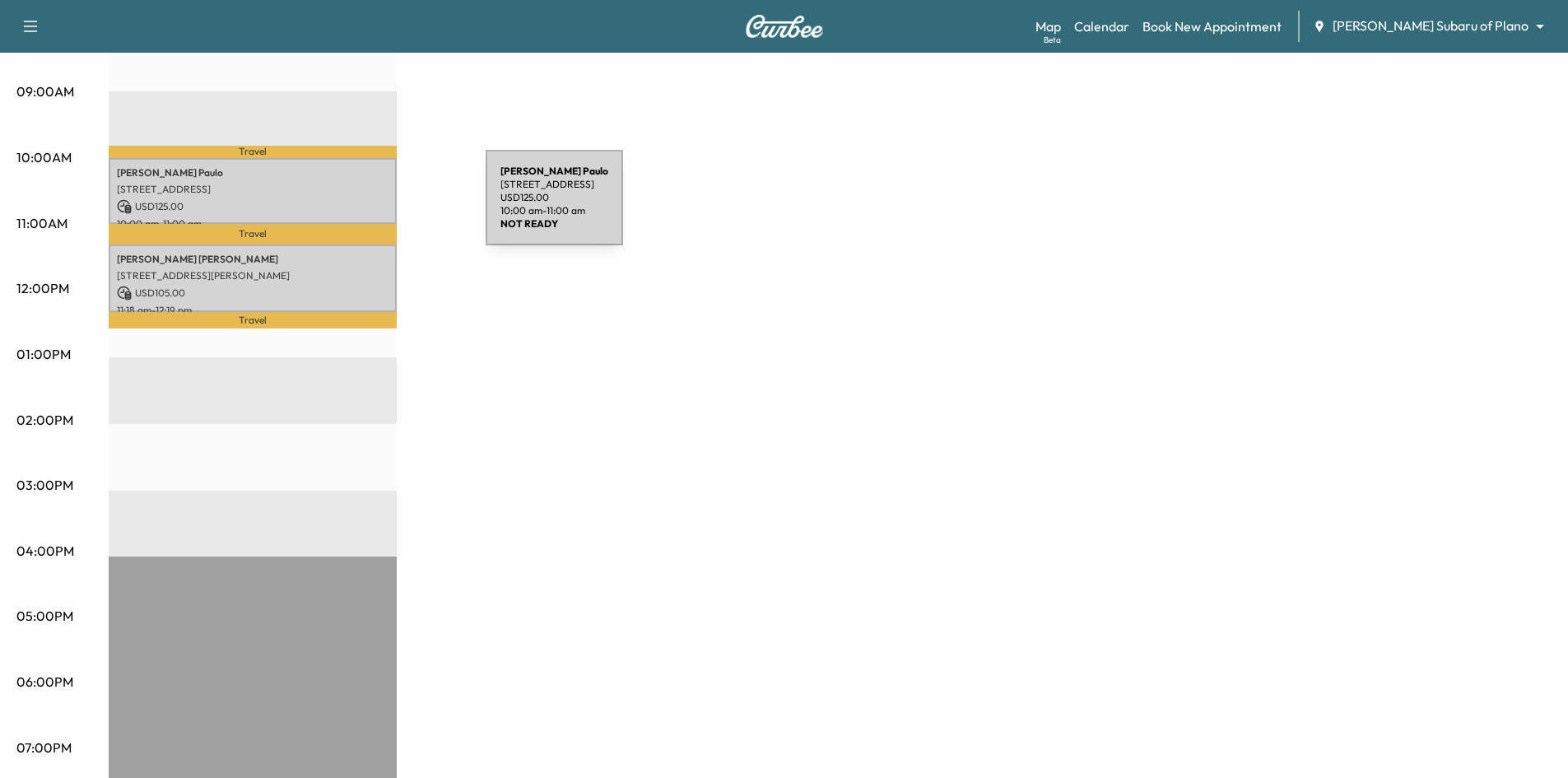
click at [337, 194] on div "Marion Paulo [STREET_ADDRESS] USD 125.00 10:00 am - 11:00 am" at bounding box center [252, 191] width 288 height 67
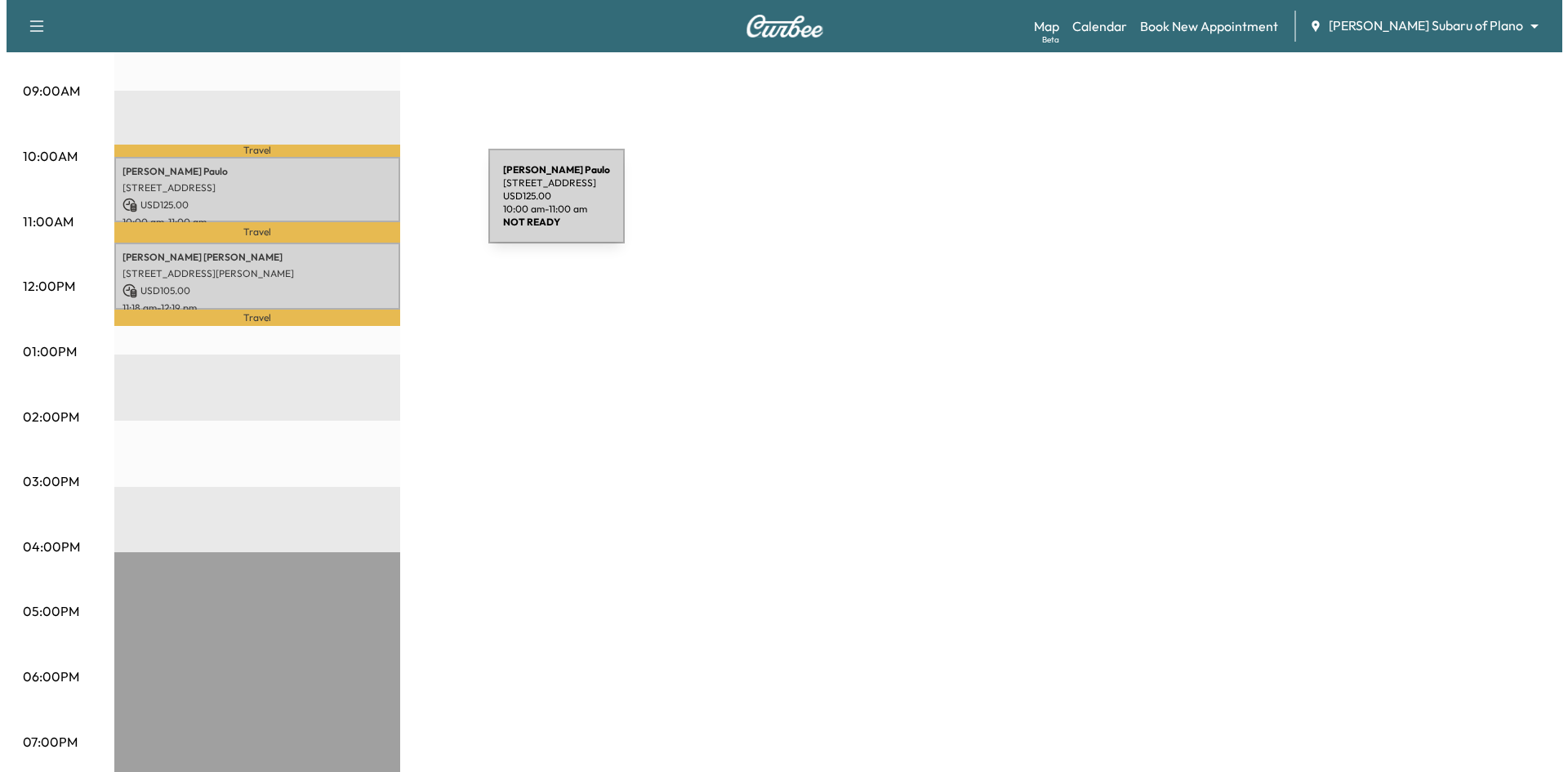
scroll to position [0, 0]
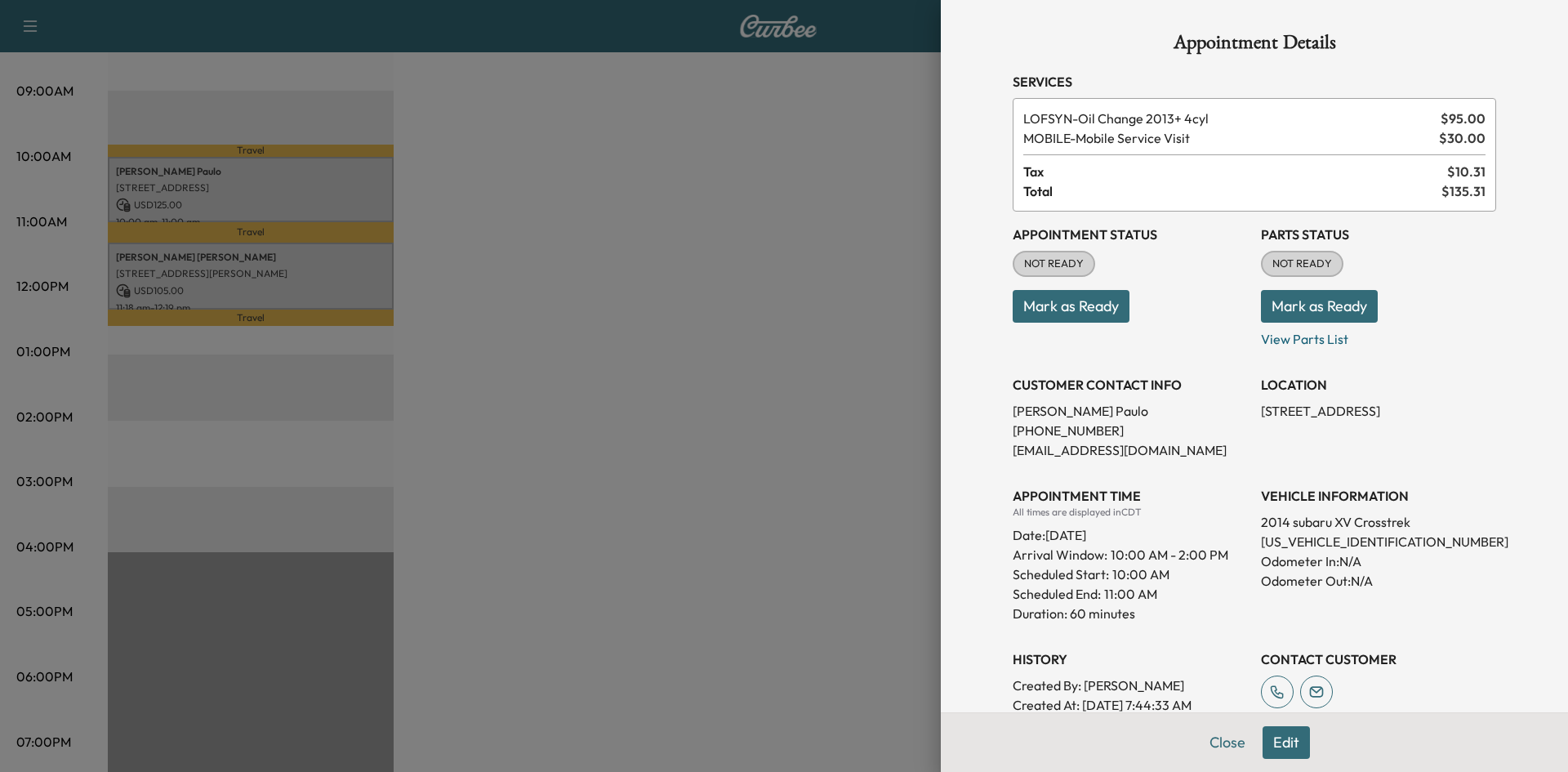
click at [353, 261] on div at bounding box center [784, 386] width 1568 height 772
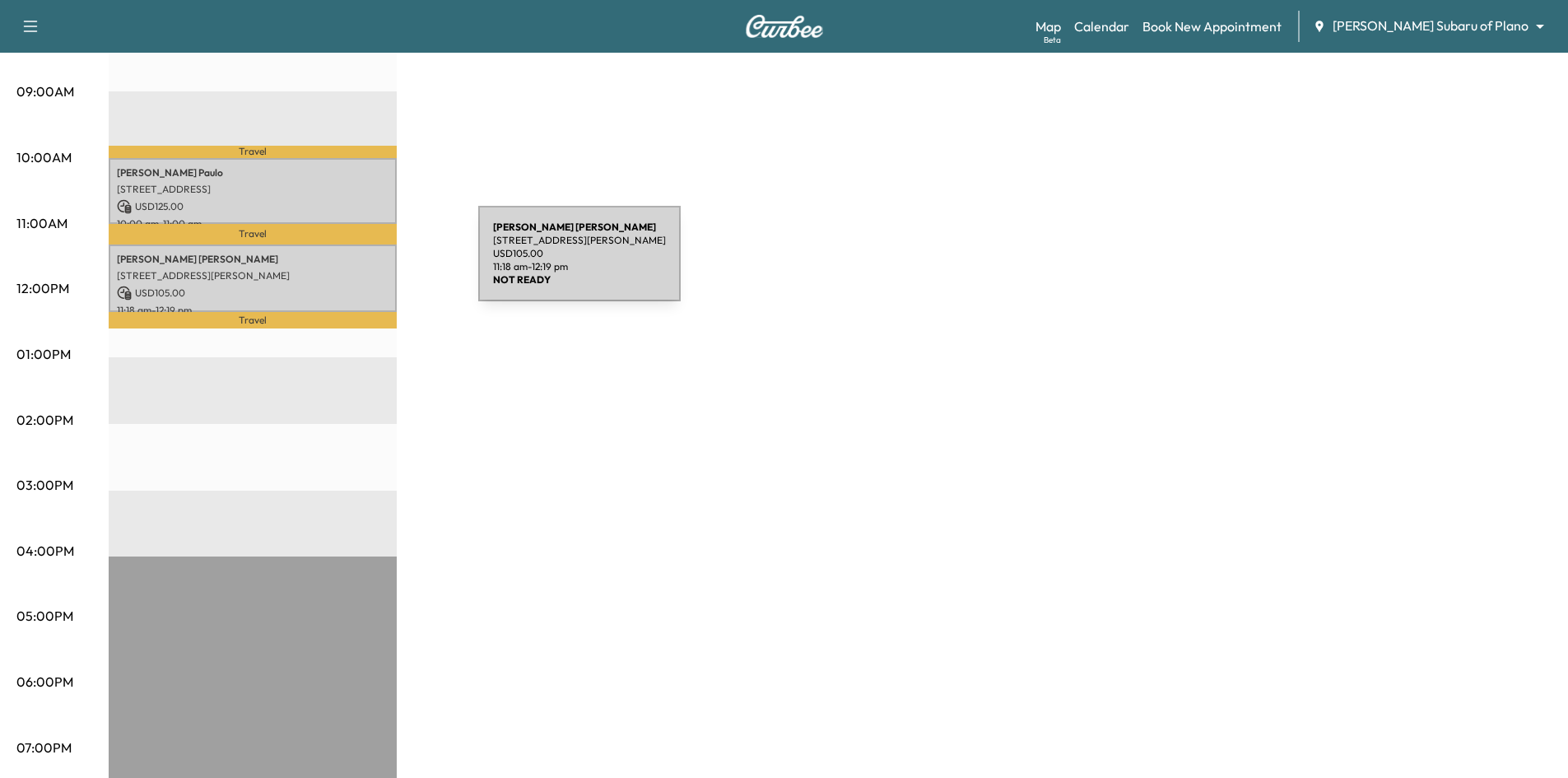
click at [355, 263] on div "[PERSON_NAME] [STREET_ADDRESS][PERSON_NAME] USD 105.00 11:18 am - 12:19 pm" at bounding box center [252, 278] width 288 height 68
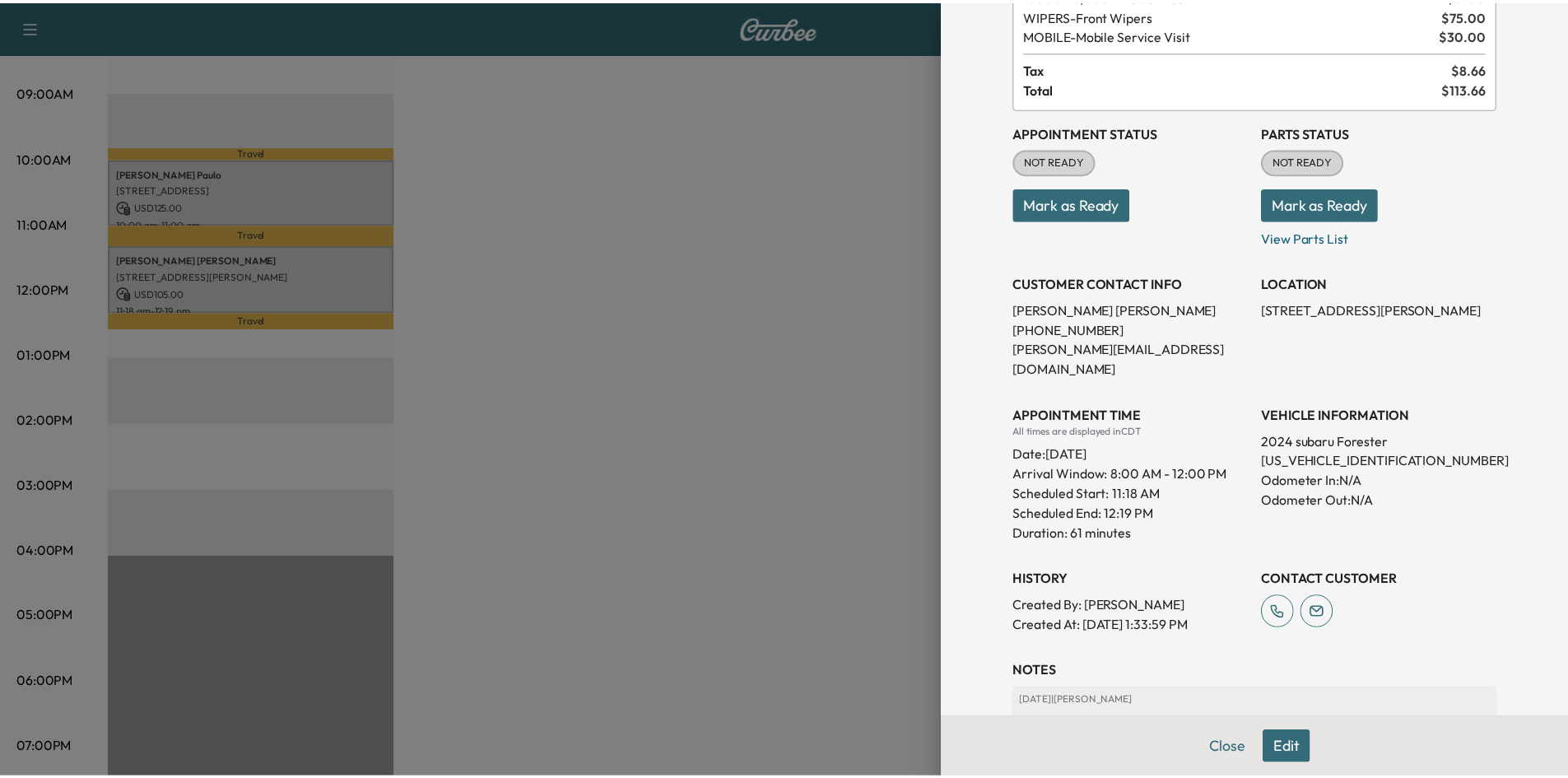
scroll to position [259, 0]
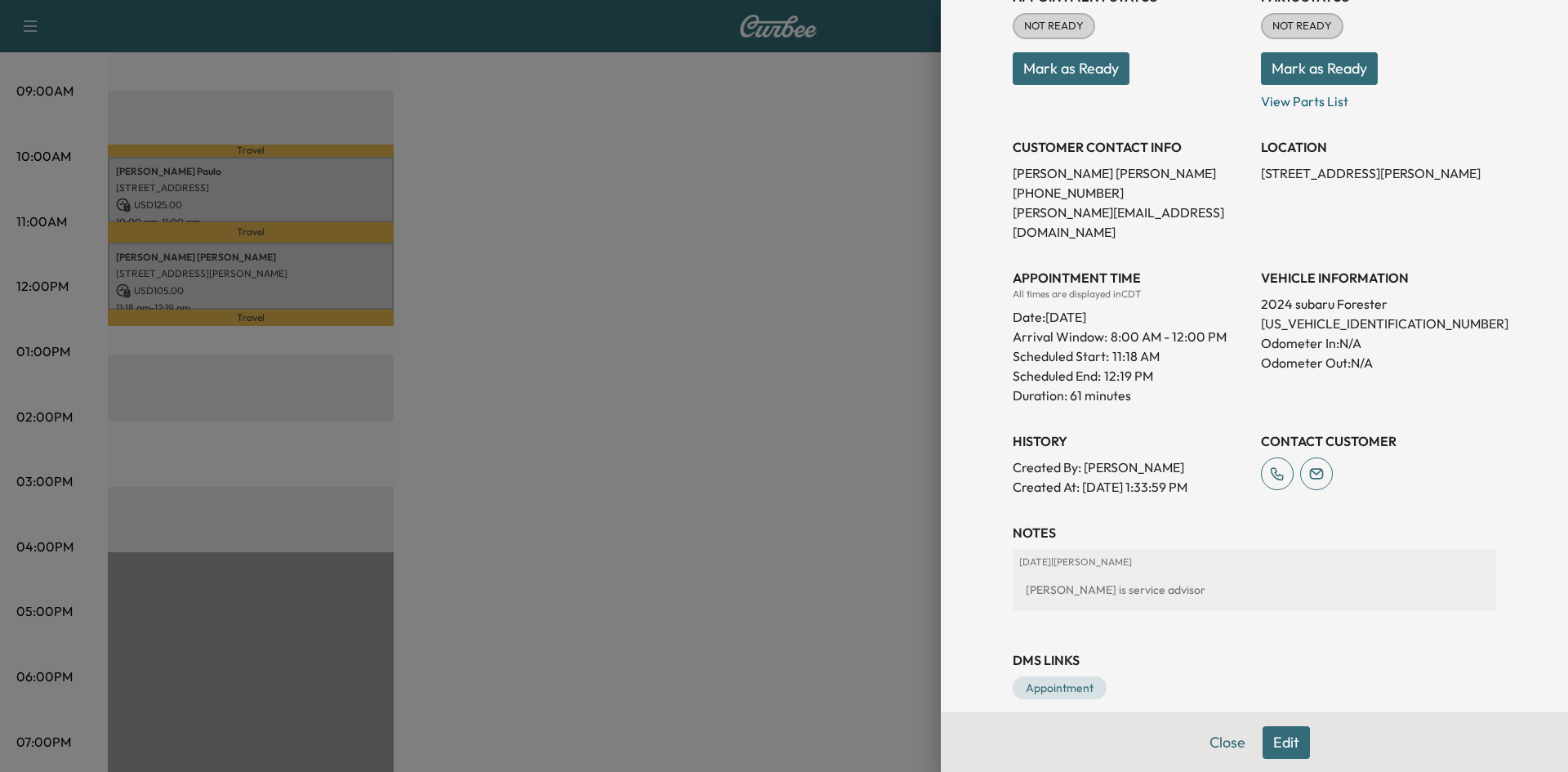
click at [758, 201] on div at bounding box center [784, 386] width 1568 height 772
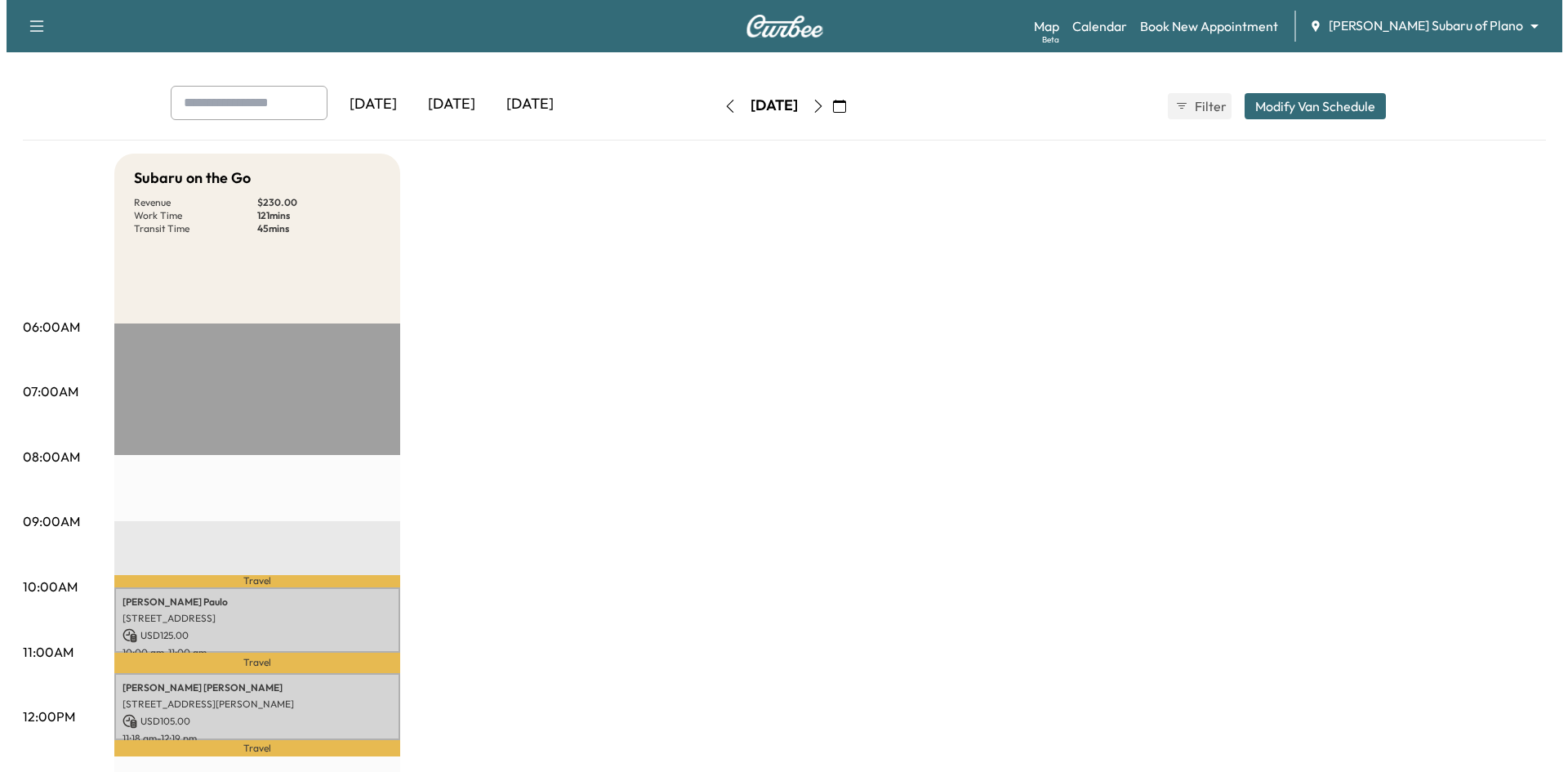
scroll to position [0, 0]
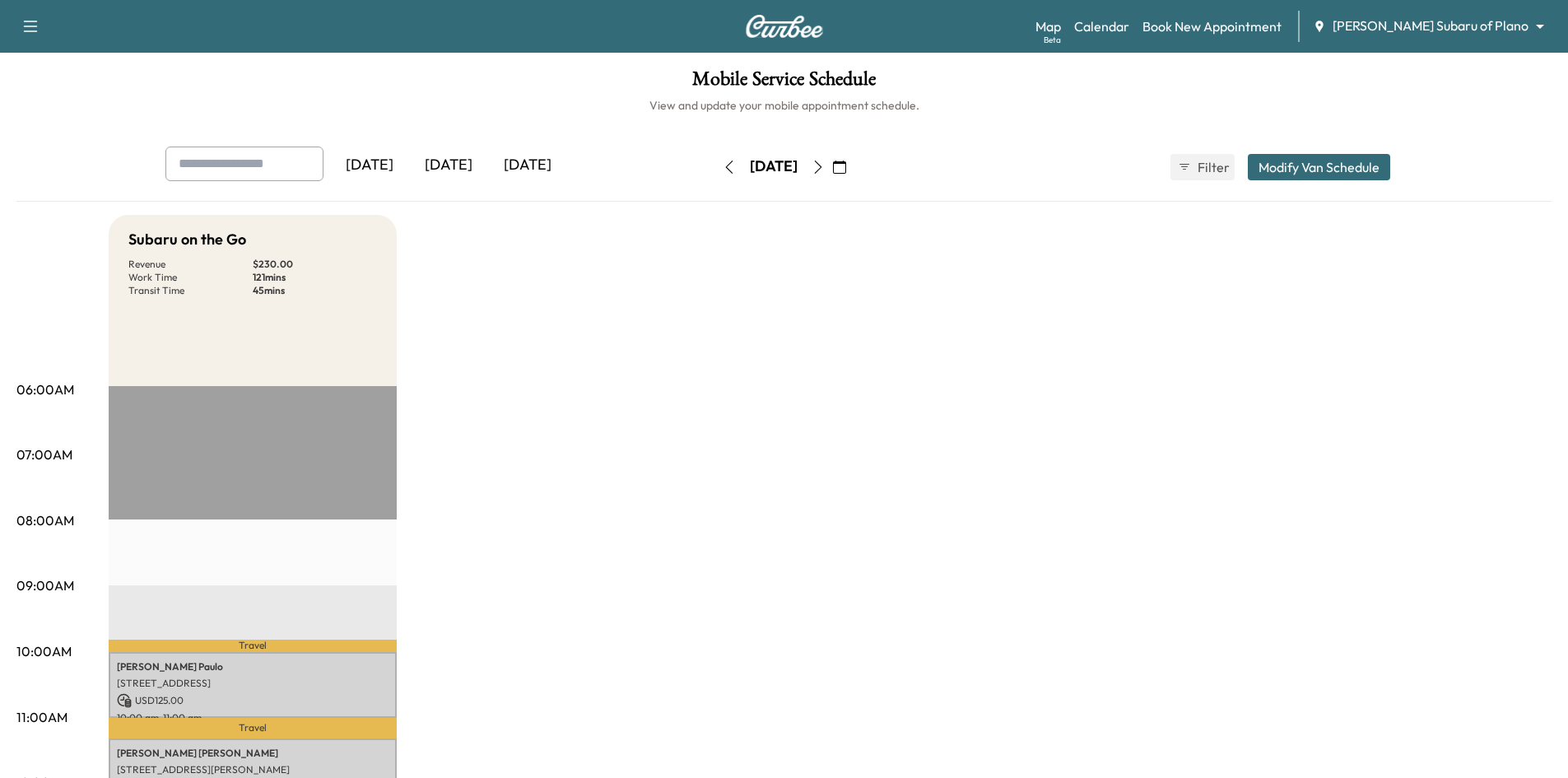
click at [448, 163] on div "[DATE]" at bounding box center [449, 166] width 79 height 38
